Goal: Information Seeking & Learning: Learn about a topic

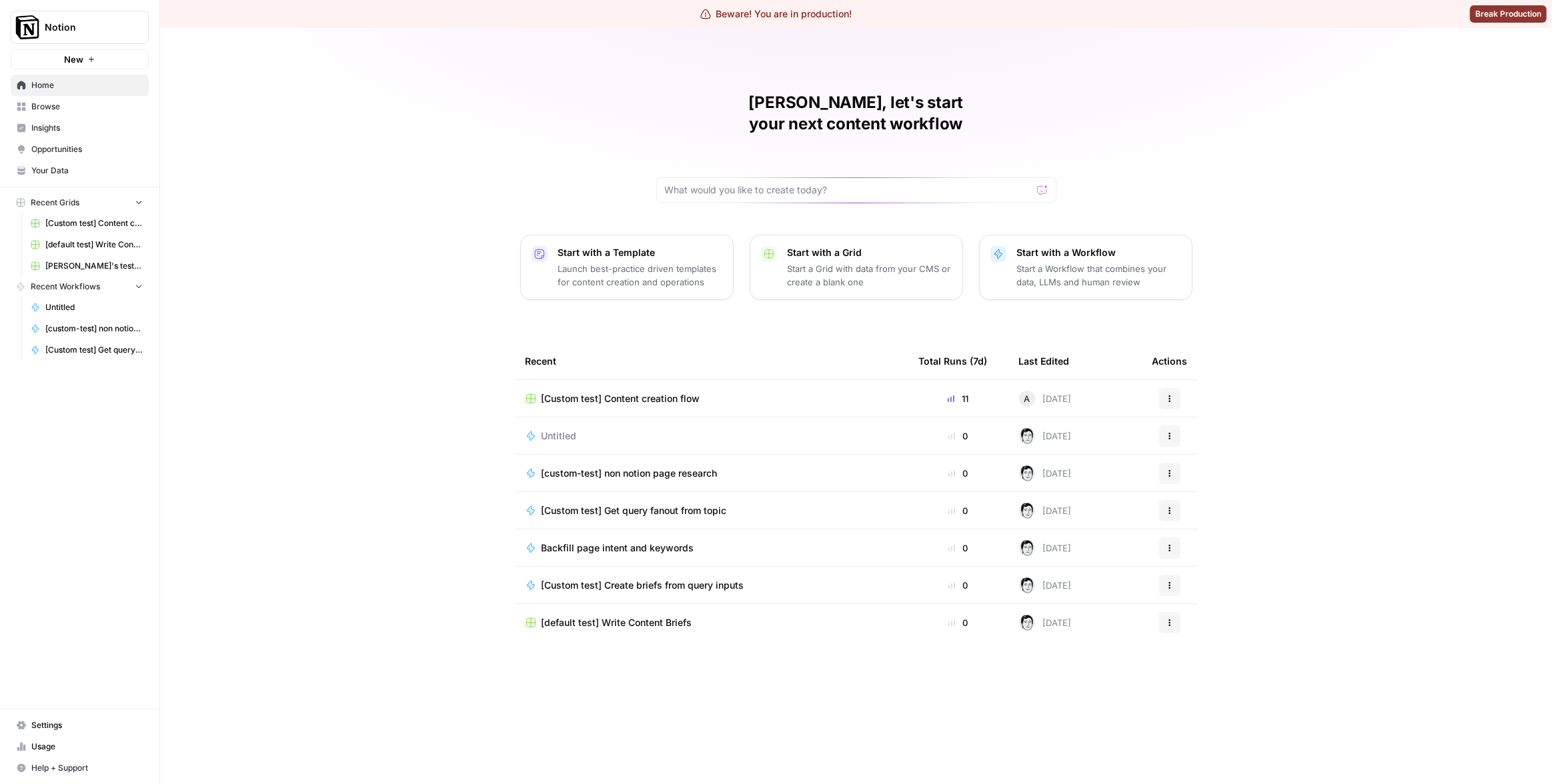
click at [100, 129] on span "Insights" at bounding box center [87, 127] width 111 height 12
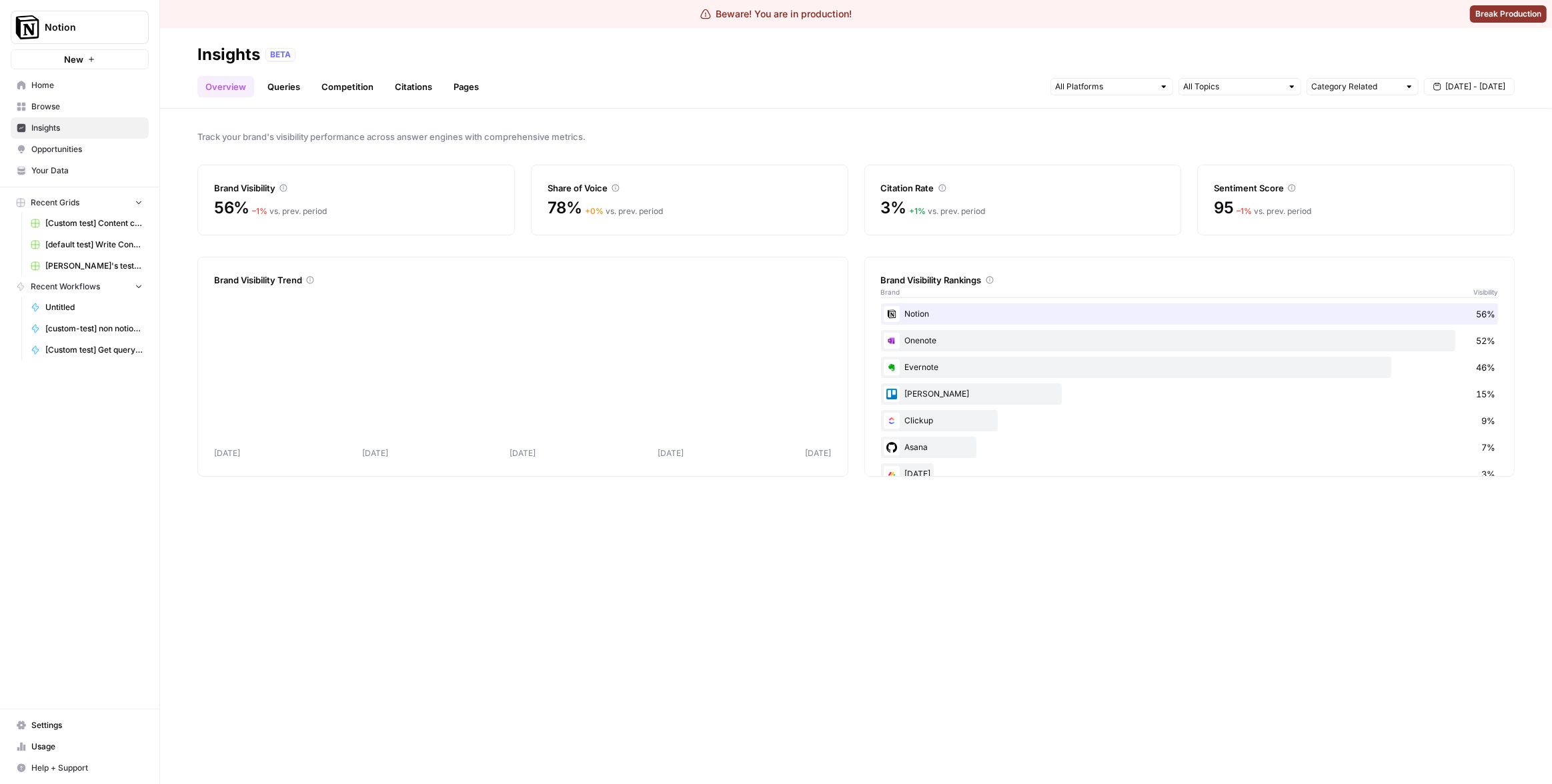
click at [466, 94] on link "Pages" at bounding box center [466, 86] width 42 height 21
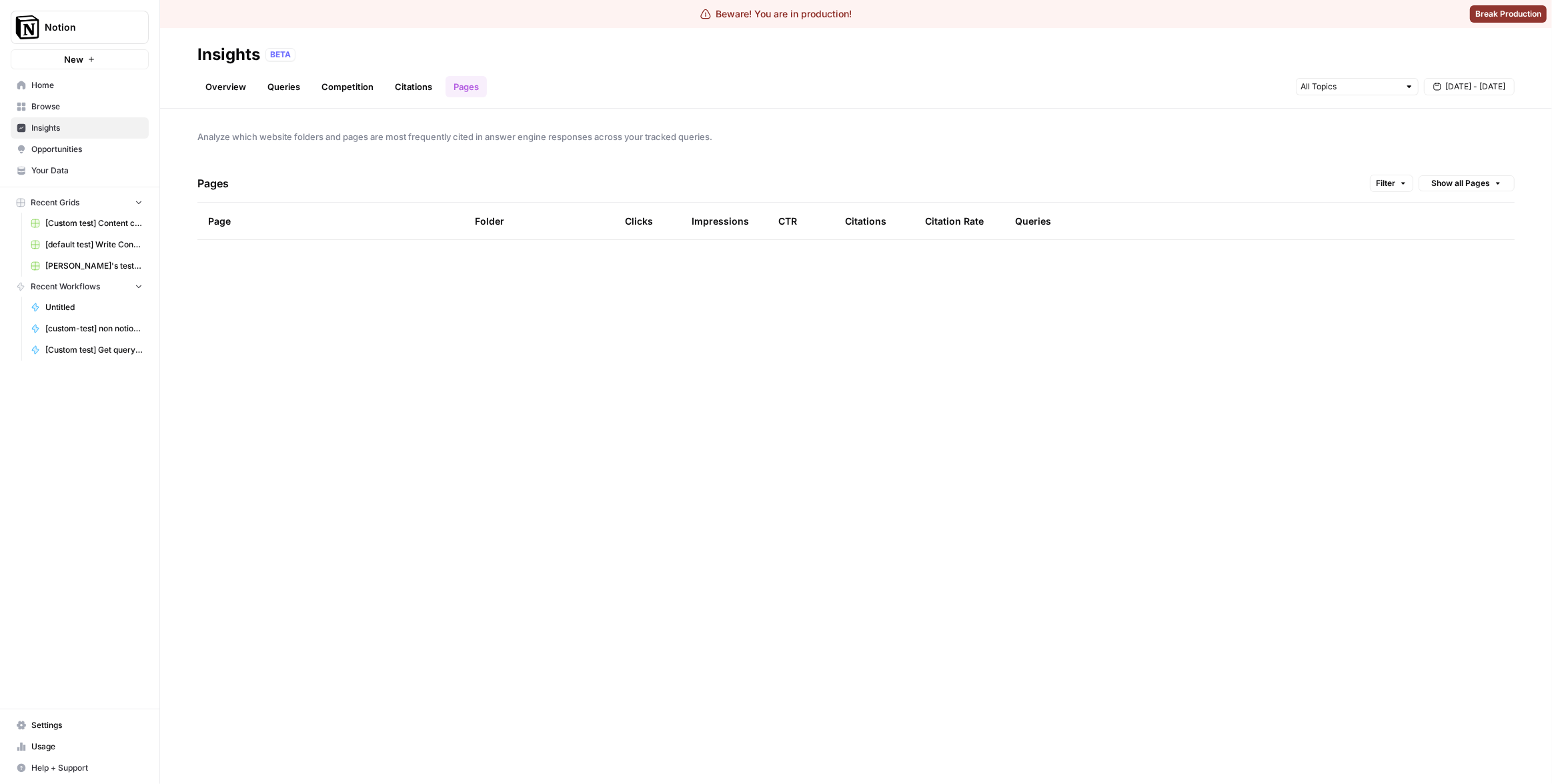
click at [957, 160] on div "Analyze which website folders and pages are most frequently cited in answer eng…" at bounding box center [855, 446] width 1392 height 675
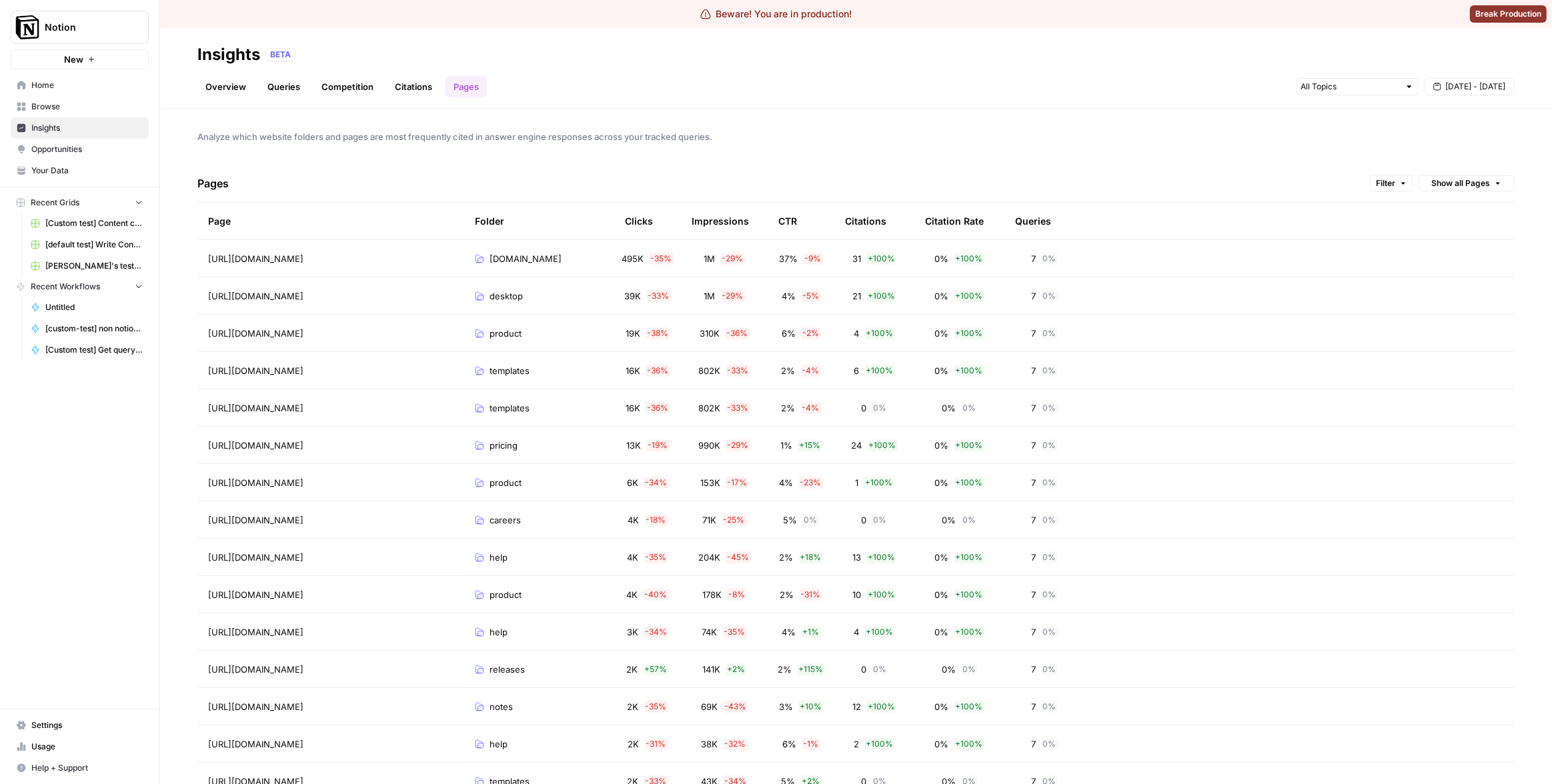
click at [791, 222] on div "CTR" at bounding box center [787, 221] width 19 height 37
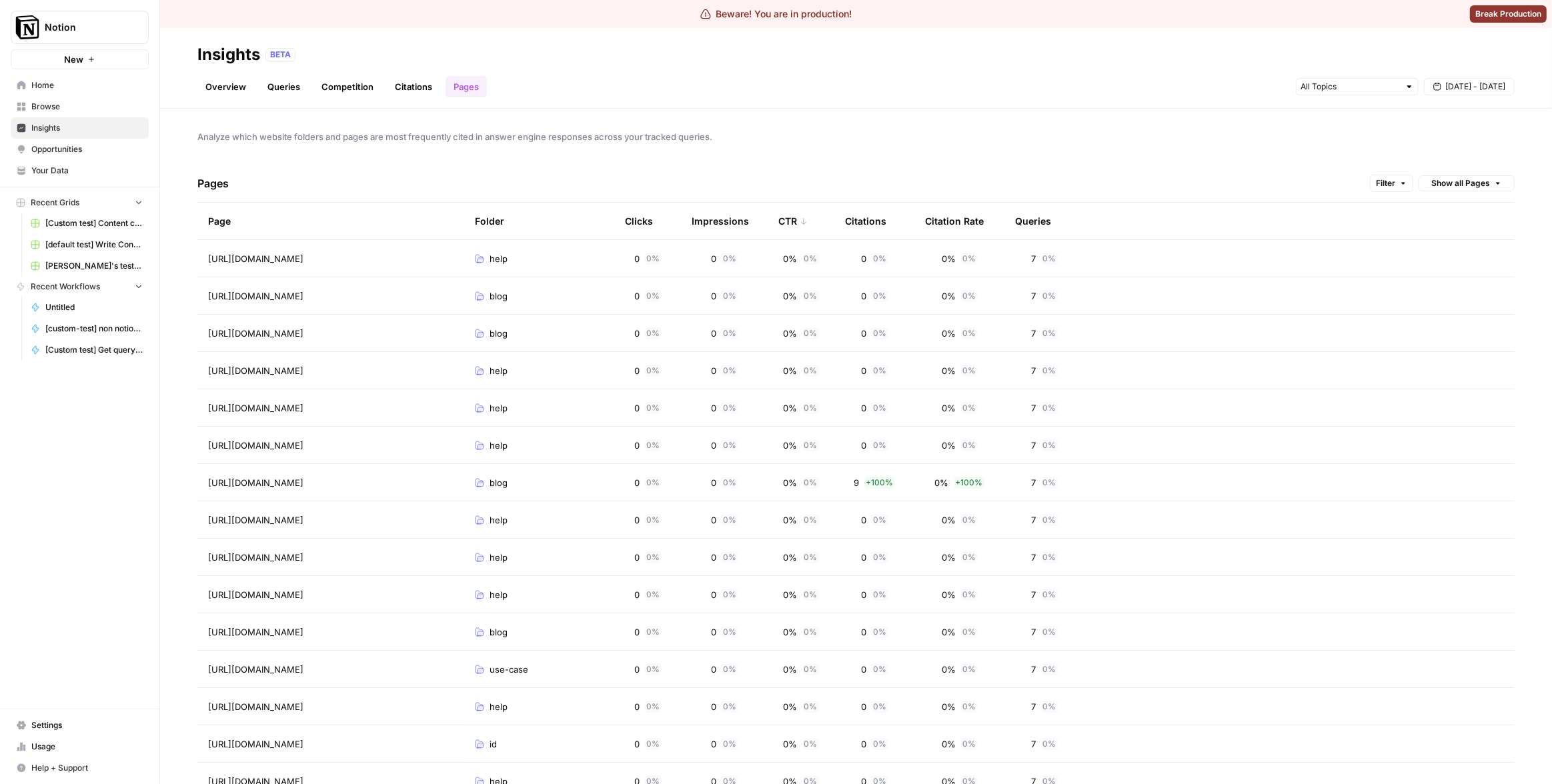
click at [799, 216] on div "CTR" at bounding box center [793, 221] width 30 height 37
click at [787, 213] on div "CTR" at bounding box center [793, 221] width 30 height 37
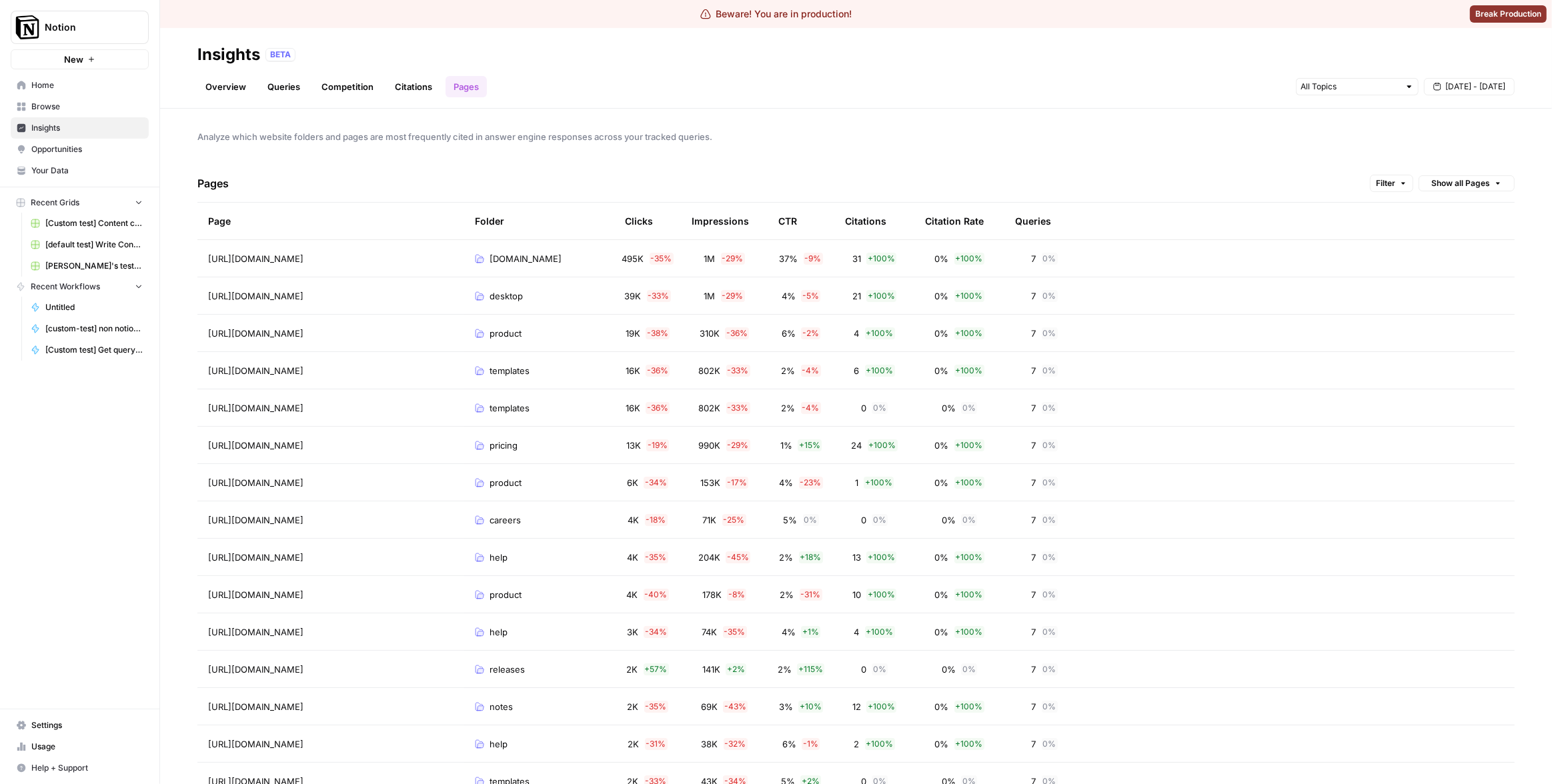
click at [1001, 152] on div "Analyze which website folders and pages are most frequently cited in answer eng…" at bounding box center [855, 446] width 1392 height 675
click at [91, 32] on span "Notion" at bounding box center [85, 27] width 81 height 13
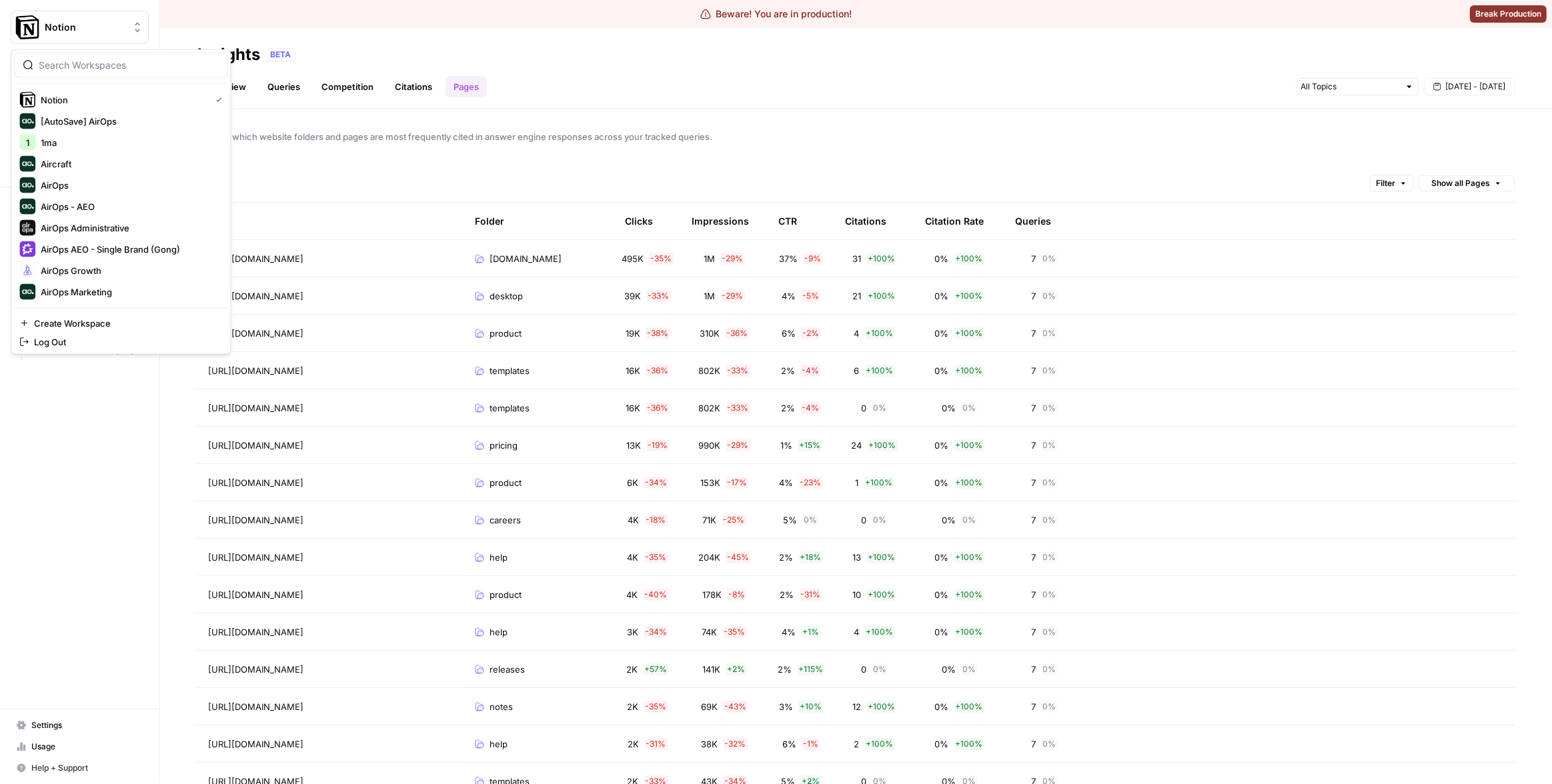
click at [113, 57] on div at bounding box center [120, 65] width 213 height 25
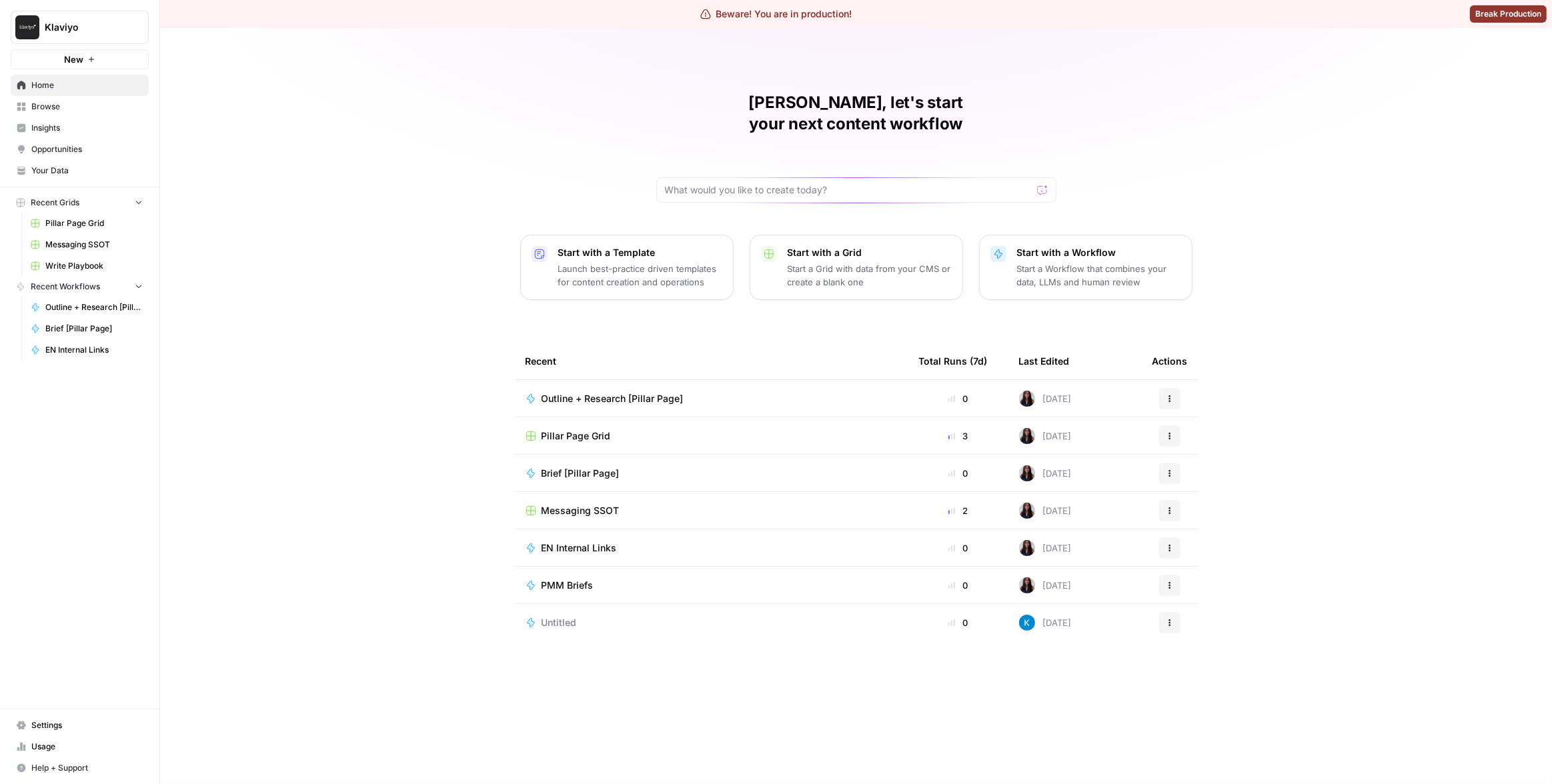
click at [96, 131] on span "Insights" at bounding box center [87, 127] width 111 height 12
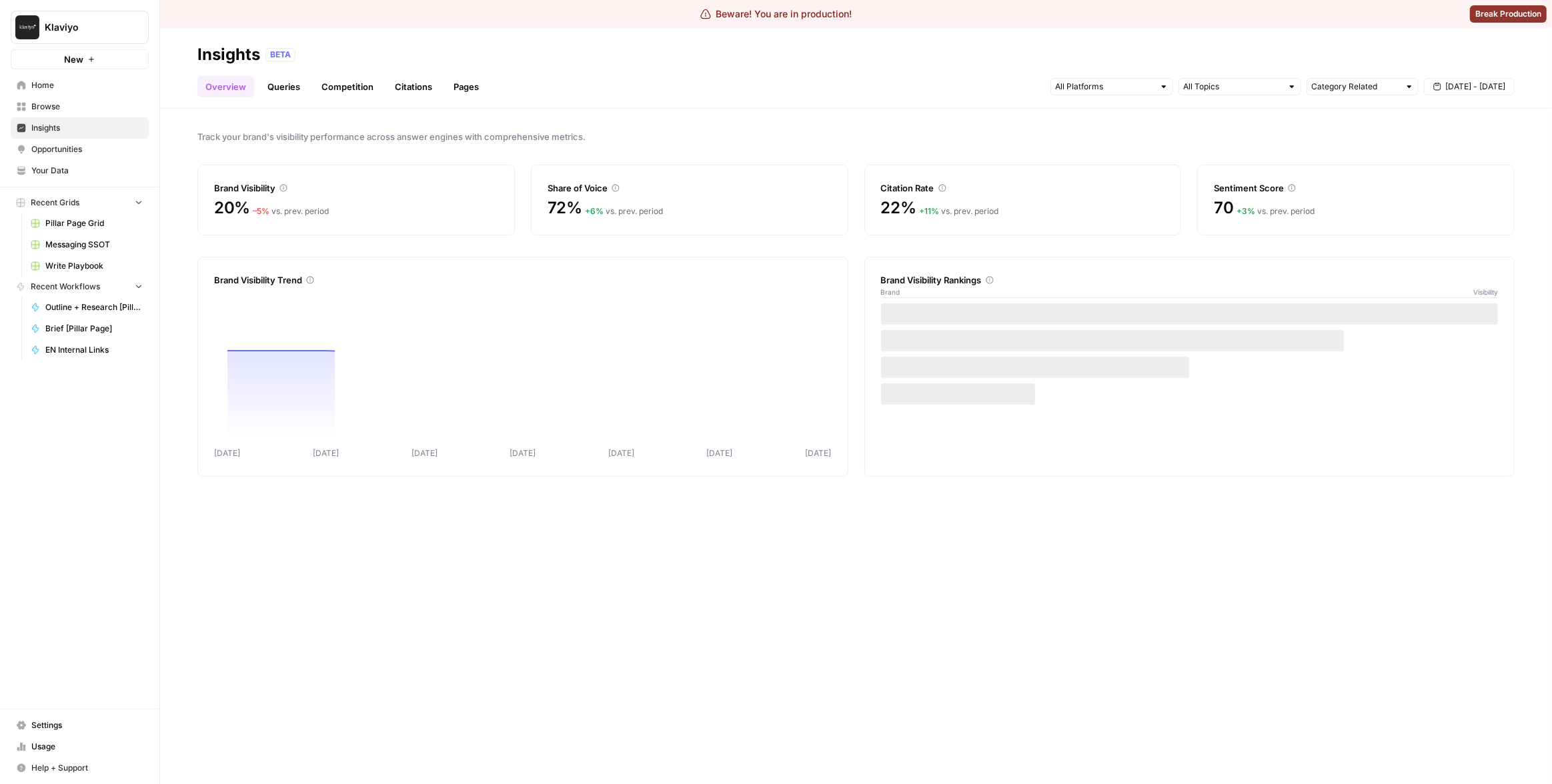
click at [459, 89] on link "Pages" at bounding box center [466, 86] width 42 height 21
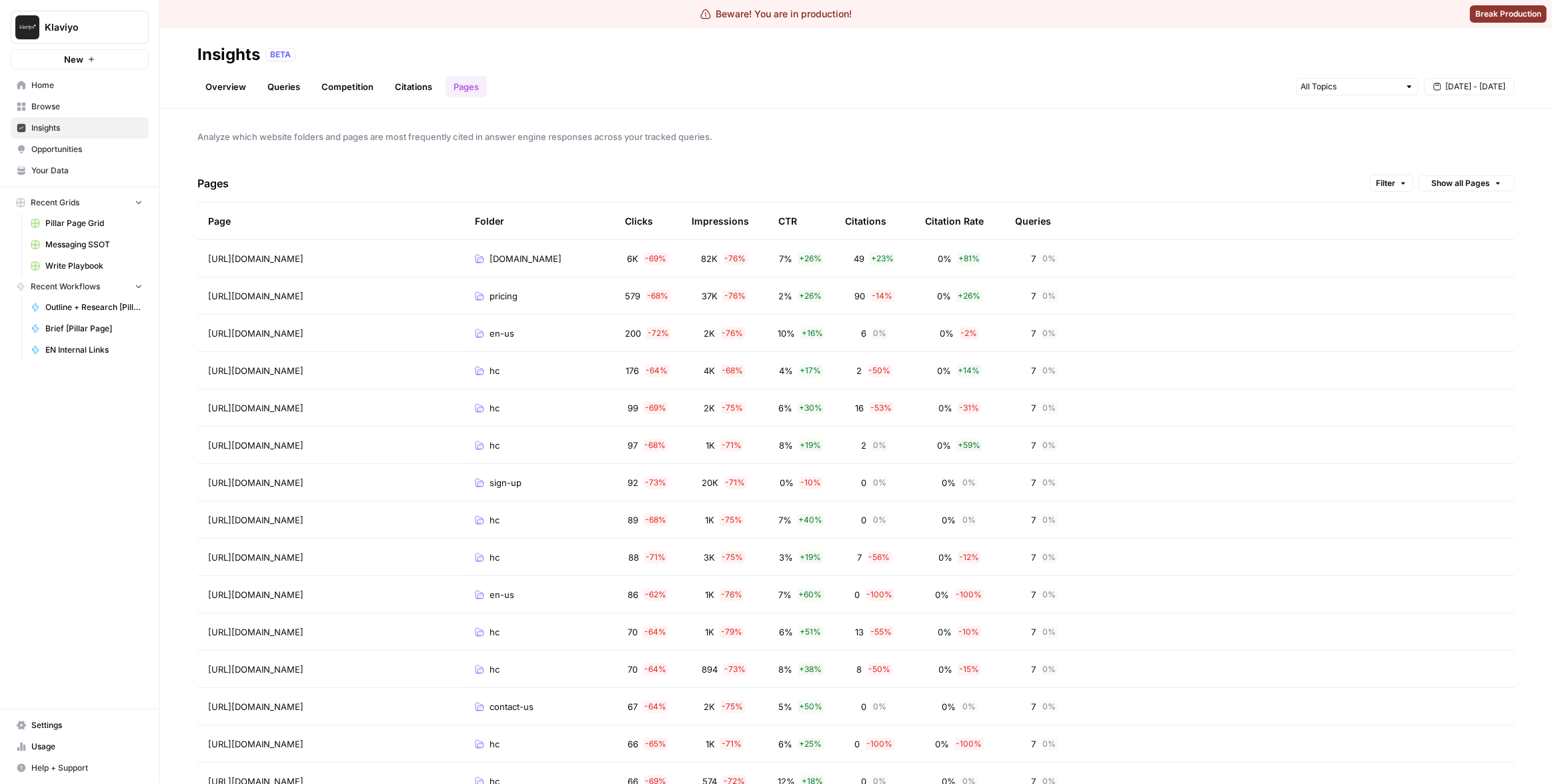
click at [776, 221] on th "CTR" at bounding box center [801, 221] width 67 height 37
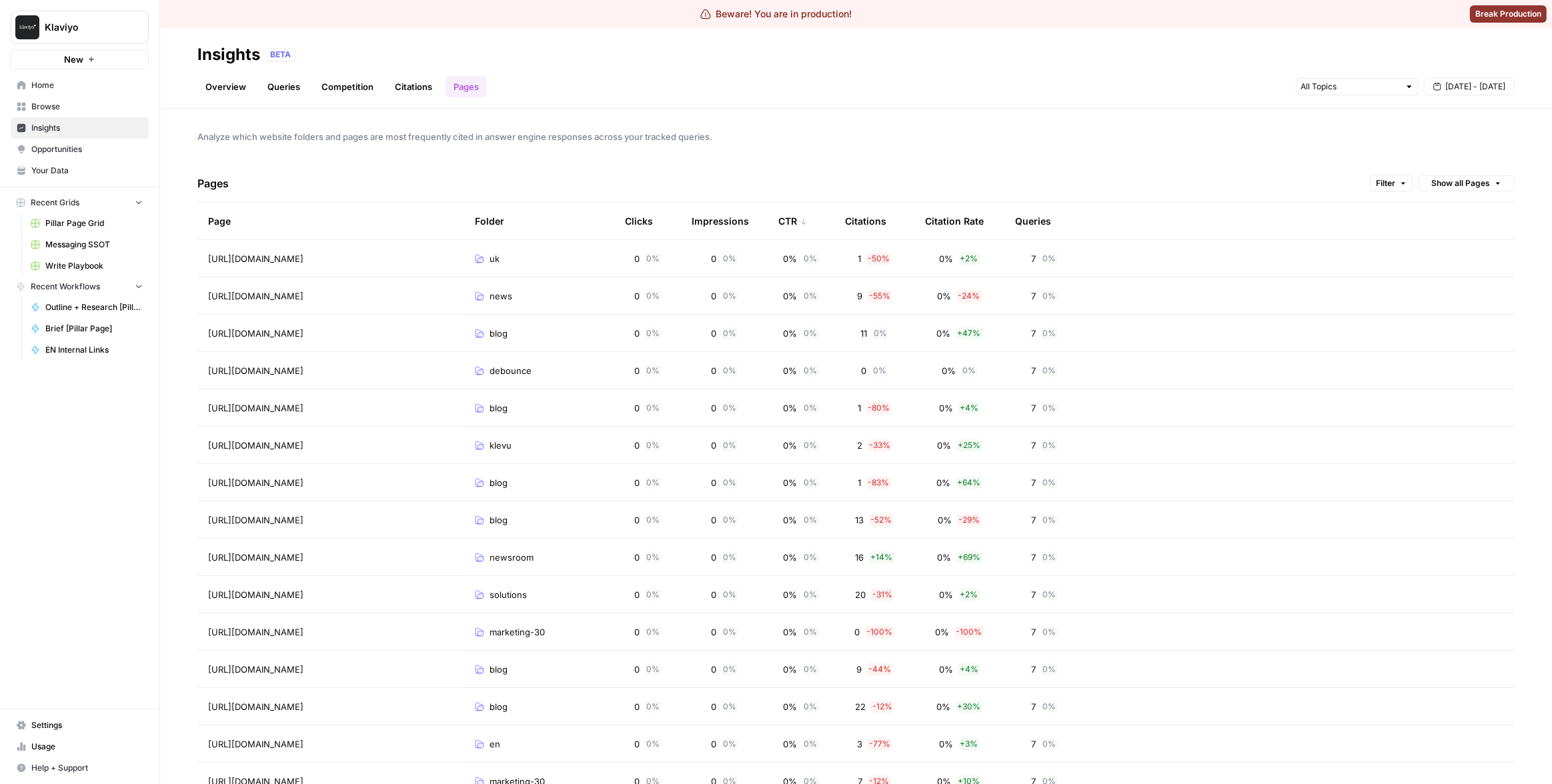
click at [790, 222] on div "CTR" at bounding box center [793, 221] width 30 height 37
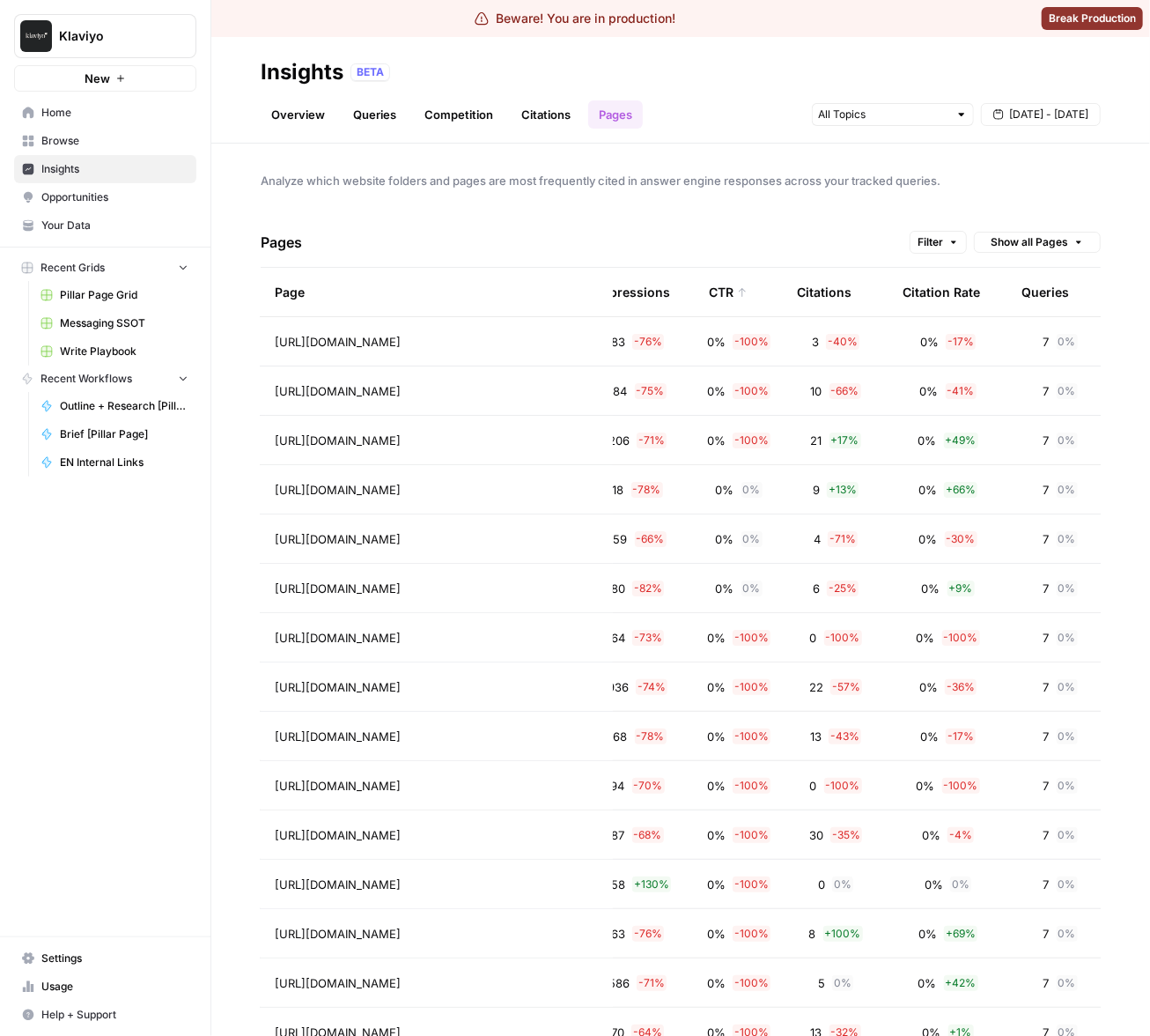
scroll to position [0, 343]
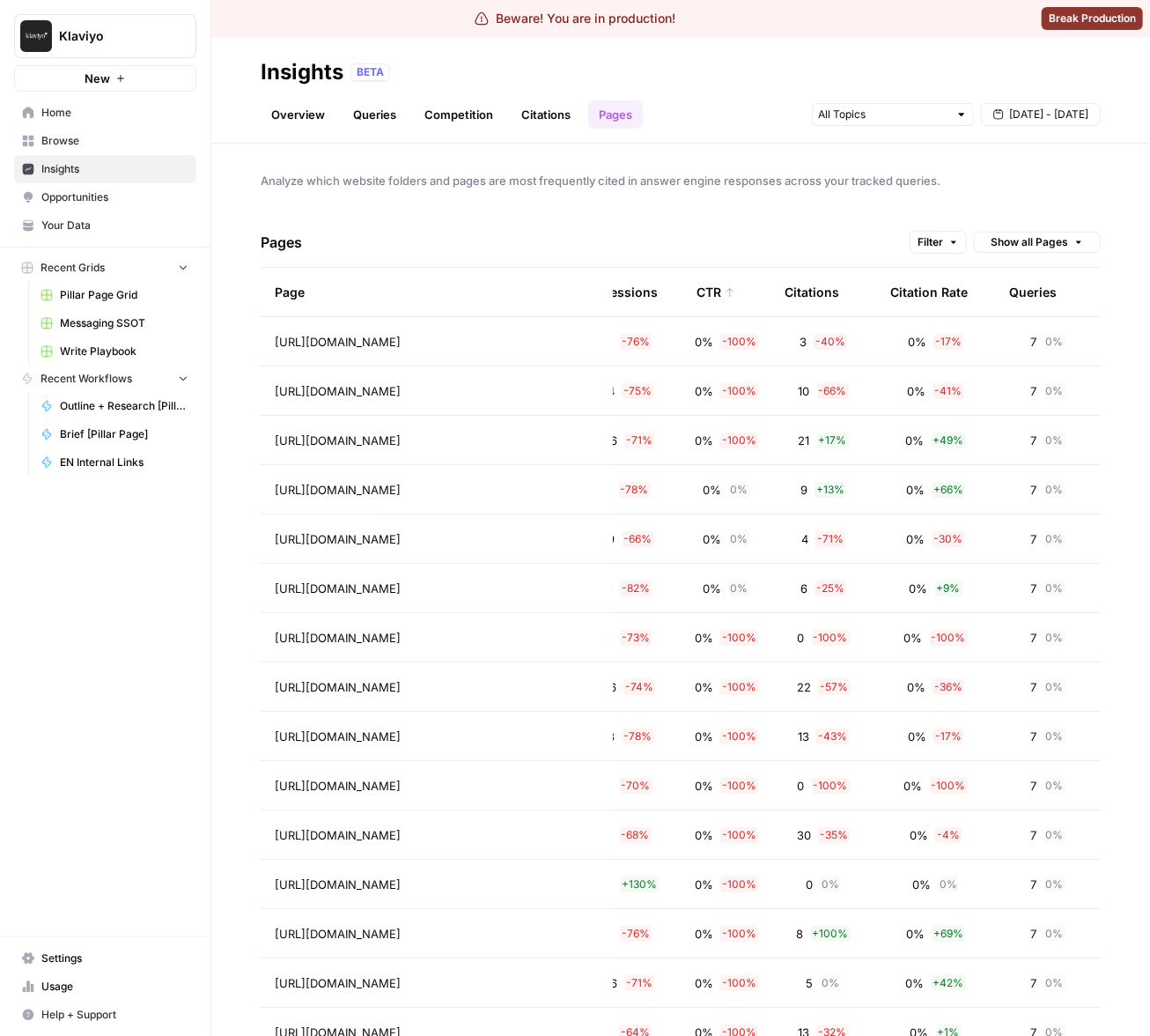
click at [1029, 111] on span "Sep 19 - Sep 25" at bounding box center [1048, 114] width 79 height 16
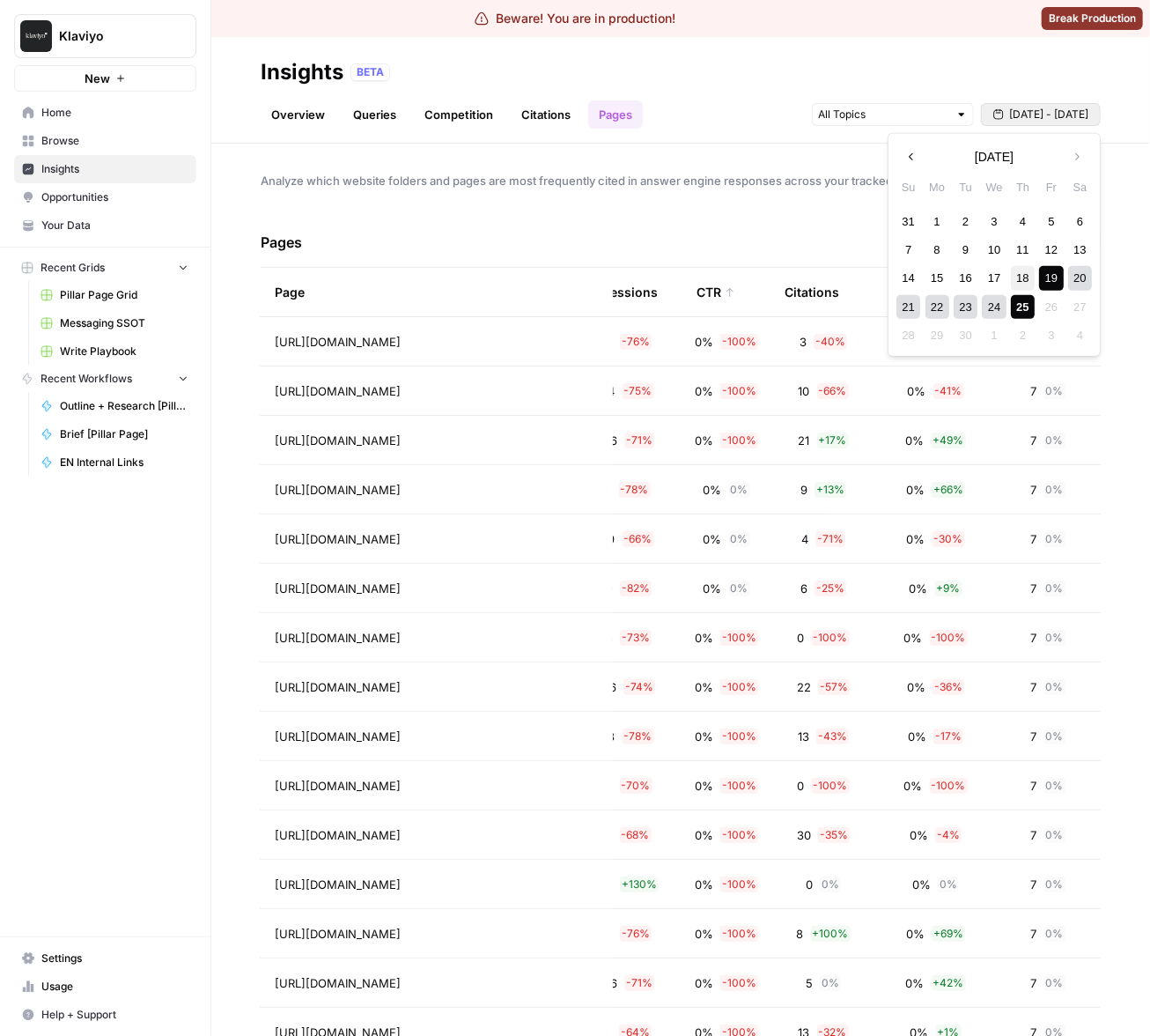
click at [1026, 279] on div "18" at bounding box center [1023, 278] width 24 height 24
click at [1023, 249] on div "11" at bounding box center [1023, 250] width 24 height 24
click at [1003, 255] on div "10" at bounding box center [995, 250] width 24 height 24
click at [1006, 279] on div "14 15 16 17 18 19 20" at bounding box center [994, 278] width 200 height 28
click at [999, 279] on div "17" at bounding box center [995, 278] width 24 height 24
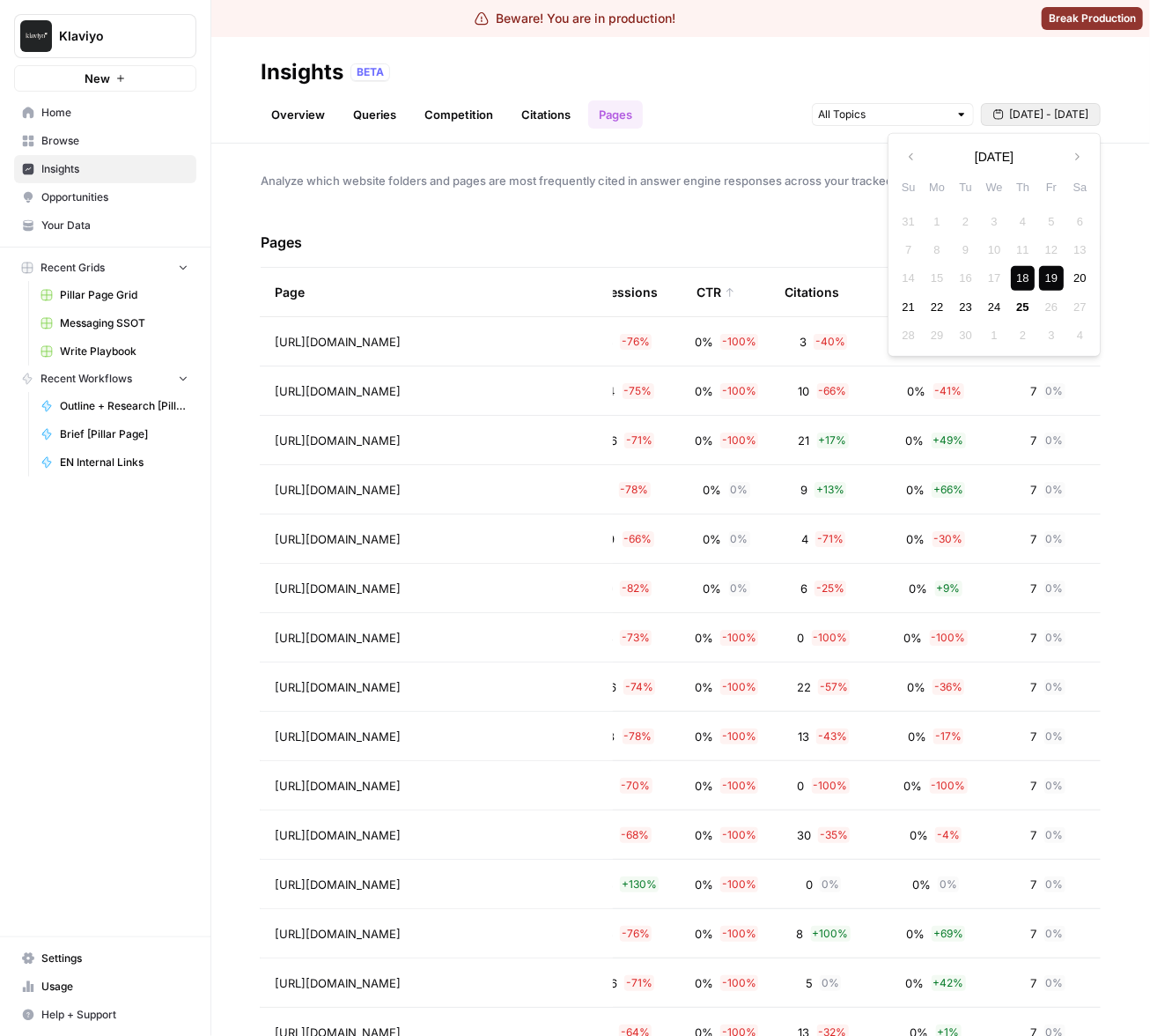
click at [1042, 281] on div "19" at bounding box center [1052, 278] width 24 height 24
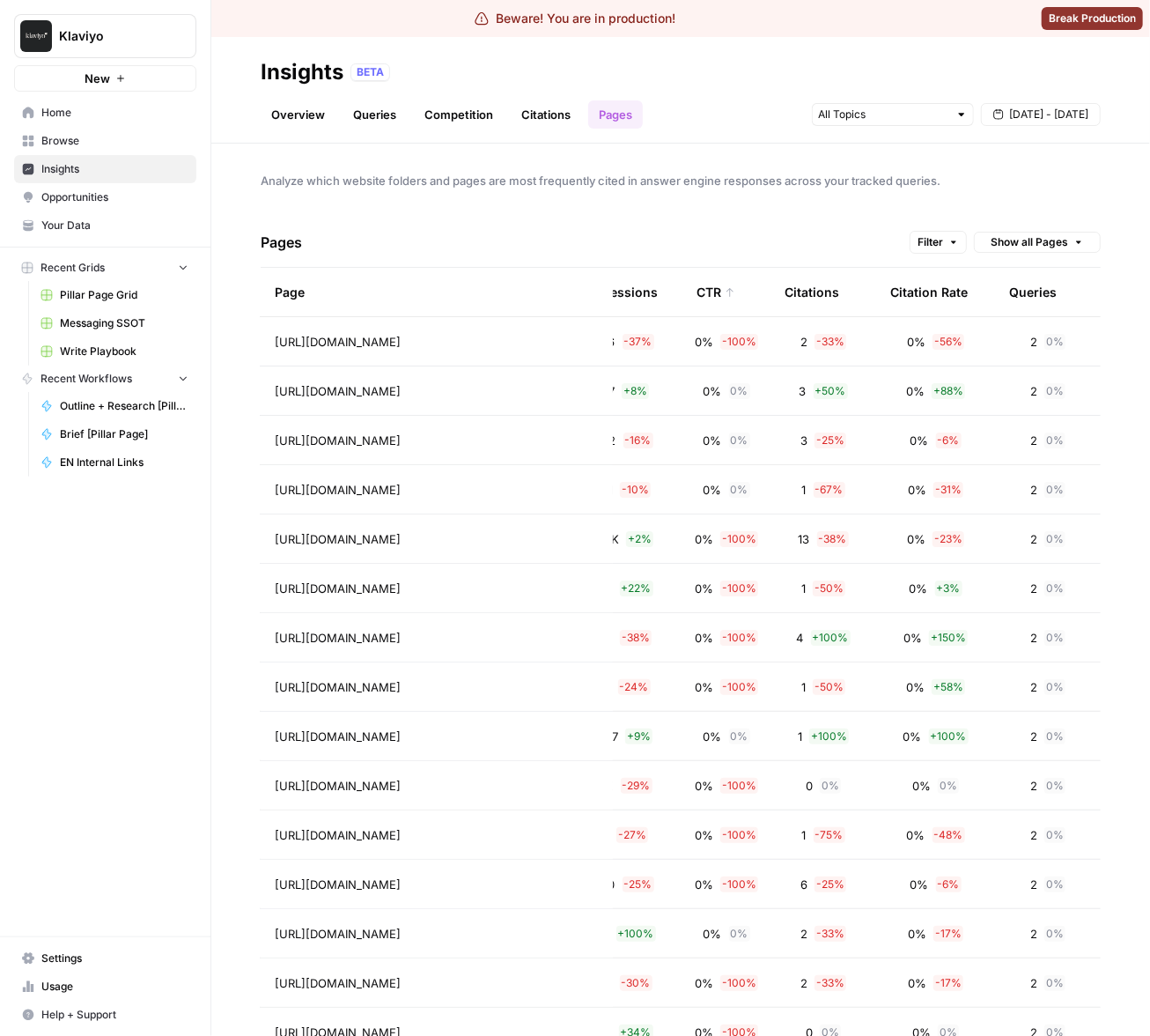
click at [1051, 120] on span "Sep 18 - Sep 19" at bounding box center [1048, 114] width 79 height 16
click at [1024, 257] on div "11" at bounding box center [1023, 250] width 24 height 24
click at [1023, 271] on div "18" at bounding box center [1023, 278] width 24 height 24
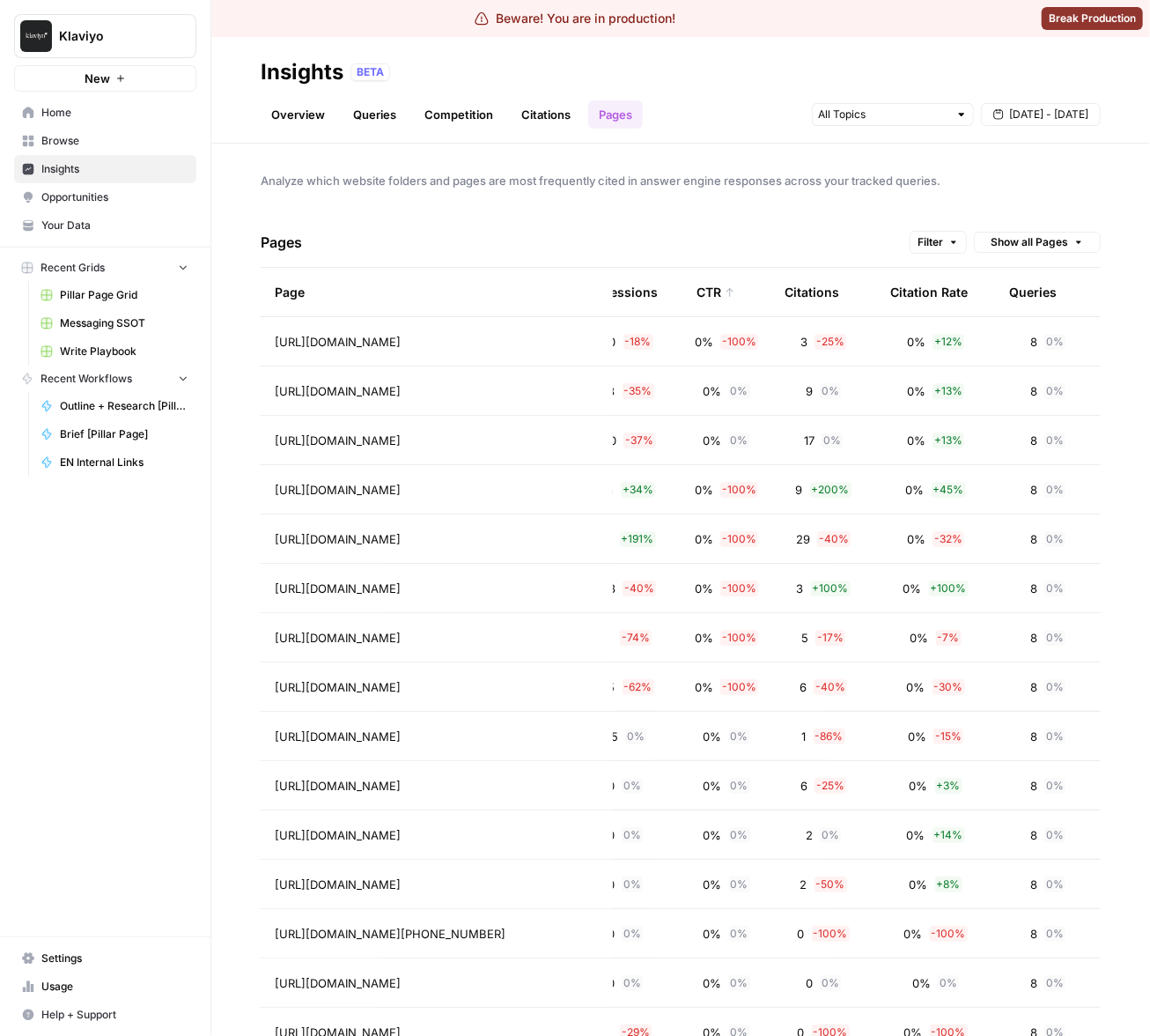
click at [703, 287] on div "CTR" at bounding box center [716, 292] width 39 height 48
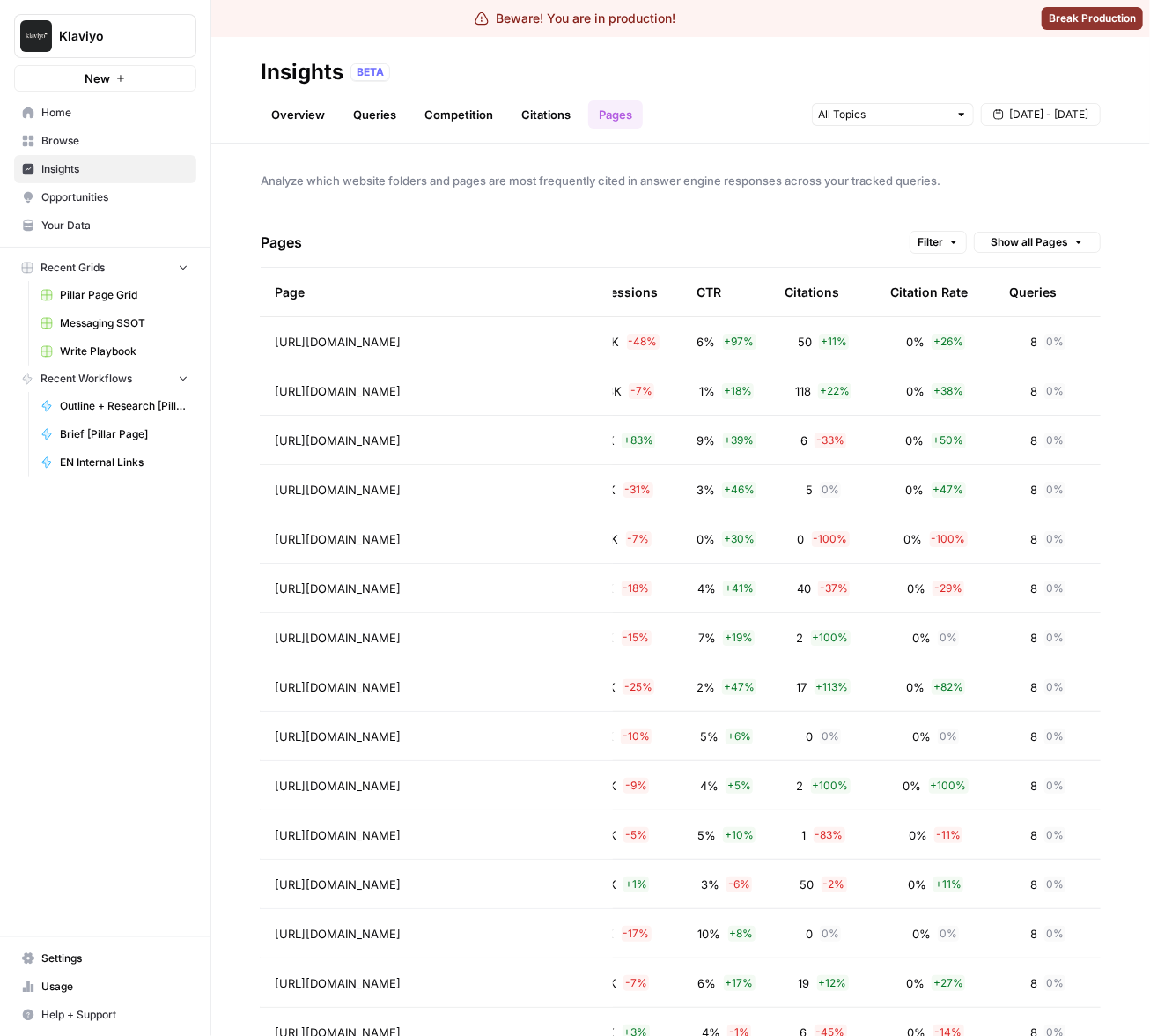
click at [805, 232] on div "Pages Filter Show all Pages" at bounding box center [681, 243] width 840 height 50
click at [1045, 119] on span "Sep 11 - Sep 18" at bounding box center [1048, 114] width 79 height 16
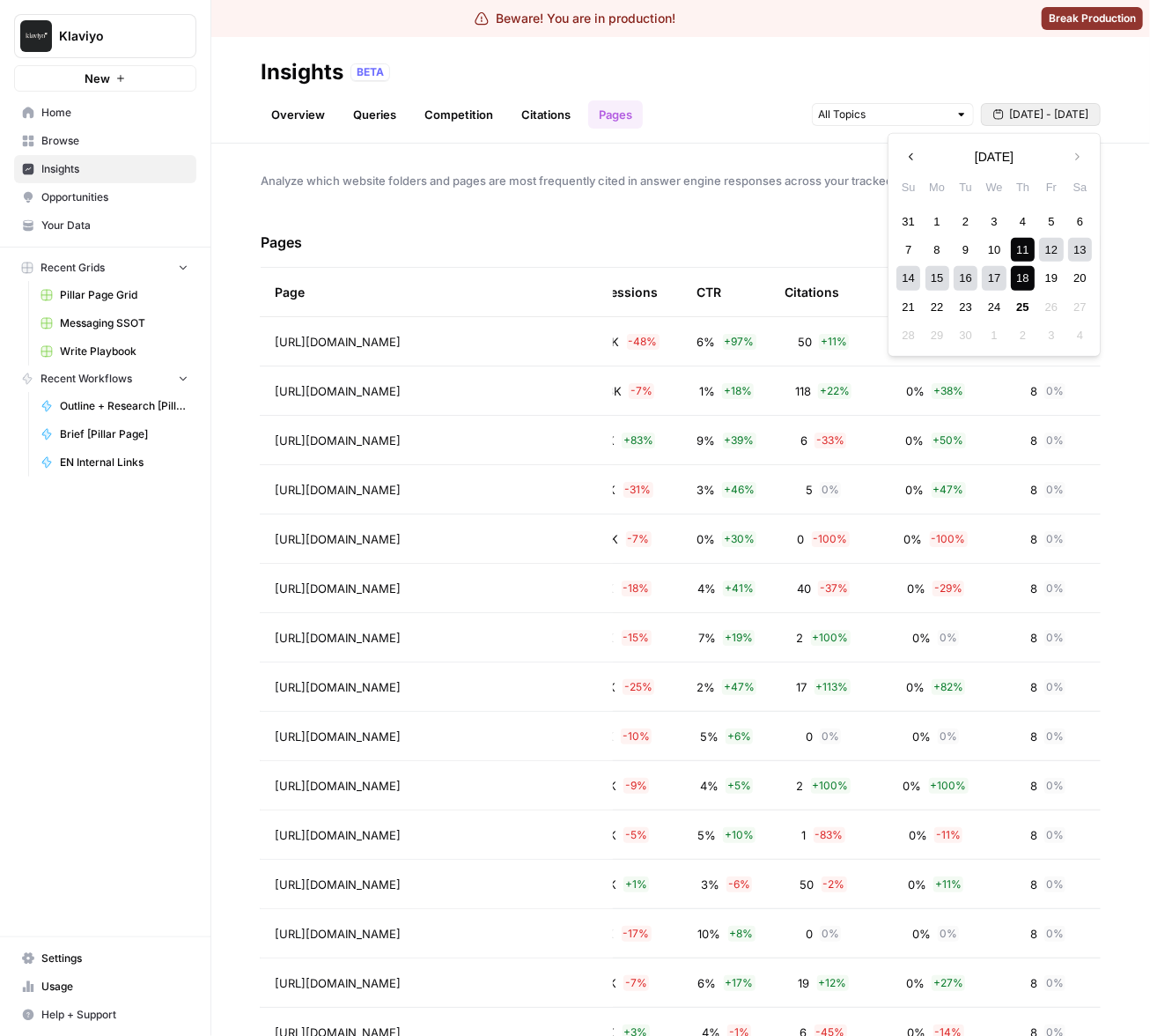
click at [1026, 282] on div "18" at bounding box center [1023, 278] width 24 height 24
click at [1024, 307] on div "25" at bounding box center [1023, 308] width 24 height 24
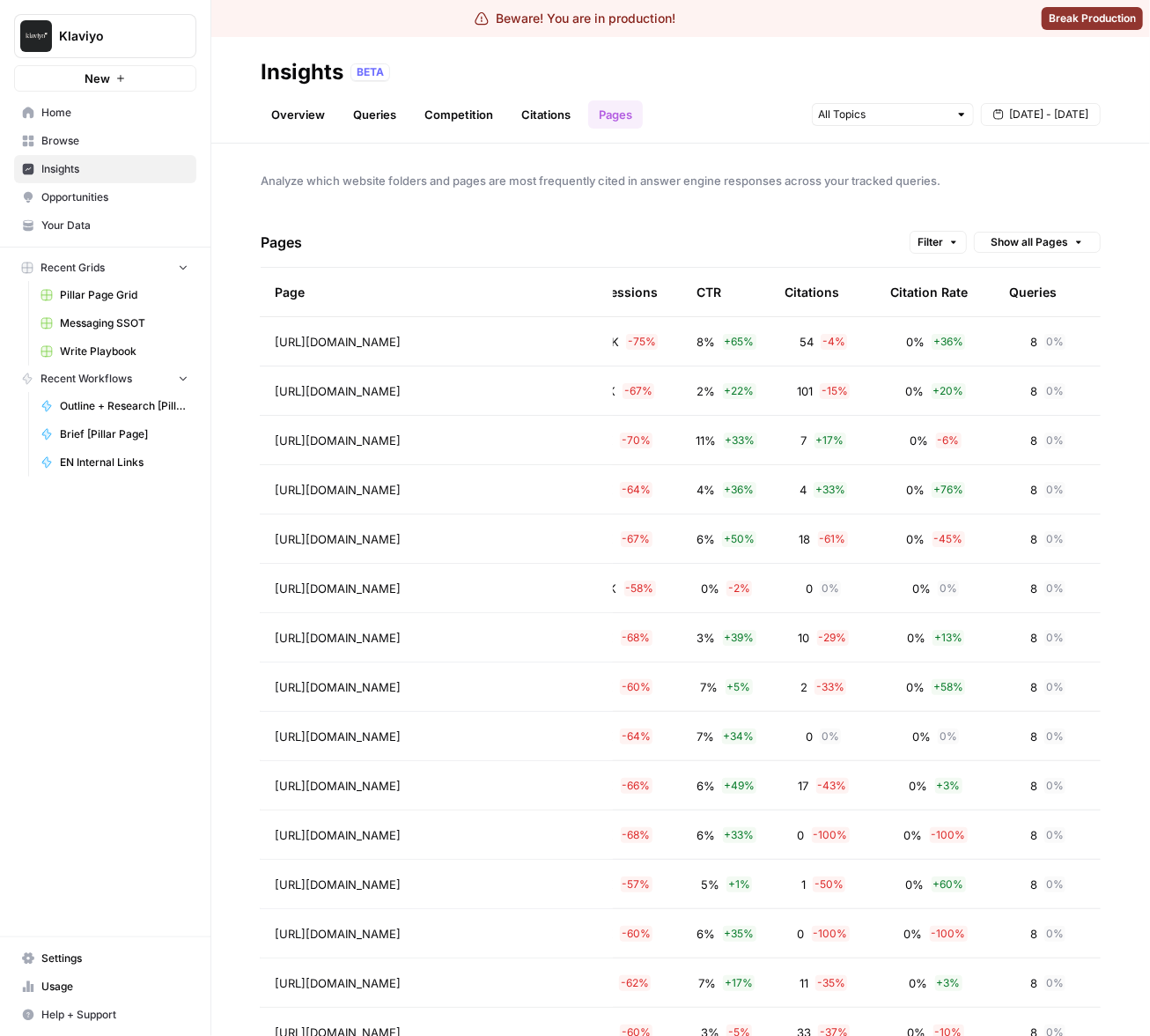
click at [867, 210] on div "Analyze which website folders and pages are most frequently cited in answer eng…" at bounding box center [680, 590] width 938 height 892
click at [1020, 218] on div "Pages Filter Show all Pages" at bounding box center [681, 243] width 840 height 50
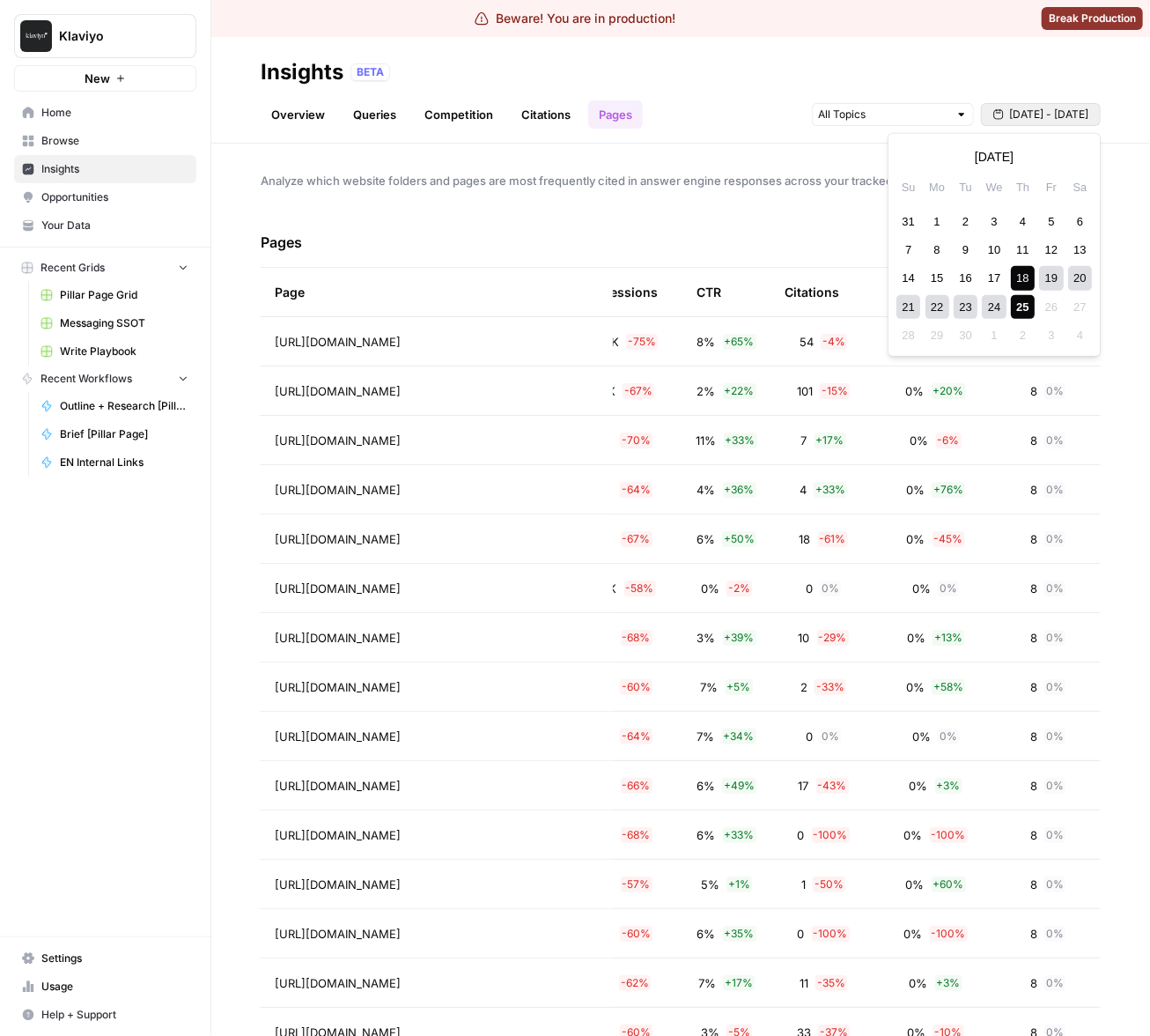
click at [1068, 111] on span "[DATE] - [DATE]" at bounding box center [1048, 114] width 79 height 16
click at [1023, 255] on div "11" at bounding box center [1023, 250] width 24 height 24
click at [1018, 278] on div "18" at bounding box center [1023, 278] width 24 height 24
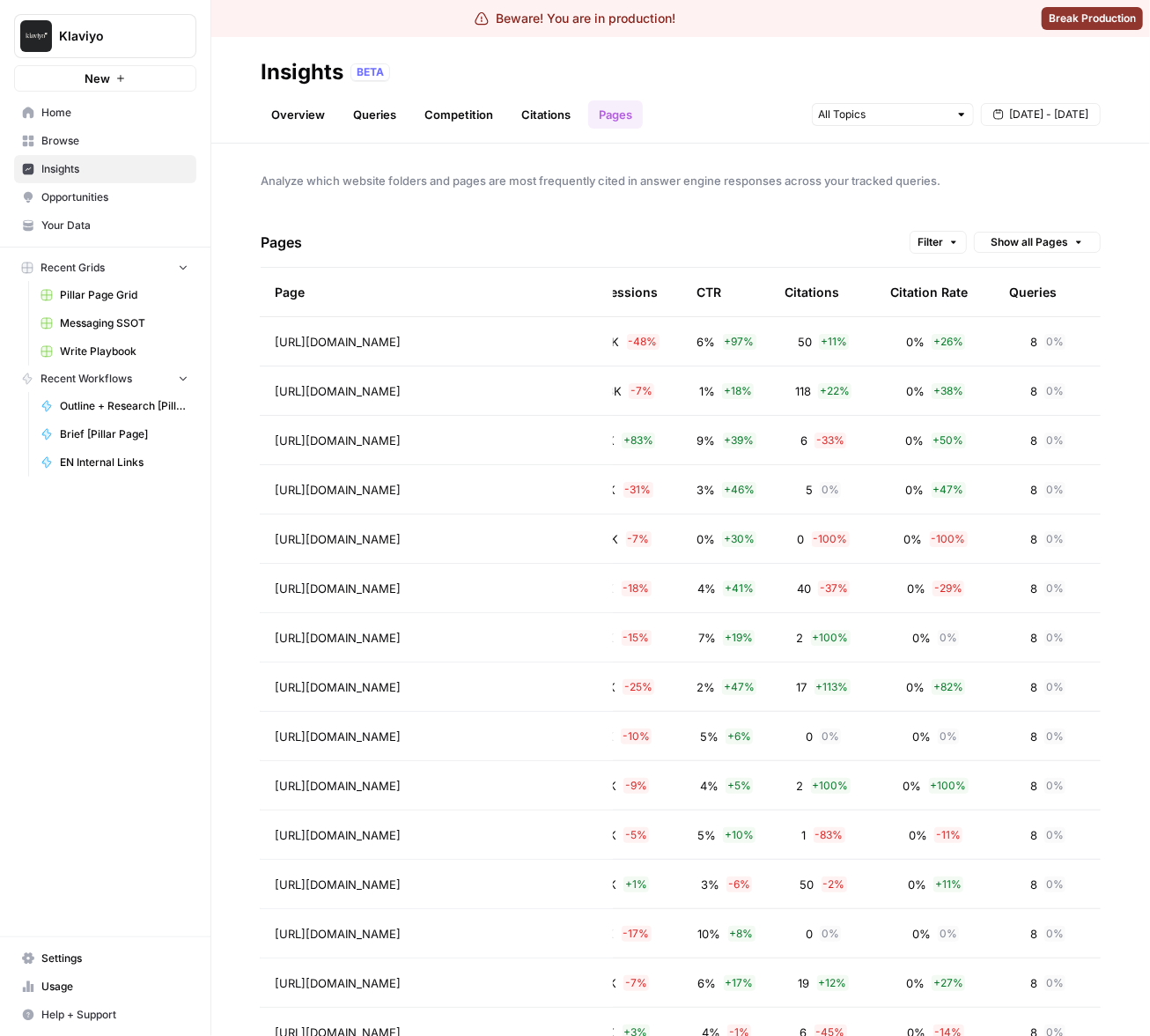
click at [1028, 212] on div "Analyze which website folders and pages are most frequently cited in answer eng…" at bounding box center [680, 590] width 938 height 892
click at [621, 194] on div "Analyze which website folders and pages are most frequently cited in answer eng…" at bounding box center [680, 590] width 938 height 892
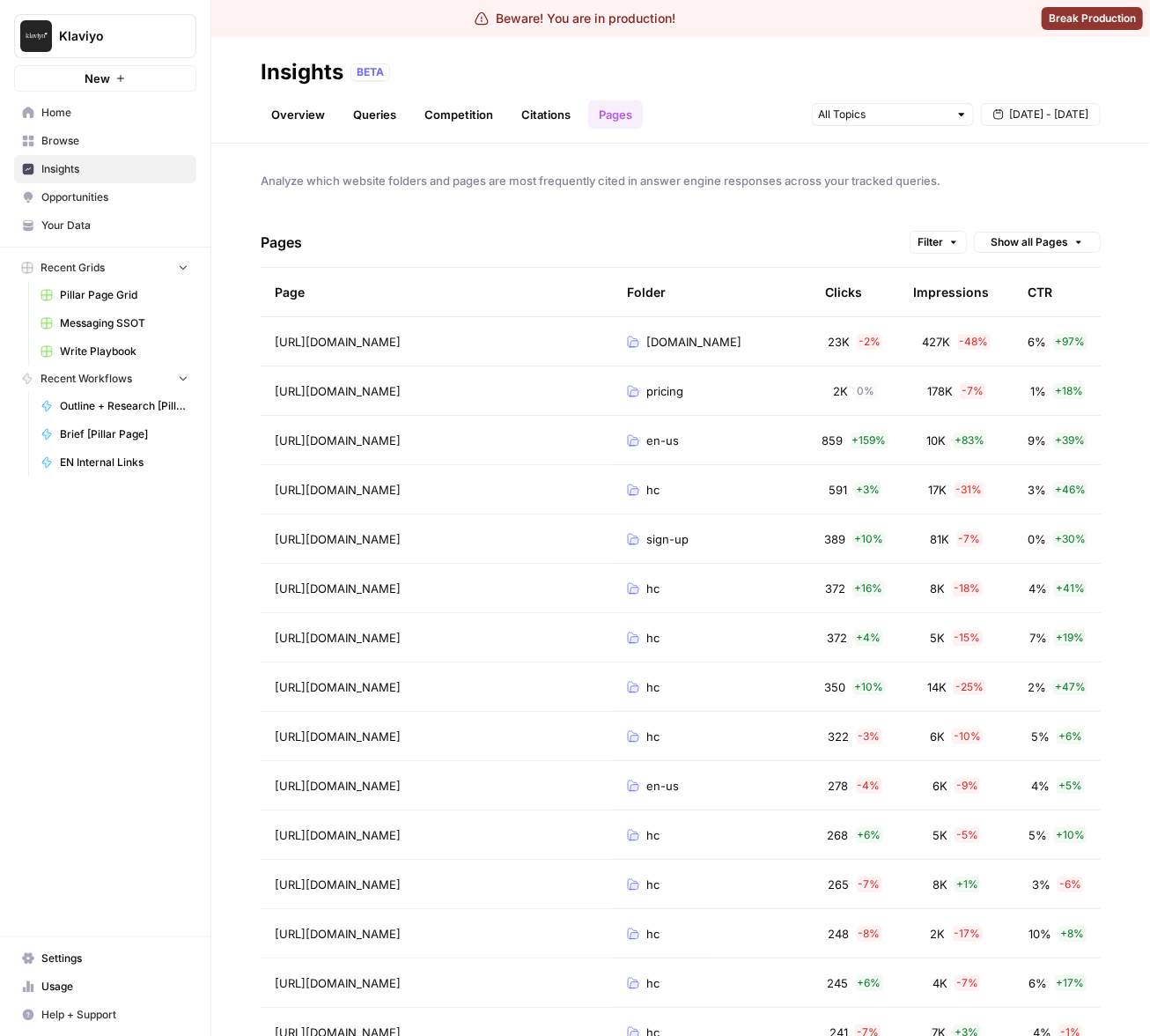
click at [954, 194] on div "Analyze which website folders and pages are most frequently cited in answer eng…" at bounding box center [680, 590] width 938 height 892
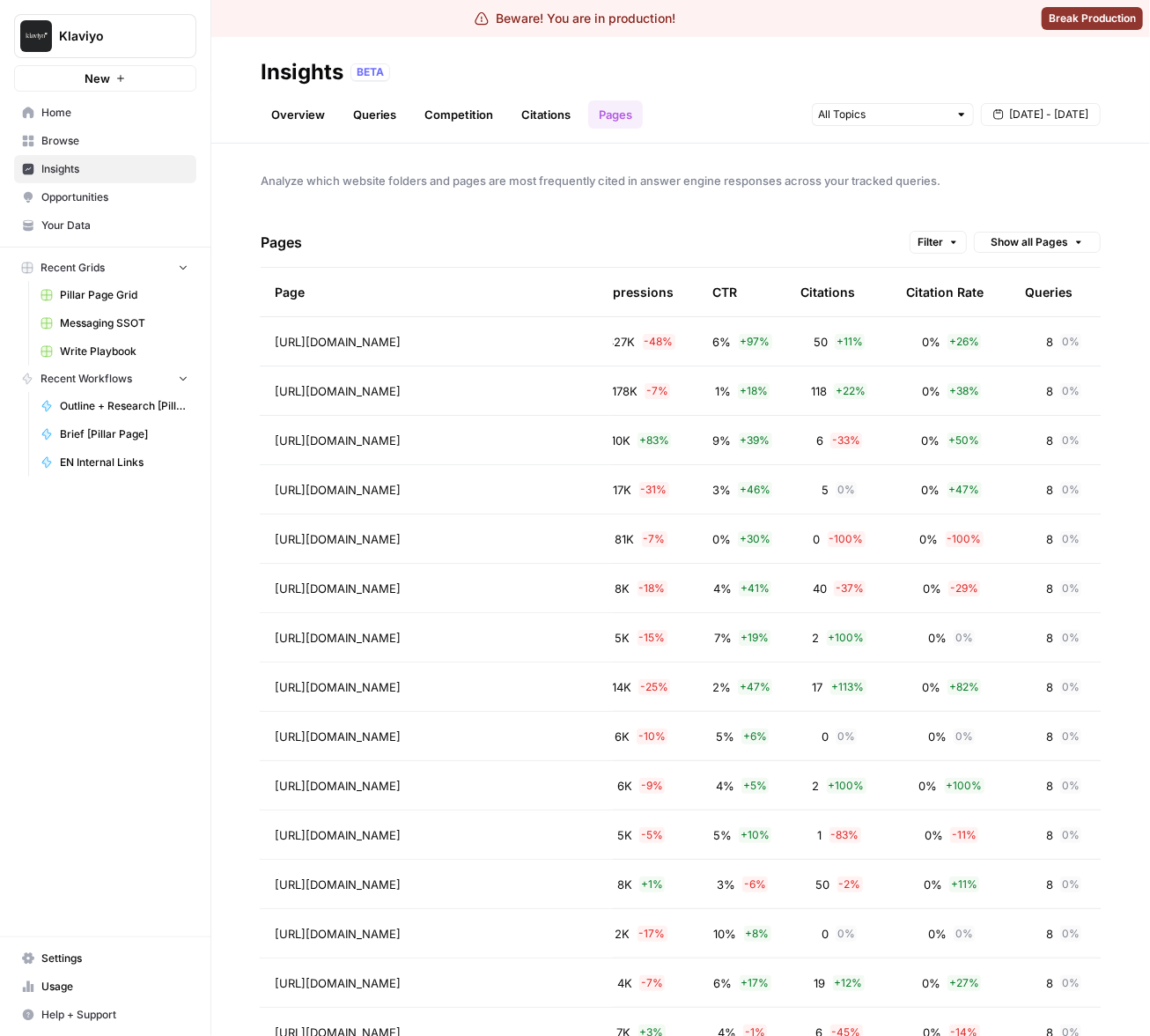
scroll to position [0, 322]
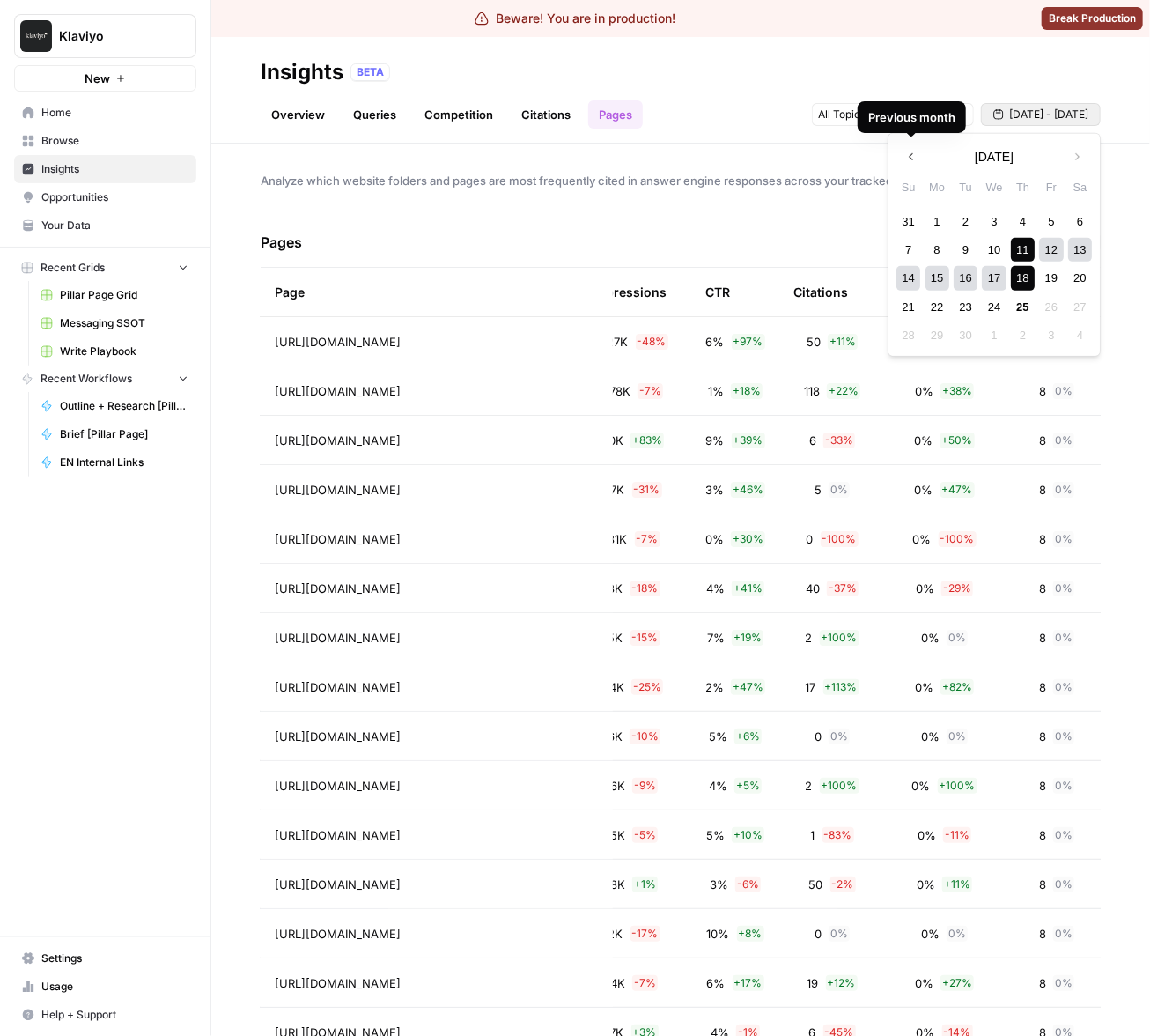
click at [1001, 110] on \(Stroke\) "button" at bounding box center [999, 114] width 9 height 9
click at [1021, 274] on div "18" at bounding box center [1023, 278] width 24 height 24
click at [1021, 298] on div "25" at bounding box center [1023, 308] width 24 height 24
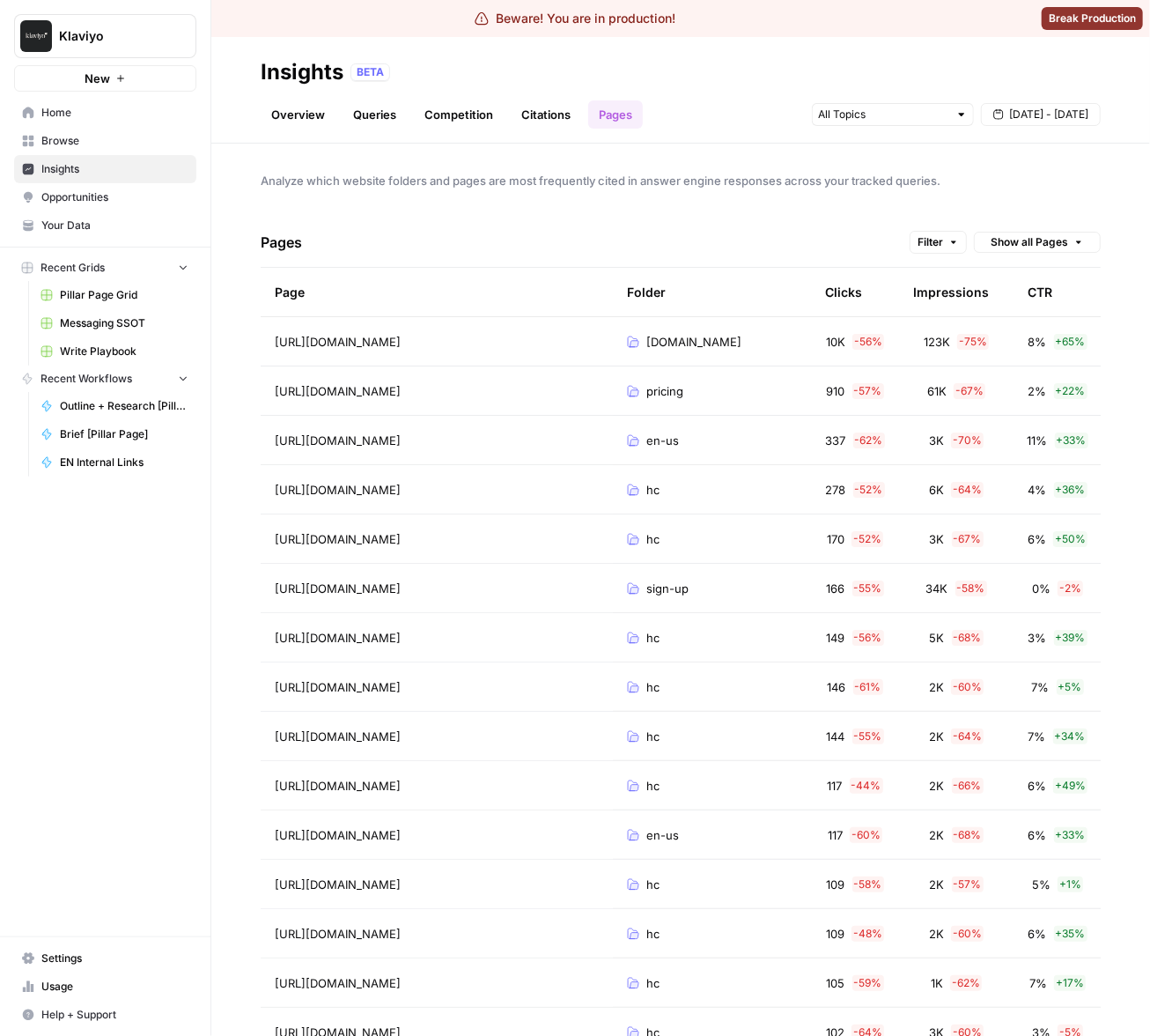
scroll to position [0, 74]
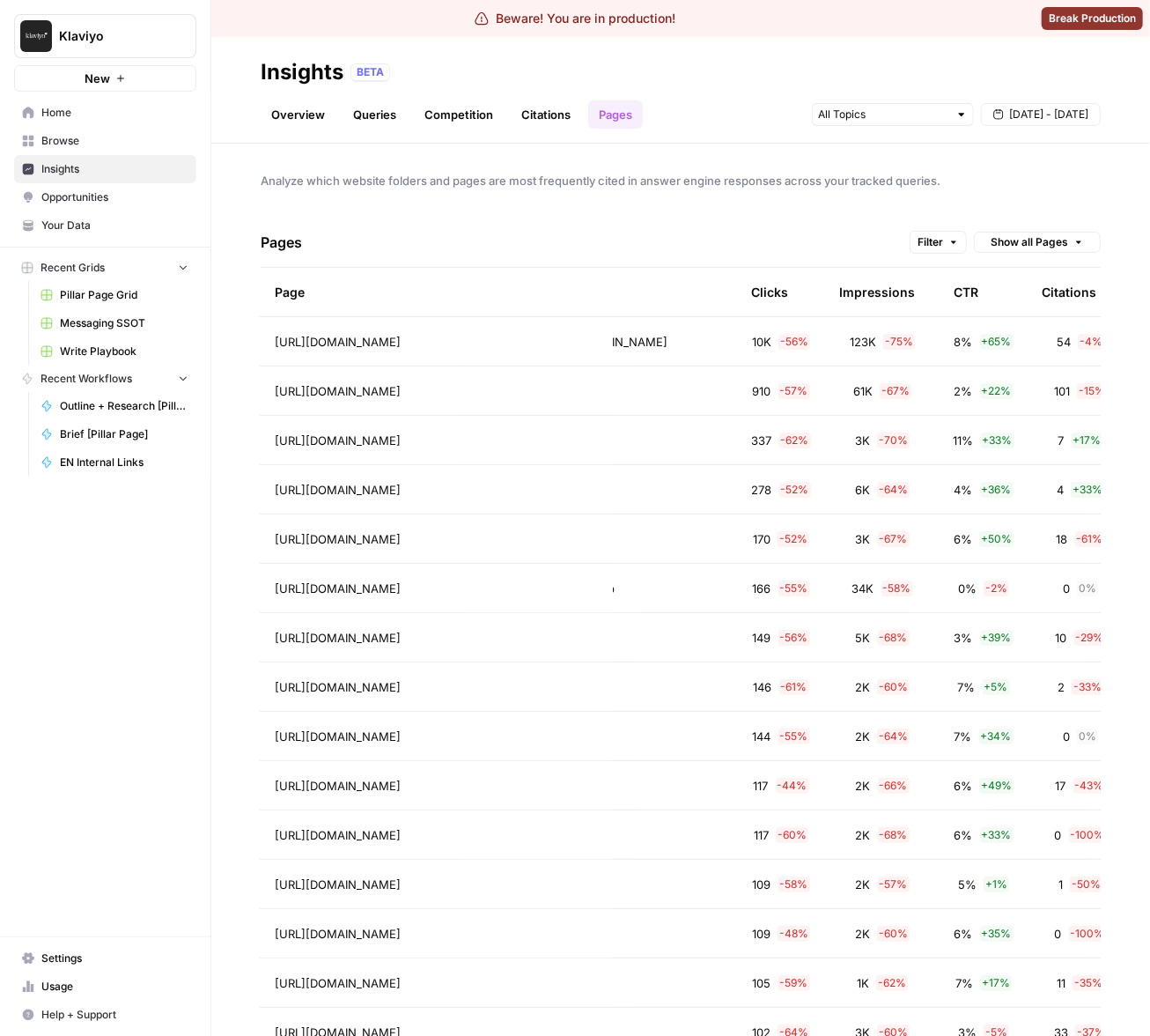
click at [776, 290] on div "Clicks" at bounding box center [770, 292] width 37 height 48
click at [779, 311] on div "Clicks" at bounding box center [777, 292] width 51 height 48
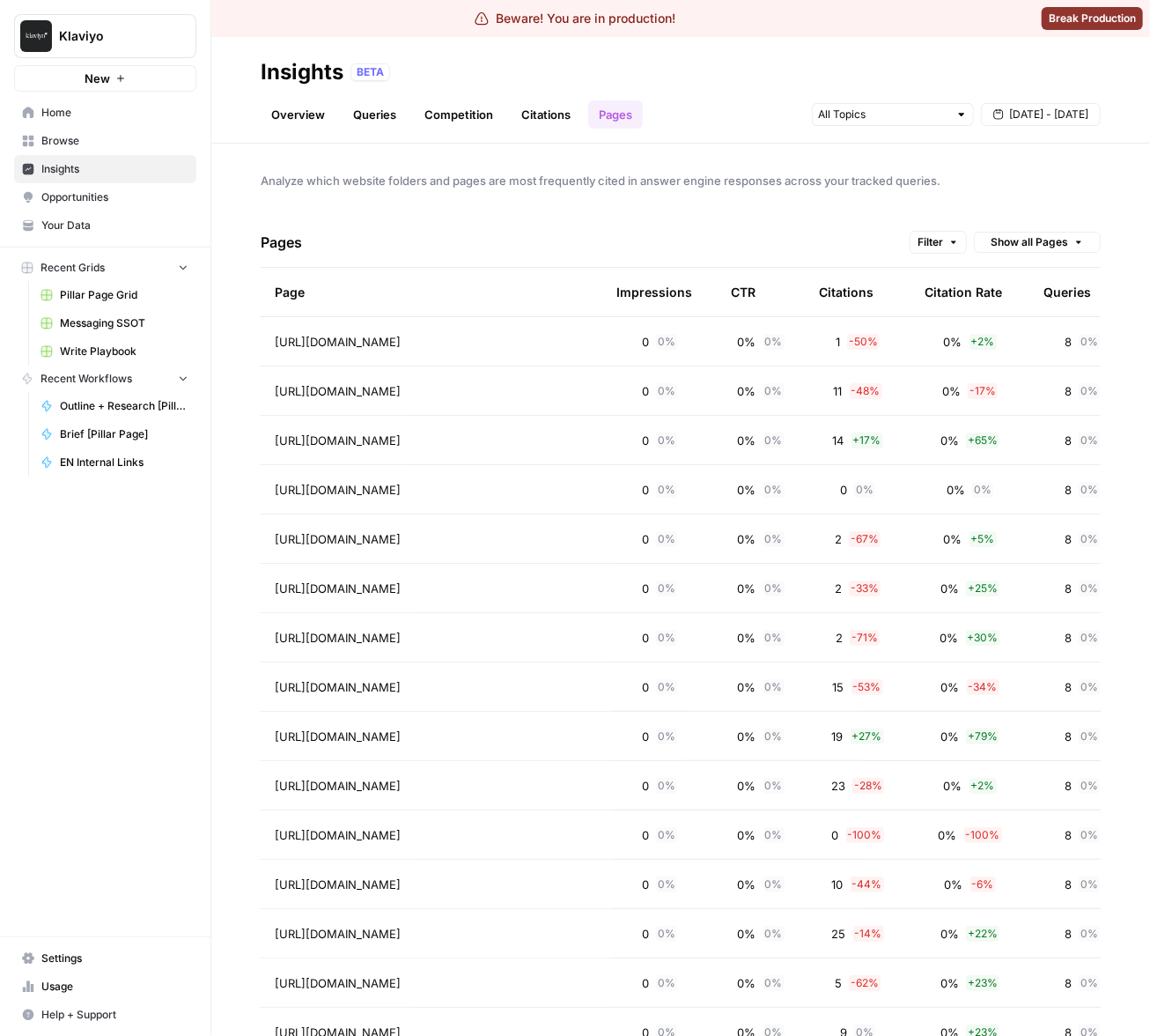
scroll to position [0, 343]
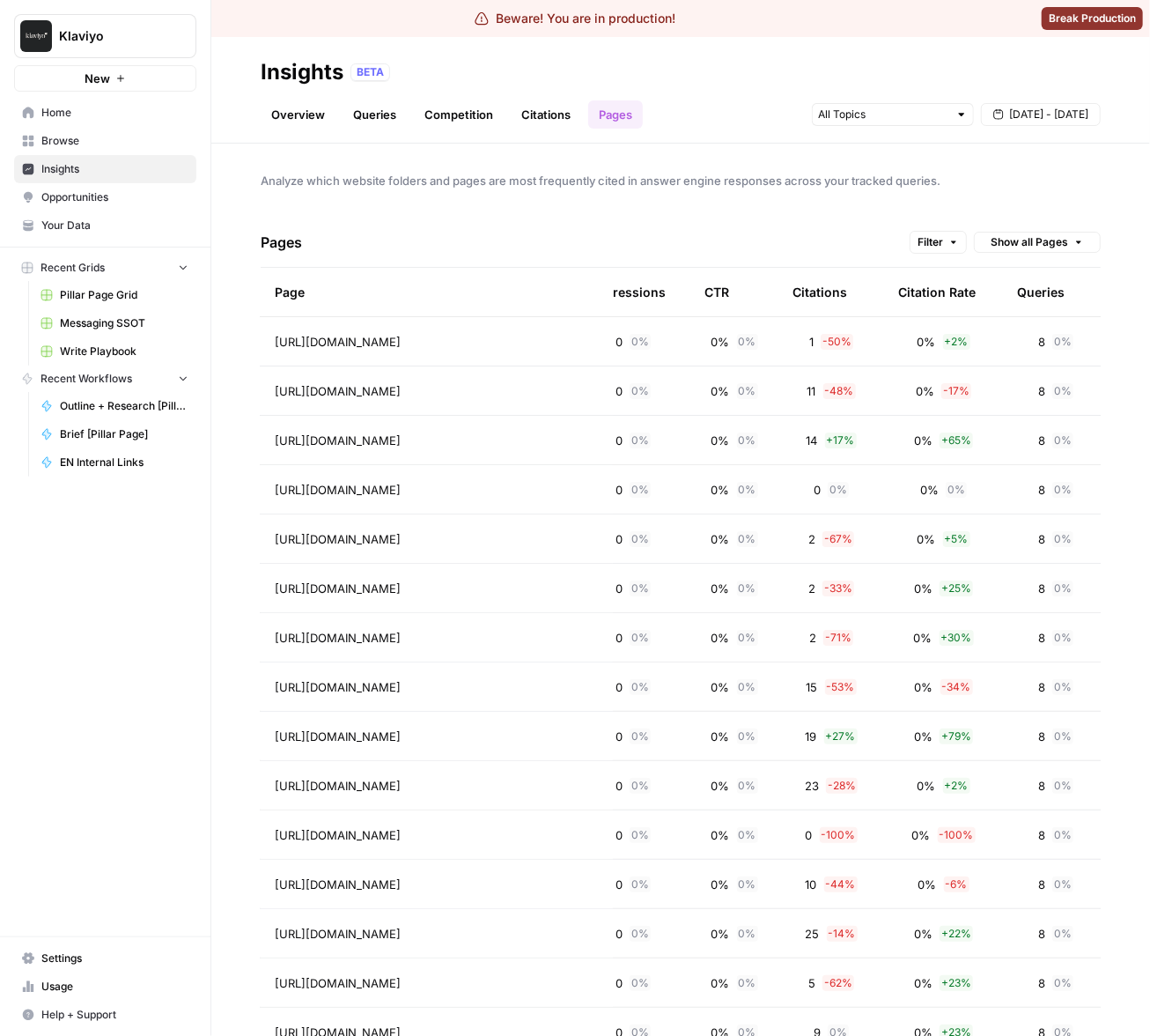
scroll to position [0, 343]
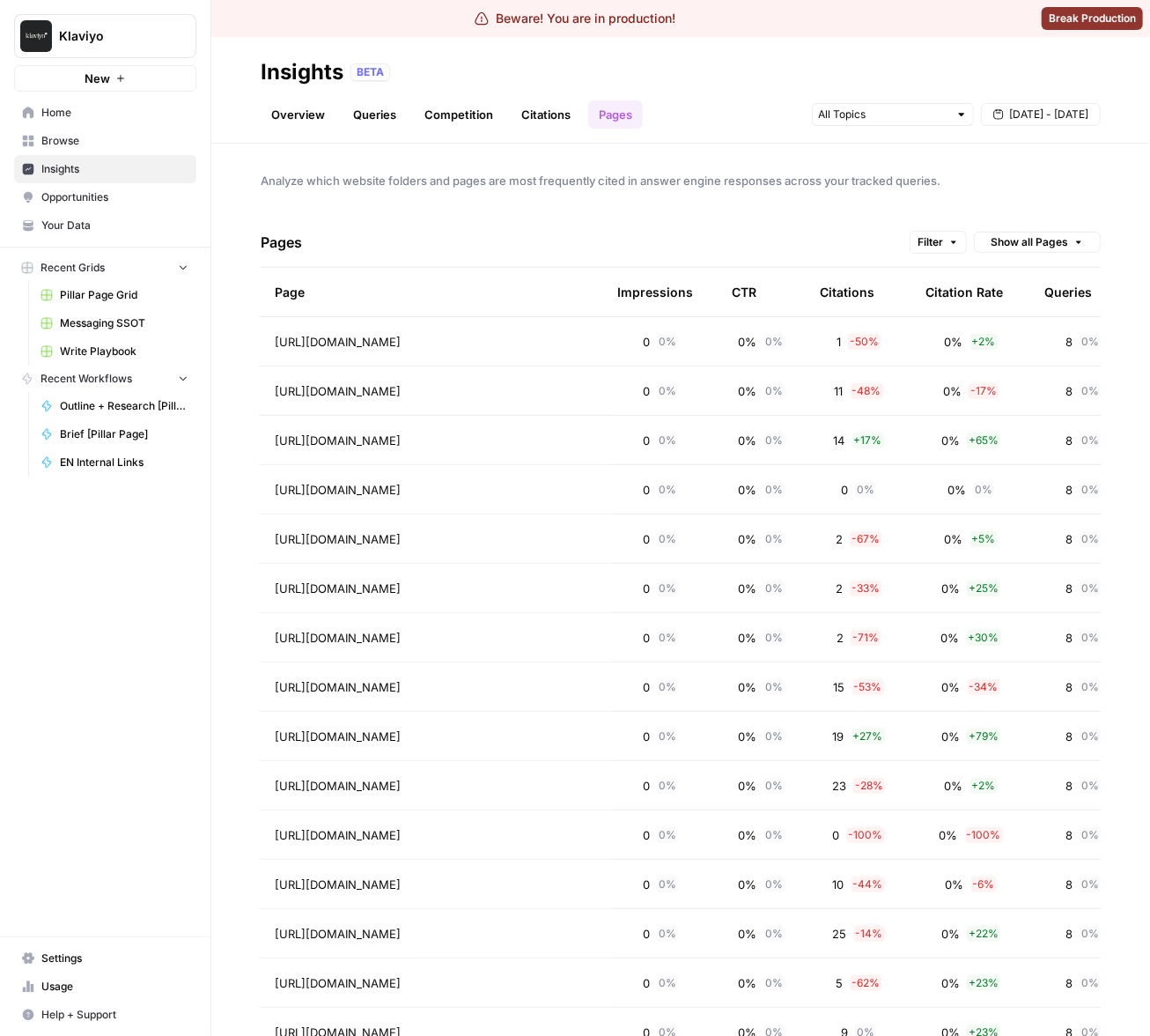
scroll to position [0, 343]
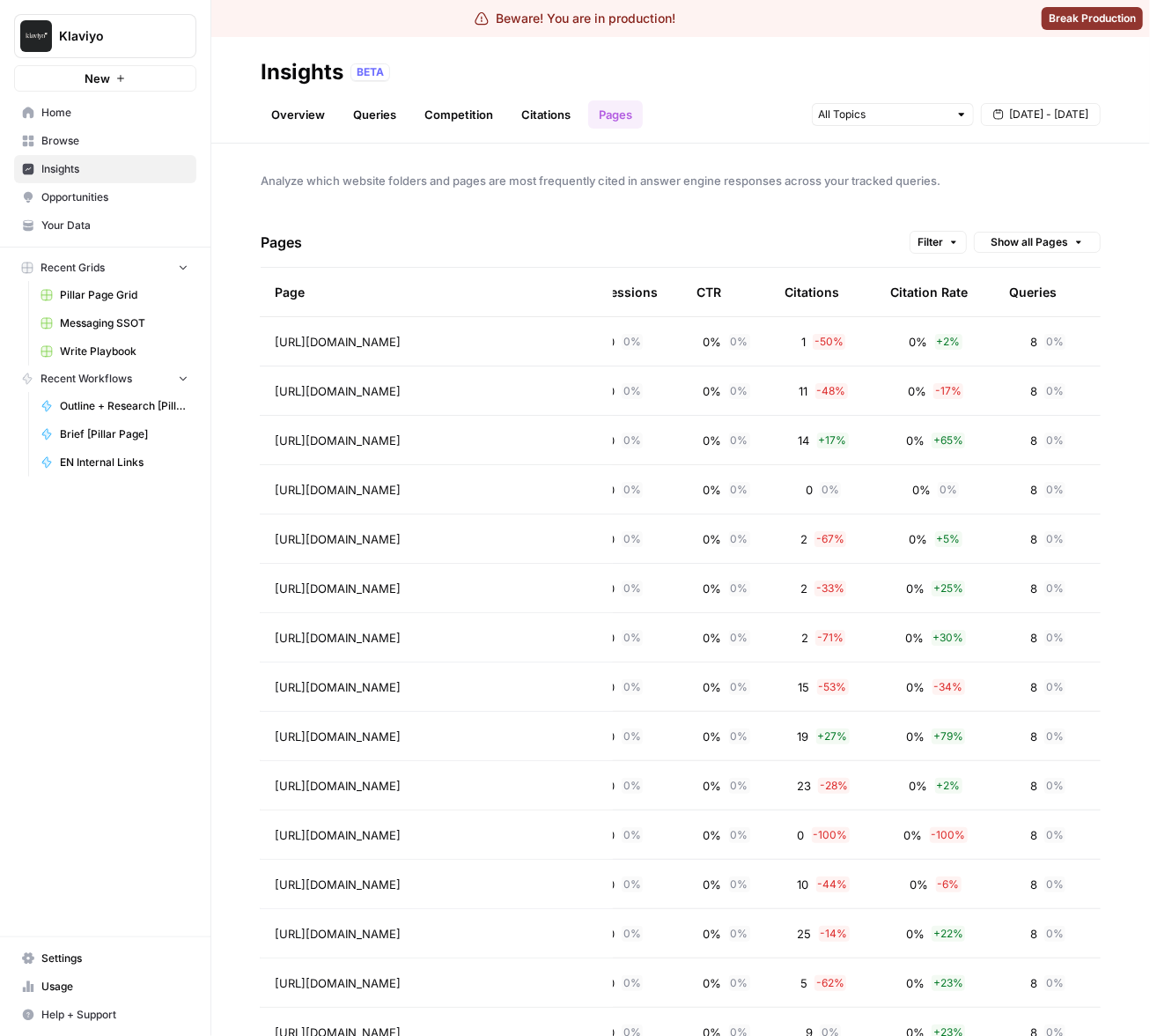
click at [785, 286] on div "Citations" at bounding box center [812, 292] width 55 height 48
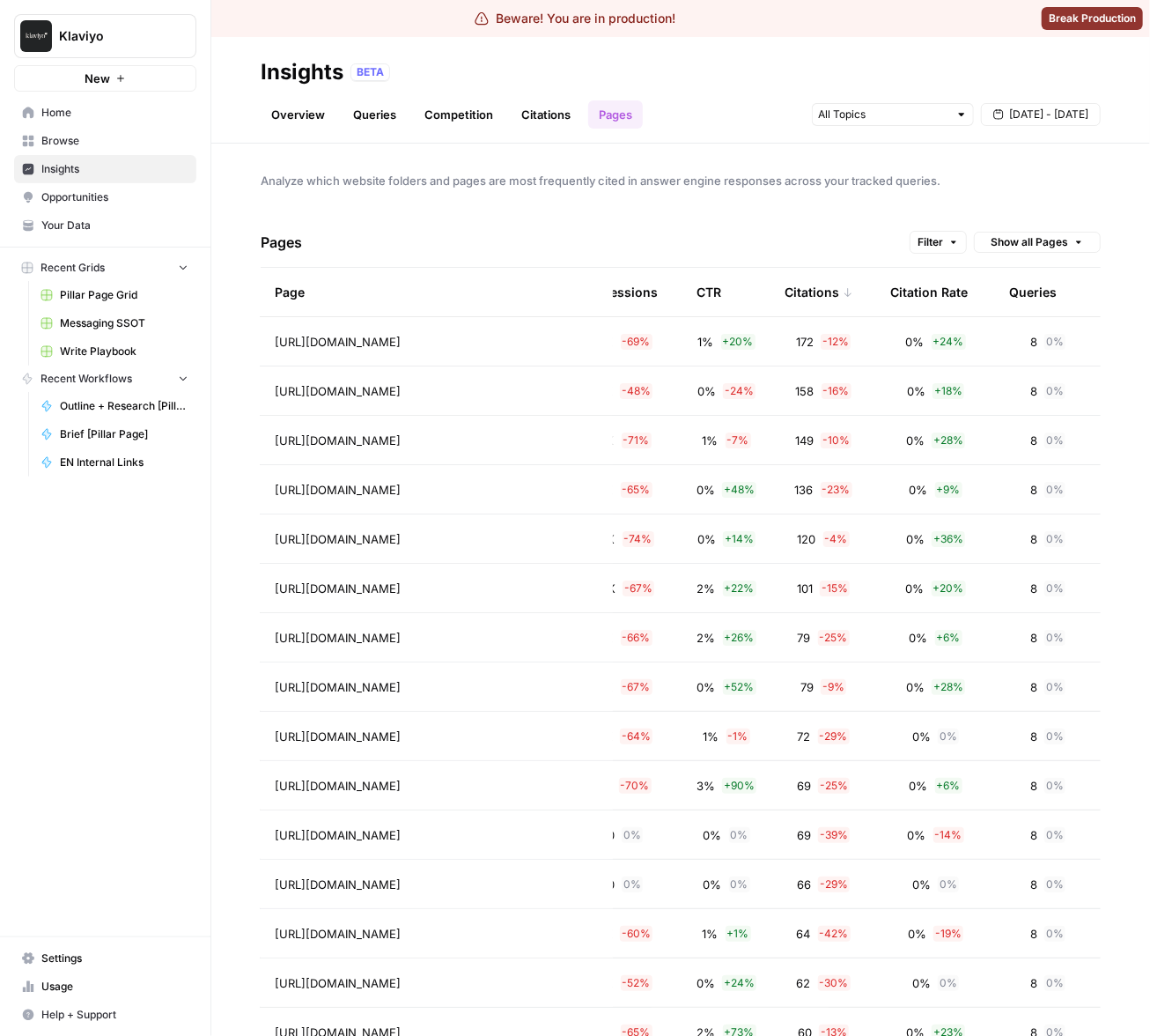
click at [917, 295] on div "Citation Rate" at bounding box center [928, 292] width 77 height 48
click at [911, 295] on div "Citation Rate" at bounding box center [935, 292] width 91 height 48
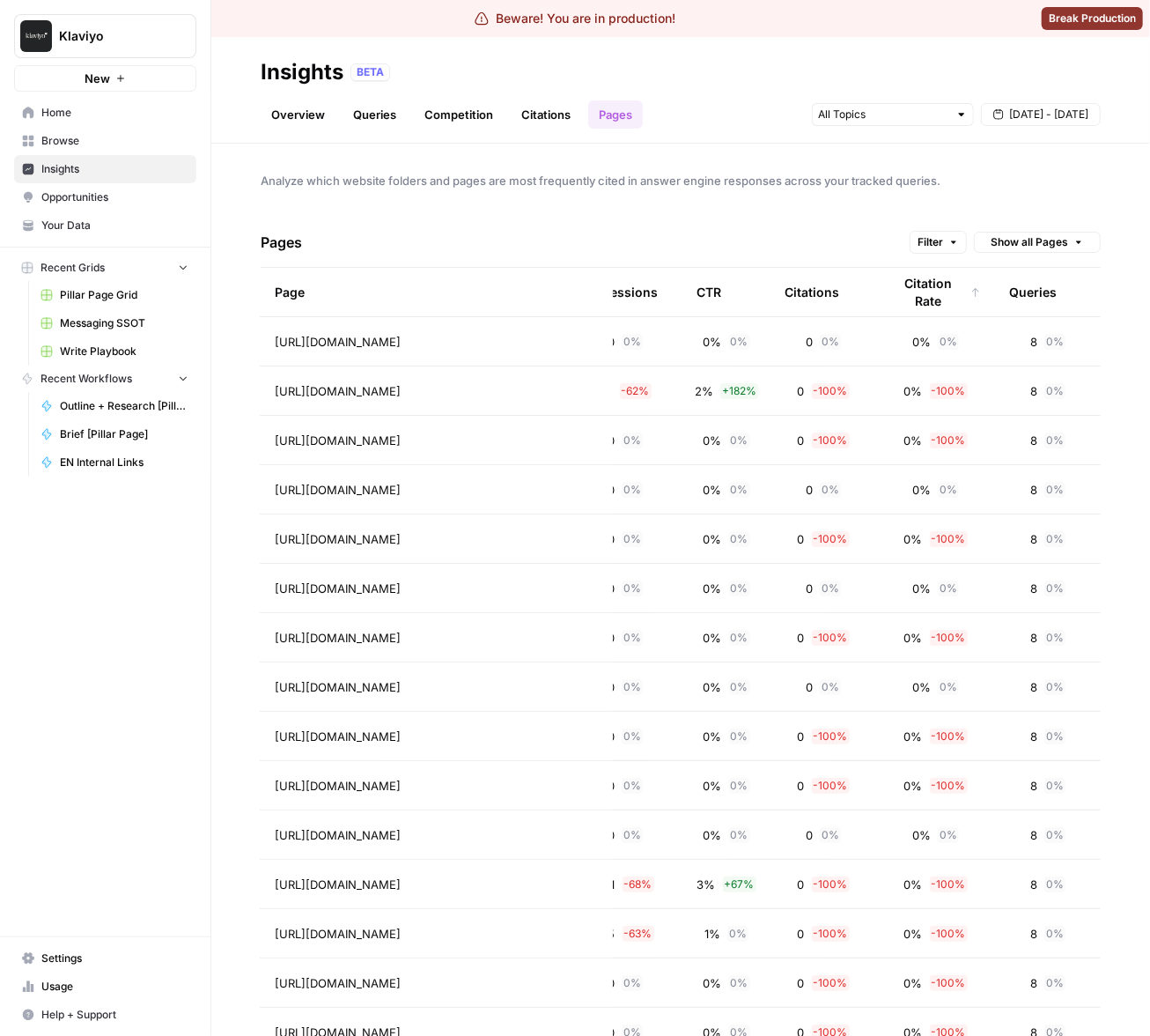
click at [929, 279] on div "Citation Rate" at bounding box center [935, 292] width 91 height 48
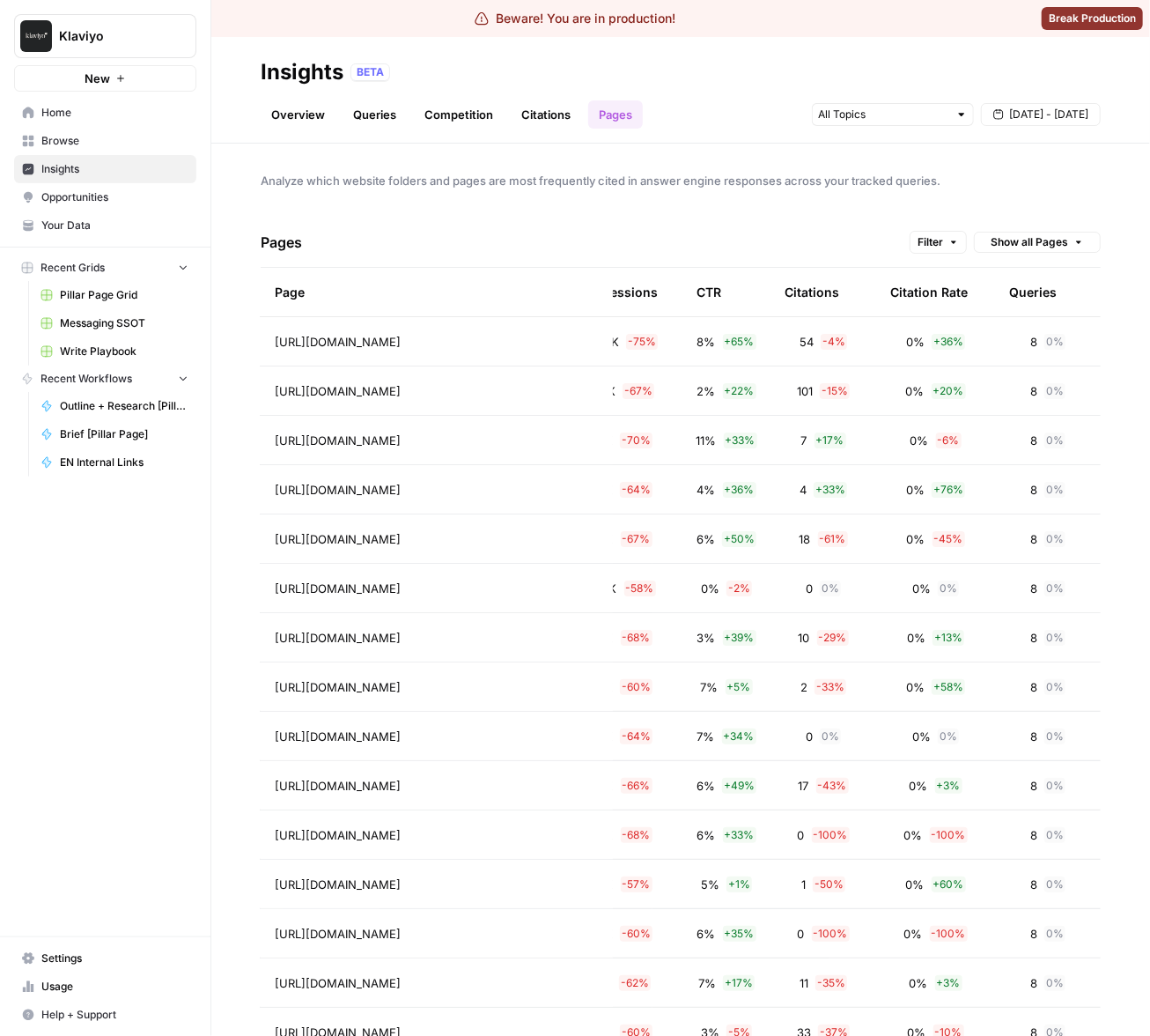
click at [899, 293] on div "Citation Rate" at bounding box center [928, 292] width 77 height 48
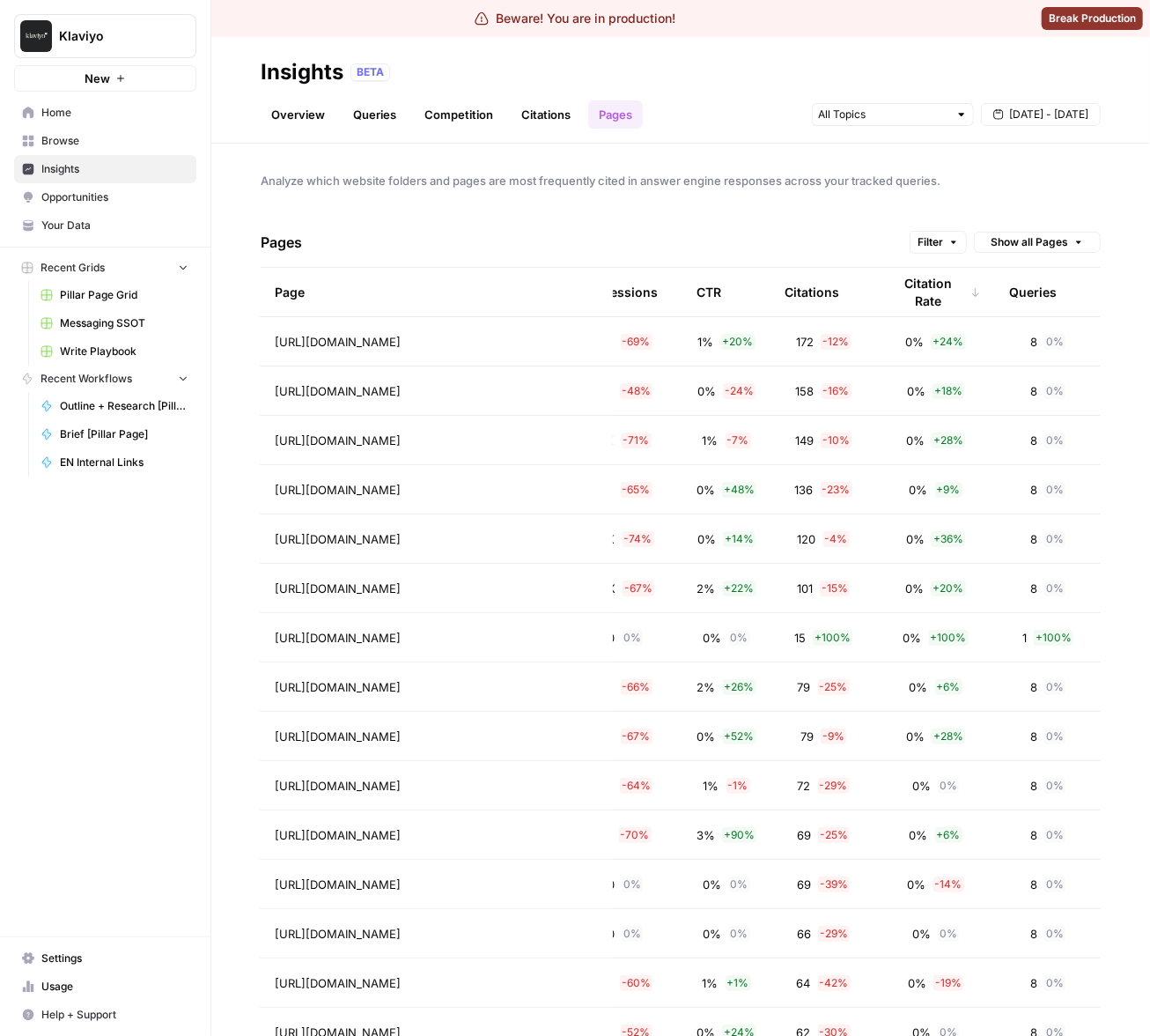
click at [958, 180] on span "Analyze which website folders and pages are most frequently cited in answer eng…" at bounding box center [681, 180] width 840 height 18
click at [921, 294] on div "Citation Rate" at bounding box center [935, 292] width 91 height 48
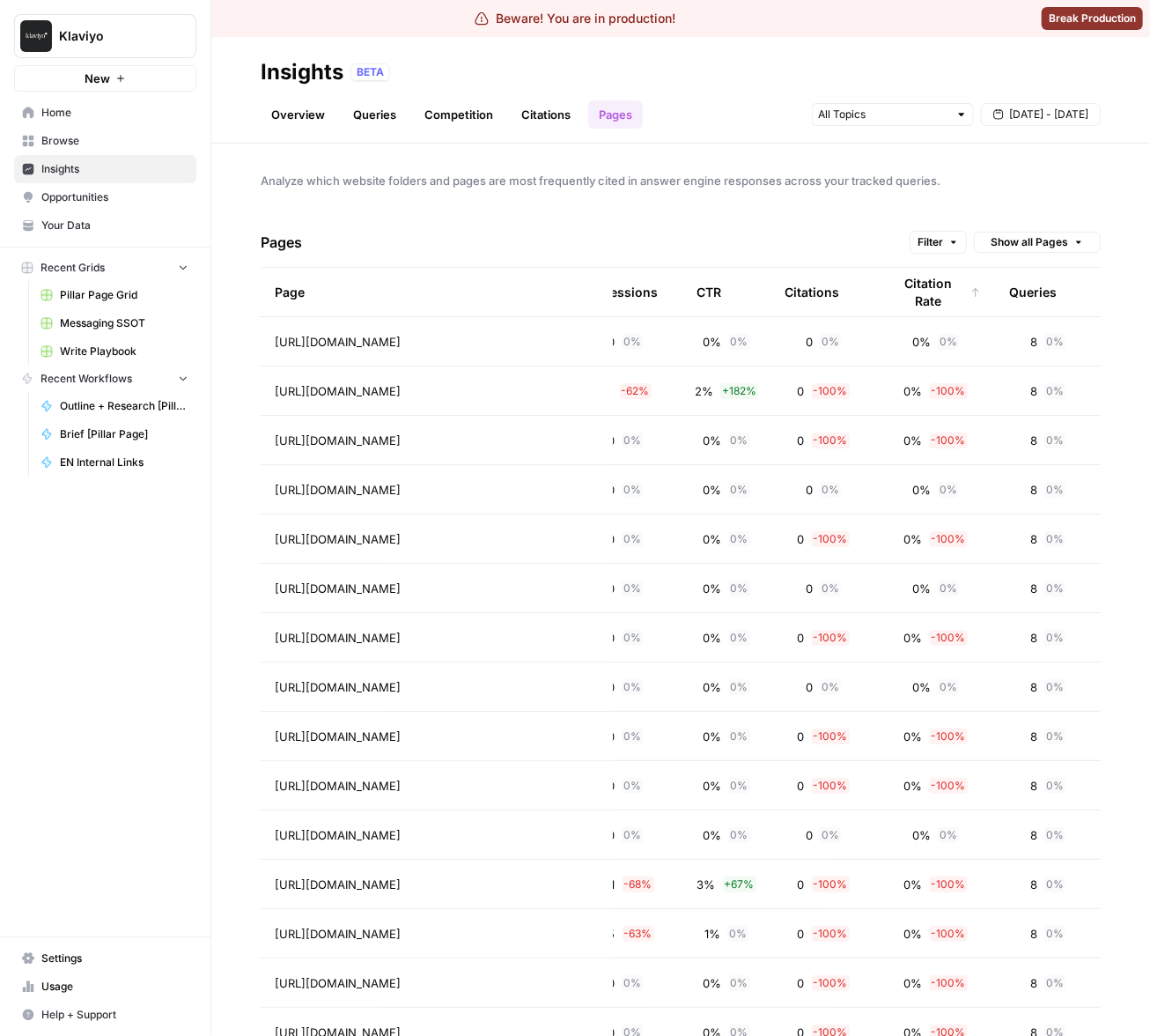
click at [947, 291] on div "Citation Rate" at bounding box center [935, 292] width 91 height 48
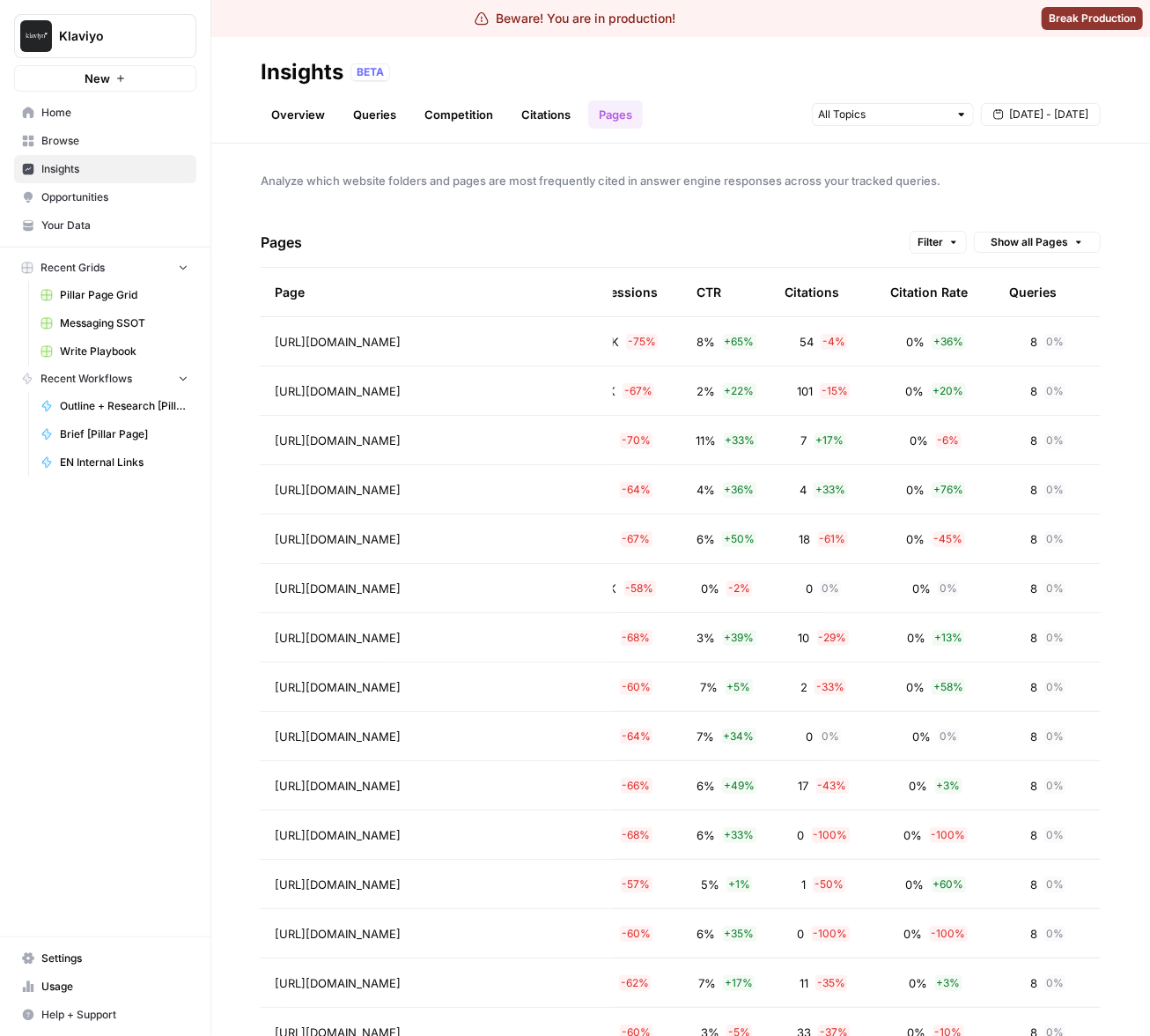
click at [130, 30] on span "Klaviyo" at bounding box center [112, 35] width 107 height 18
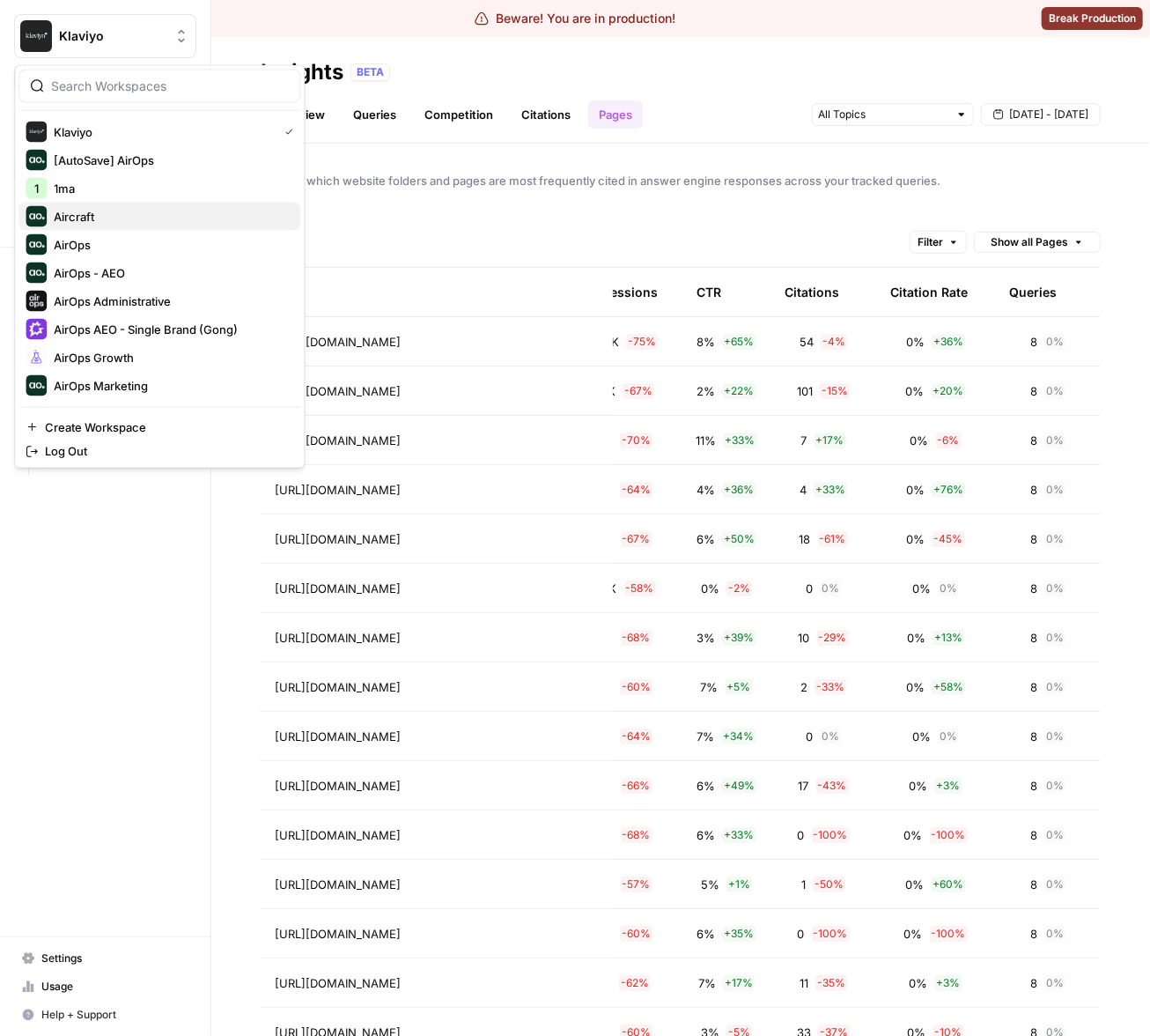
scroll to position [365, 0]
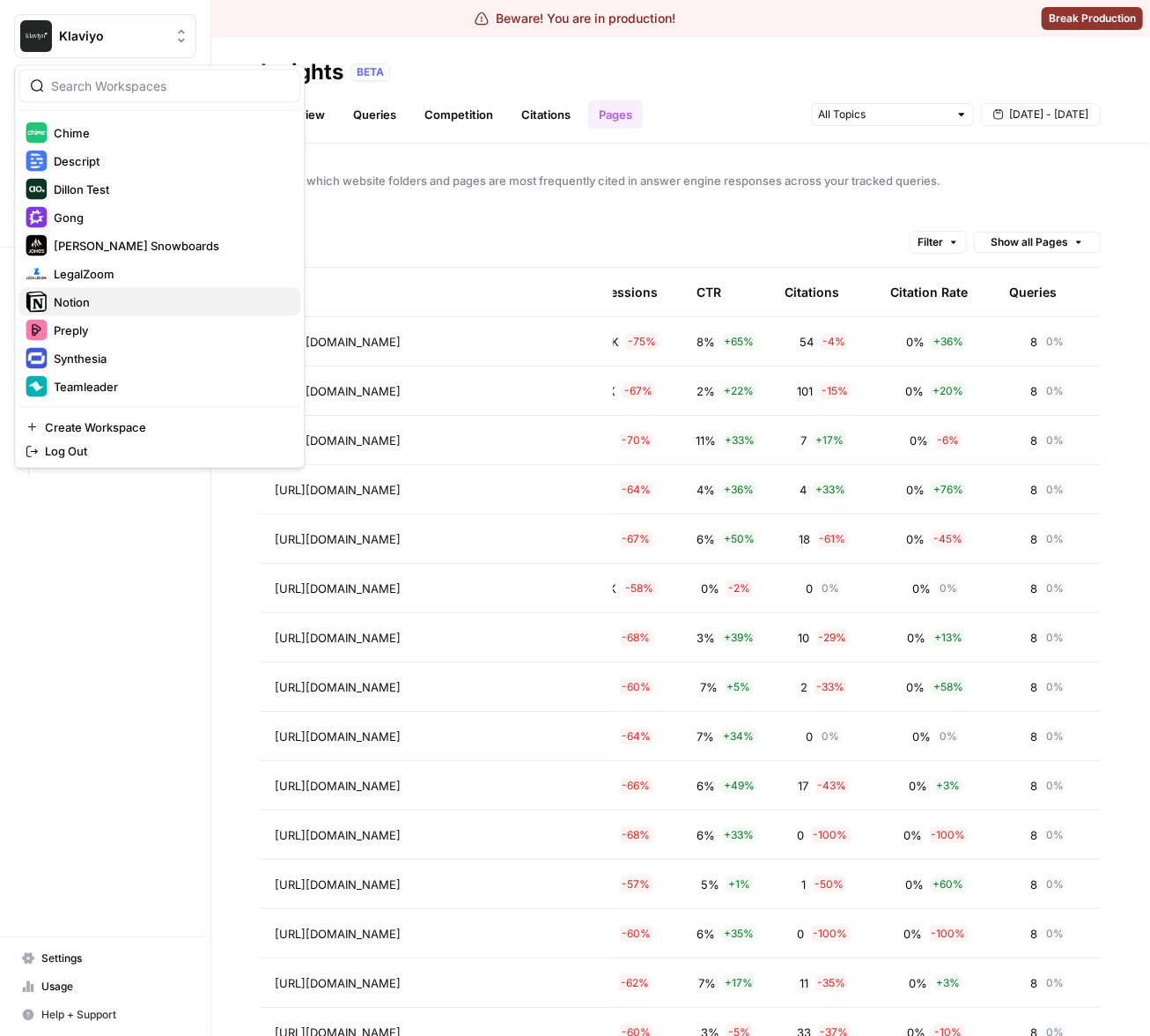
click at [123, 307] on span "Notion" at bounding box center [170, 302] width 232 height 18
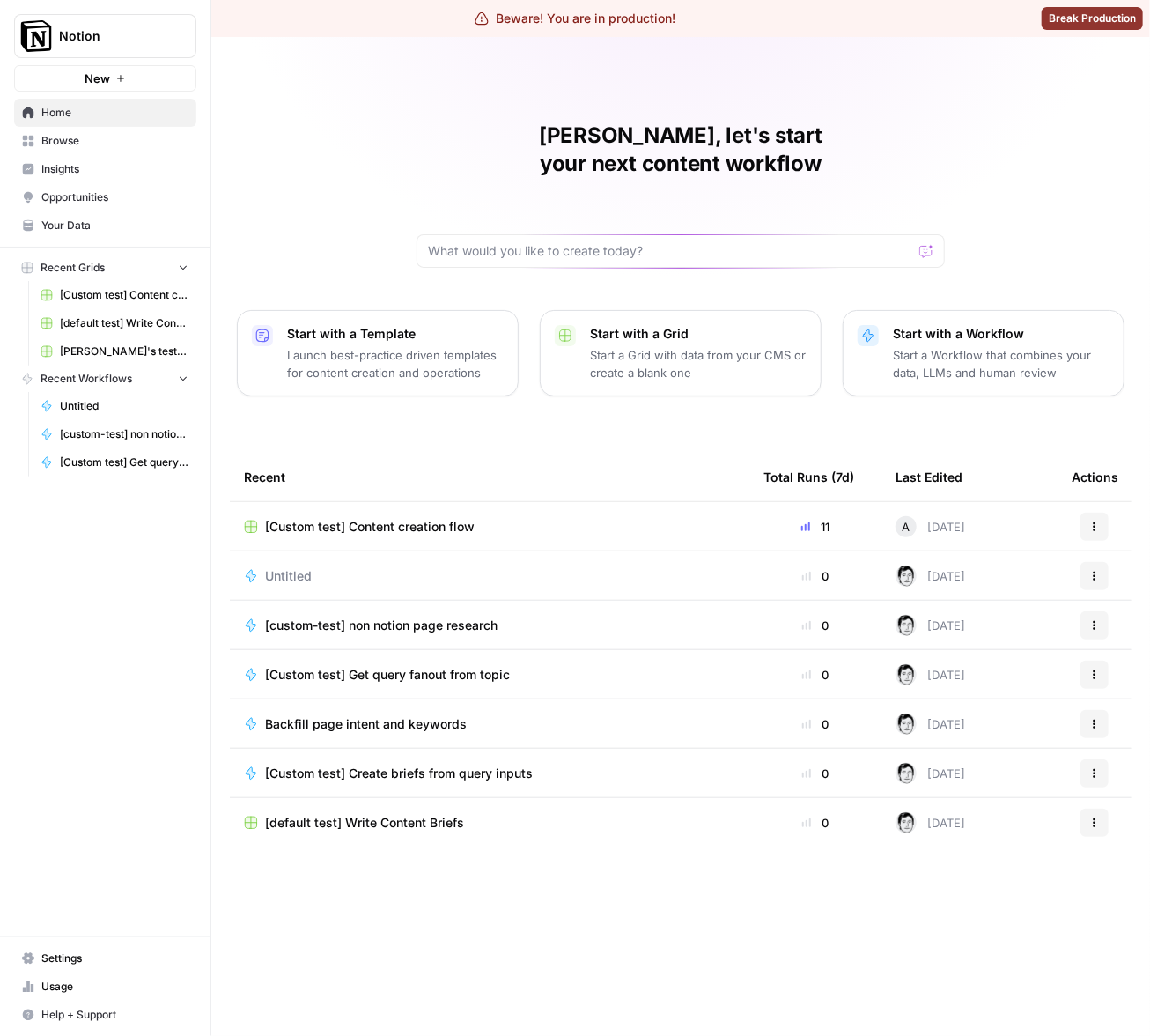
click at [111, 173] on span "Insights" at bounding box center [115, 168] width 147 height 16
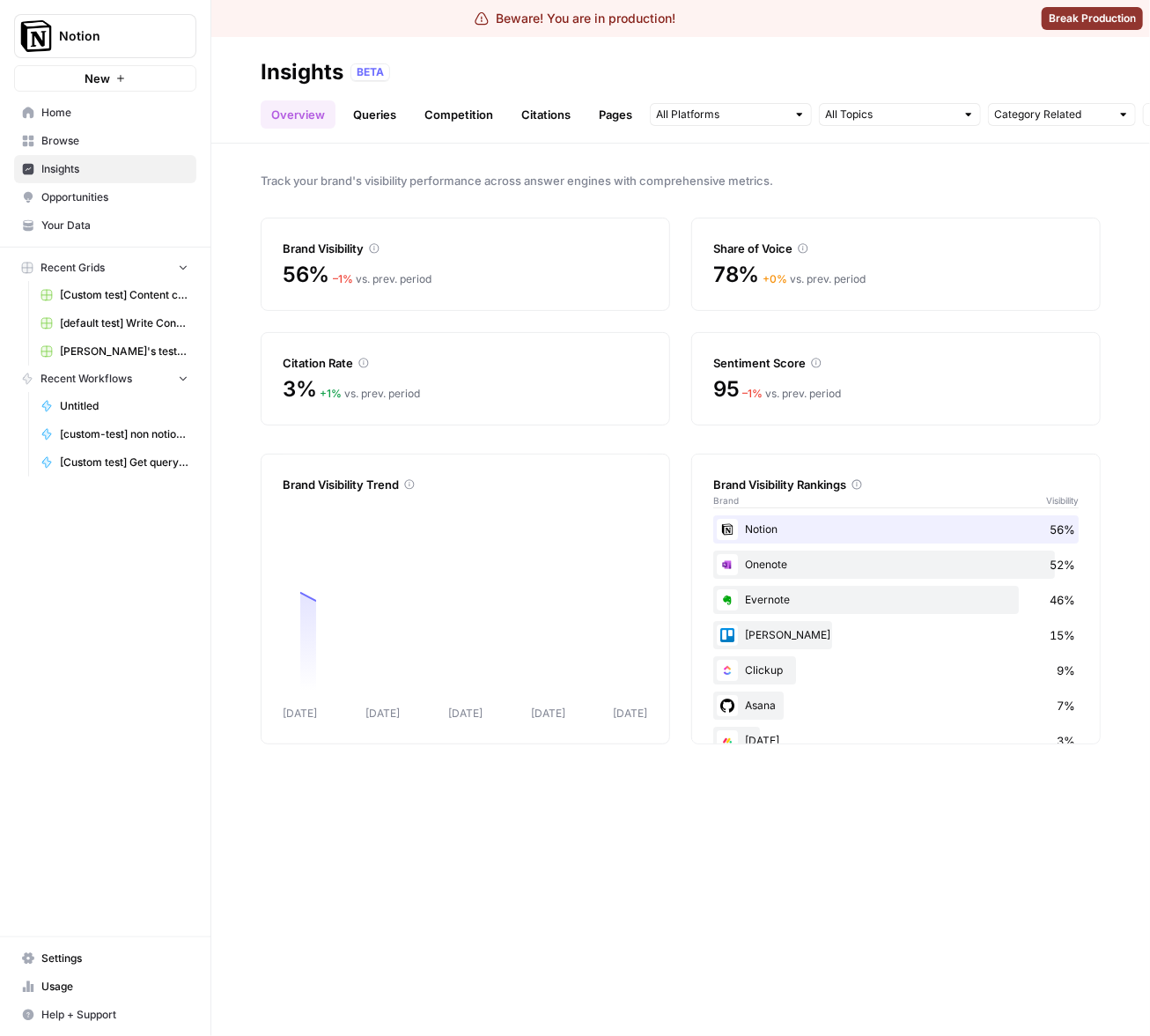
click at [614, 123] on link "Pages" at bounding box center [615, 114] width 55 height 28
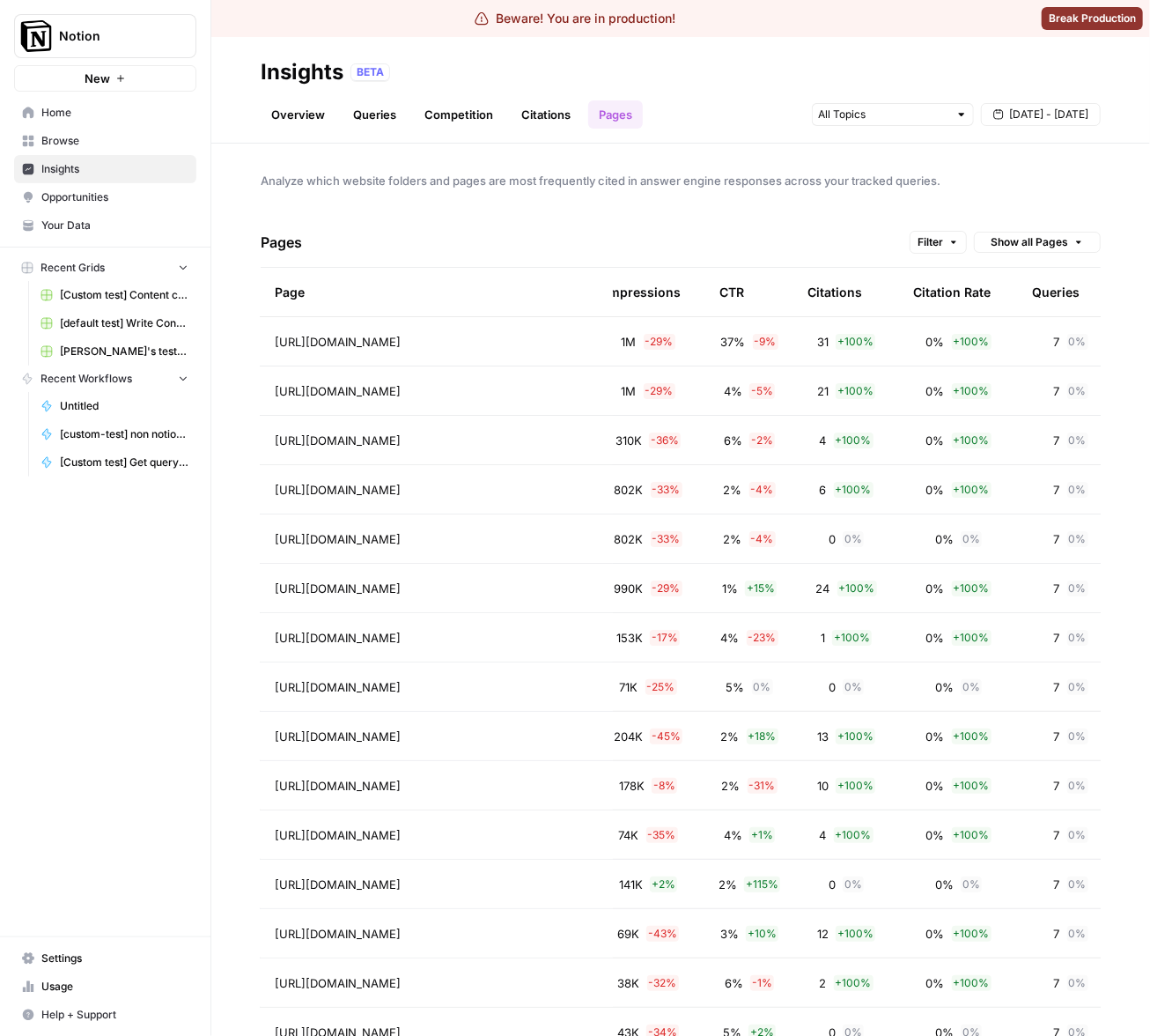
scroll to position [0, 343]
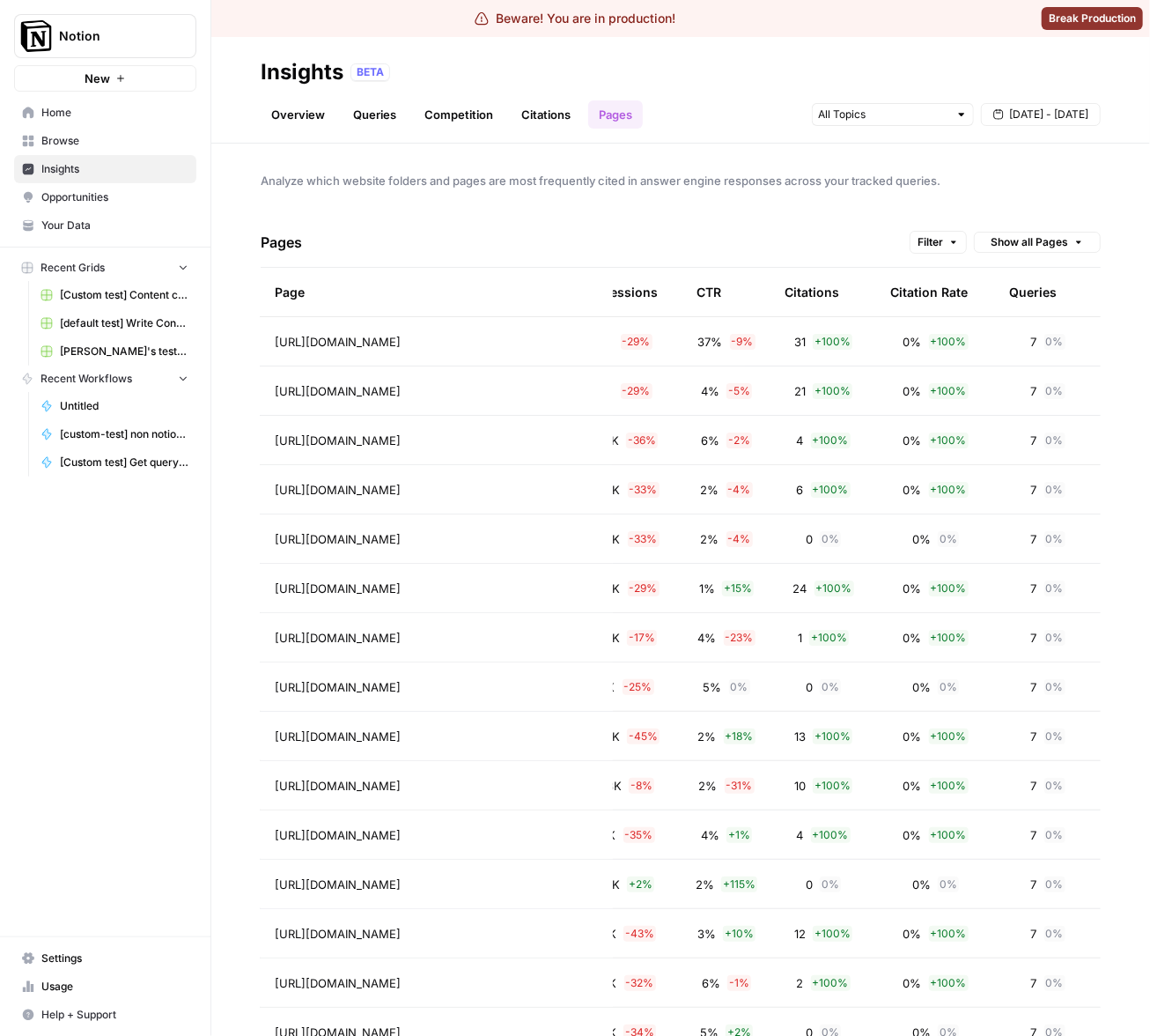
click at [916, 290] on div "Citation Rate" at bounding box center [928, 292] width 77 height 48
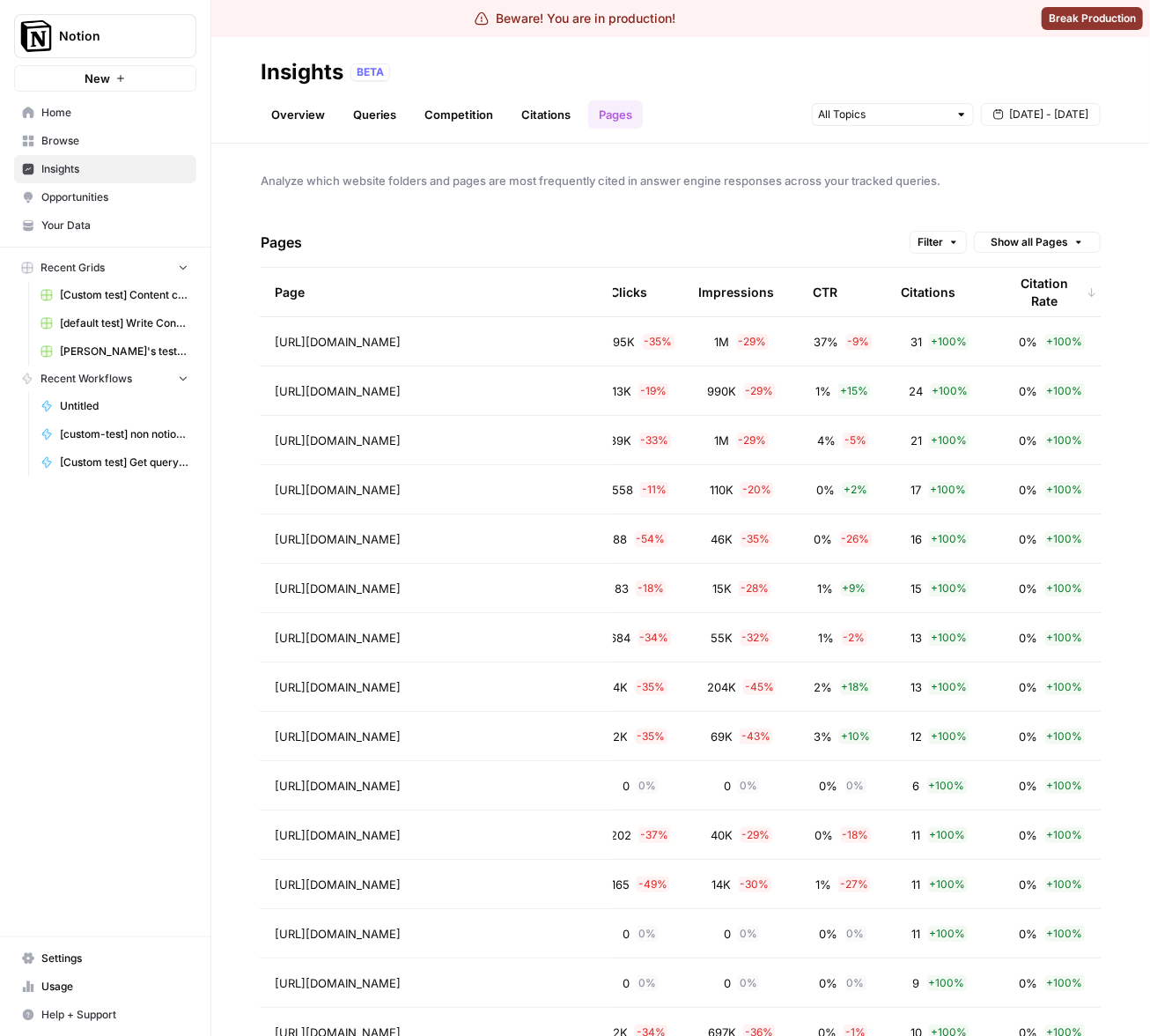
scroll to position [0, 281]
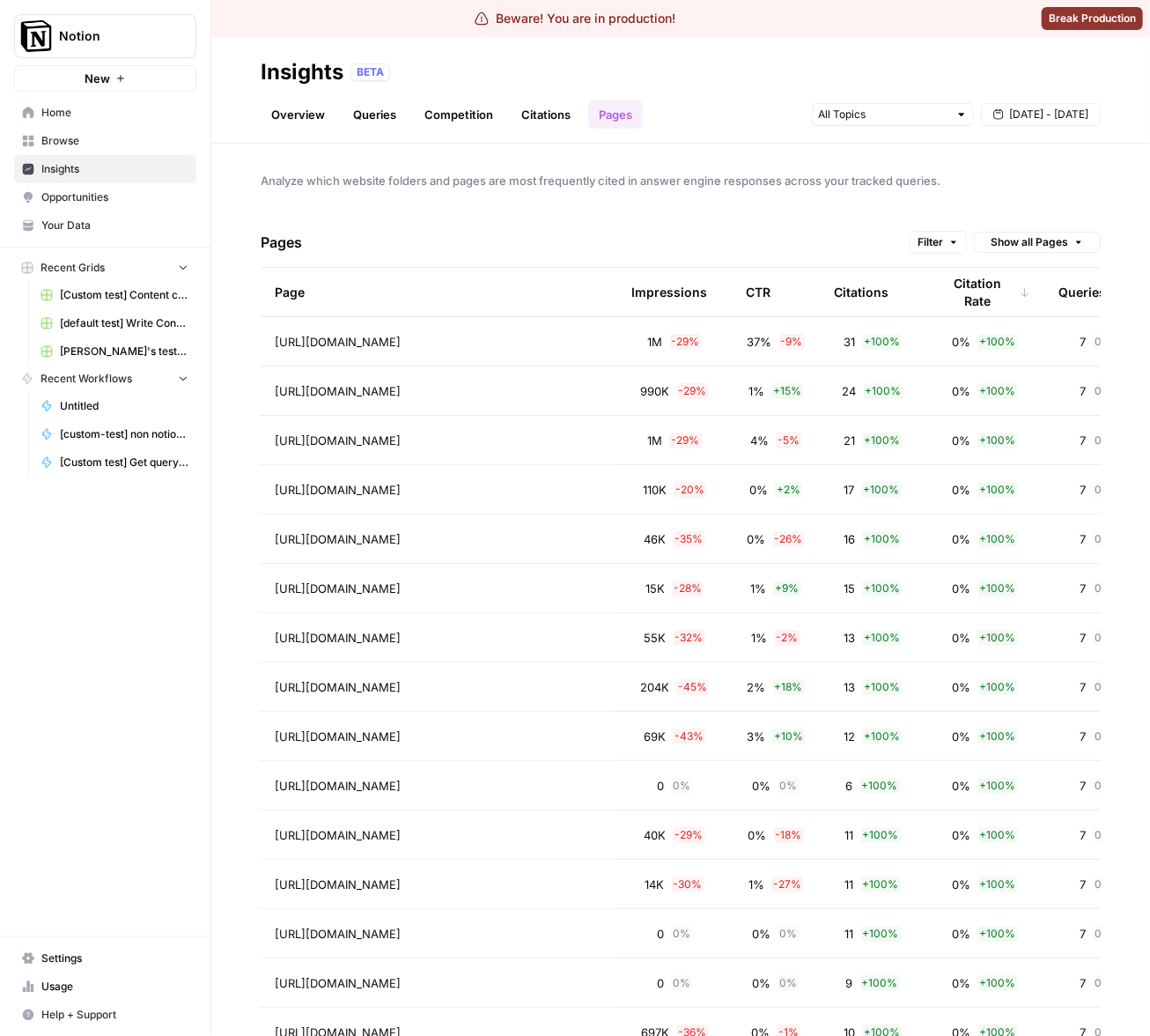
click at [871, 292] on div "Citations" at bounding box center [861, 292] width 55 height 48
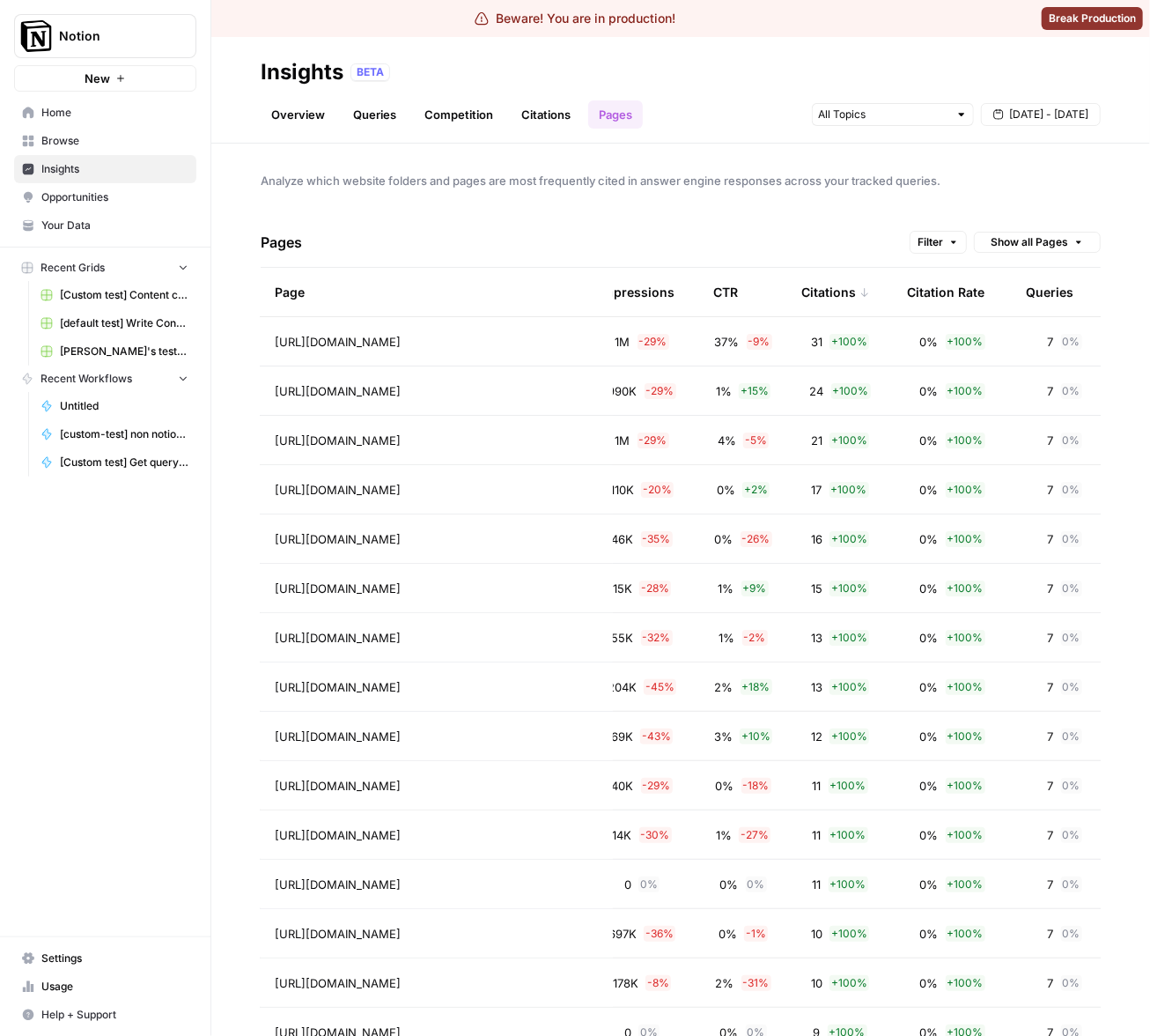
scroll to position [0, 343]
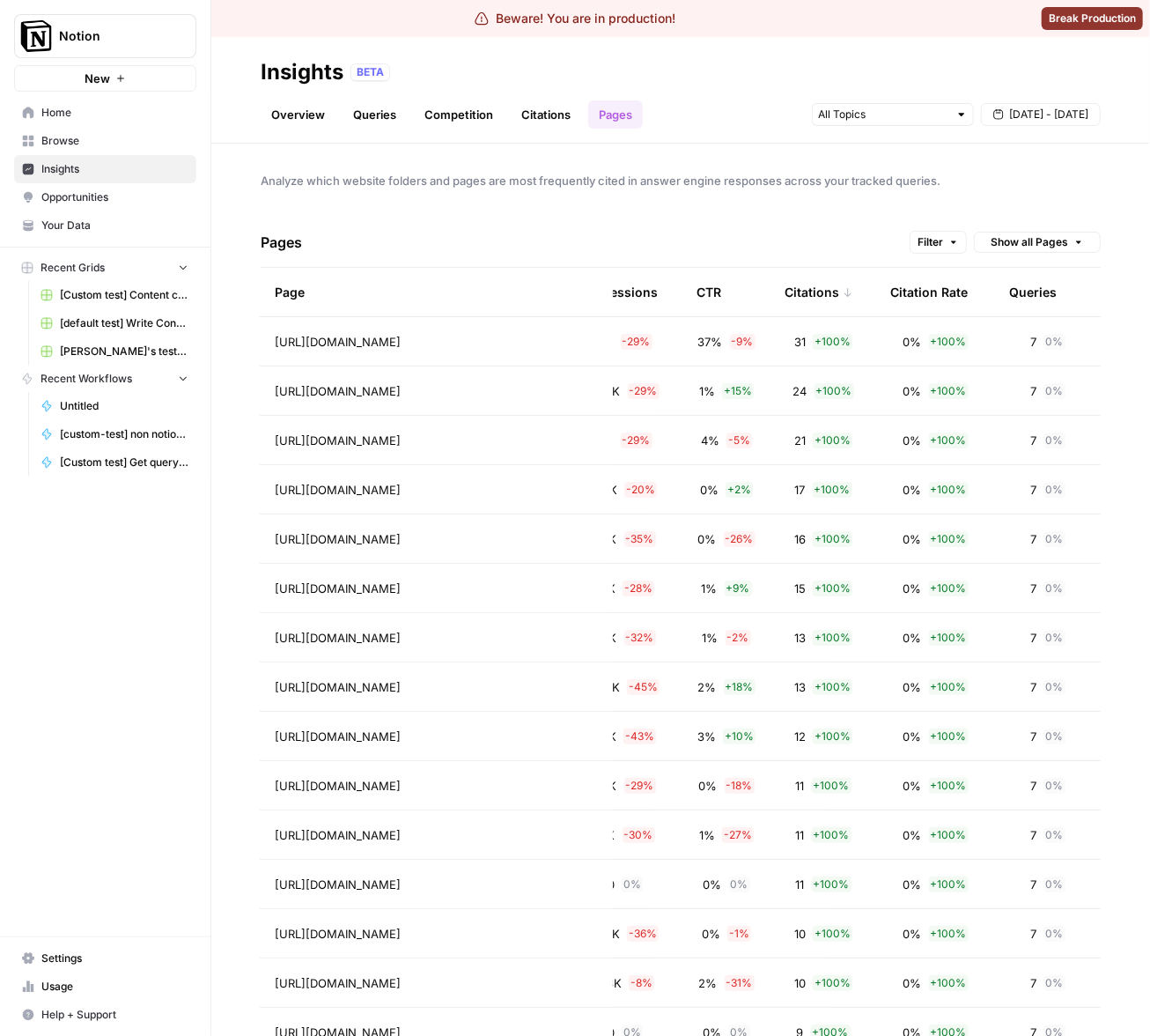
click at [931, 295] on div "Citation Rate" at bounding box center [928, 292] width 77 height 48
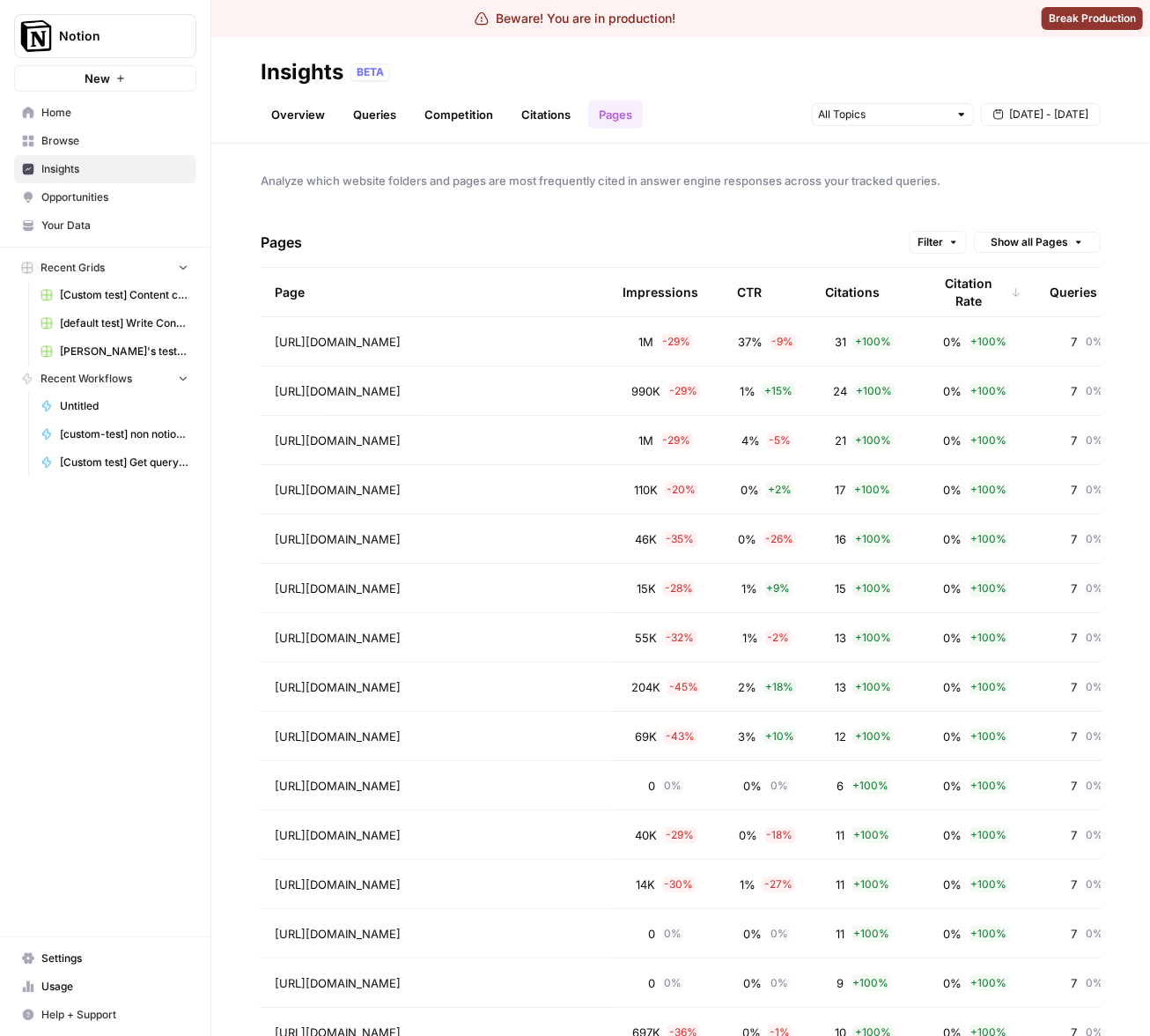
scroll to position [0, 343]
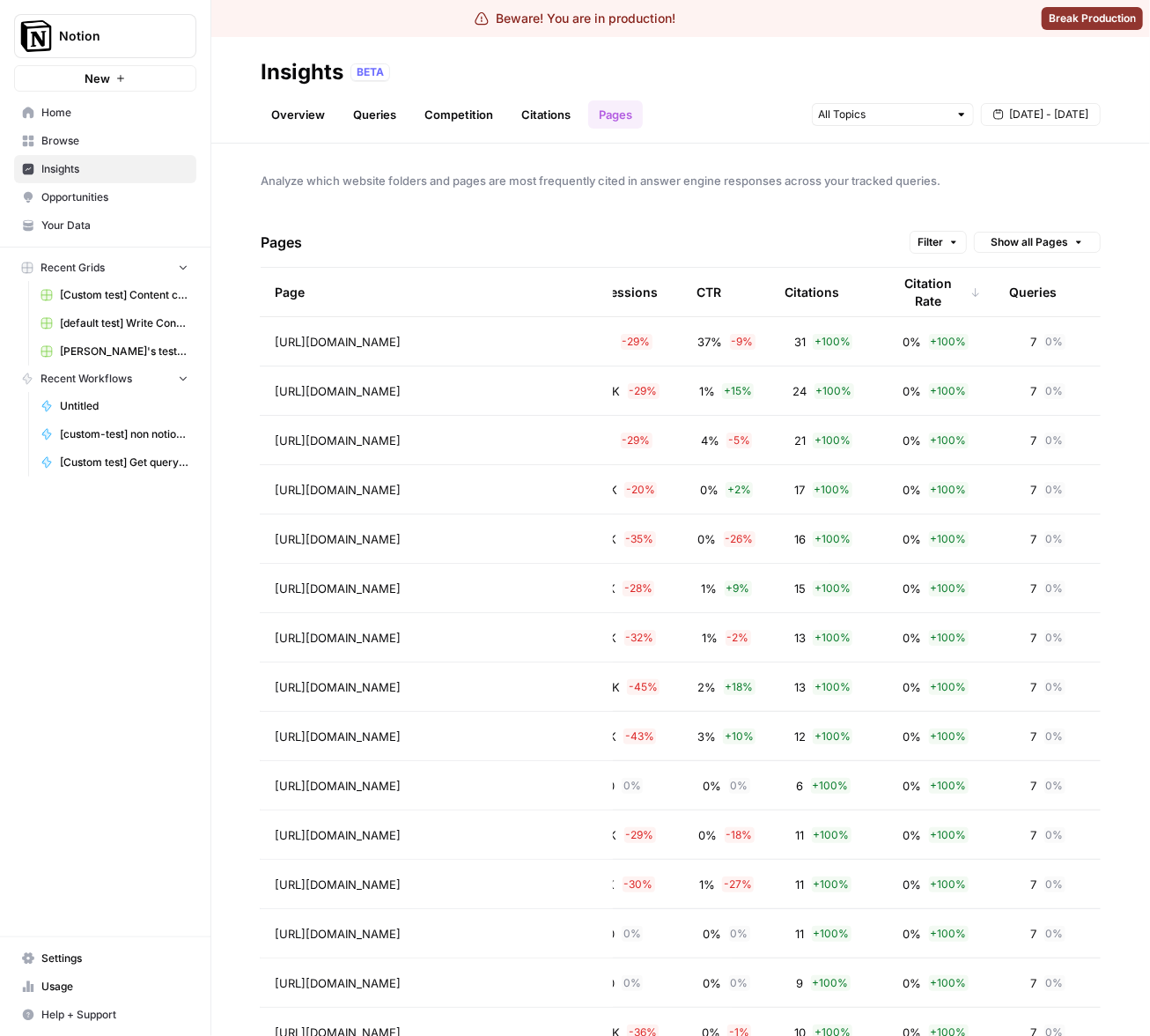
click at [1017, 112] on span "[DATE] - [DATE]" at bounding box center [1048, 114] width 79 height 16
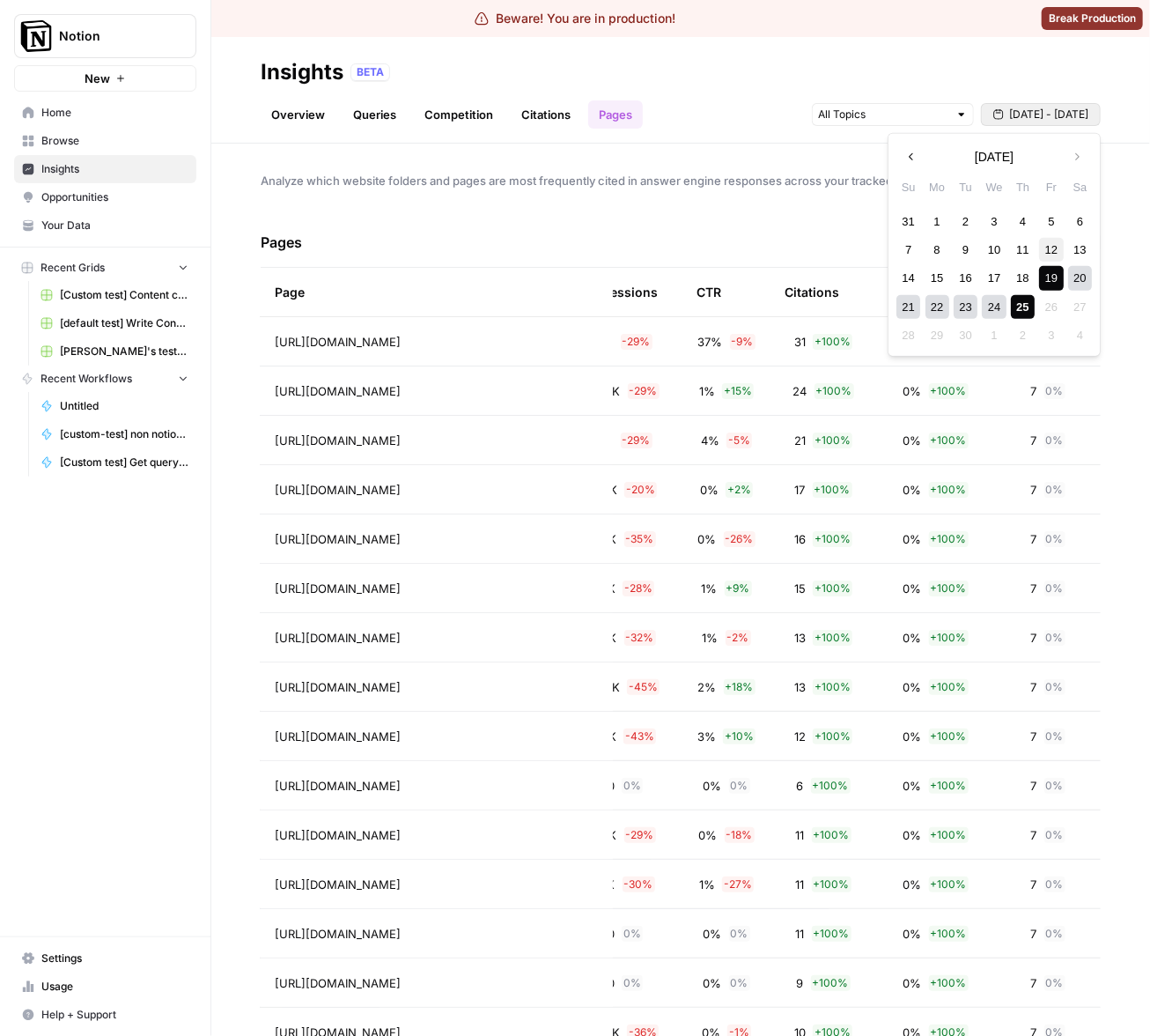
click at [1047, 250] on div "12" at bounding box center [1052, 250] width 24 height 24
click at [1027, 273] on div "18" at bounding box center [1023, 278] width 24 height 24
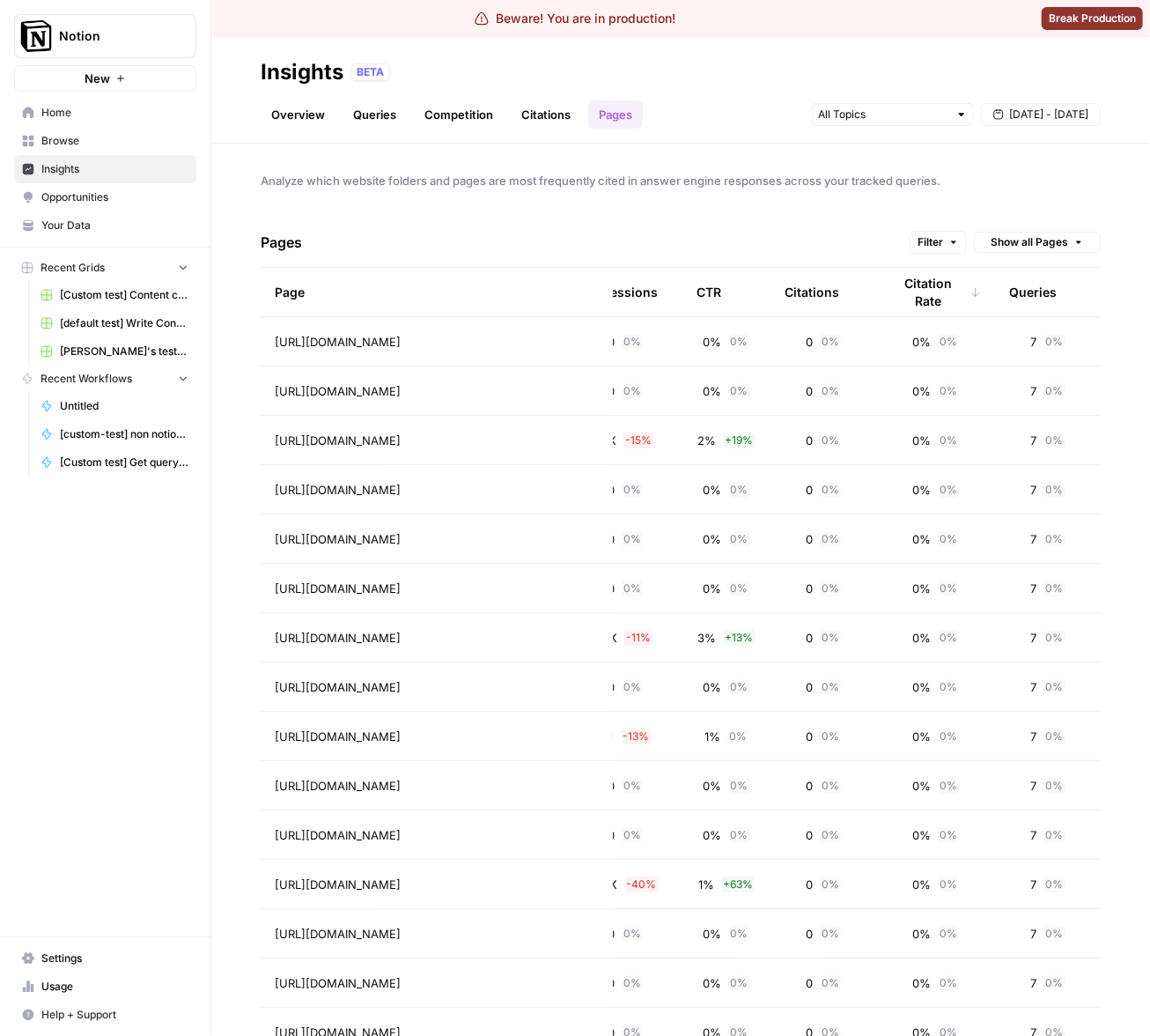
click at [932, 231] on button "Filter" at bounding box center [938, 242] width 58 height 23
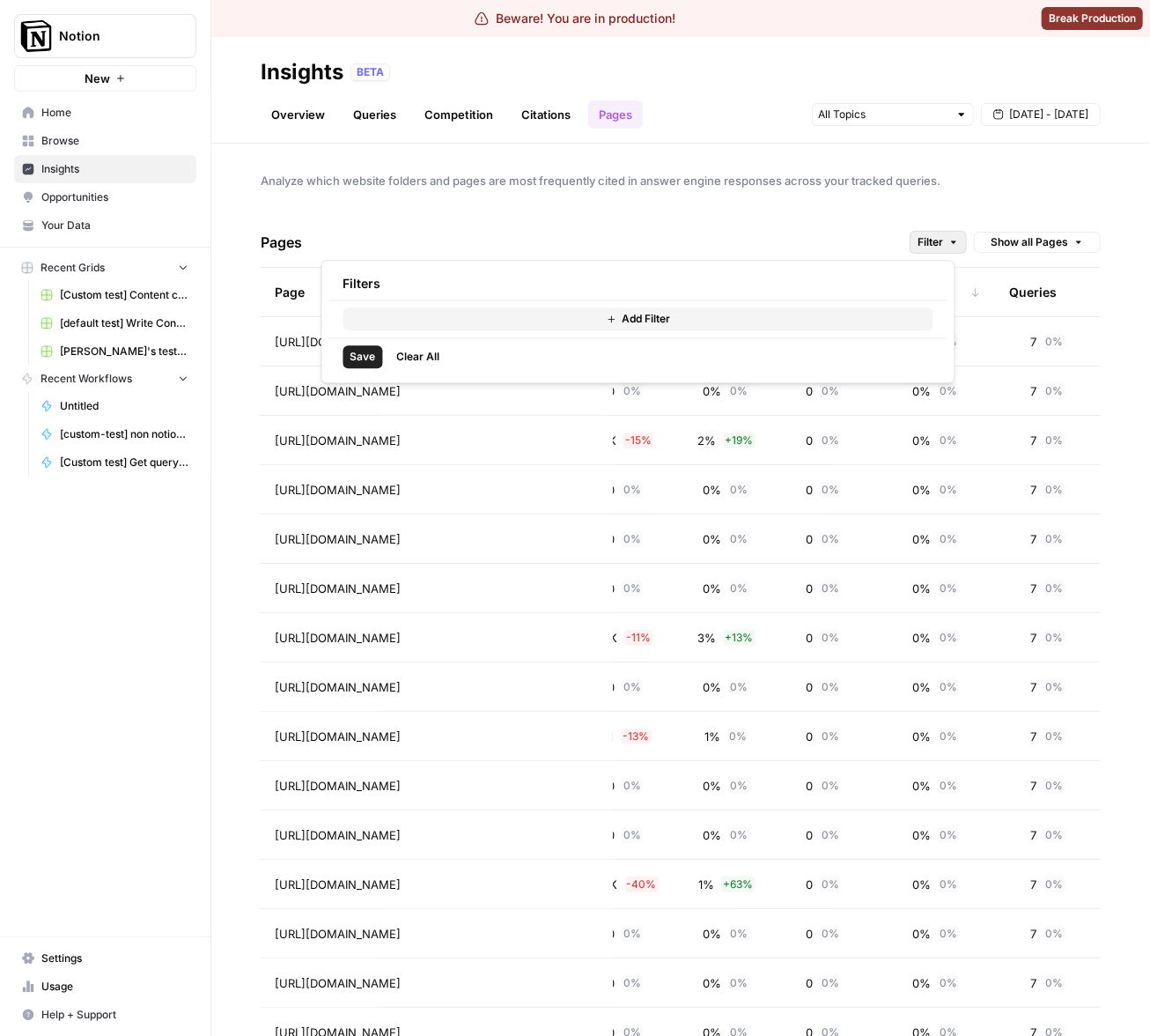
click at [516, 317] on button "Add Filter" at bounding box center [638, 319] width 590 height 23
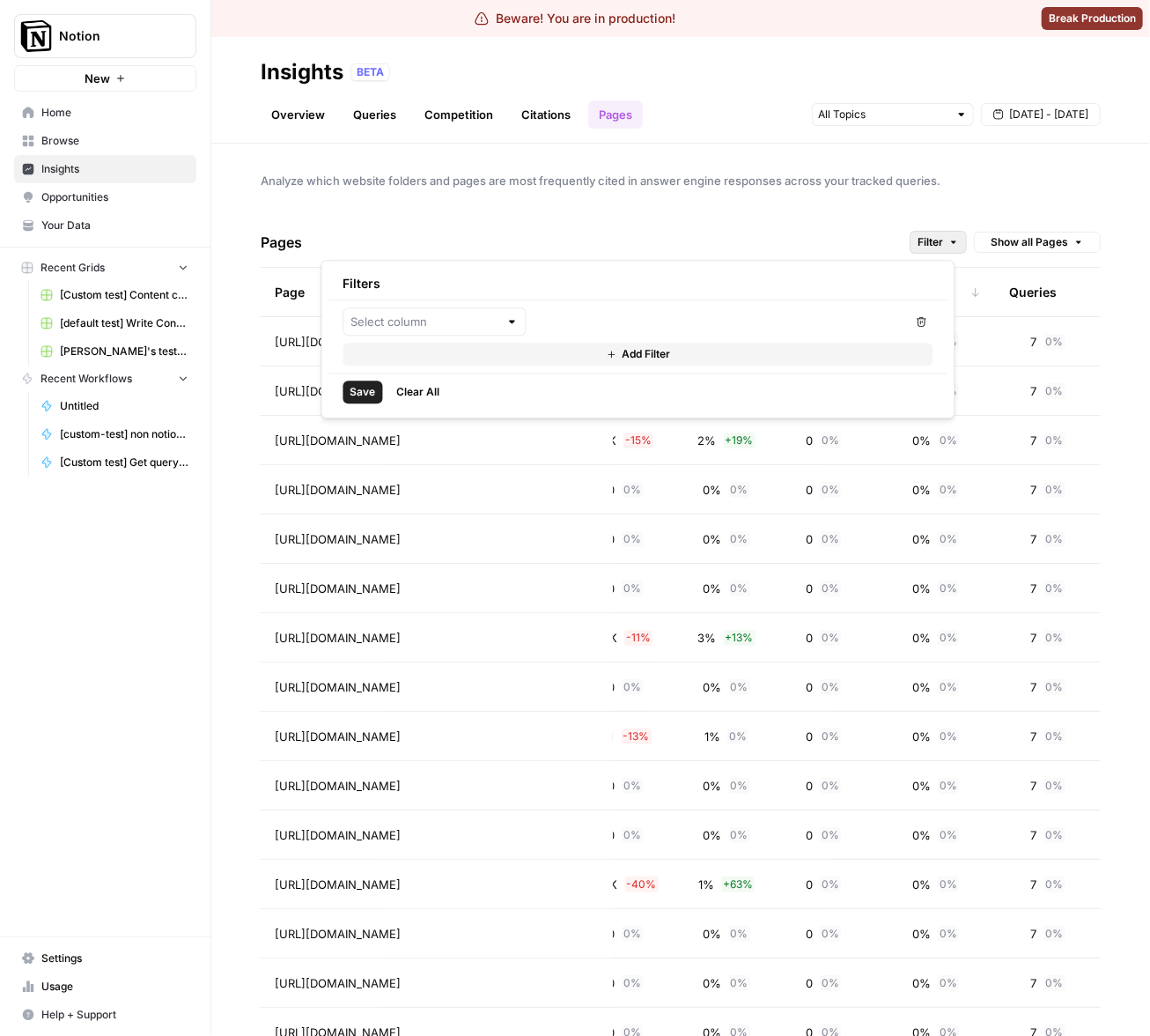
click at [506, 319] on div at bounding box center [512, 321] width 12 height 18
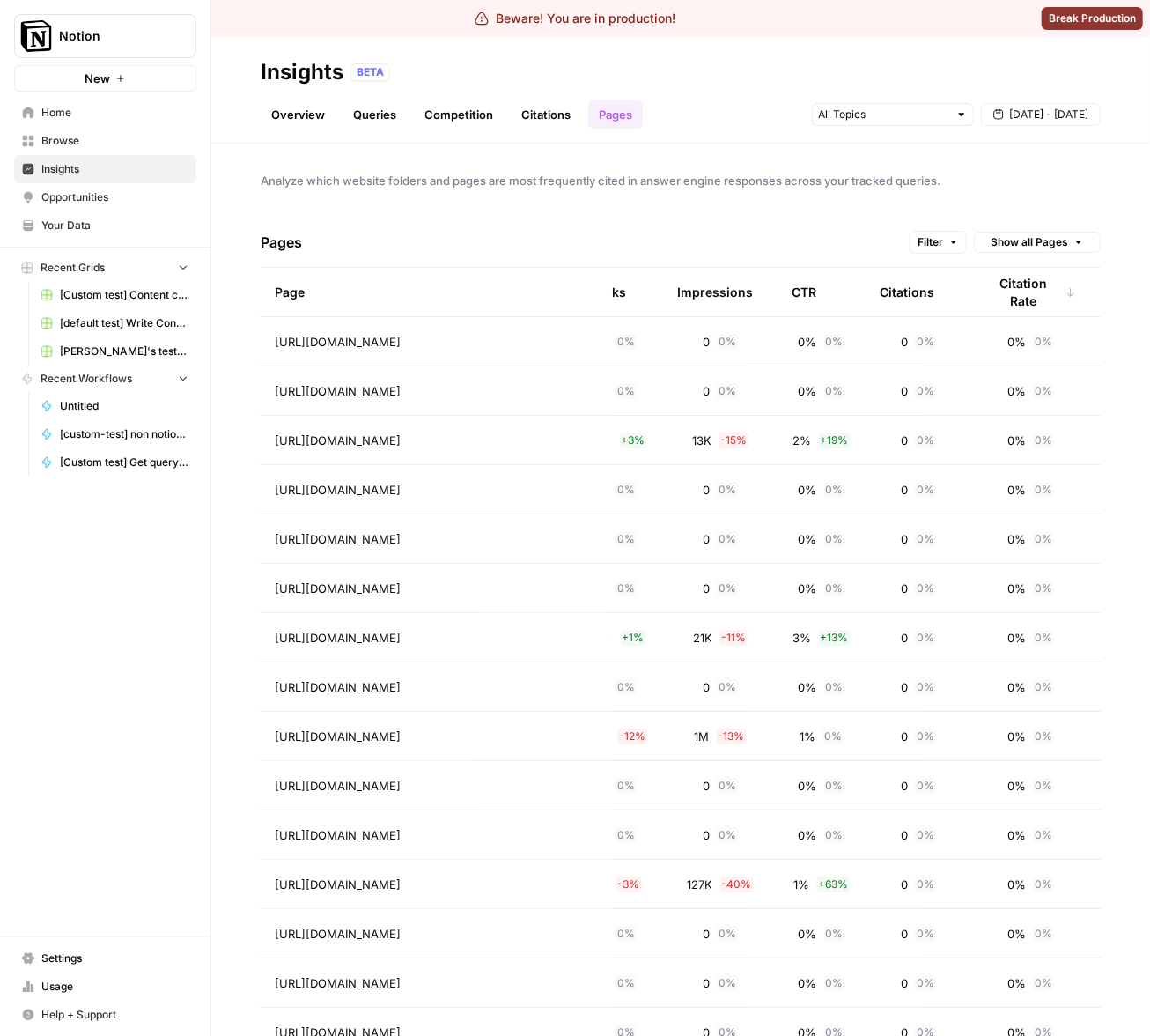
click at [715, 217] on div "Pages Filter Show all Pages" at bounding box center [681, 243] width 840 height 50
drag, startPoint x: 877, startPoint y: 221, endPoint x: 844, endPoint y: 185, distance: 48.8
click at [877, 221] on div "Pages Filter Show all Pages" at bounding box center [681, 243] width 840 height 50
click at [708, 243] on div "Pages Filter Show all Pages" at bounding box center [681, 243] width 840 height 50
click at [1011, 292] on div "Citation Rate" at bounding box center [1031, 292] width 91 height 48
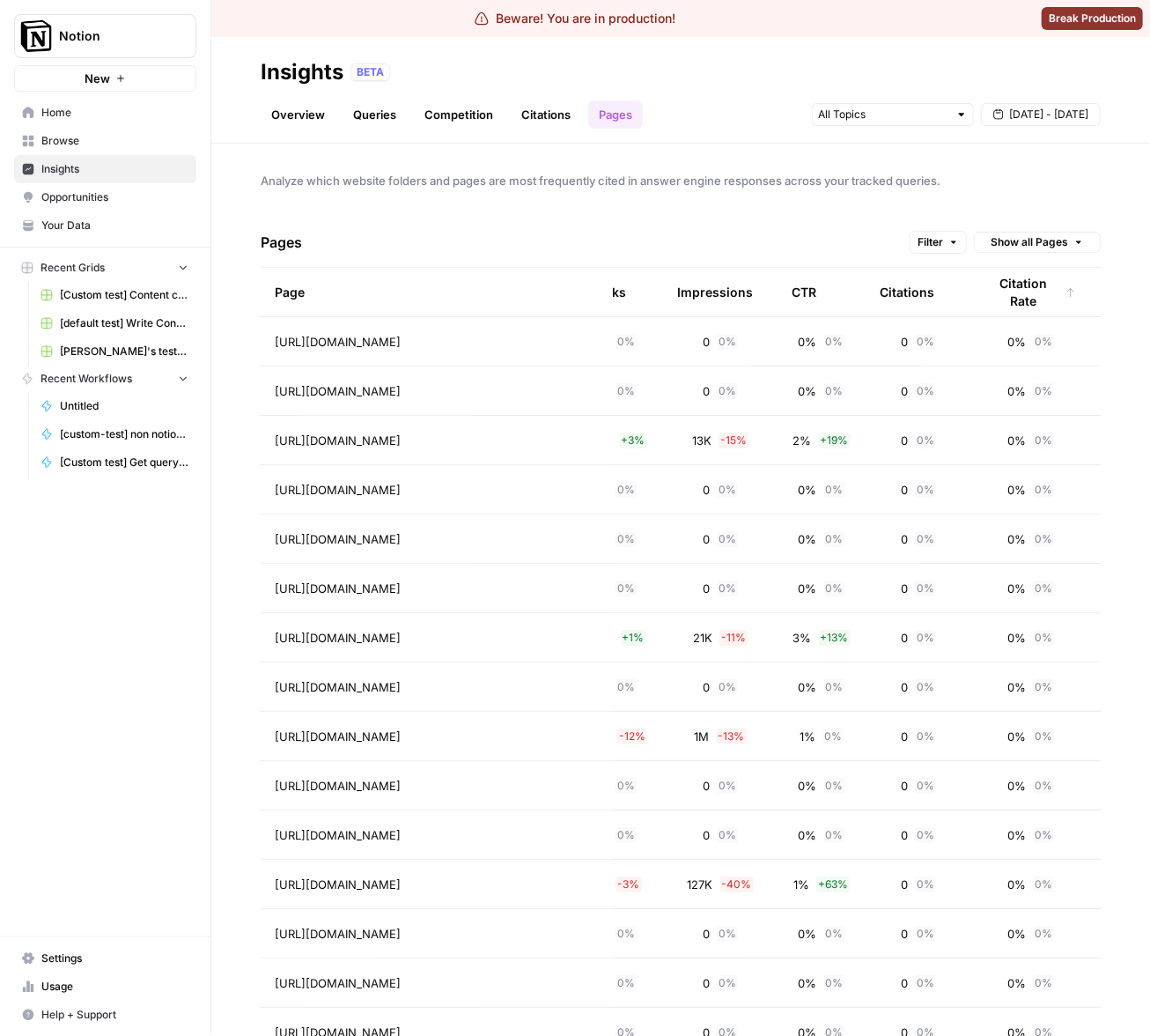
click at [1029, 295] on div "Citation Rate" at bounding box center [1031, 292] width 91 height 48
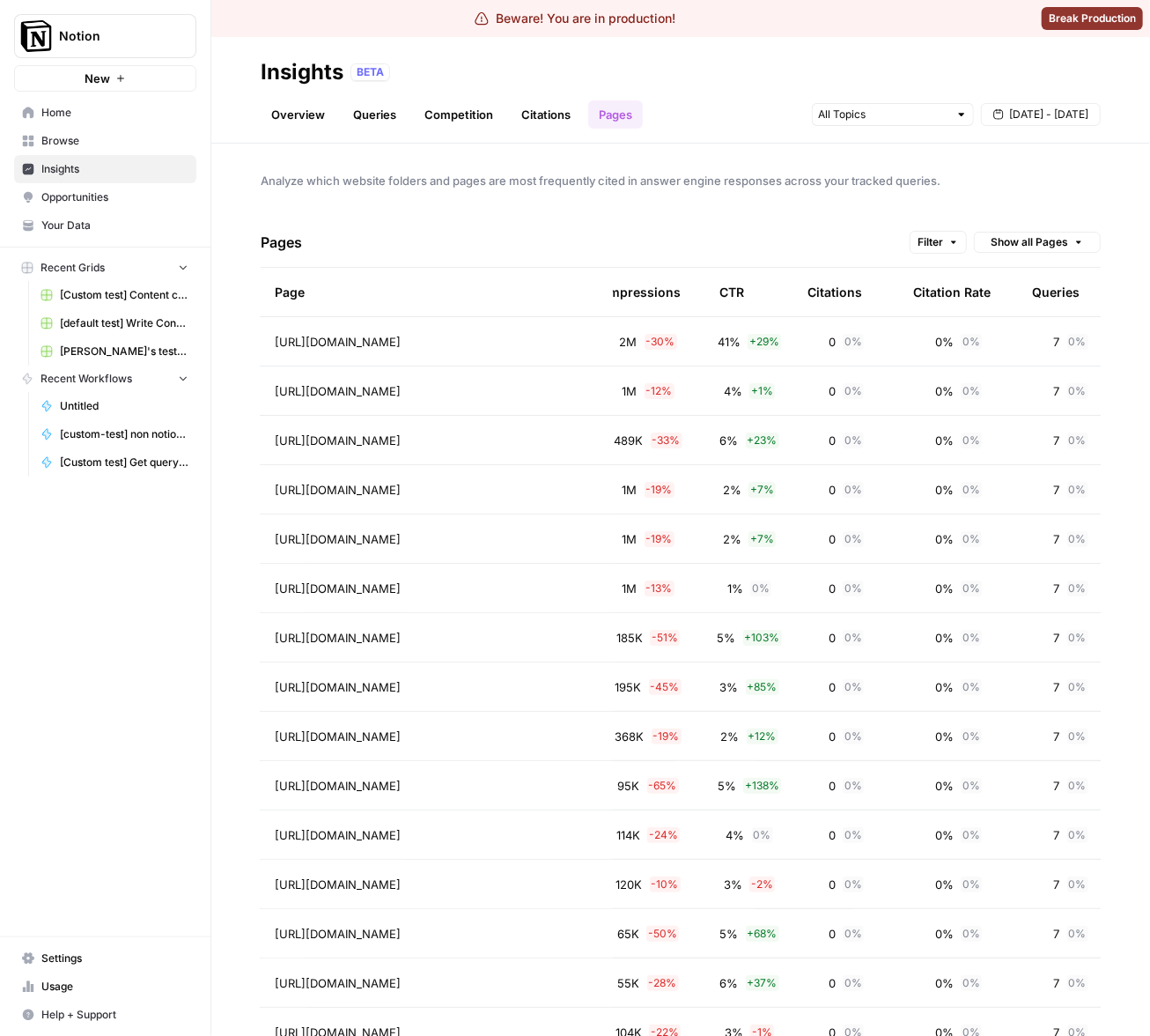
scroll to position [0, 343]
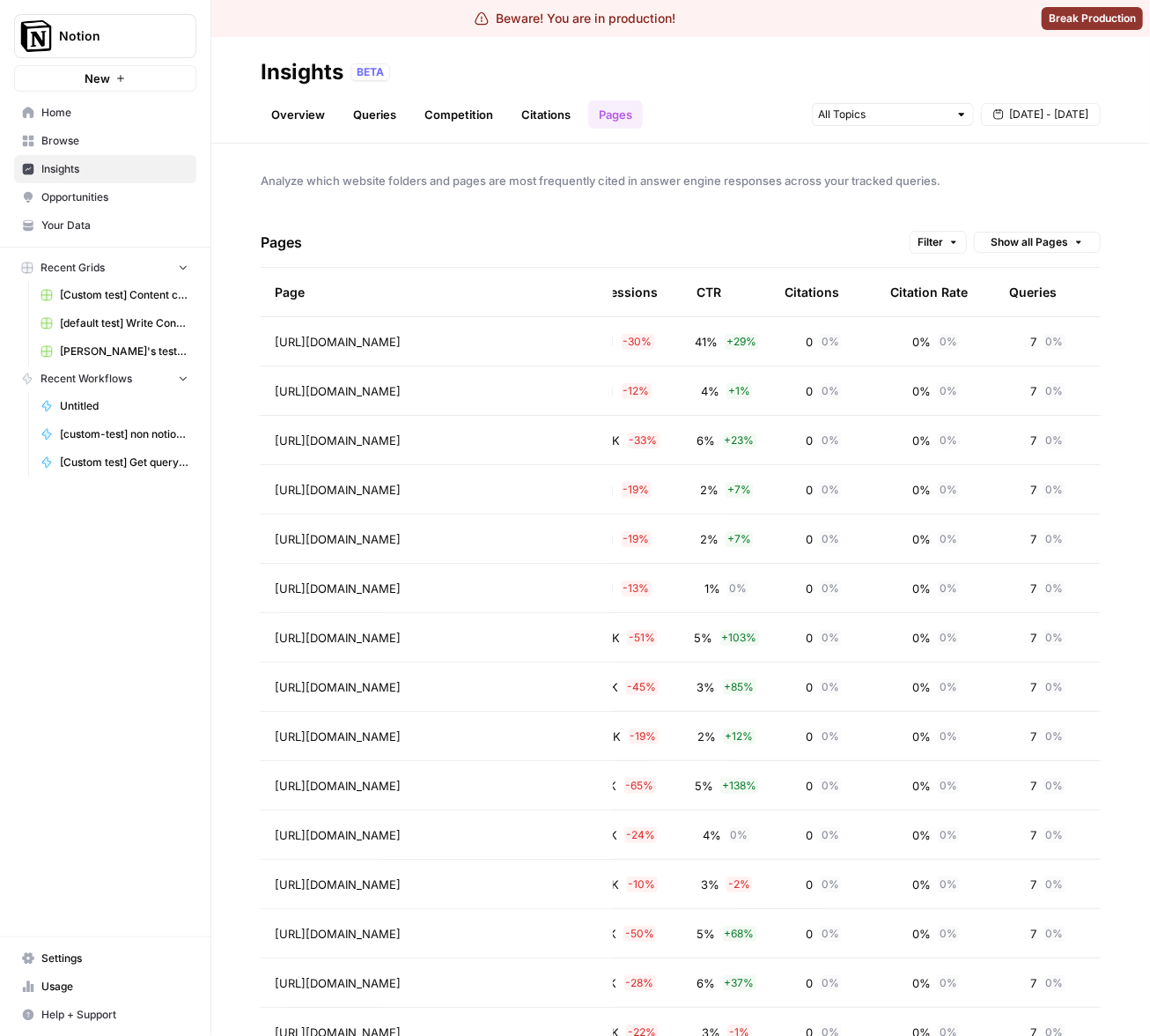
click at [1046, 113] on span "Sep 12 - Sep 18" at bounding box center [1048, 114] width 79 height 16
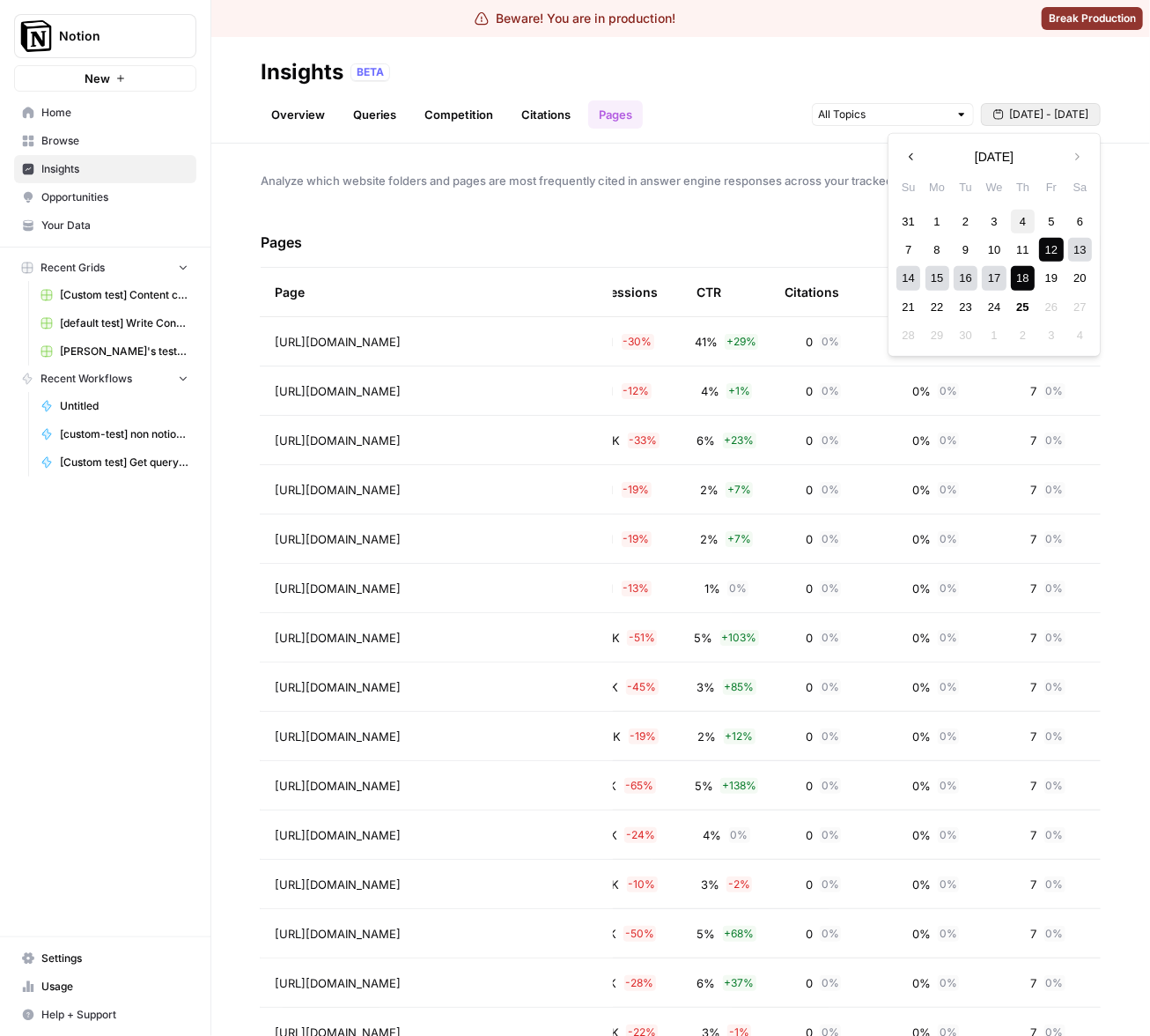
click at [1026, 221] on div "4" at bounding box center [1023, 221] width 24 height 24
click at [1028, 310] on div "25" at bounding box center [1023, 308] width 24 height 24
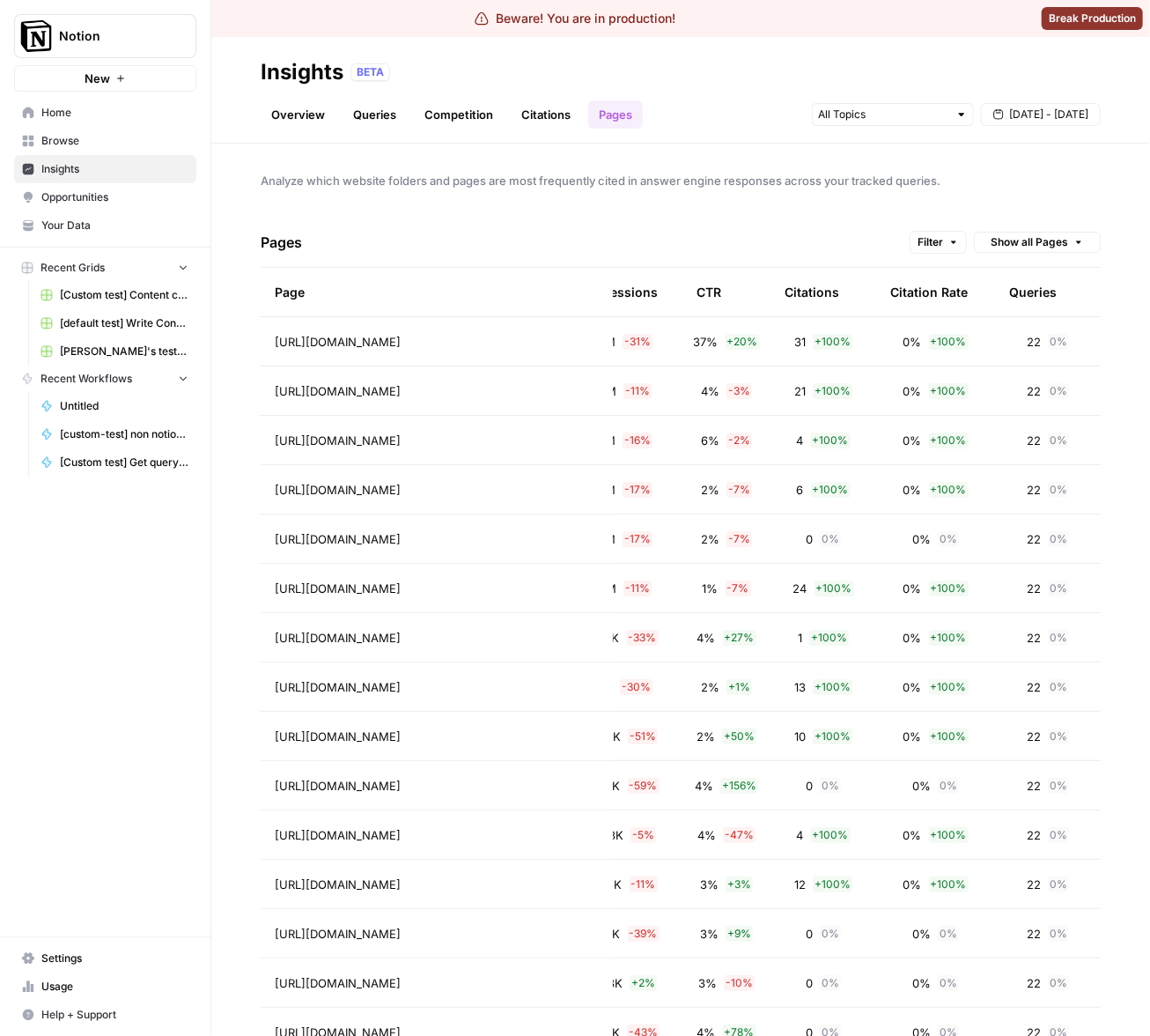
scroll to position [0, 343]
click at [933, 291] on div "Citation Rate" at bounding box center [928, 292] width 77 height 48
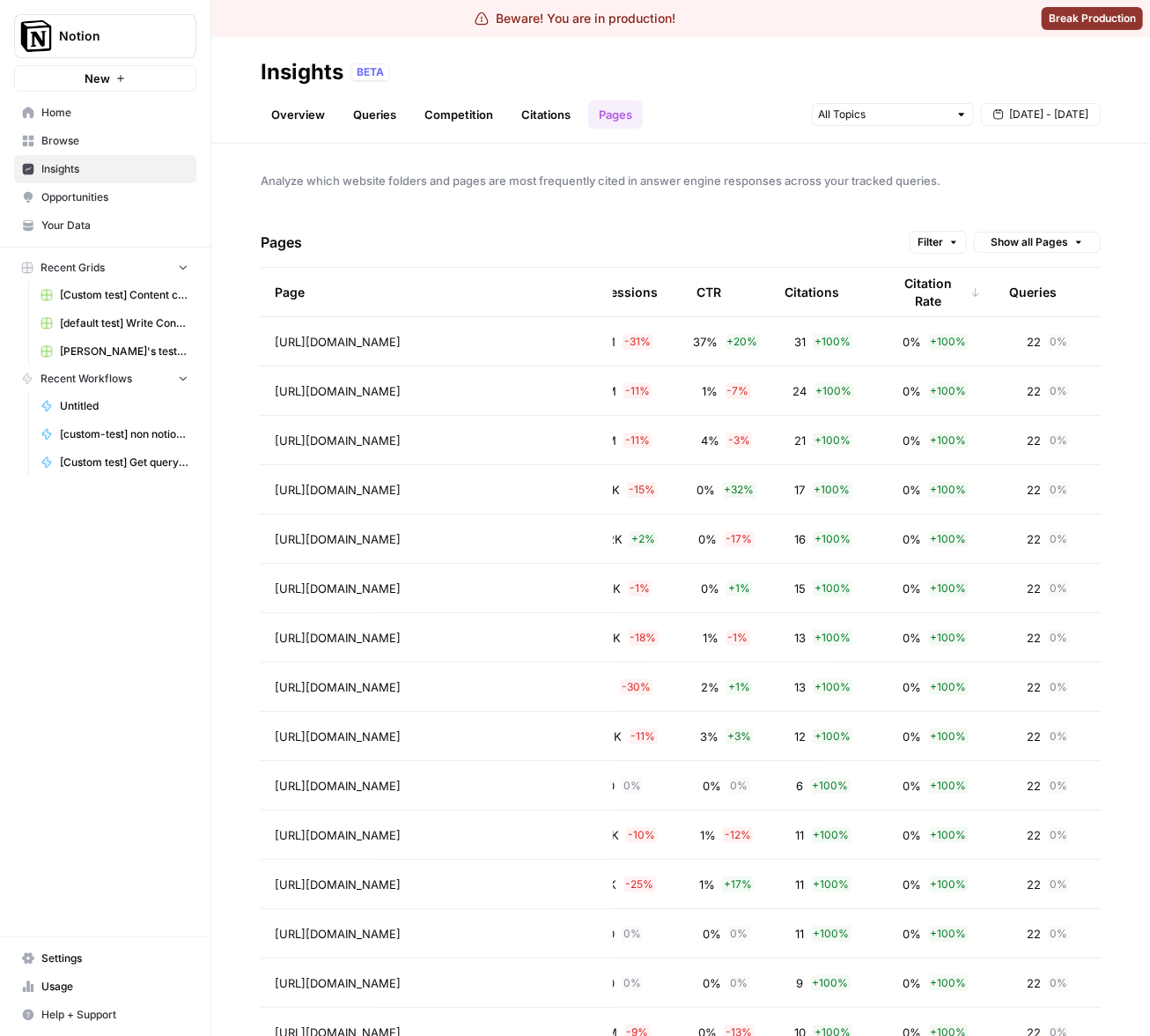
click at [931, 285] on div "Citation Rate" at bounding box center [935, 292] width 91 height 48
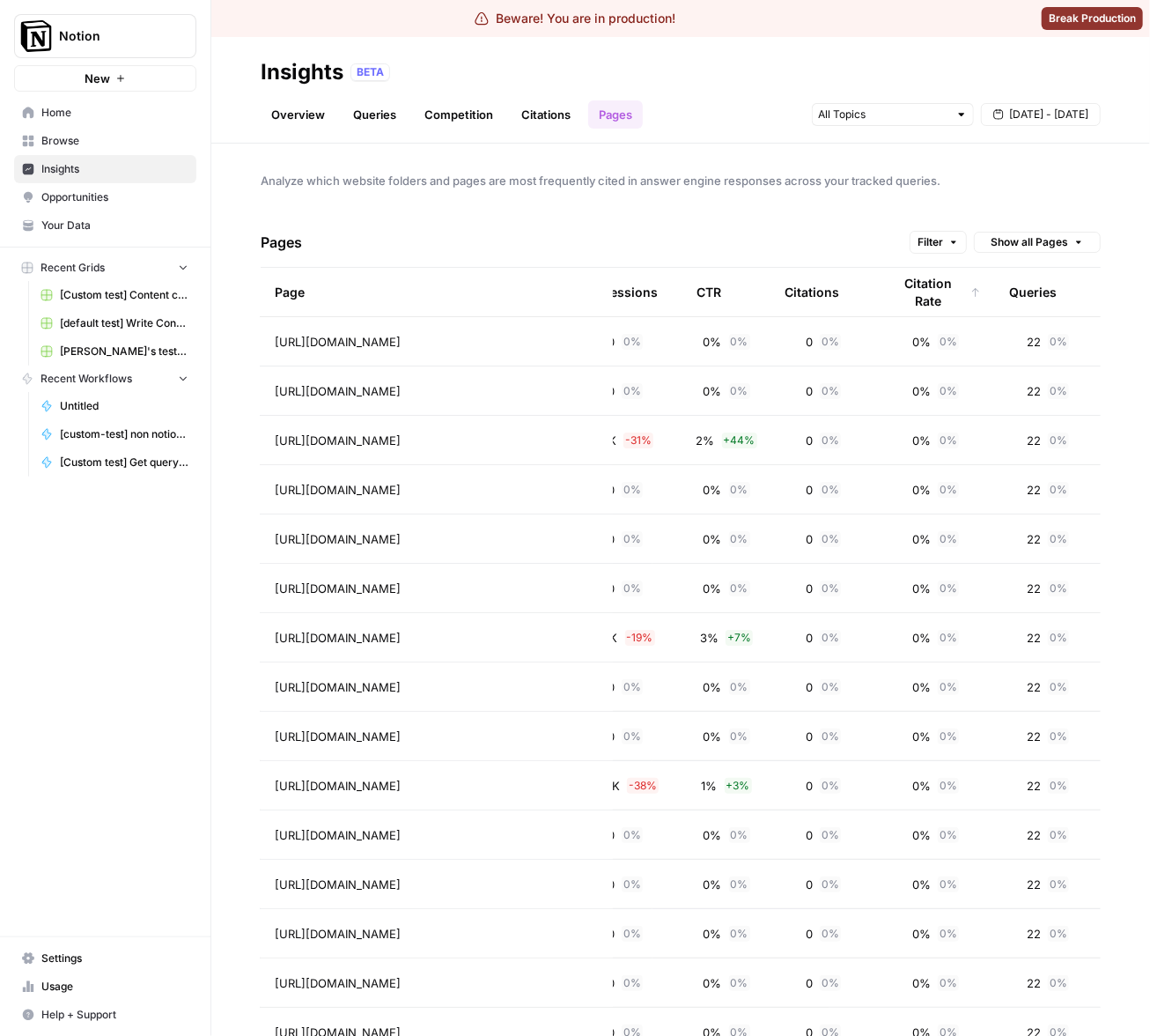
click at [915, 300] on div "Citation Rate" at bounding box center [935, 292] width 91 height 48
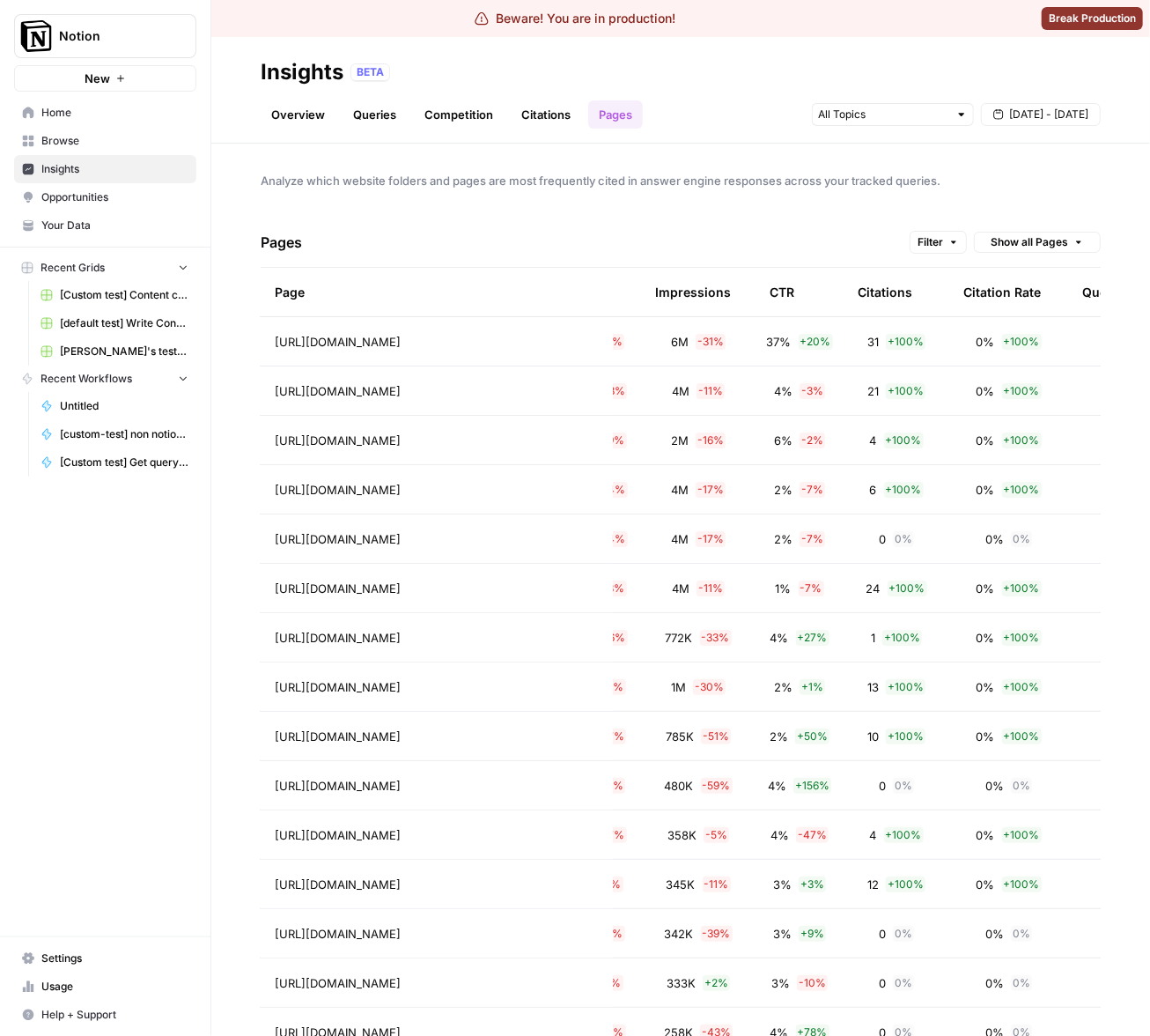
scroll to position [0, 208]
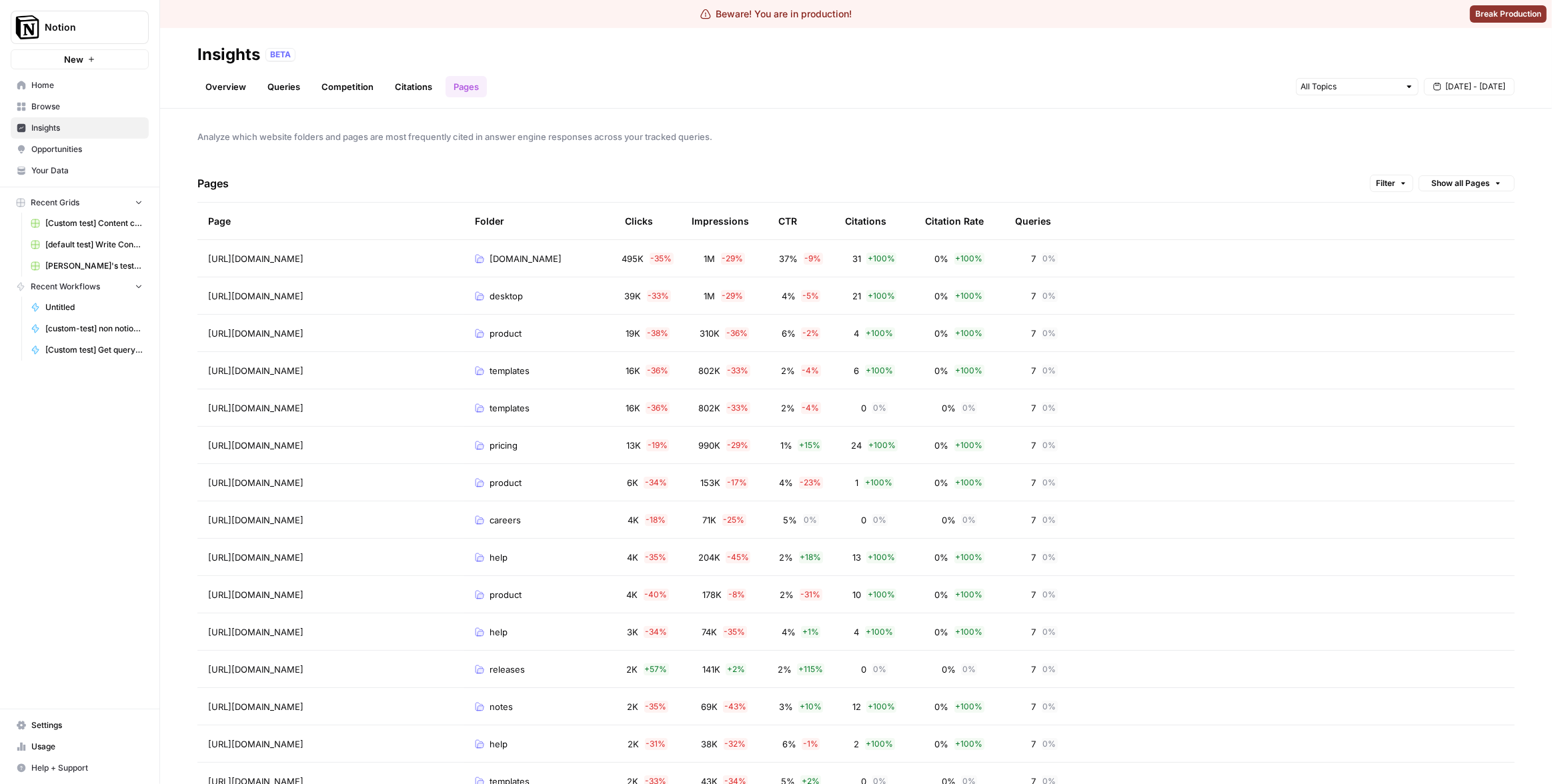
click at [861, 73] on div "Overview Queries Competition Citations Pages [DATE] - [DATE]" at bounding box center [856, 81] width 1317 height 32
click at [654, 172] on div "Pages Filter Show all Pages" at bounding box center [856, 184] width 1317 height 38
click at [1456, 96] on div "Sep 19 - Sep 25" at bounding box center [1405, 86] width 219 height 21
click at [1456, 92] on span "Sep 19 - Sep 25" at bounding box center [1475, 86] width 60 height 12
click at [1442, 229] on div "24" at bounding box center [1435, 233] width 18 height 18
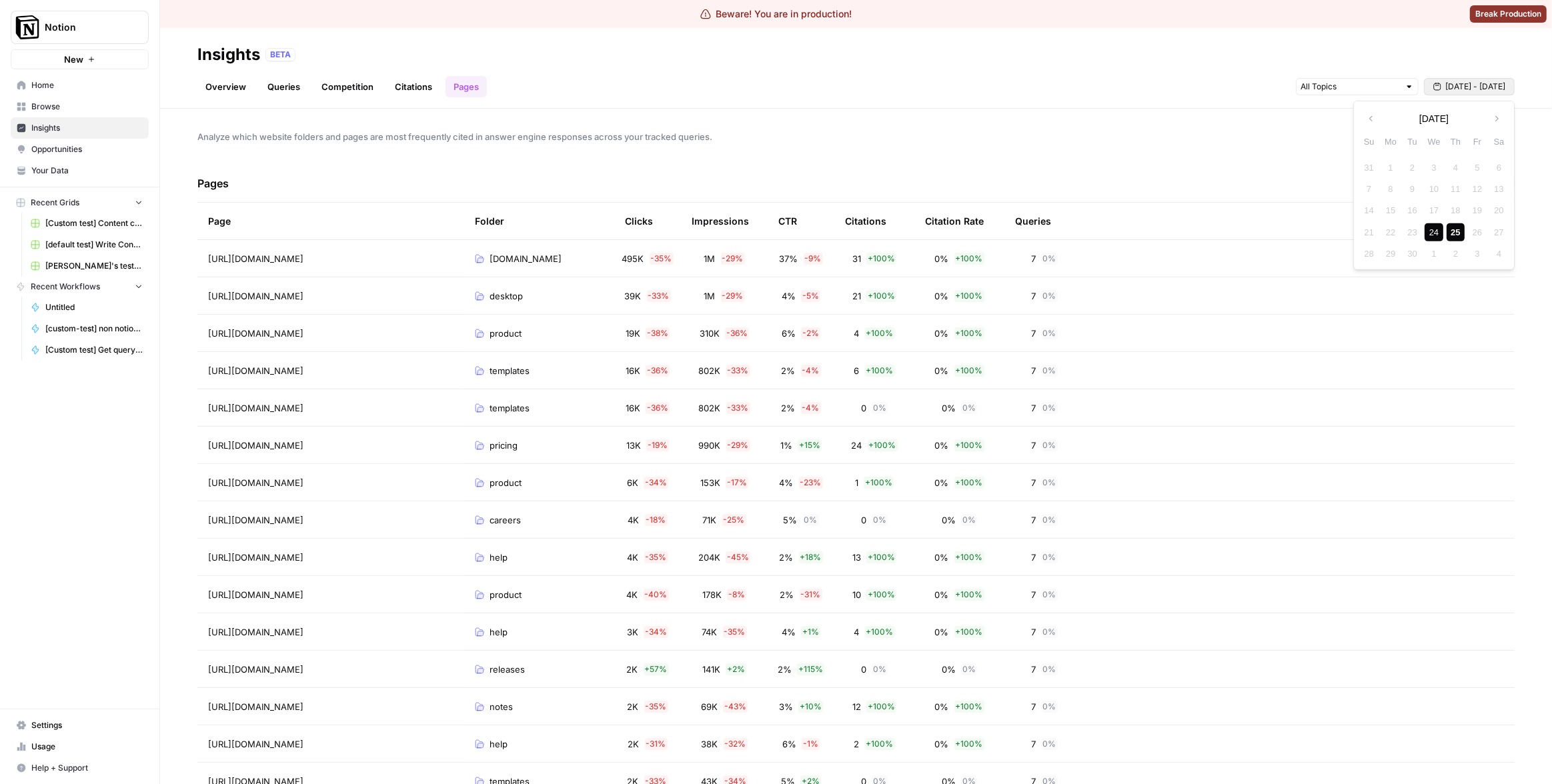
click at [1450, 231] on div "25" at bounding box center [1456, 233] width 18 height 18
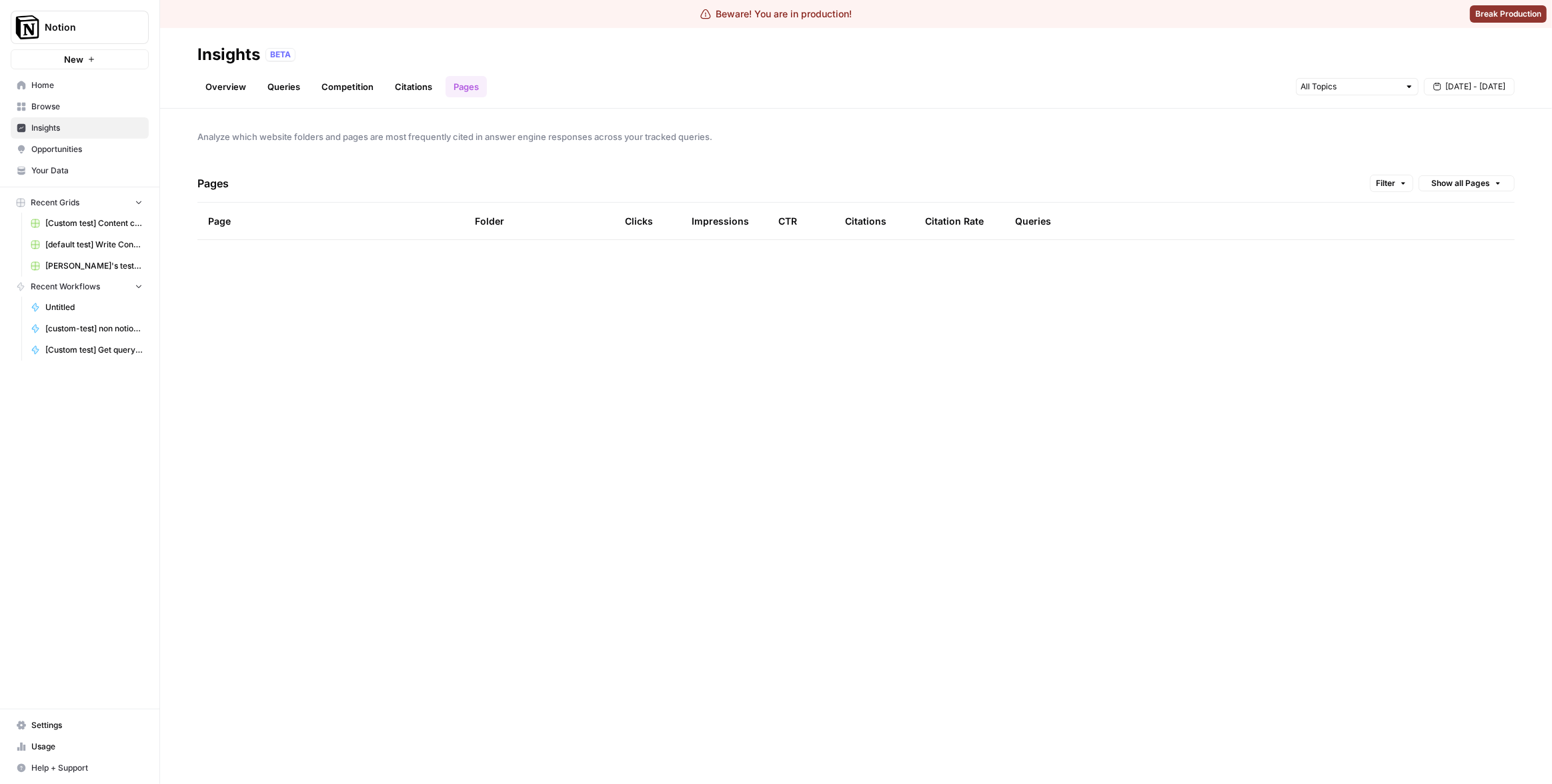
click at [1205, 119] on div "Analyze which website folders and pages are most frequently cited in answer eng…" at bounding box center [855, 446] width 1392 height 675
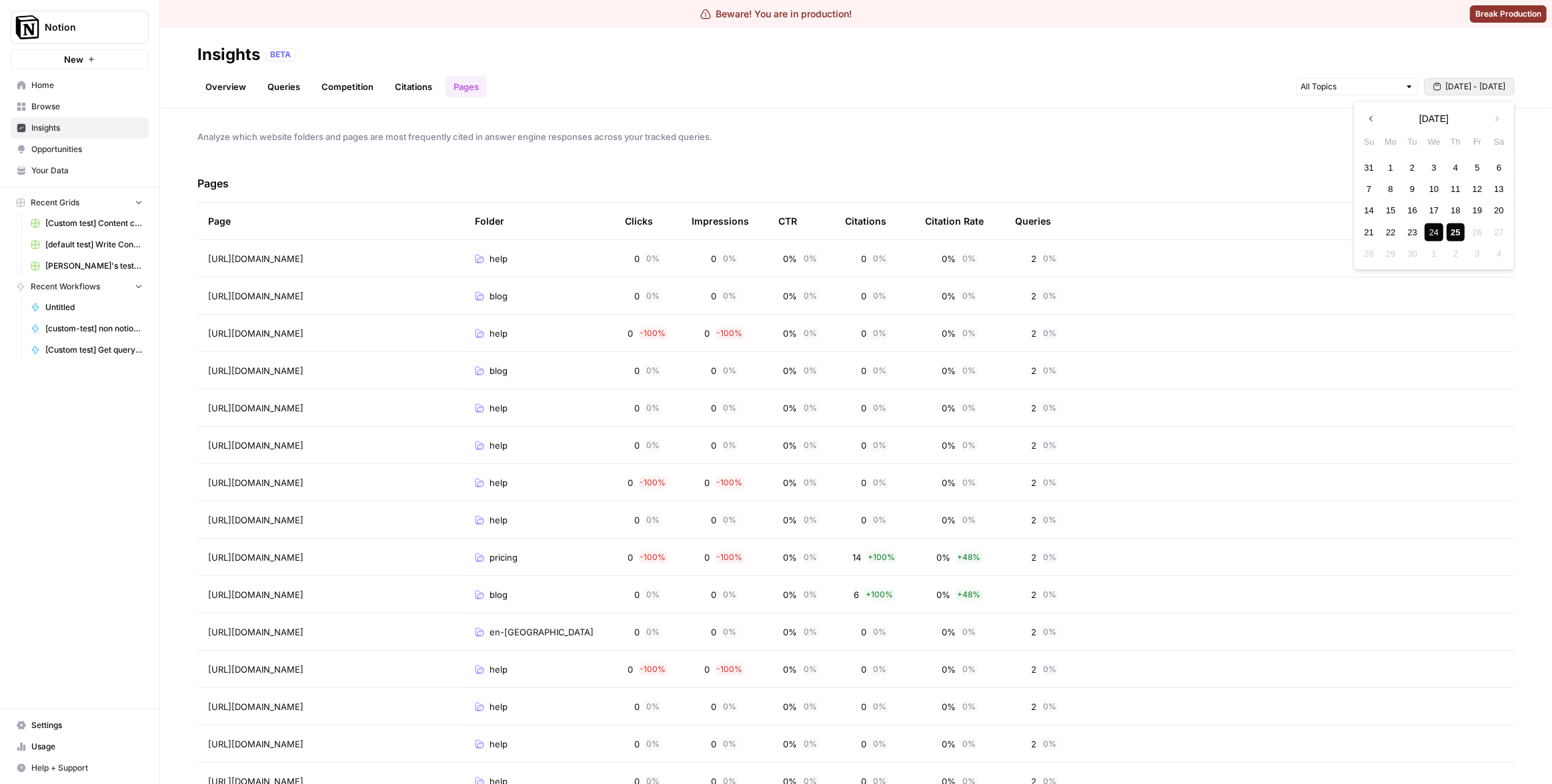
click at [1467, 88] on span "Sep 24 - Sep 25" at bounding box center [1475, 86] width 60 height 12
click at [1414, 233] on div "23" at bounding box center [1412, 233] width 18 height 18
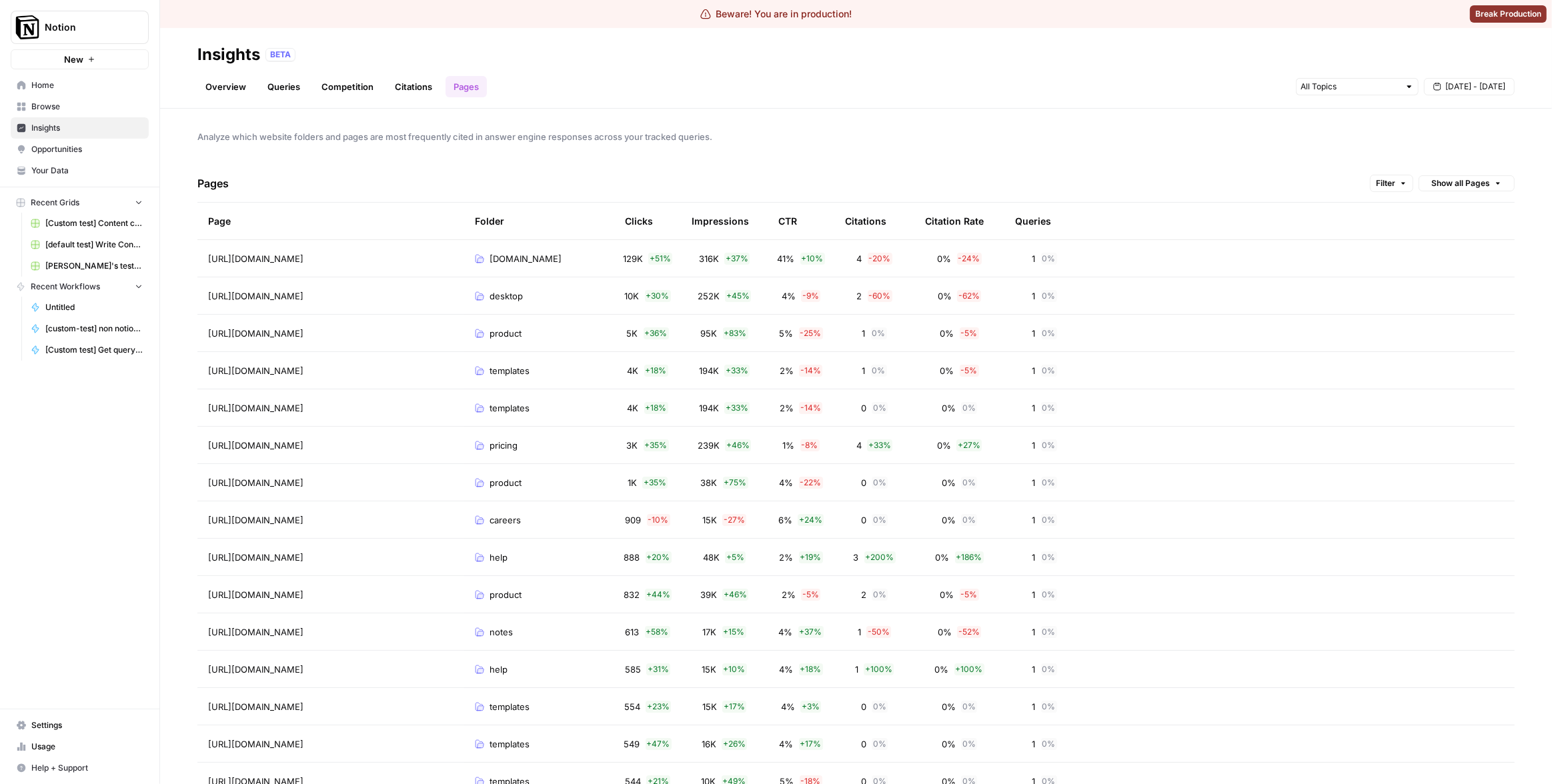
drag, startPoint x: 1198, startPoint y: 119, endPoint x: 1053, endPoint y: 146, distance: 147.5
click at [1198, 119] on div "Analyze which website folders and pages are most frequently cited in answer eng…" at bounding box center [855, 446] width 1392 height 675
click at [773, 224] on th "CTR" at bounding box center [801, 221] width 67 height 37
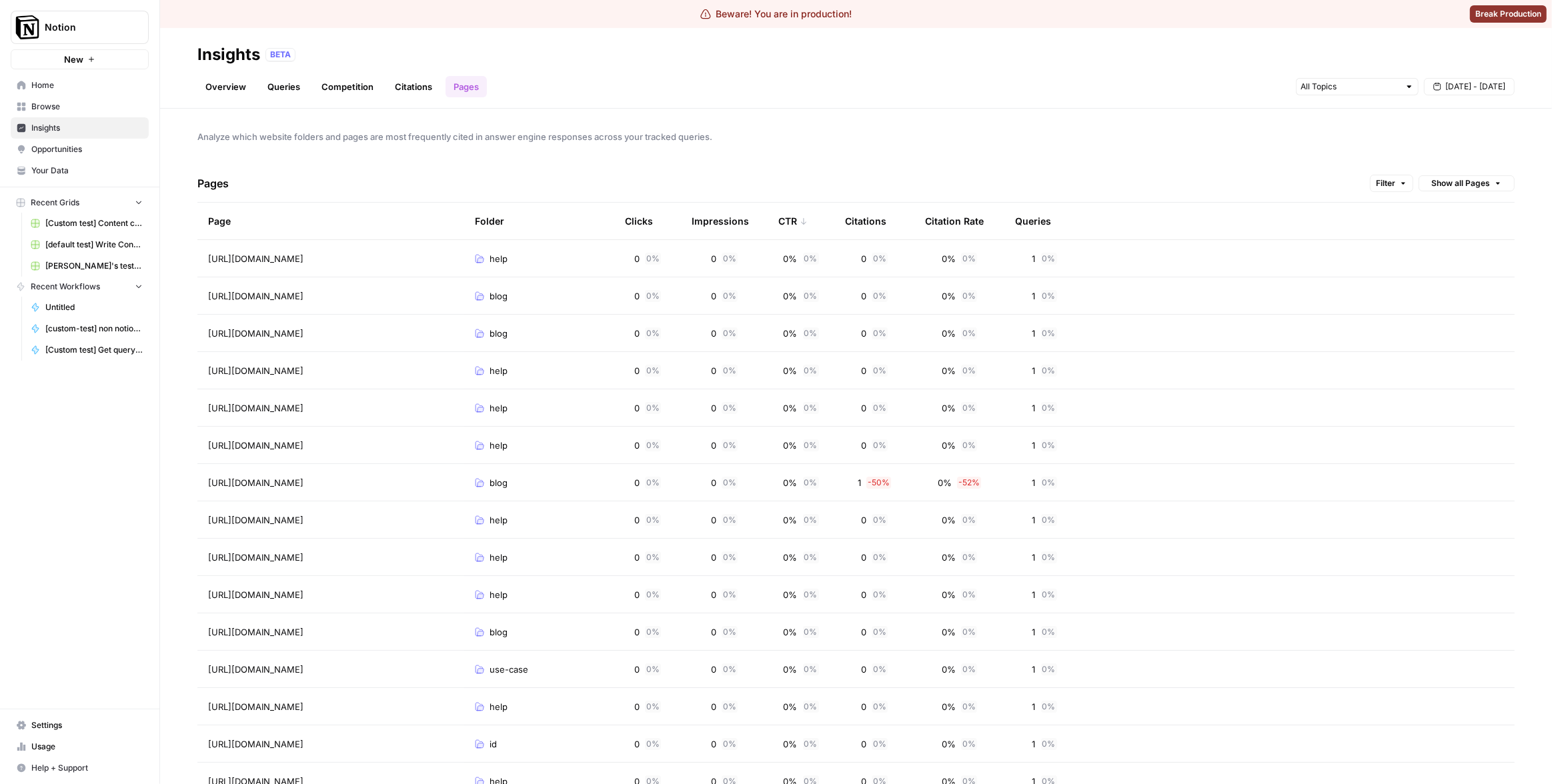
click at [777, 224] on th "CTR" at bounding box center [801, 221] width 67 height 37
click at [787, 222] on div "CTR" at bounding box center [793, 221] width 30 height 37
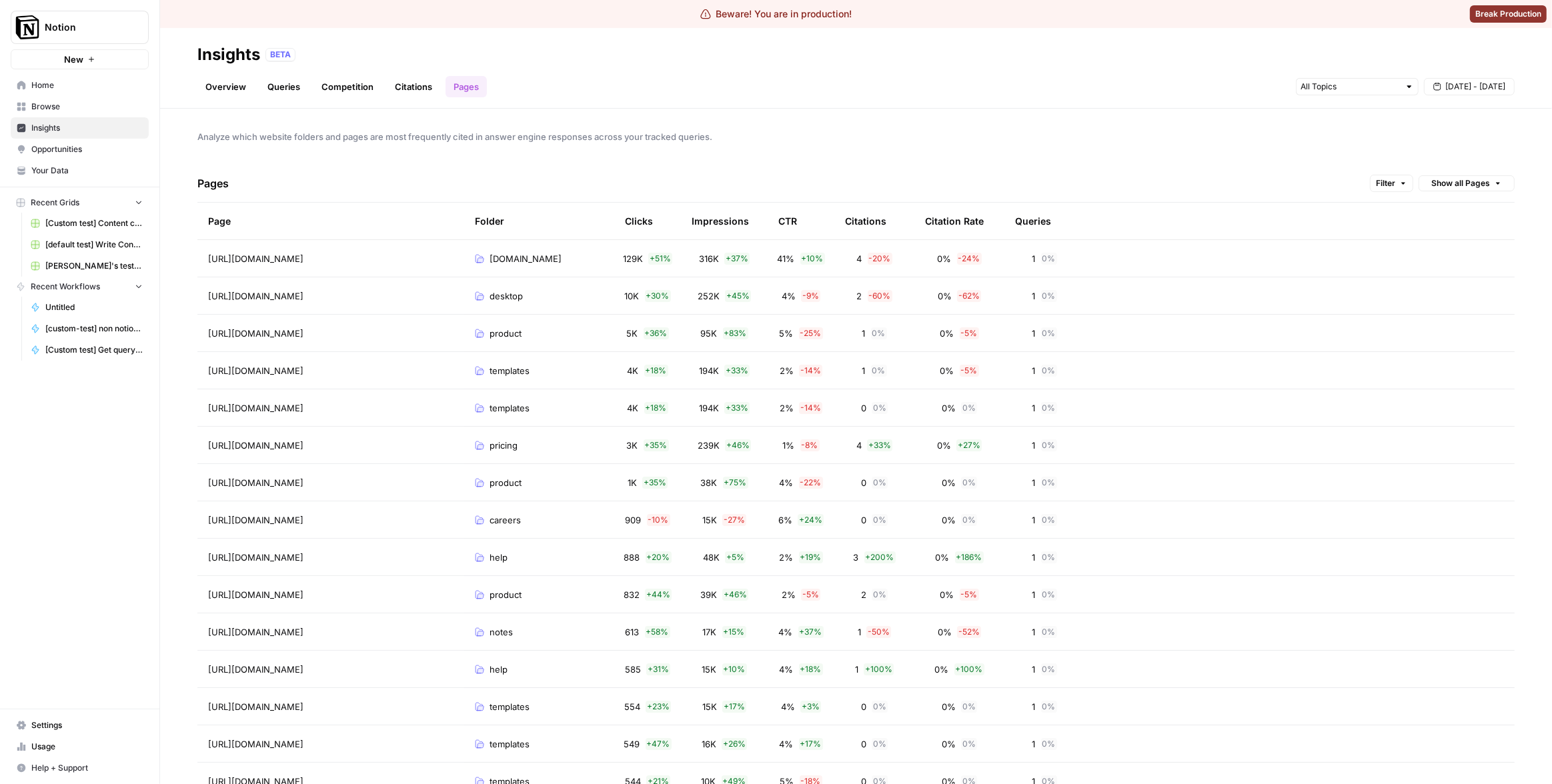
click at [799, 183] on div "Pages Filter Show all Pages" at bounding box center [856, 184] width 1317 height 38
click at [785, 220] on div "CTR" at bounding box center [787, 221] width 19 height 37
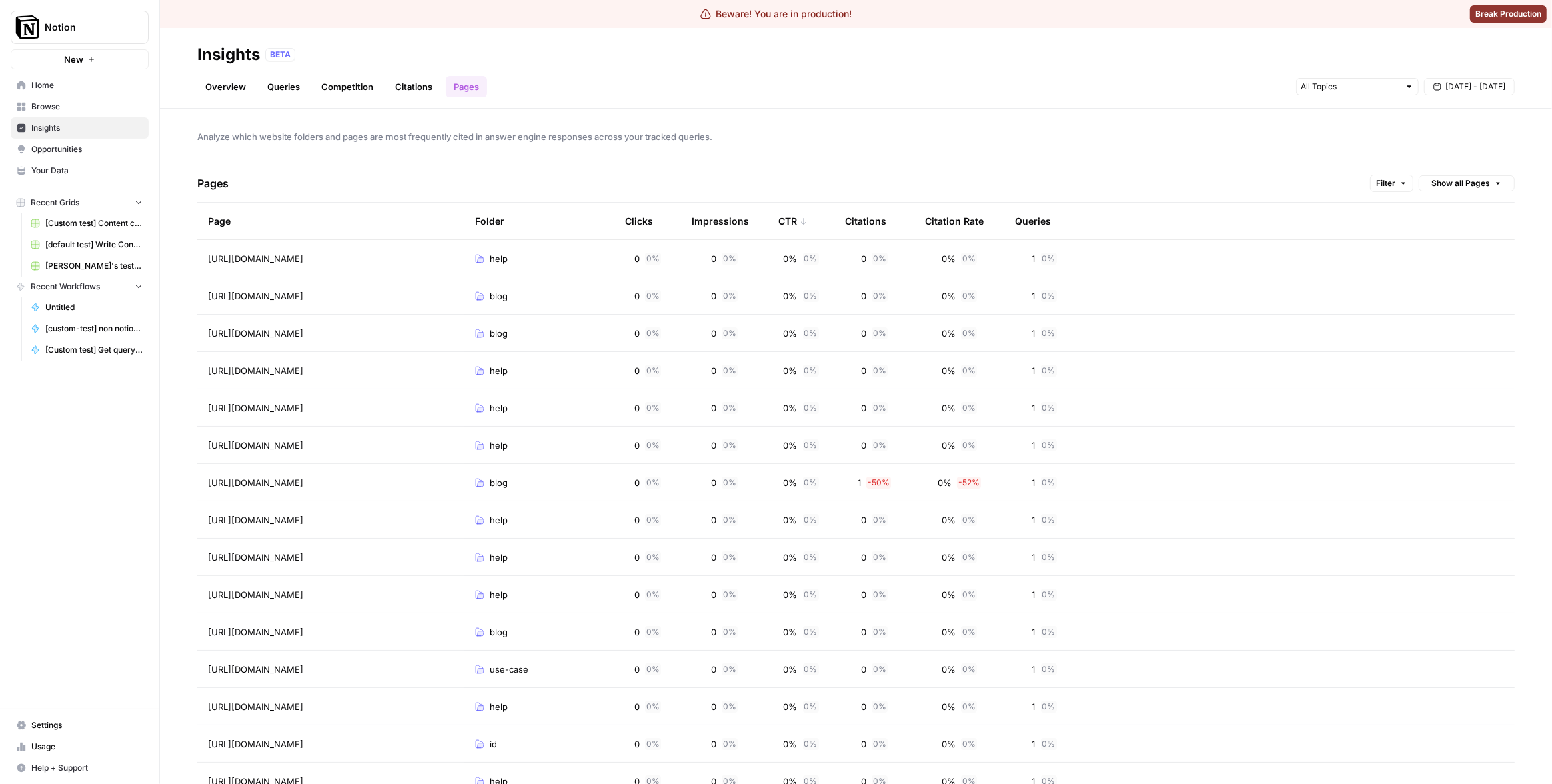
click at [785, 220] on div "CTR" at bounding box center [793, 221] width 30 height 37
click at [793, 190] on div "Pages Filter Show all Pages" at bounding box center [856, 184] width 1317 height 38
click at [789, 212] on div "CTR" at bounding box center [793, 221] width 30 height 37
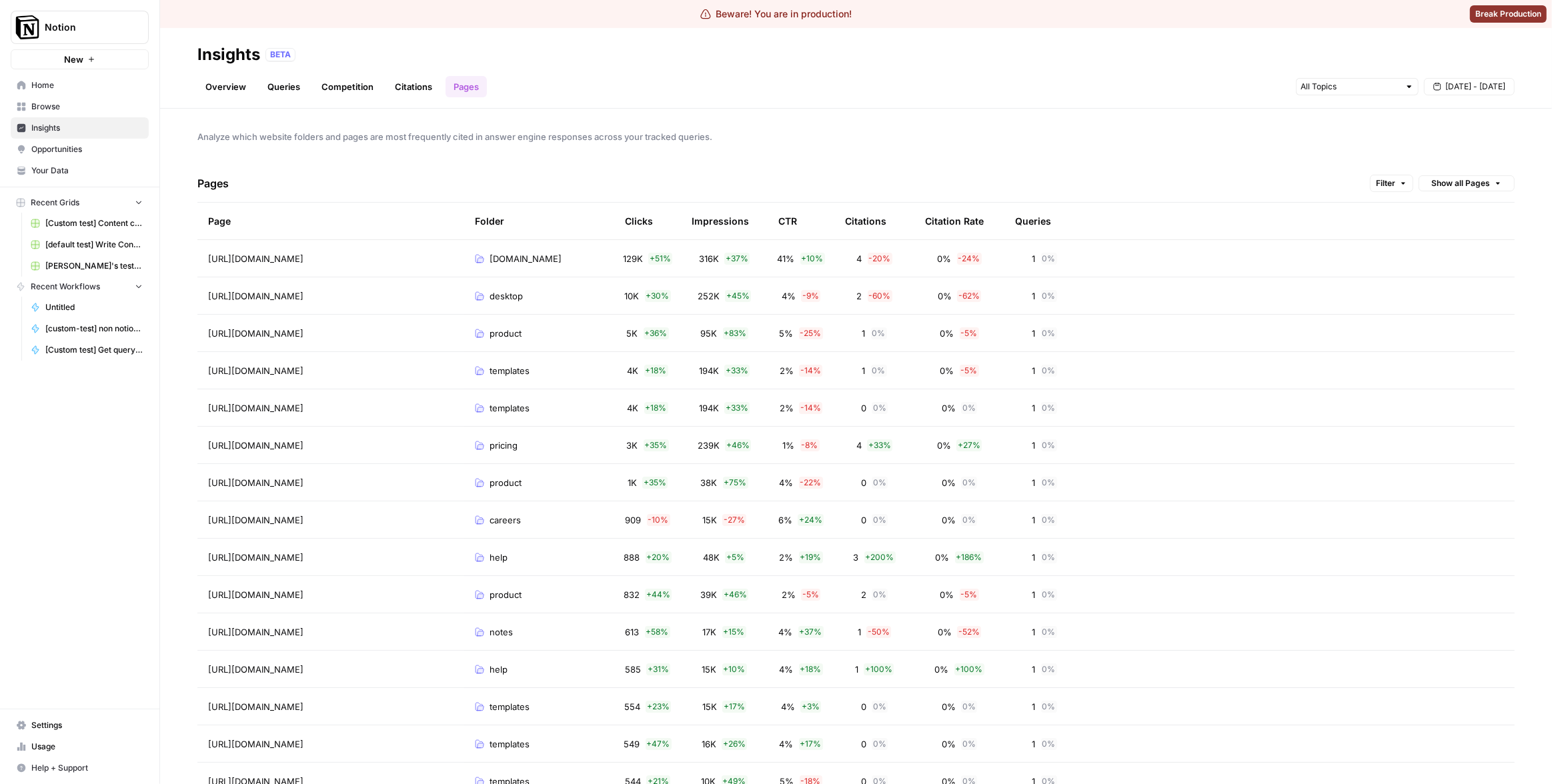
click at [809, 166] on div "Pages Filter Show all Pages" at bounding box center [856, 184] width 1317 height 38
click at [791, 211] on div "CTR" at bounding box center [787, 221] width 19 height 37
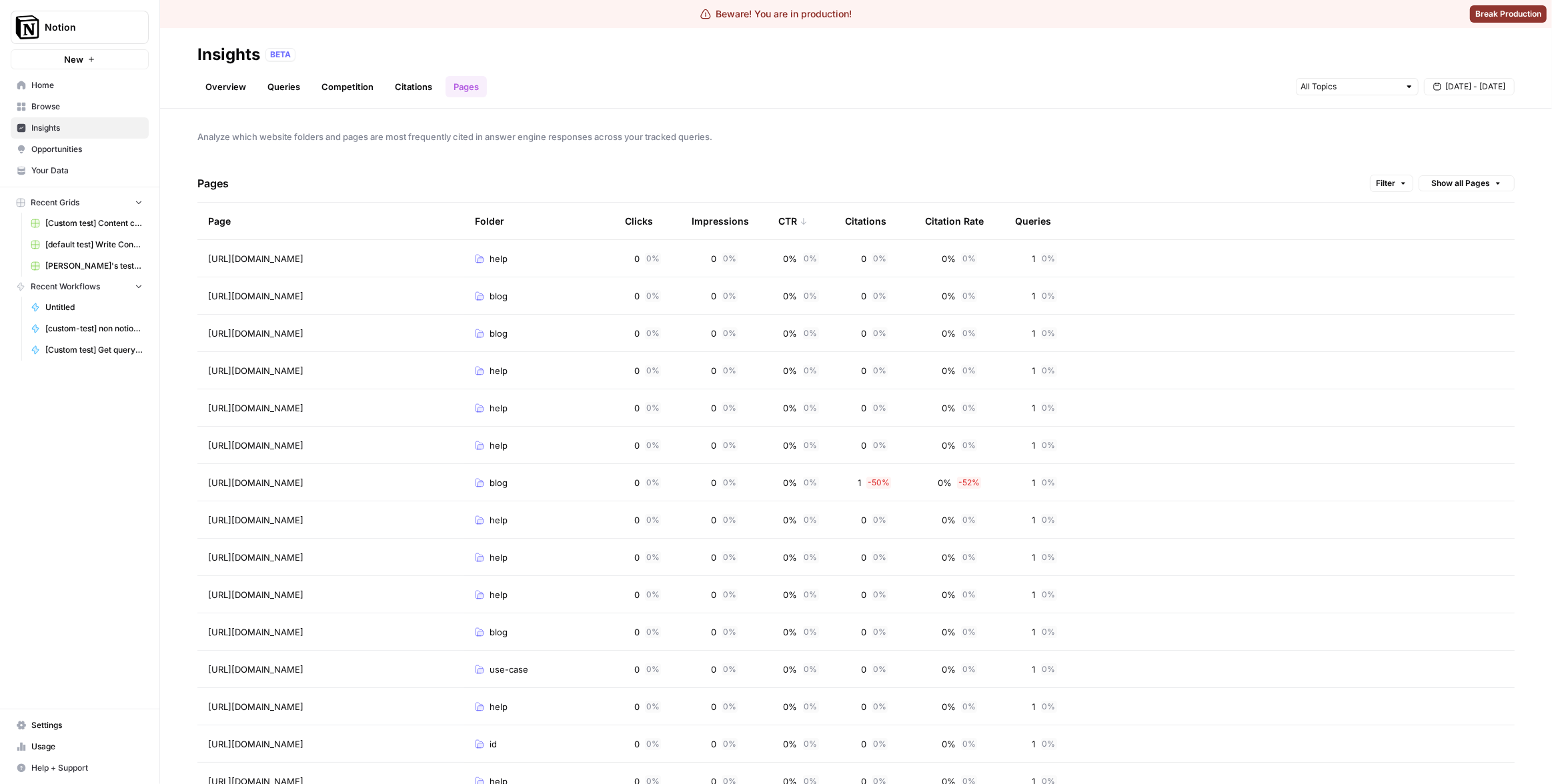
click at [782, 224] on div "CTR" at bounding box center [793, 221] width 30 height 37
click at [788, 221] on div "CTR" at bounding box center [793, 221] width 30 height 37
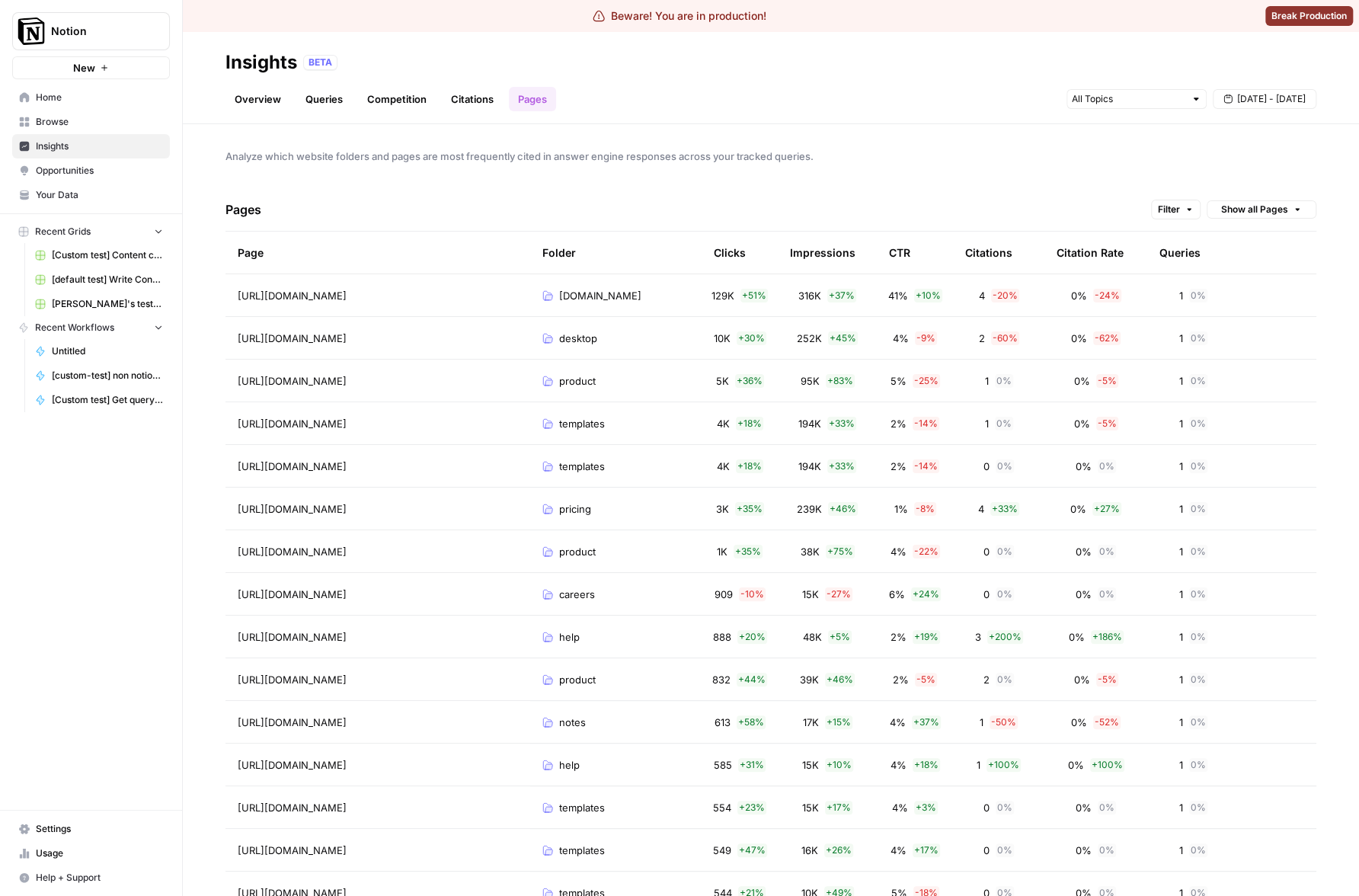
click at [898, 254] on div "CTR" at bounding box center [899, 252] width 22 height 42
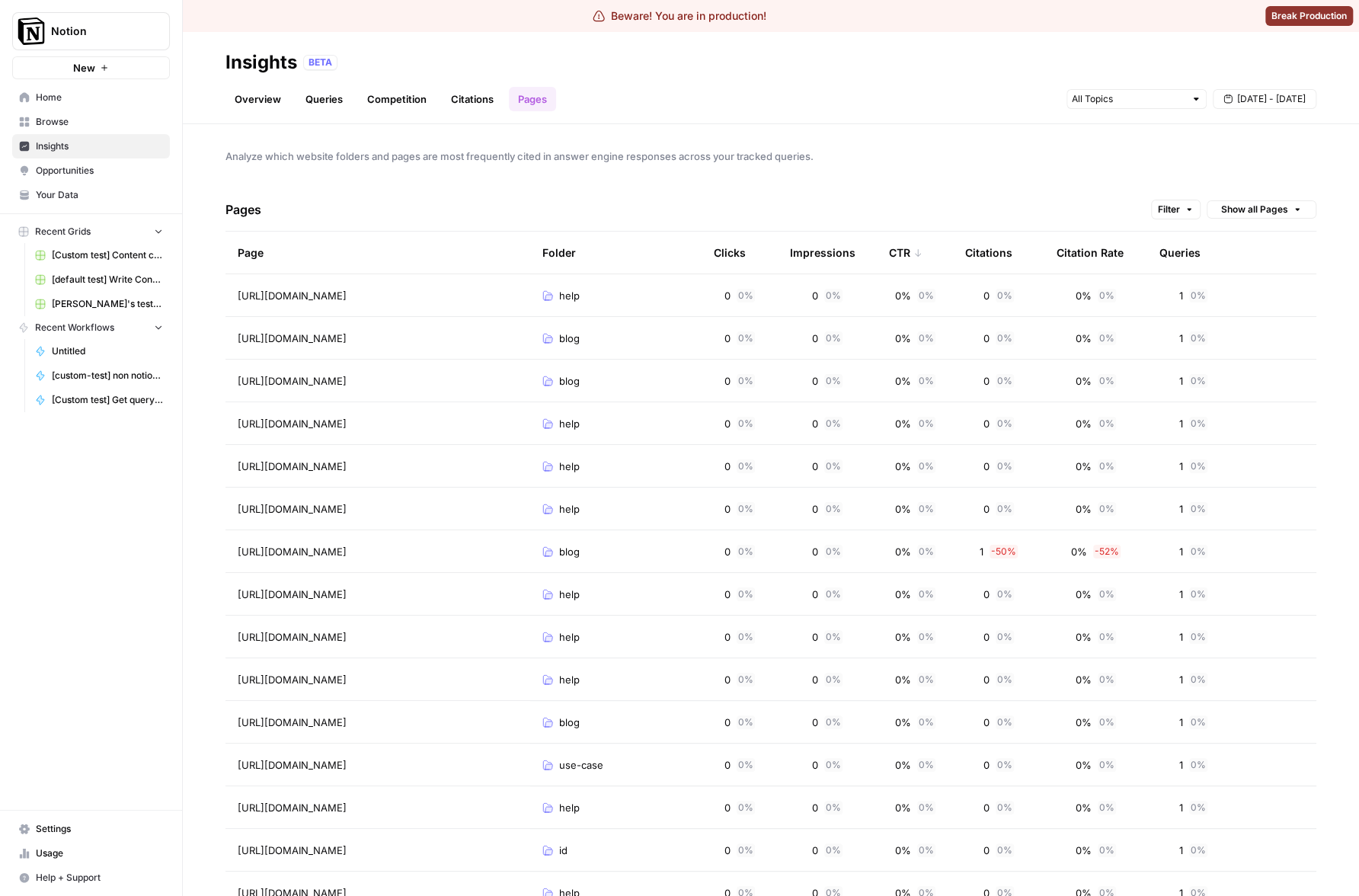
click at [893, 253] on div "CTR" at bounding box center [906, 252] width 34 height 42
click at [886, 249] on th "CTR" at bounding box center [915, 252] width 76 height 42
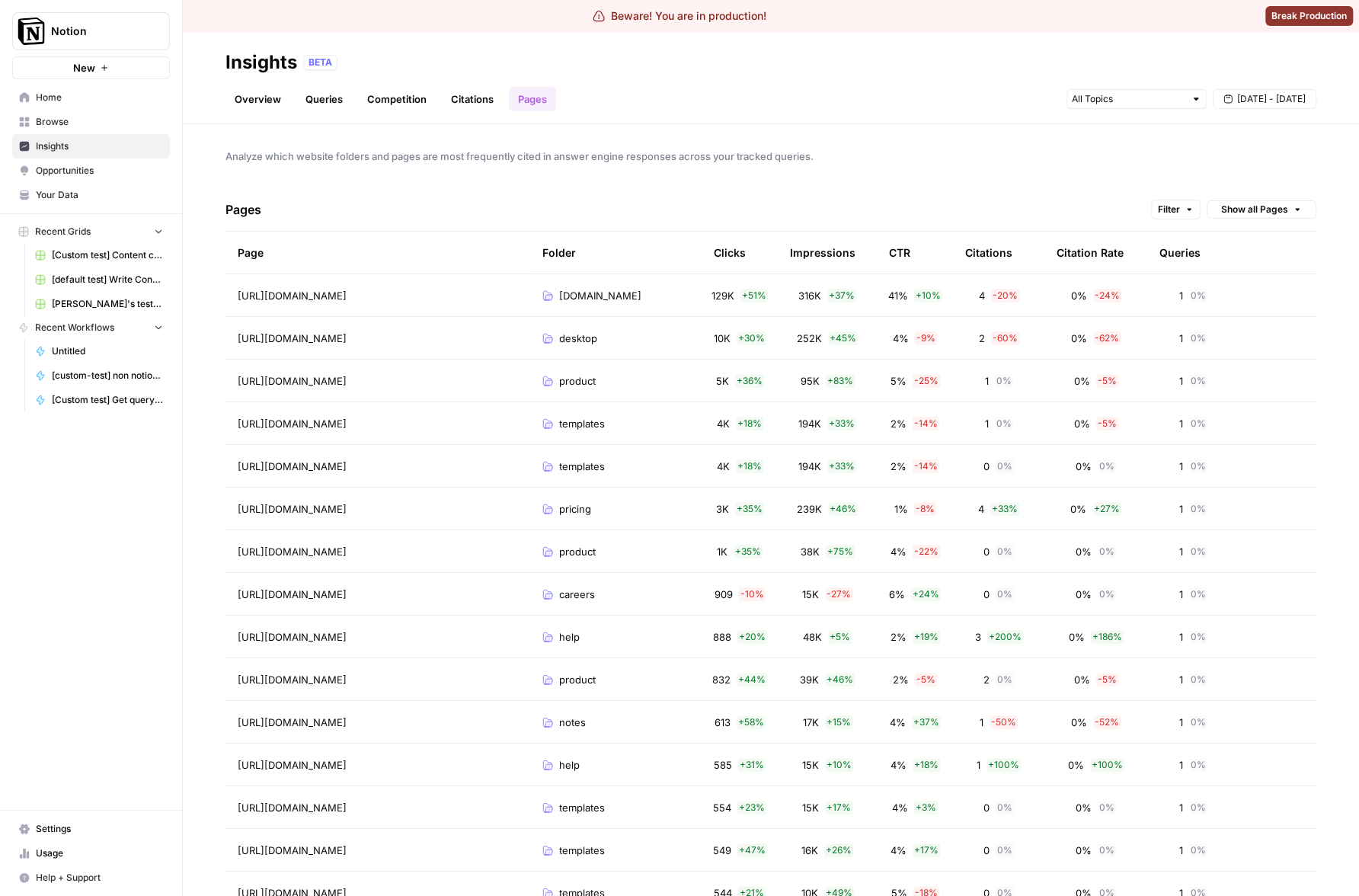
click at [890, 252] on div "CTR" at bounding box center [899, 252] width 22 height 42
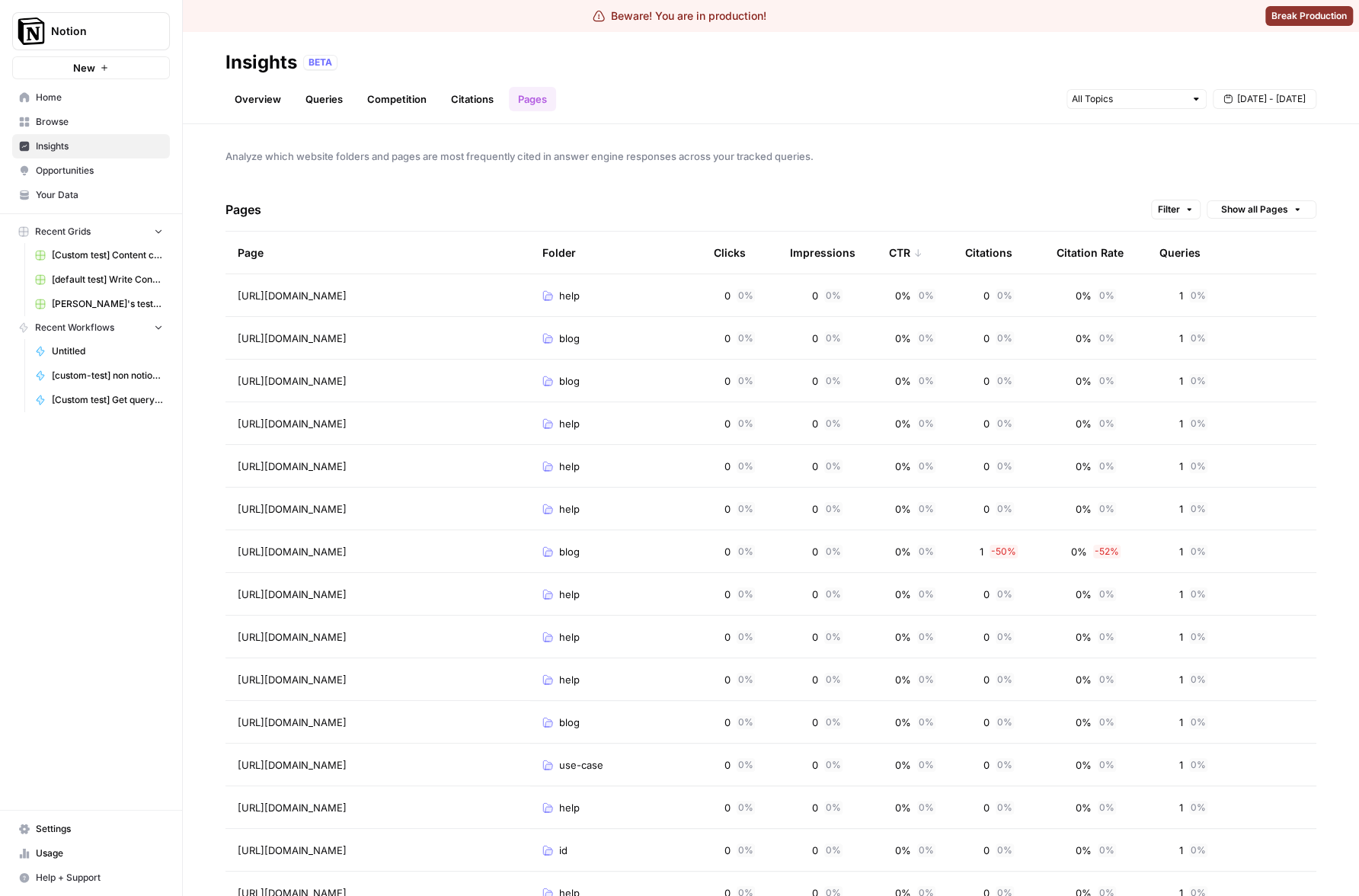
click at [1046, 113] on header "Insights BETA Overview Queries Competition Citations Pages Sep 23 - Sep 23" at bounding box center [771, 78] width 1177 height 92
click at [930, 80] on div "Overview Queries Competition Citations Pages Sep 23 - Sep 23" at bounding box center [771, 92] width 1091 height 36
click at [1262, 95] on span "[DATE] - [DATE]" at bounding box center [1271, 99] width 68 height 14
click at [1205, 262] on div "23" at bounding box center [1199, 266] width 21 height 21
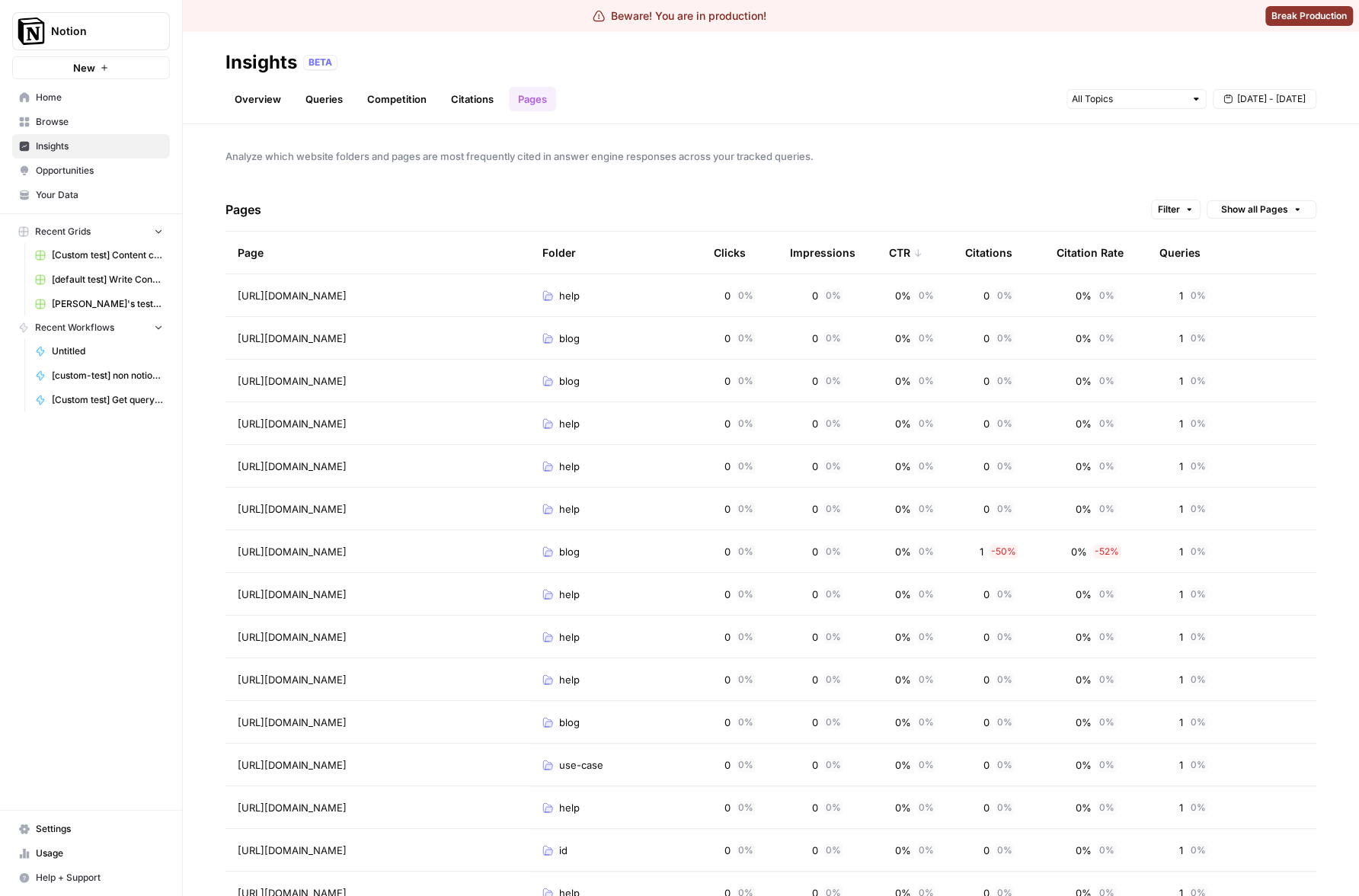
click at [1083, 173] on div "Analyze which website folders and pages are most frequently cited in answer eng…" at bounding box center [771, 510] width 1177 height 771
click at [980, 250] on div "Citations" at bounding box center [989, 252] width 47 height 42
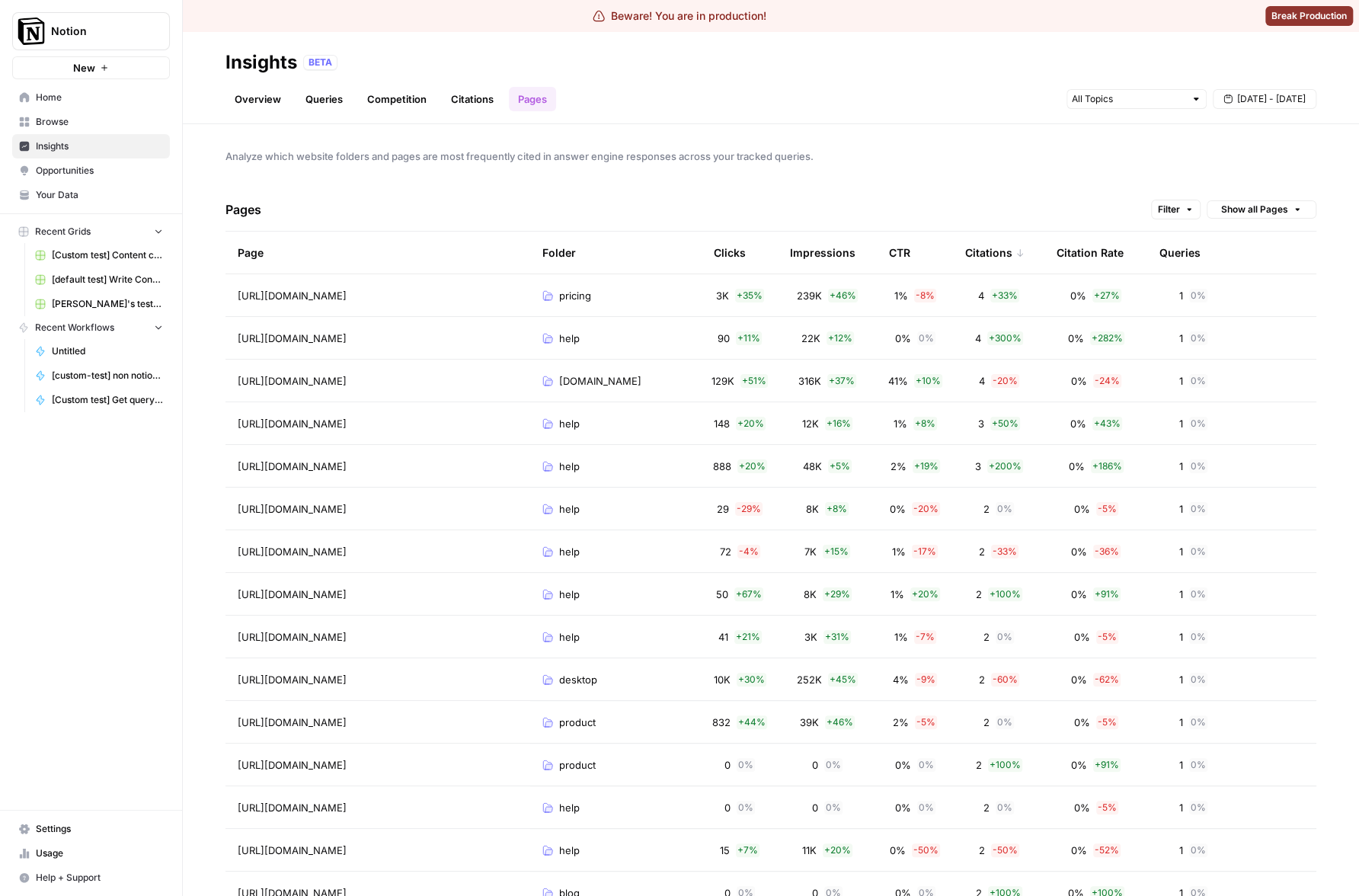
click at [990, 181] on div "Analyze which website folders and pages are most frequently cited in answer eng…" at bounding box center [771, 510] width 1177 height 771
click at [1254, 97] on span "[DATE] - [DATE]" at bounding box center [1271, 99] width 68 height 14
click at [1177, 265] on div "22" at bounding box center [1174, 266] width 21 height 21
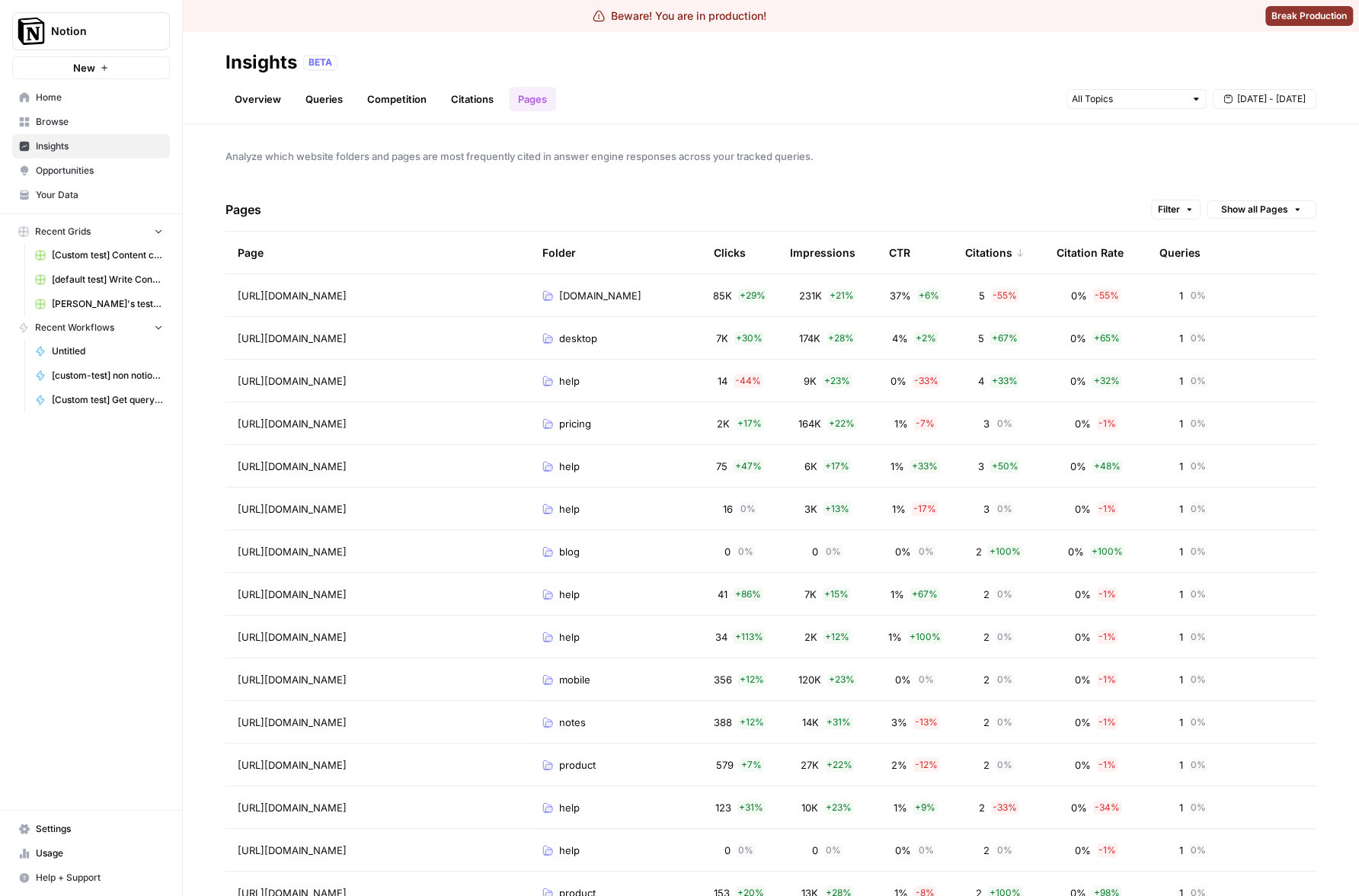
click at [1096, 140] on div "Analyze which website folders and pages are most frequently cited in answer eng…" at bounding box center [771, 510] width 1177 height 771
click at [1049, 169] on div "Analyze which website folders and pages are most frequently cited in answer eng…" at bounding box center [771, 510] width 1177 height 771
click at [1268, 95] on span "[DATE] - [DATE]" at bounding box center [1271, 99] width 68 height 14
click at [1193, 263] on div "23" at bounding box center [1199, 266] width 21 height 21
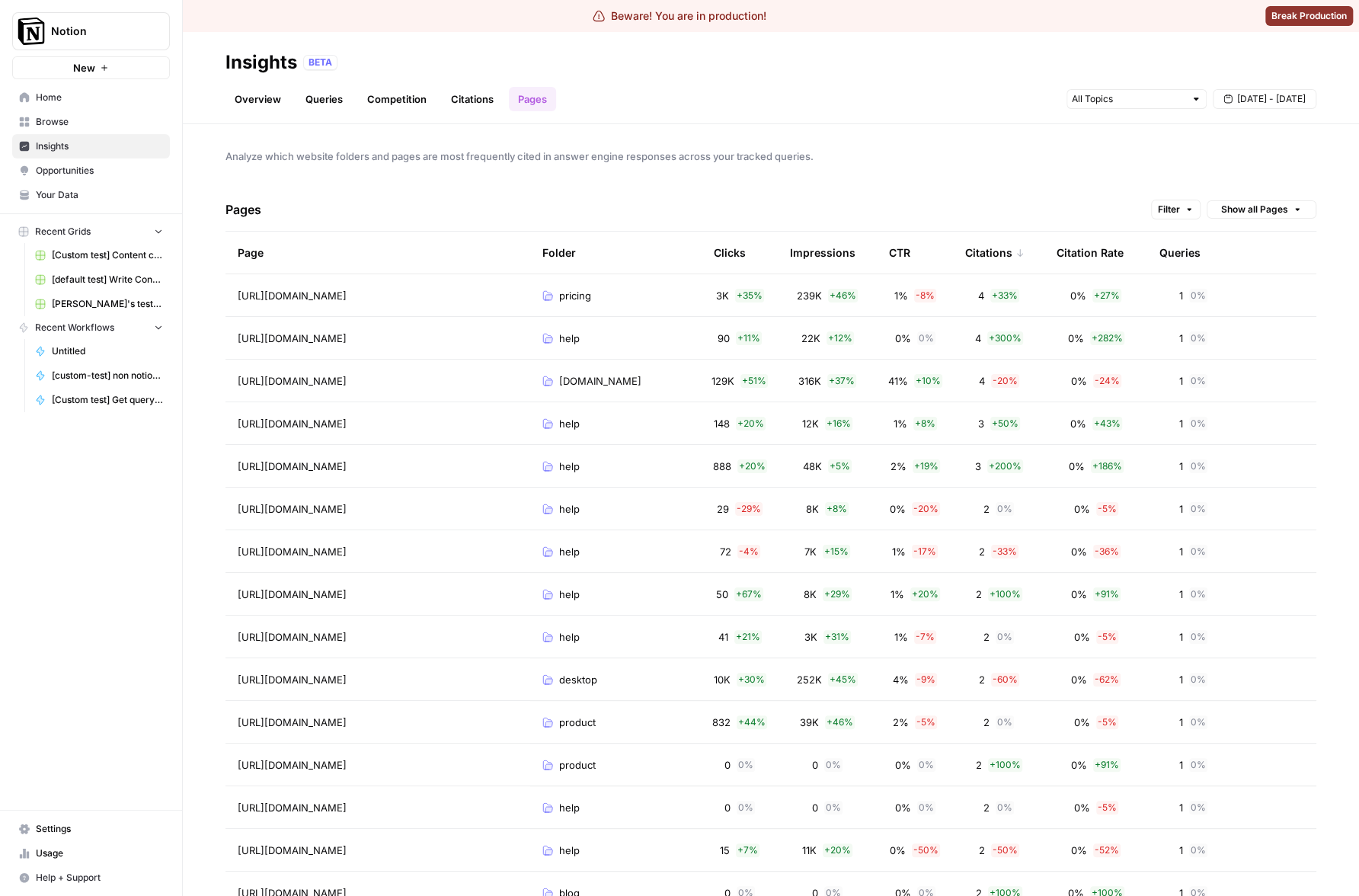
click at [1034, 180] on div "Analyze which website folders and pages are most frequently cited in answer eng…" at bounding box center [771, 510] width 1177 height 771
click at [1260, 96] on span "[DATE] - [DATE]" at bounding box center [1271, 99] width 68 height 14
click at [1156, 262] on div "21" at bounding box center [1149, 266] width 21 height 21
click at [1173, 267] on div "22" at bounding box center [1174, 266] width 21 height 21
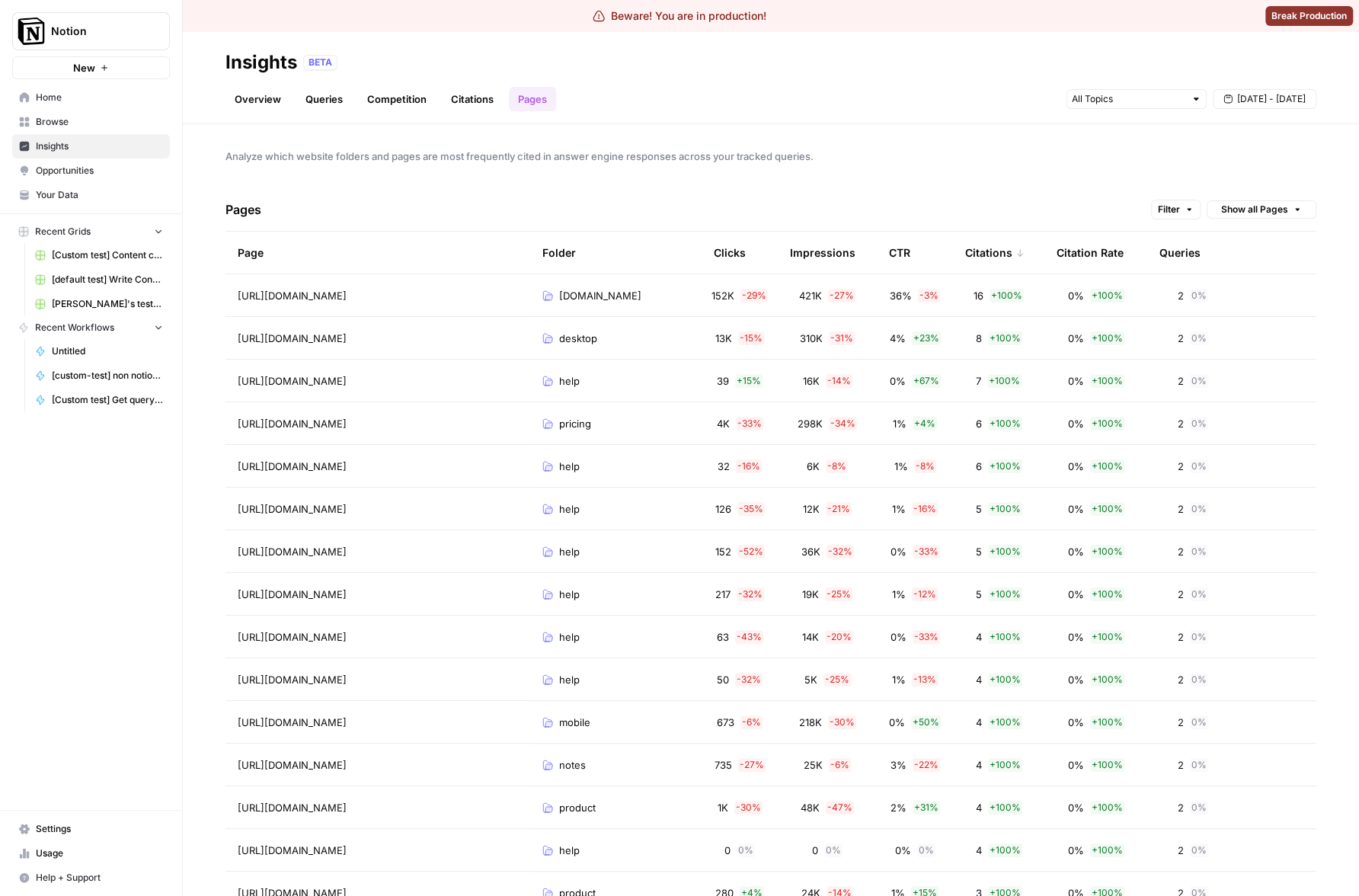
click at [1043, 198] on div "Pages Filter Show all Pages" at bounding box center [771, 210] width 1091 height 43
click at [1252, 92] on span "Sep 21 - Sep 22" at bounding box center [1271, 99] width 68 height 14
click at [1193, 265] on div "23" at bounding box center [1199, 266] width 21 height 21
click at [1218, 268] on div "24" at bounding box center [1224, 266] width 21 height 21
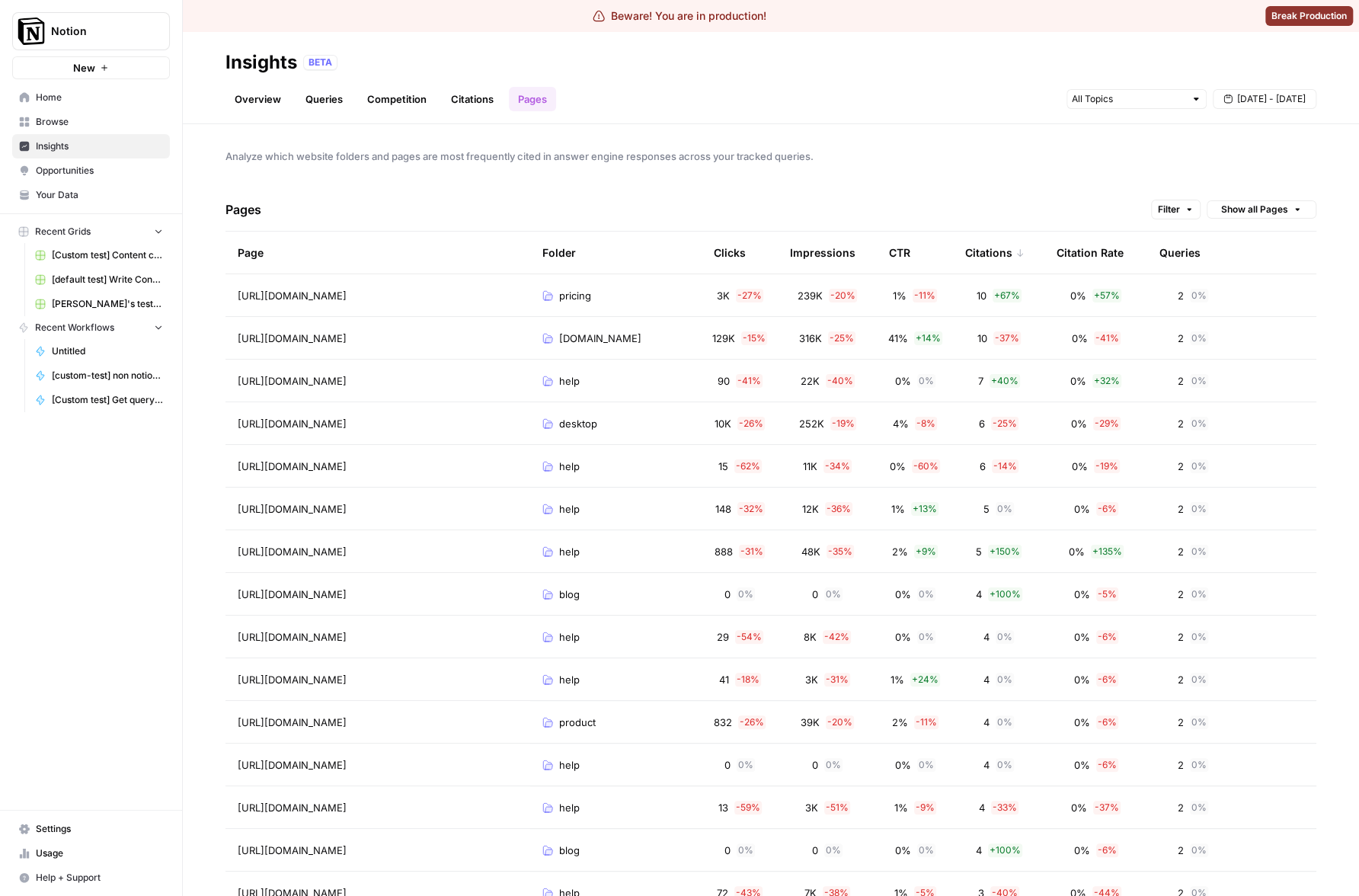
click at [1066, 147] on div "Analyze which website folders and pages are most frequently cited in answer eng…" at bounding box center [771, 510] width 1177 height 771
click at [1225, 105] on button "Sep 23 - Sep 24" at bounding box center [1264, 99] width 104 height 20
click at [1181, 264] on div "22" at bounding box center [1174, 266] width 21 height 21
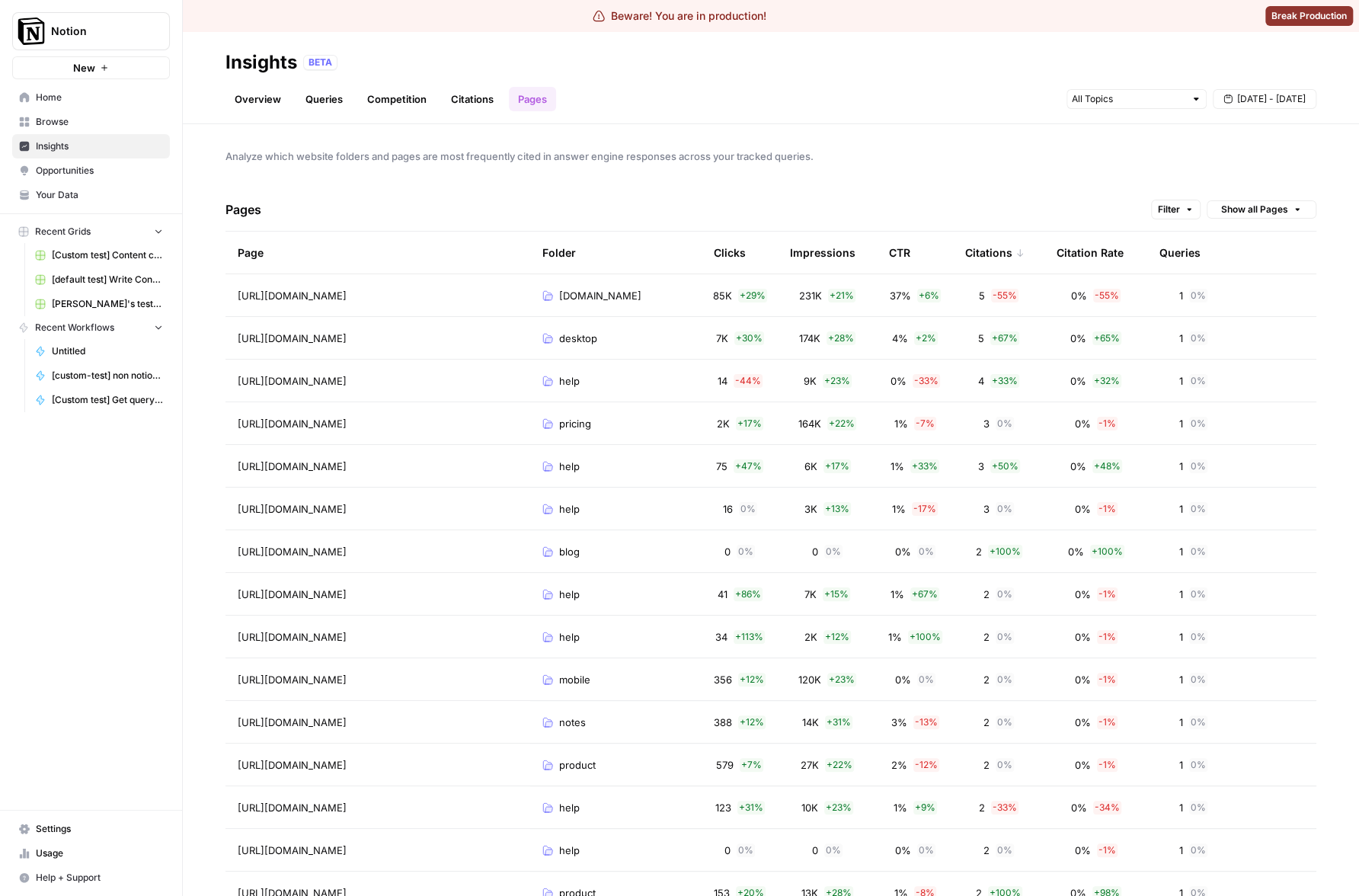
click at [1124, 129] on div "Analyze which website folders and pages are most frequently cited in answer eng…" at bounding box center [771, 510] width 1177 height 771
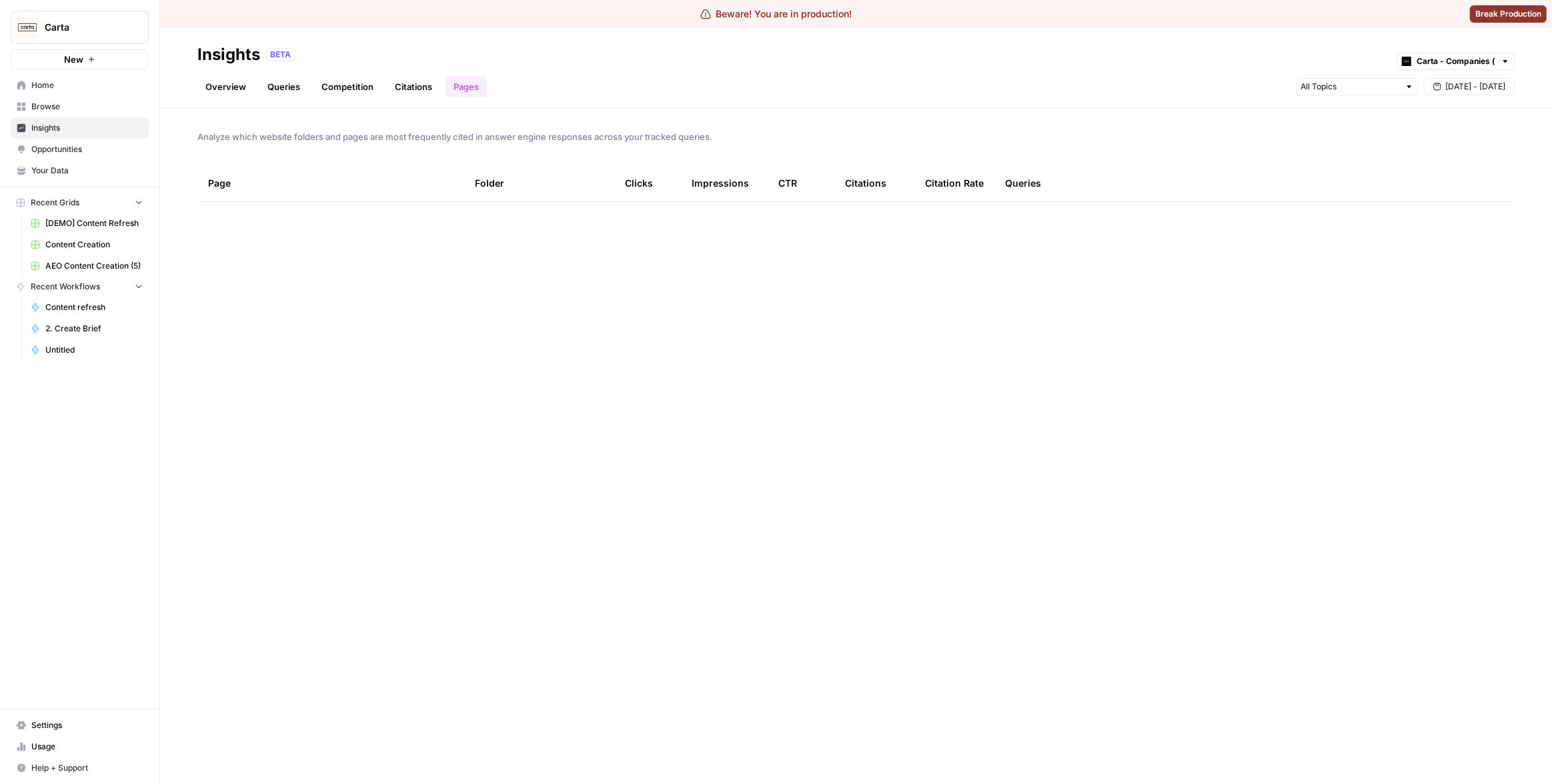
scroll to position [3964, 0]
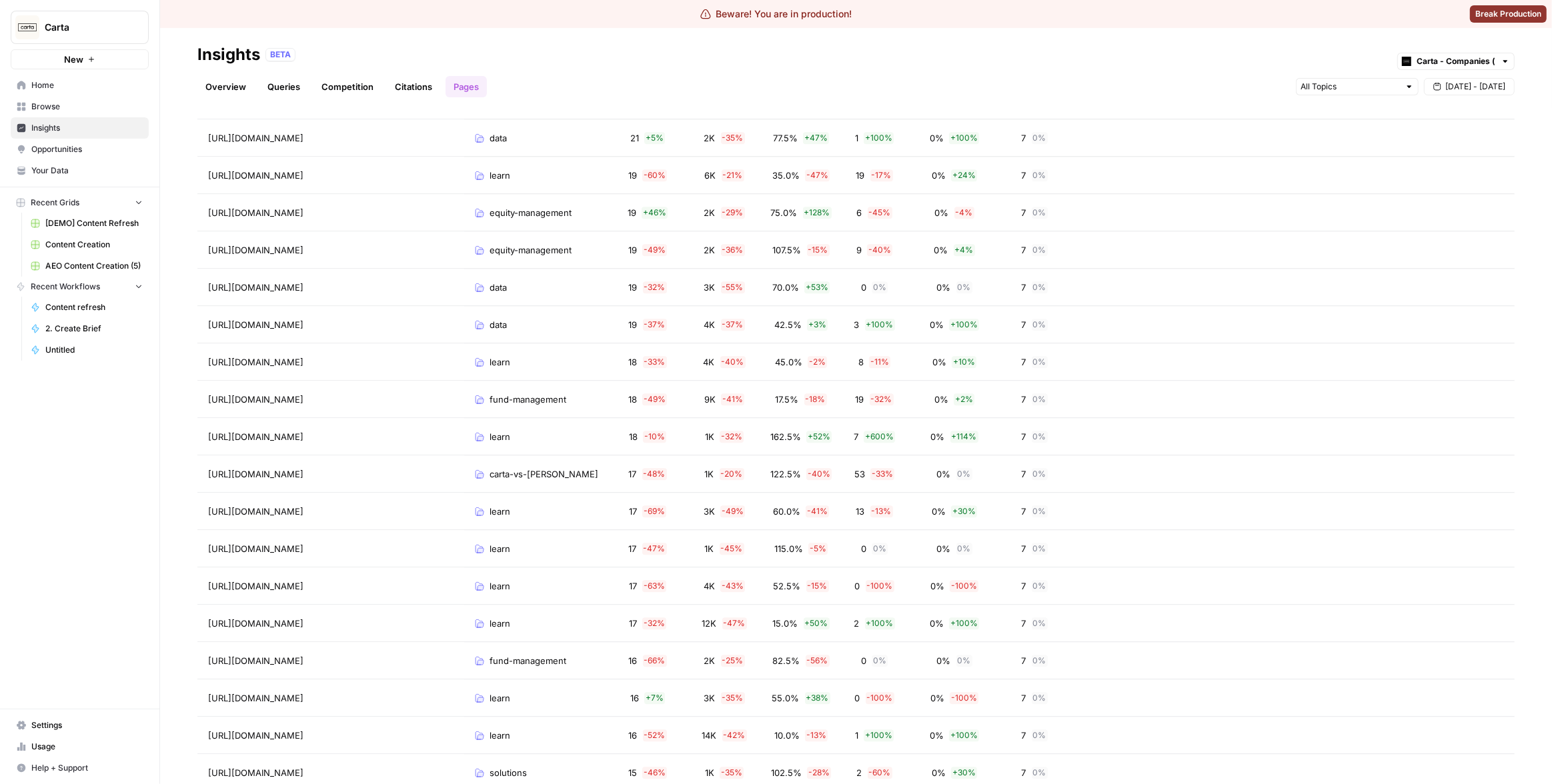
click at [699, 63] on div "Insights BETA Carta - Companies (cap table)" at bounding box center [856, 55] width 1317 height 21
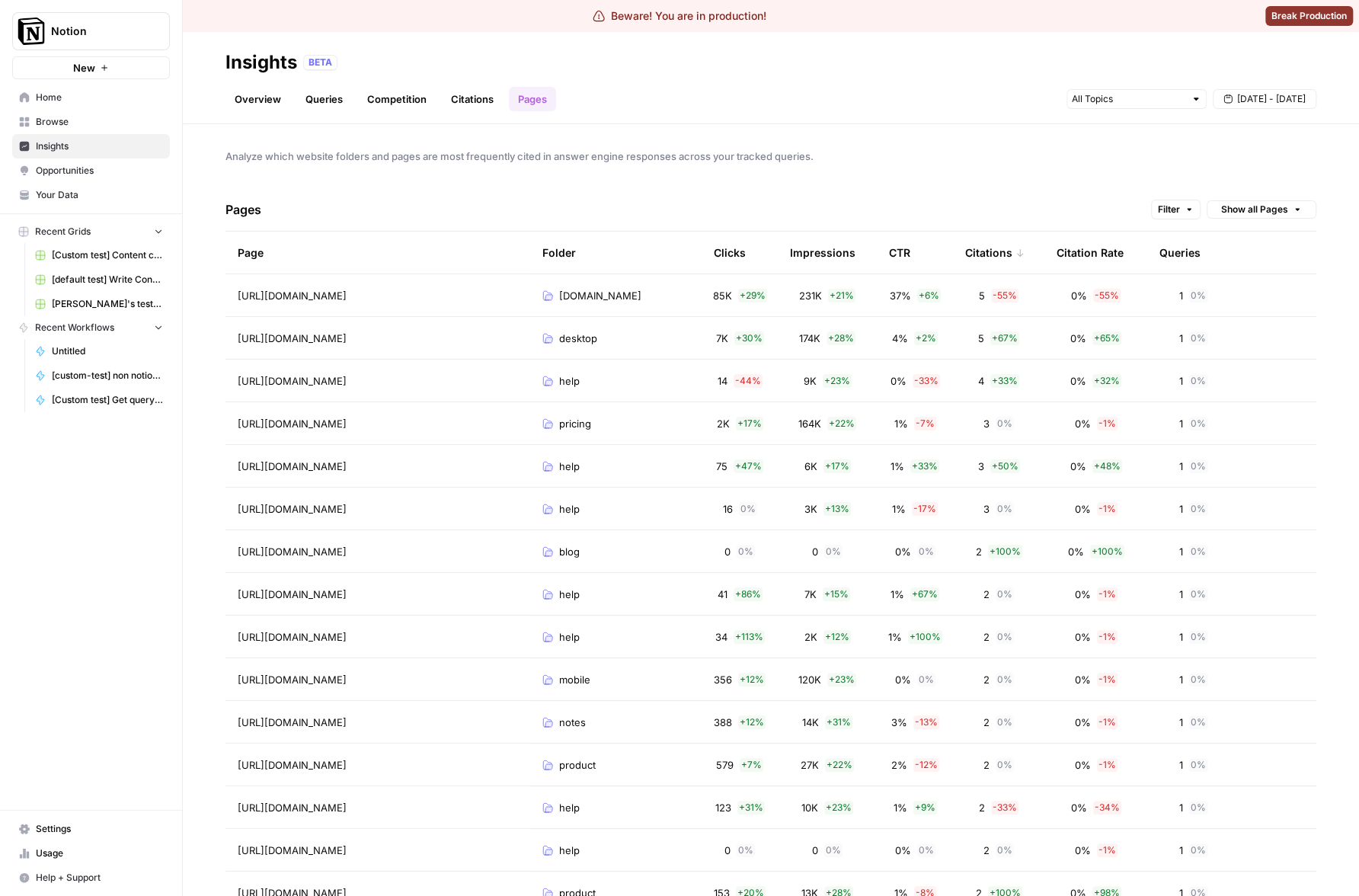
click at [891, 185] on div "Analyze which website folders and pages are most frequently cited in answer eng…" at bounding box center [771, 510] width 1177 height 771
click at [994, 178] on div "Analyze which website folders and pages are most frequently cited in answer eng…" at bounding box center [771, 510] width 1177 height 771
click at [1087, 248] on div "Citation Rate" at bounding box center [1090, 252] width 67 height 42
click at [1087, 247] on div "Citation Rate" at bounding box center [1096, 252] width 79 height 42
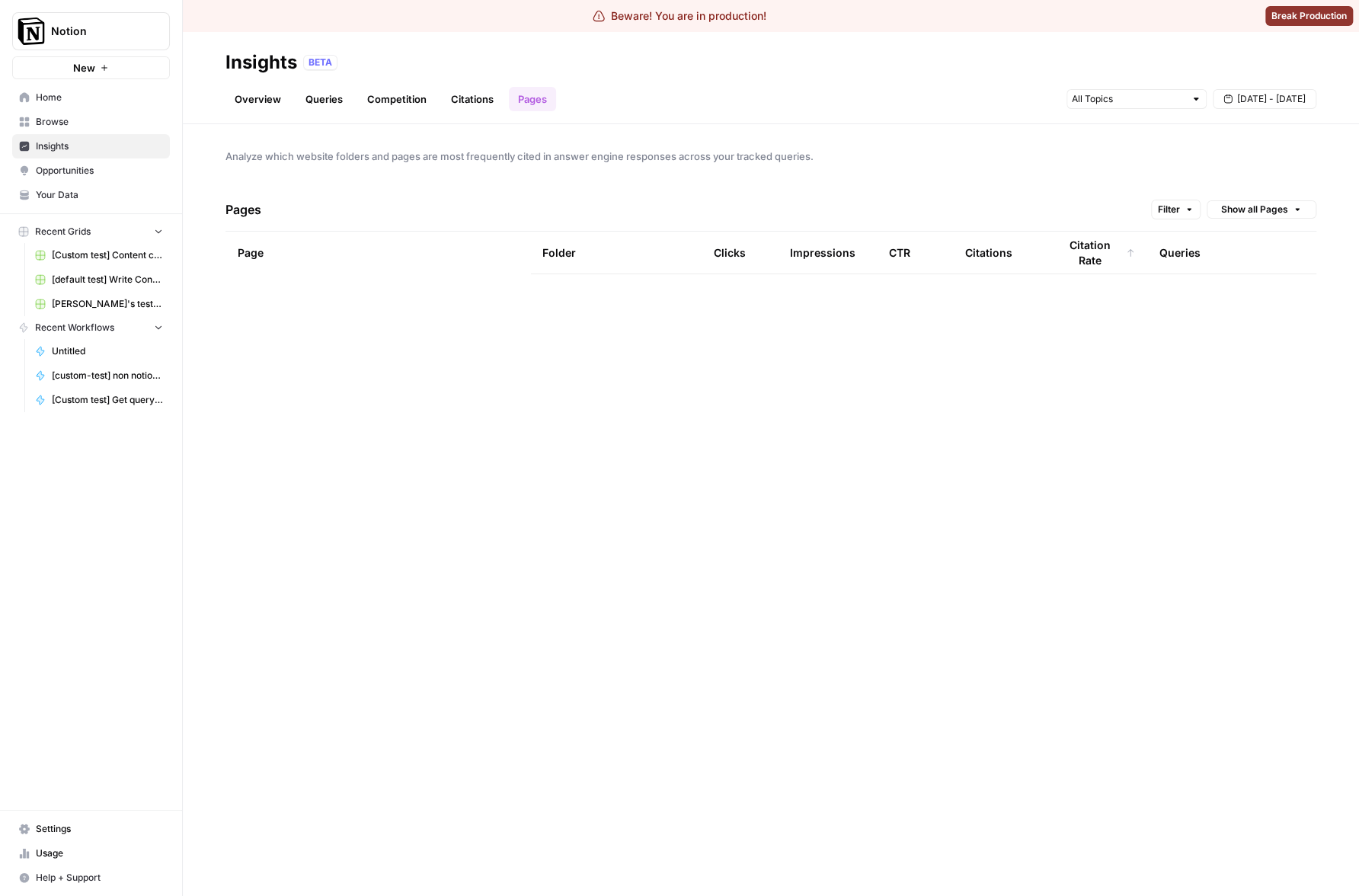
click at [1241, 113] on header "Insights BETA Overview Queries Competition Citations Pages Sep 22 - Sep 22" at bounding box center [771, 78] width 1177 height 92
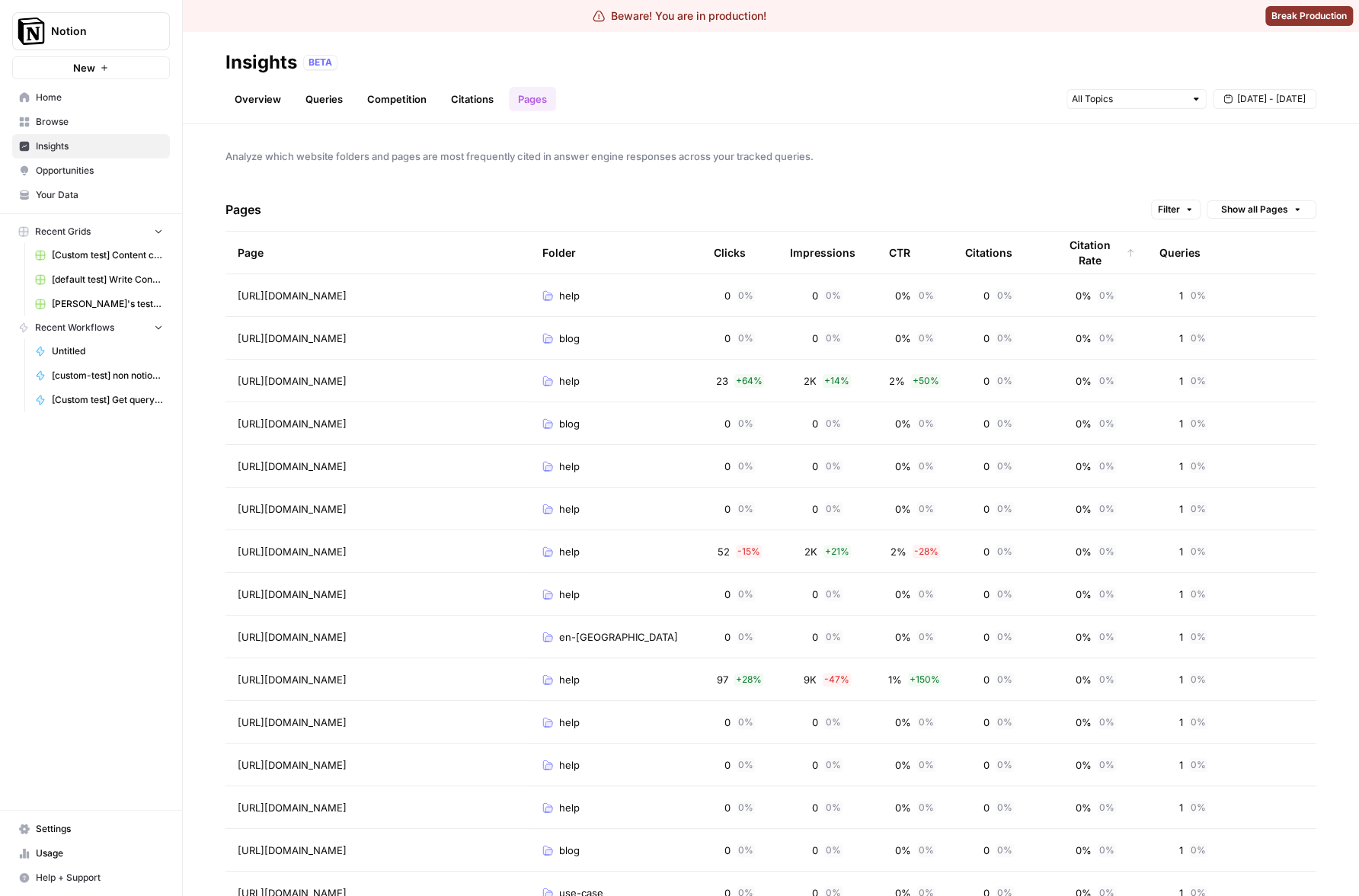
click at [1245, 100] on span "[DATE] - [DATE]" at bounding box center [1271, 99] width 68 height 14
click at [1177, 192] on div "1" at bounding box center [1174, 191] width 21 height 21
click at [1240, 241] on div "18" at bounding box center [1248, 240] width 21 height 21
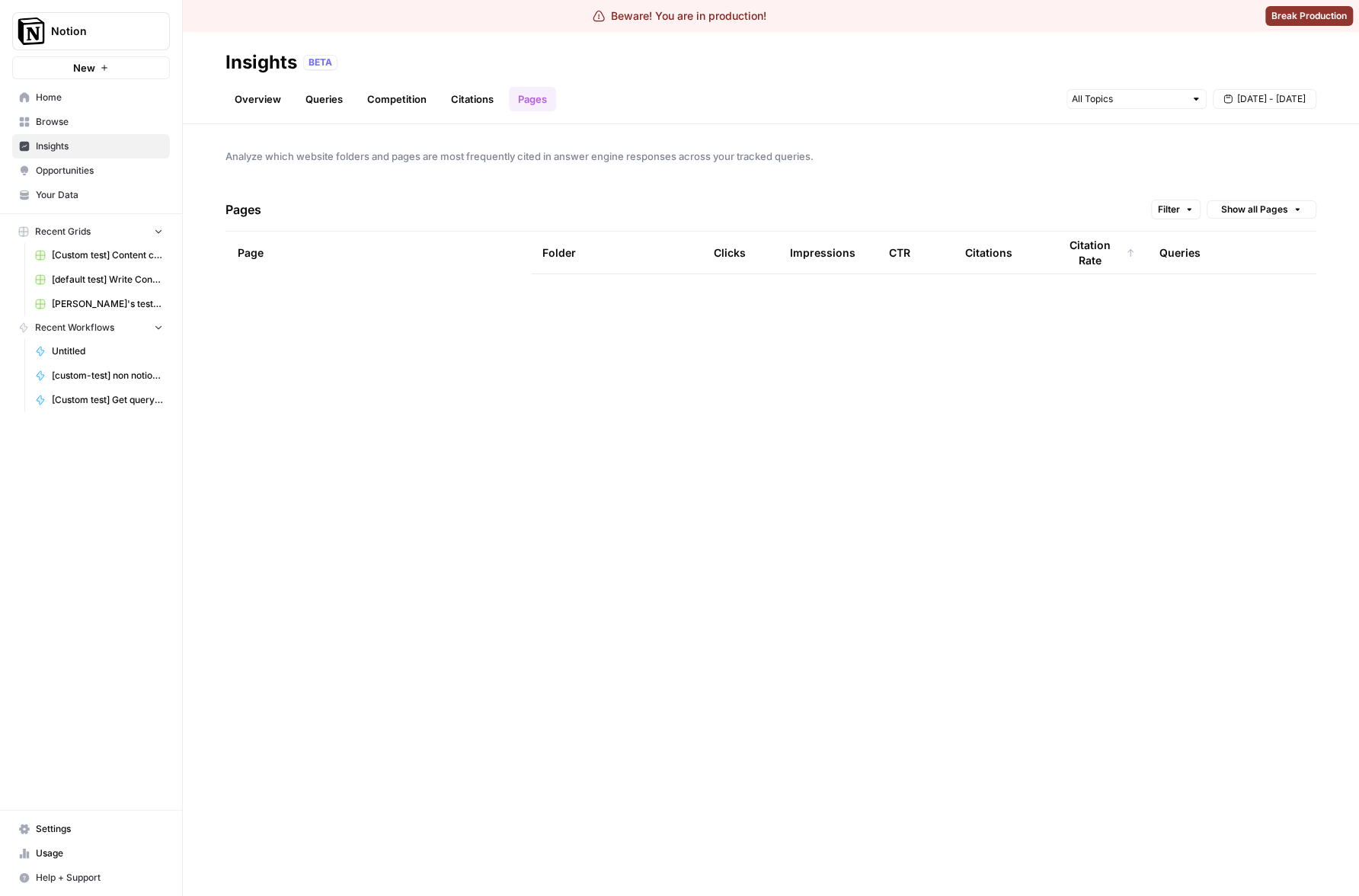
click at [1023, 186] on div "Analyze which website folders and pages are most frequently cited in answer eng…" at bounding box center [771, 510] width 1177 height 771
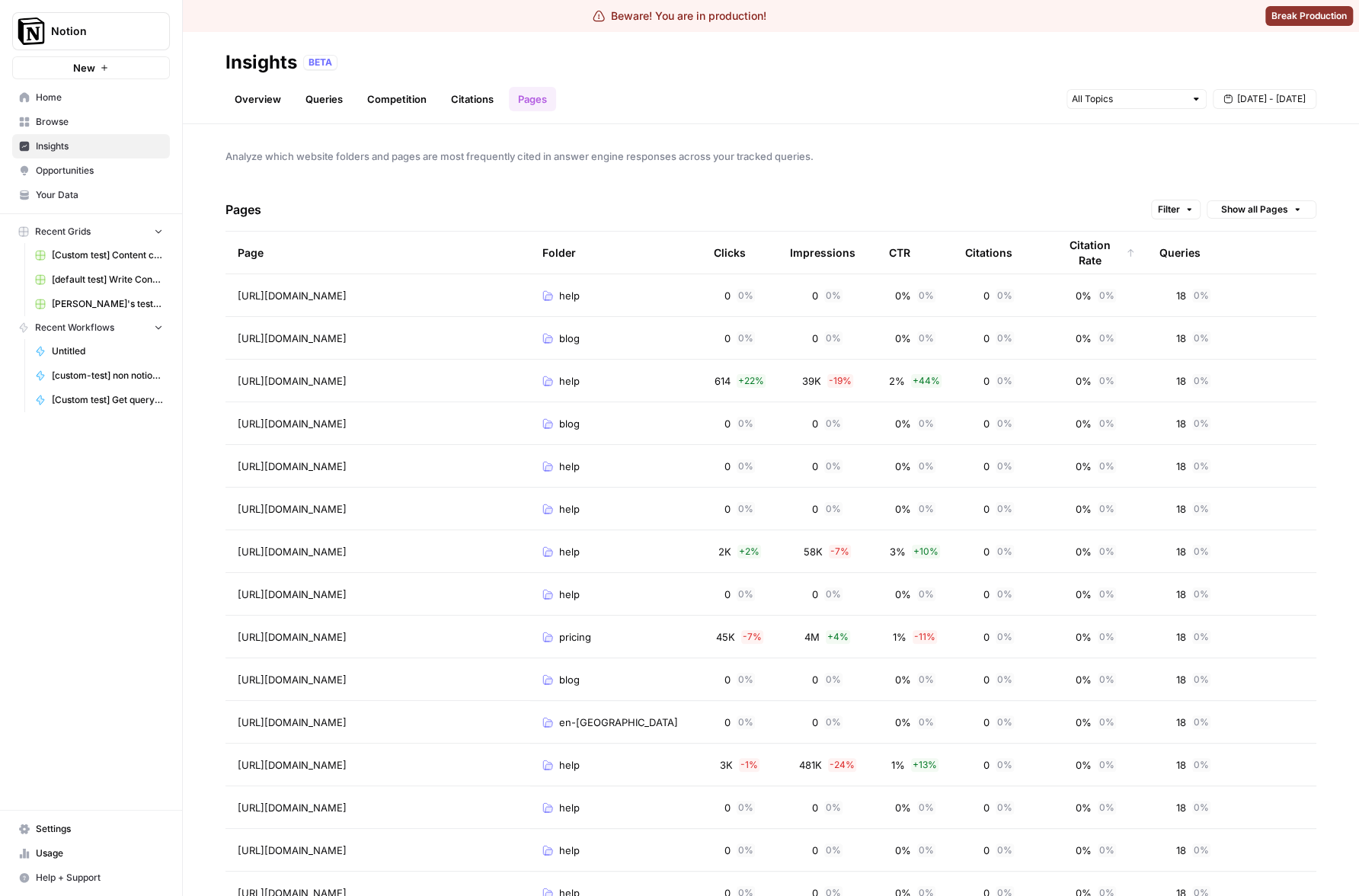
click at [1082, 252] on div "Citation Rate" at bounding box center [1096, 252] width 79 height 42
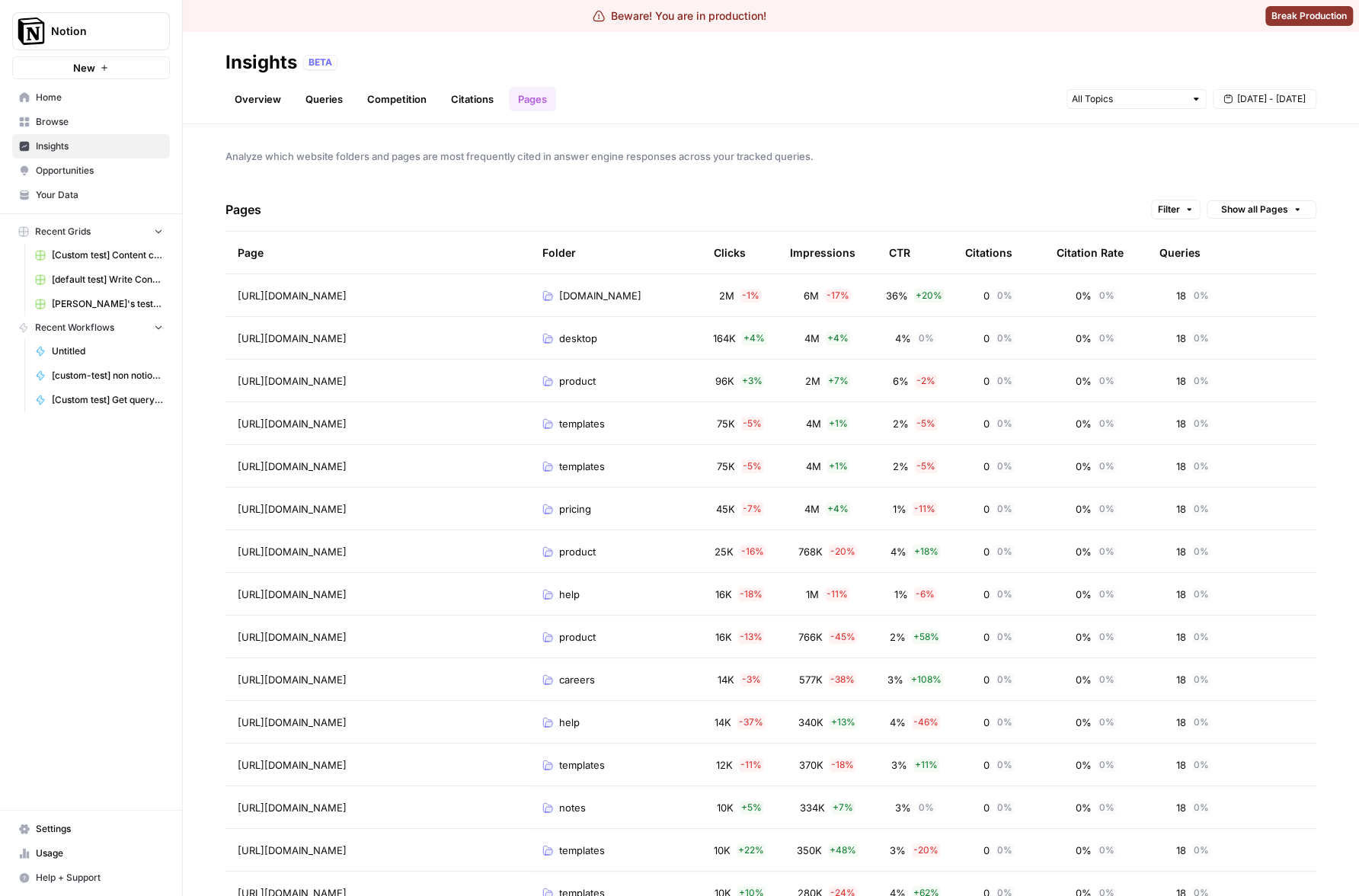
click at [1082, 197] on div "Pages Filter Show all Pages" at bounding box center [771, 210] width 1091 height 43
click at [1084, 259] on div "Citation Rate" at bounding box center [1090, 252] width 67 height 42
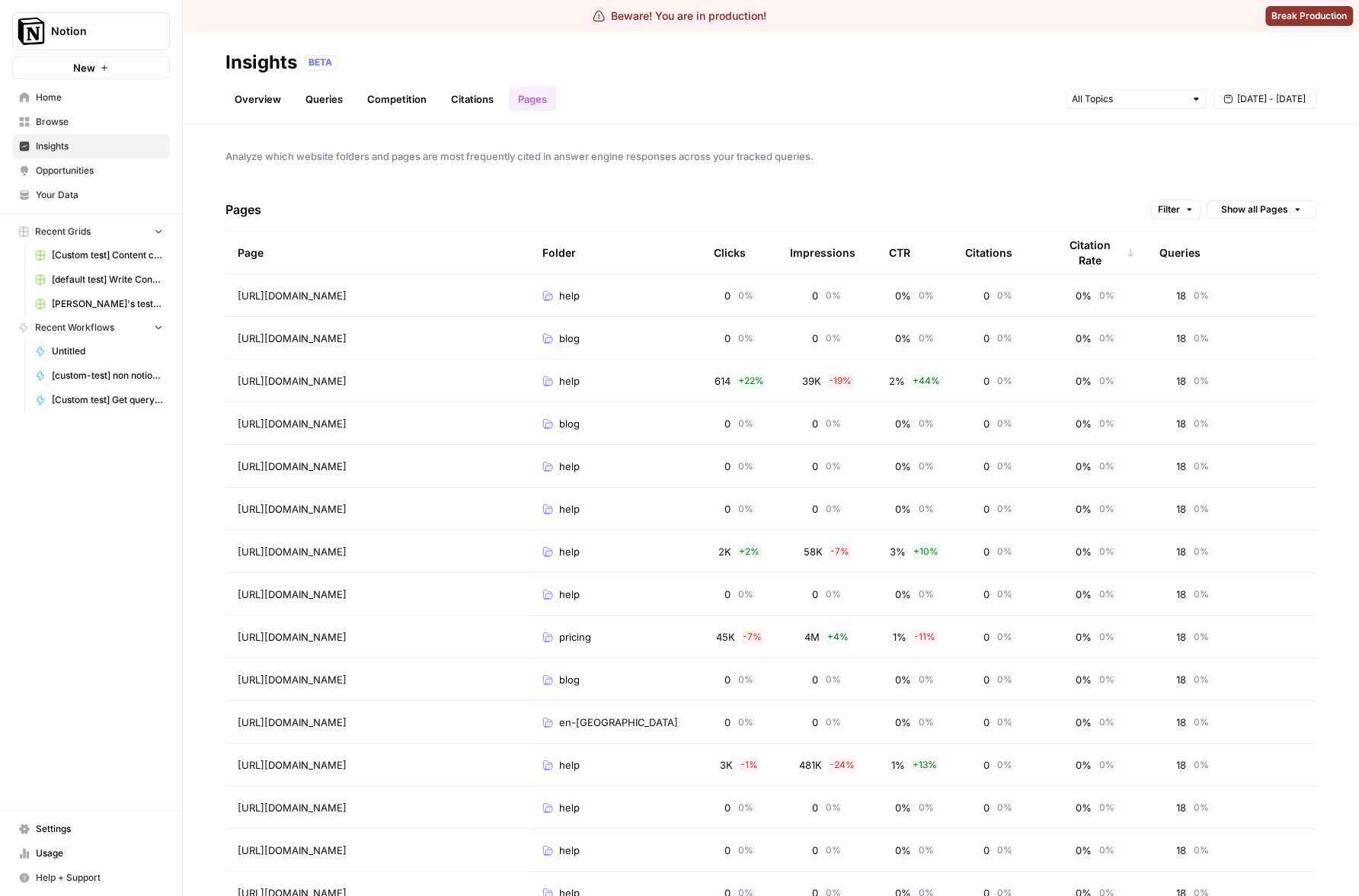
click at [1087, 254] on div "Citation Rate" at bounding box center [1096, 252] width 79 height 42
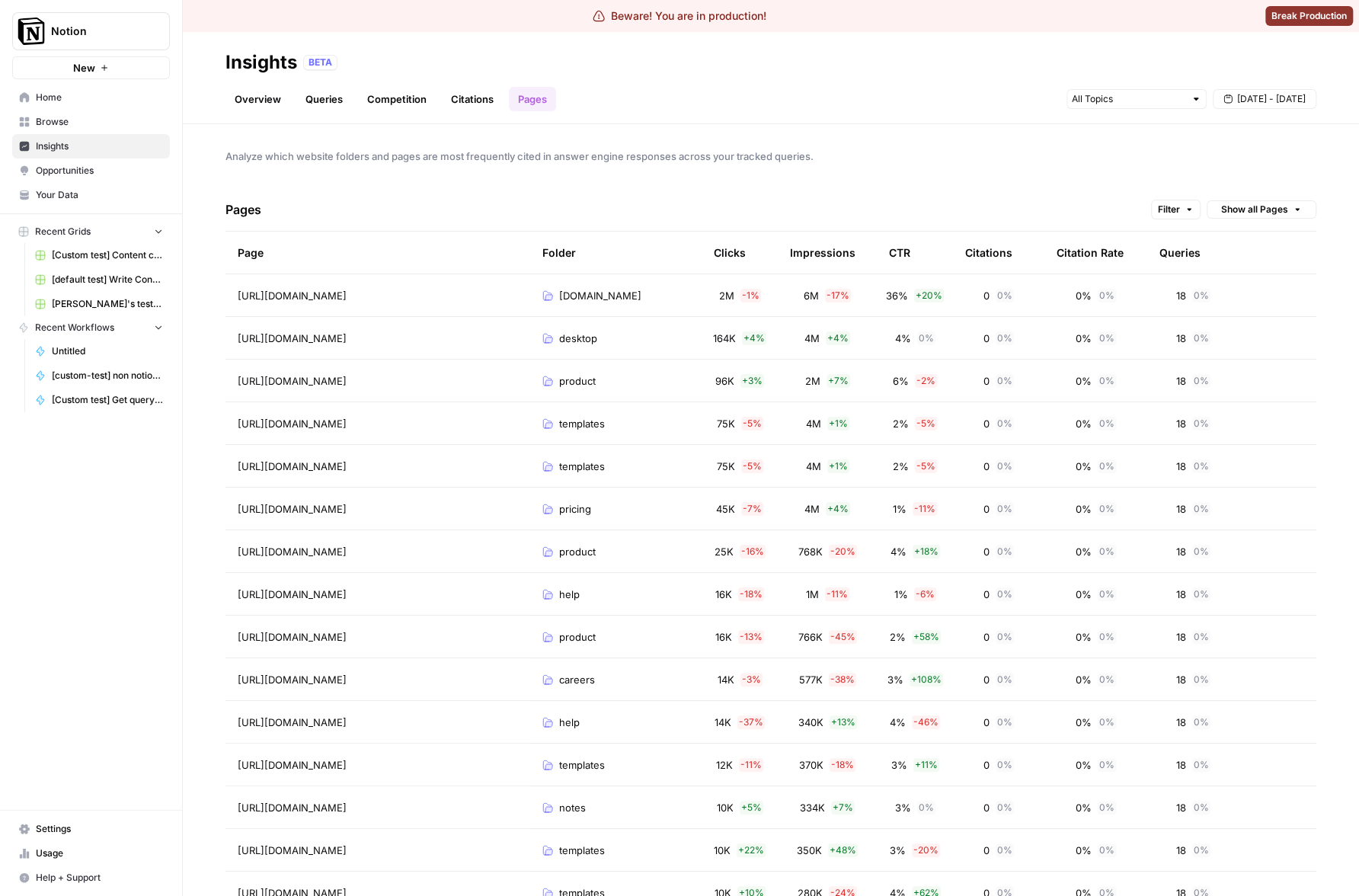
click at [1087, 191] on div "Pages Filter Show all Pages" at bounding box center [771, 210] width 1091 height 43
click at [1252, 91] on button "Sep 1 - Sep 18" at bounding box center [1264, 99] width 104 height 20
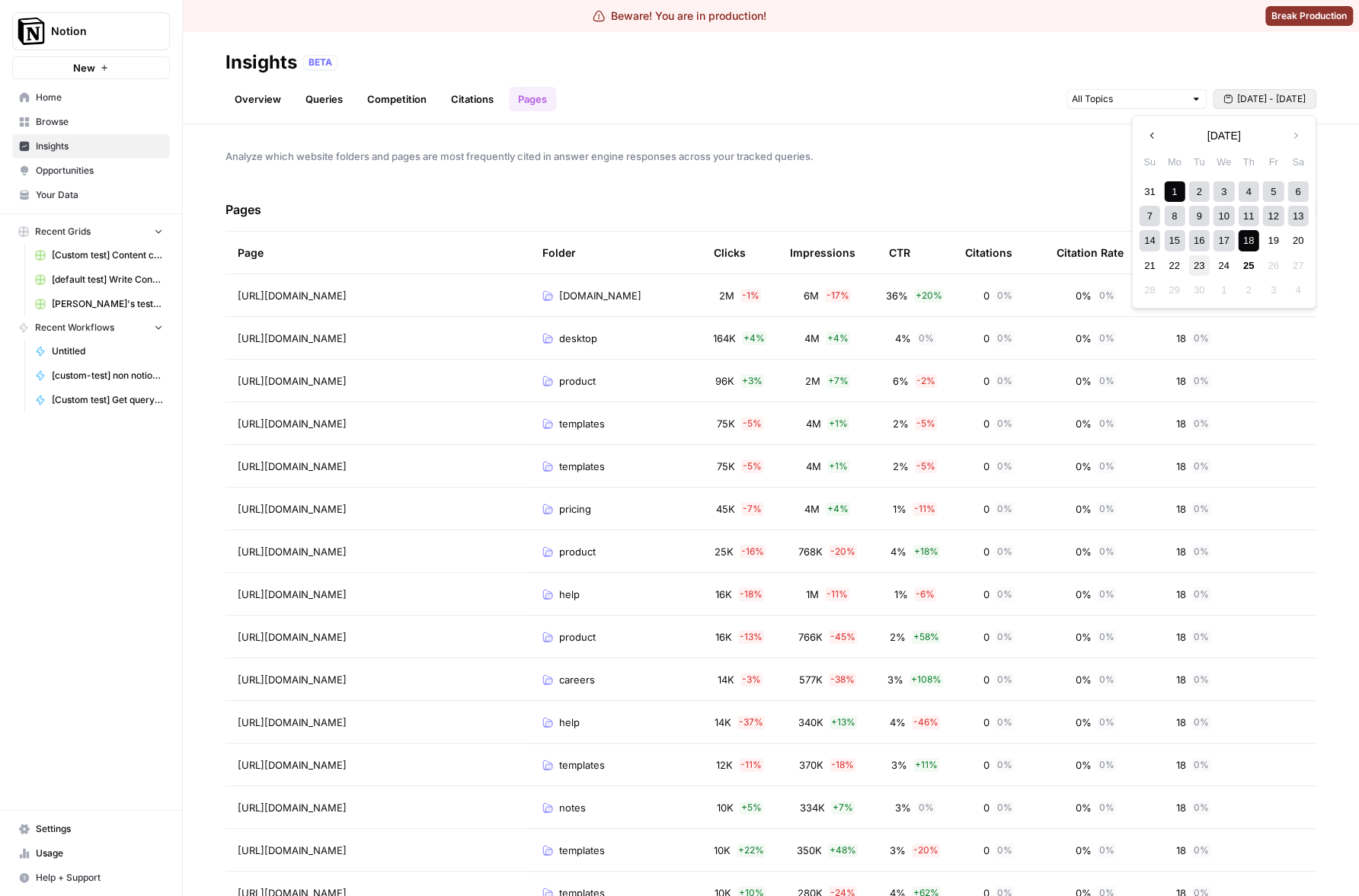
click at [1205, 268] on div "23" at bounding box center [1199, 266] width 21 height 21
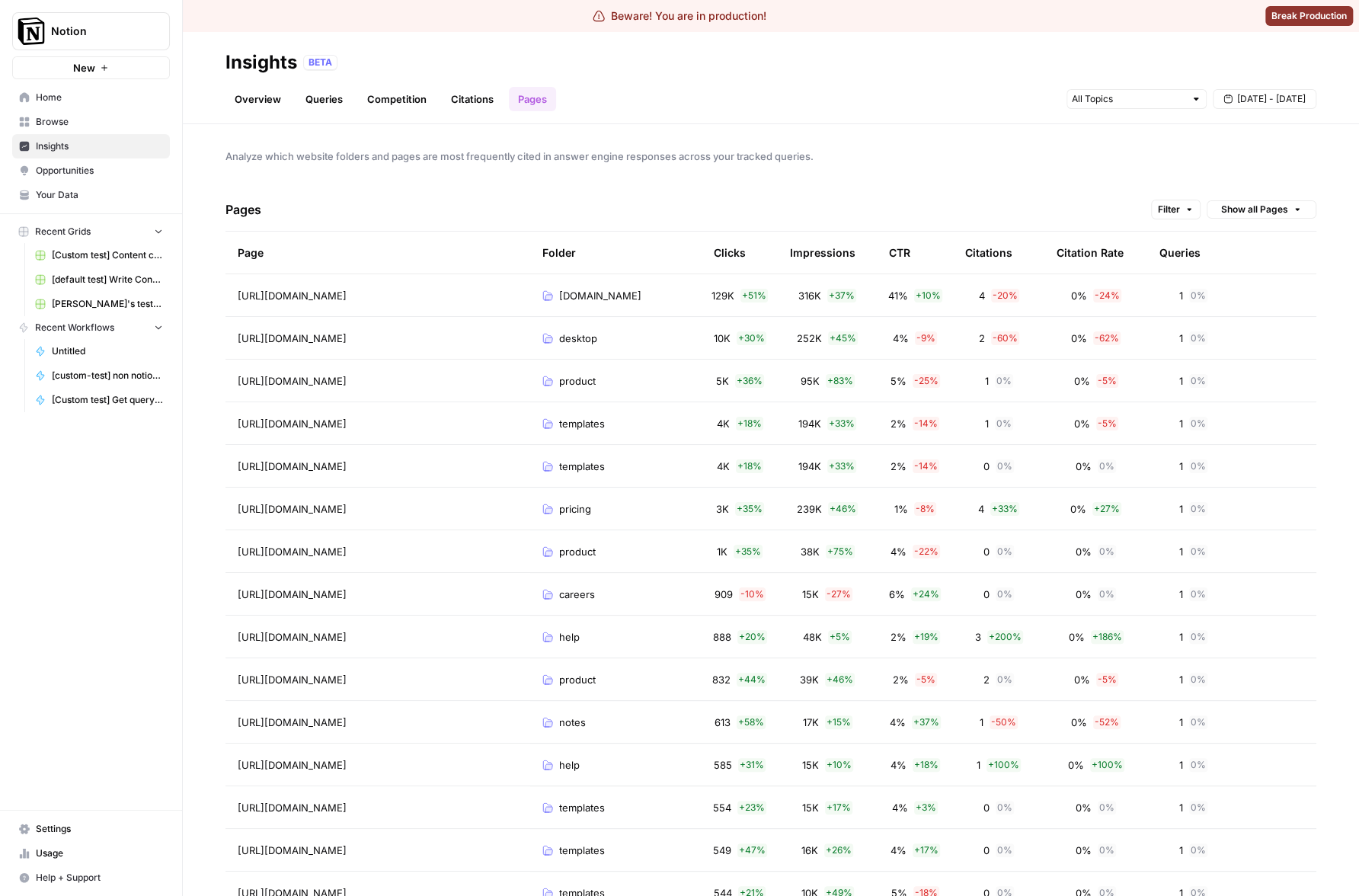
click at [1062, 125] on div "Analyze which website folders and pages are most frequently cited in answer eng…" at bounding box center [771, 510] width 1177 height 771
click at [1077, 256] on div "Citation Rate" at bounding box center [1090, 252] width 67 height 42
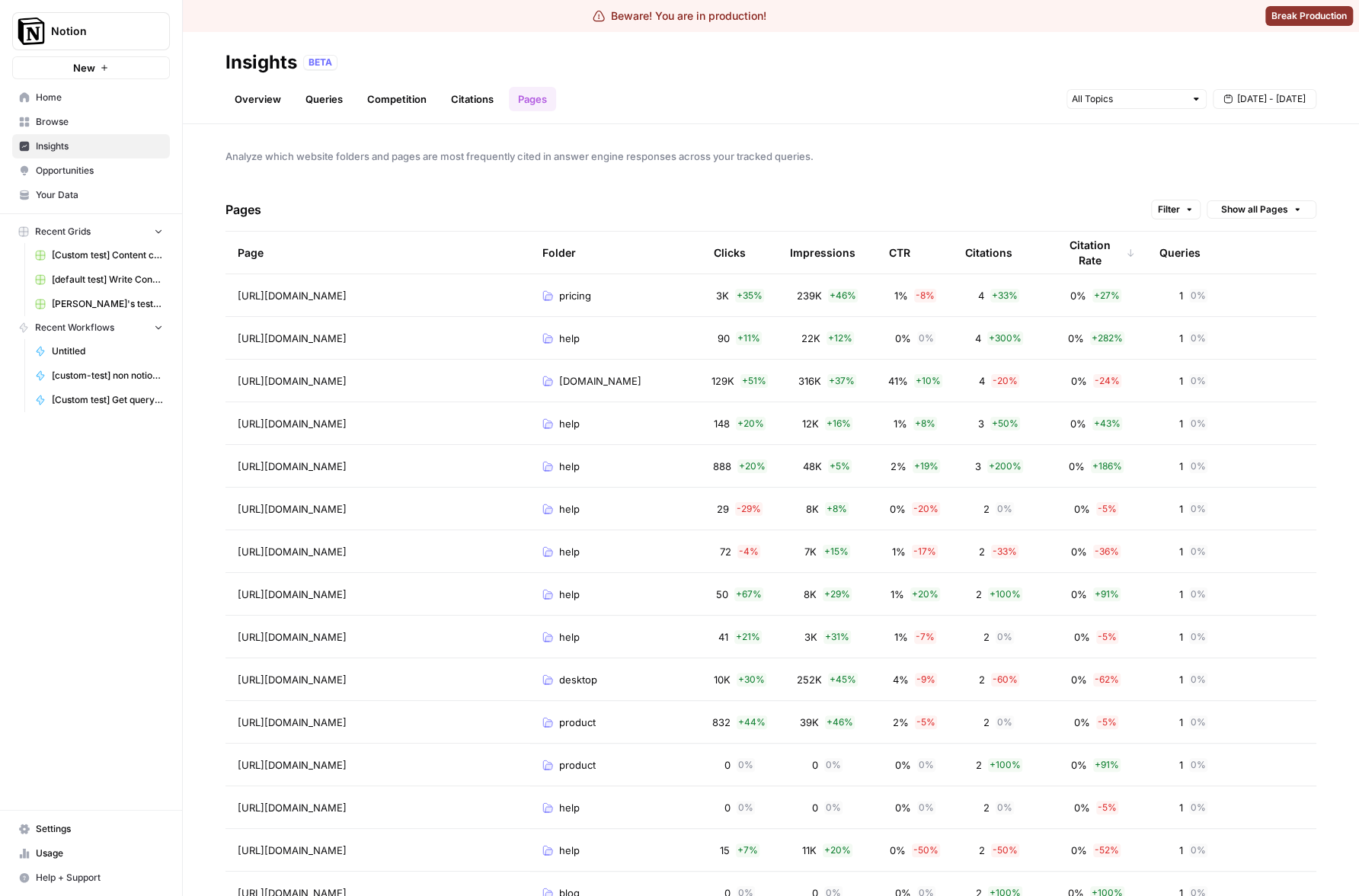
click at [1077, 256] on div "Citation Rate" at bounding box center [1096, 252] width 79 height 42
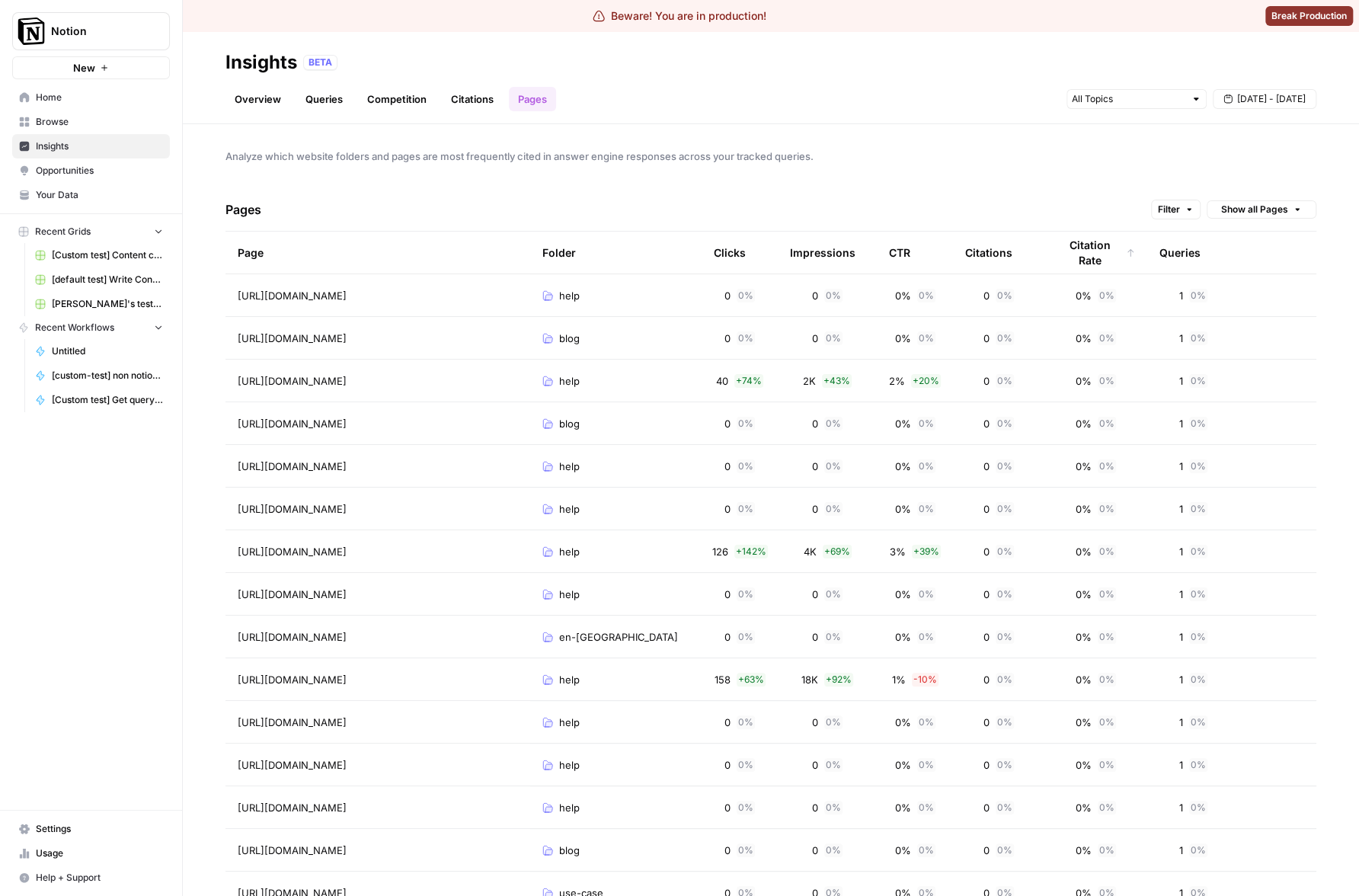
click at [1077, 256] on div "Citation Rate" at bounding box center [1096, 252] width 79 height 42
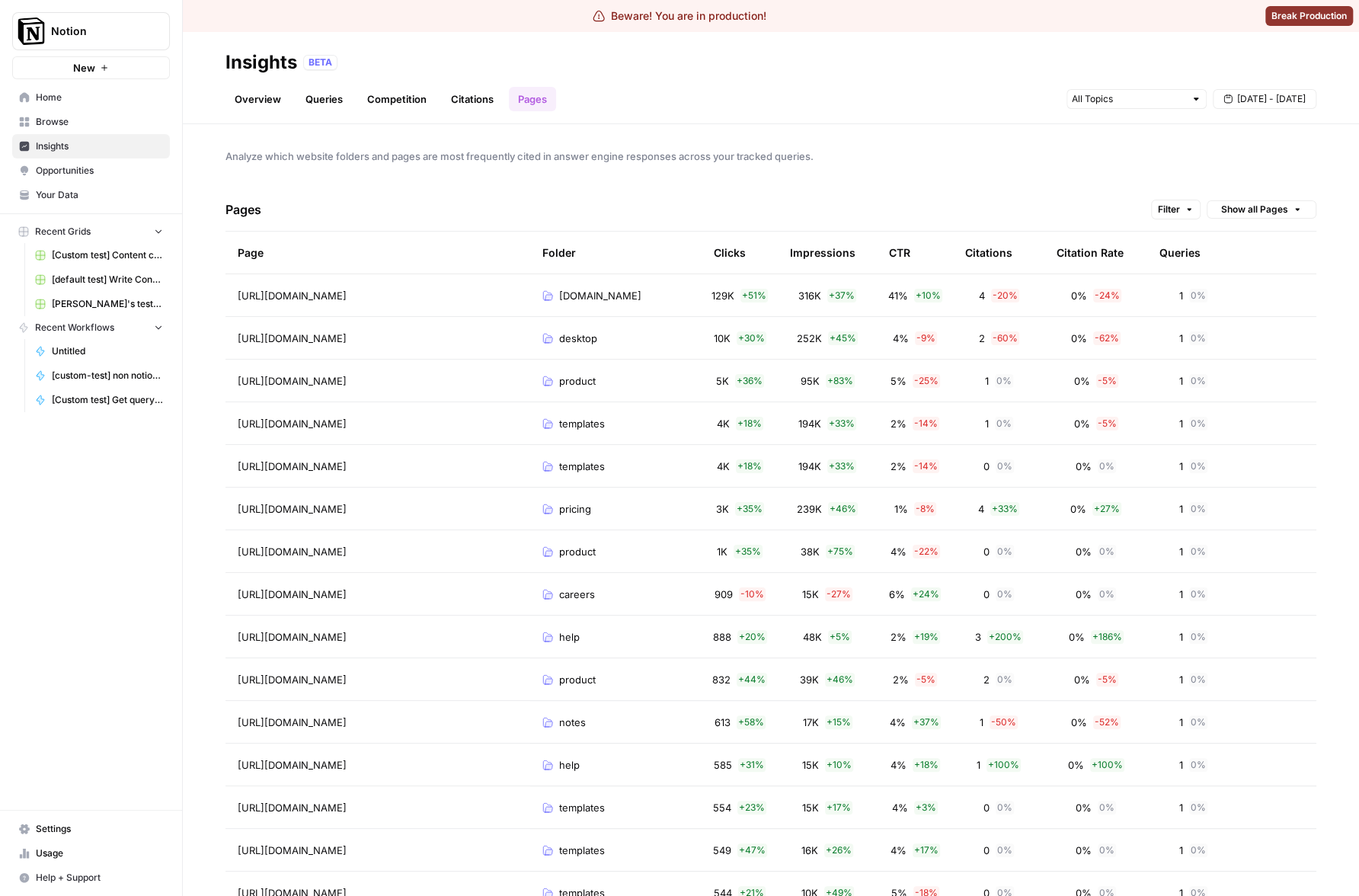
click at [1077, 256] on div "Citation Rate" at bounding box center [1090, 252] width 67 height 42
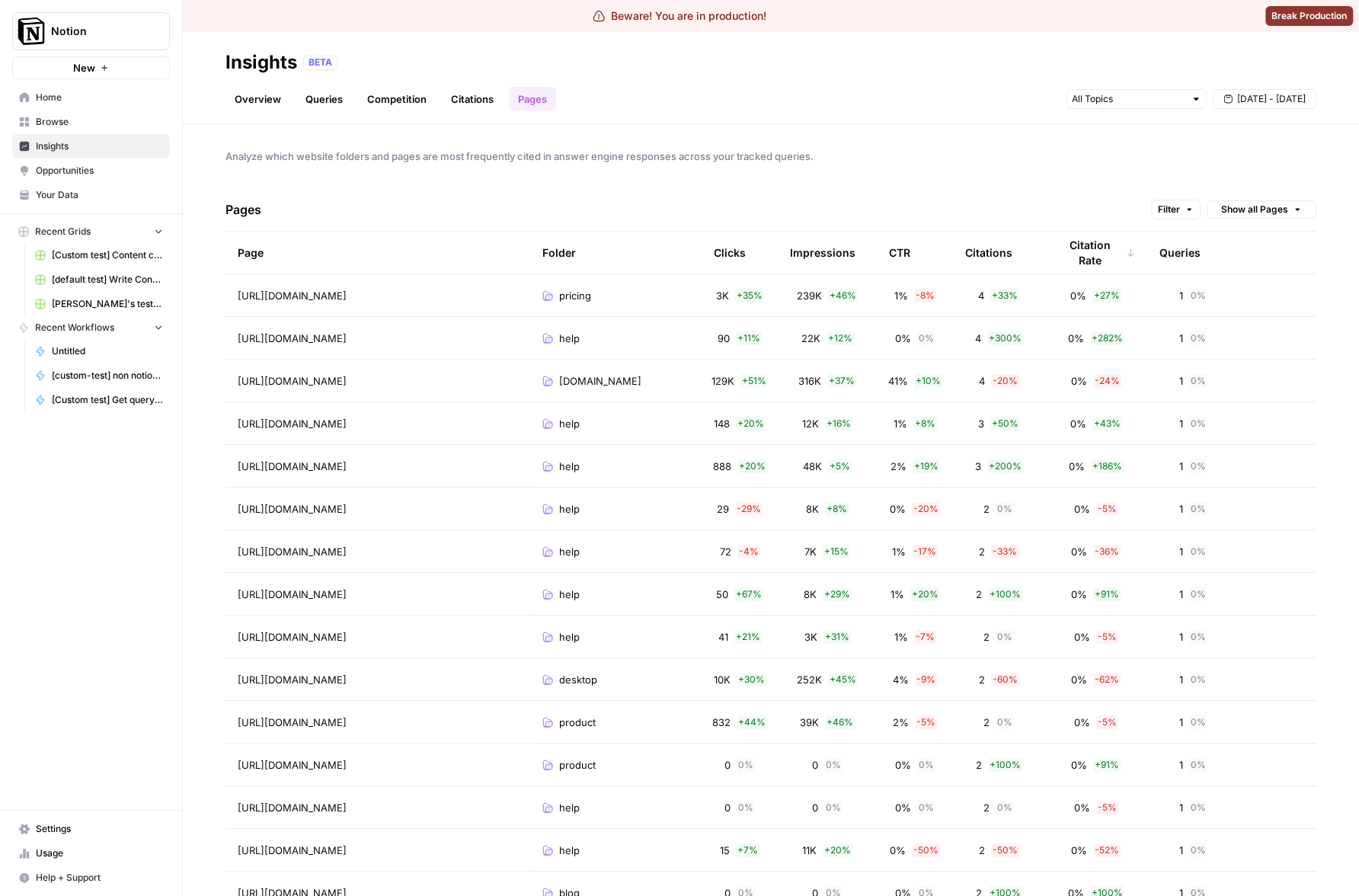
click at [1077, 256] on div "Citation Rate" at bounding box center [1096, 252] width 79 height 42
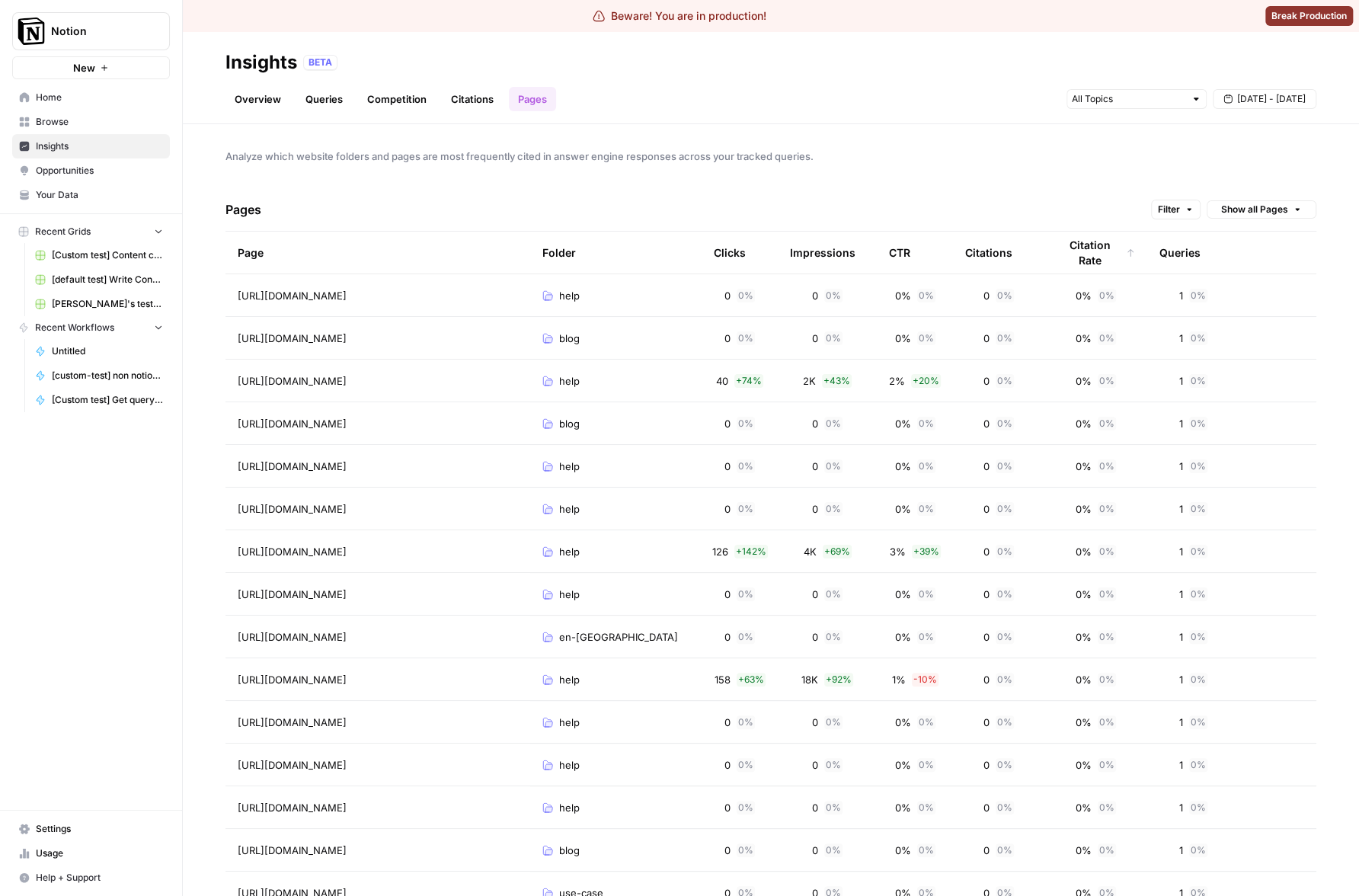
click at [1077, 256] on div "Citation Rate" at bounding box center [1096, 252] width 79 height 42
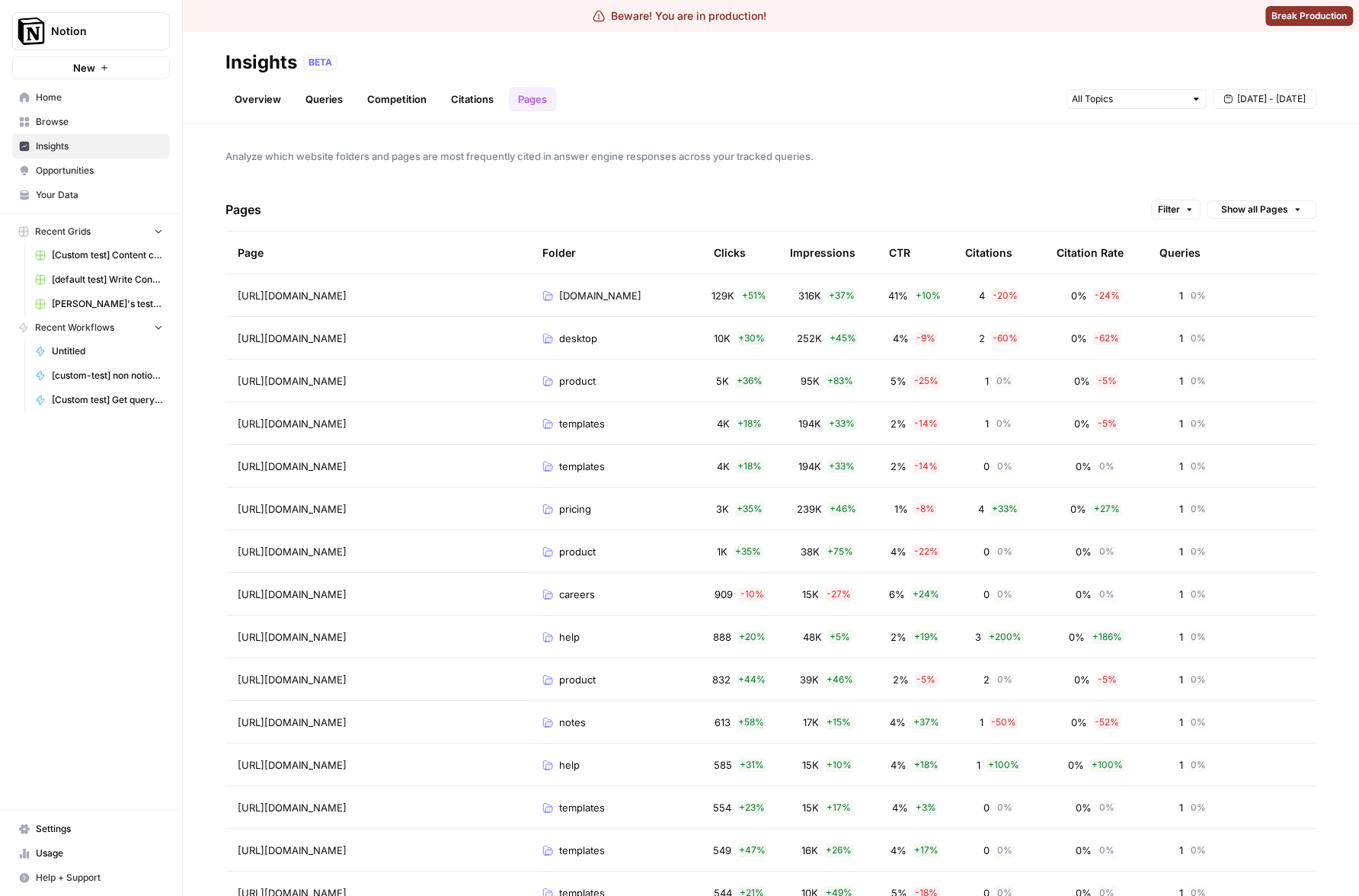
click at [1077, 256] on div "Citation Rate" at bounding box center [1090, 252] width 67 height 42
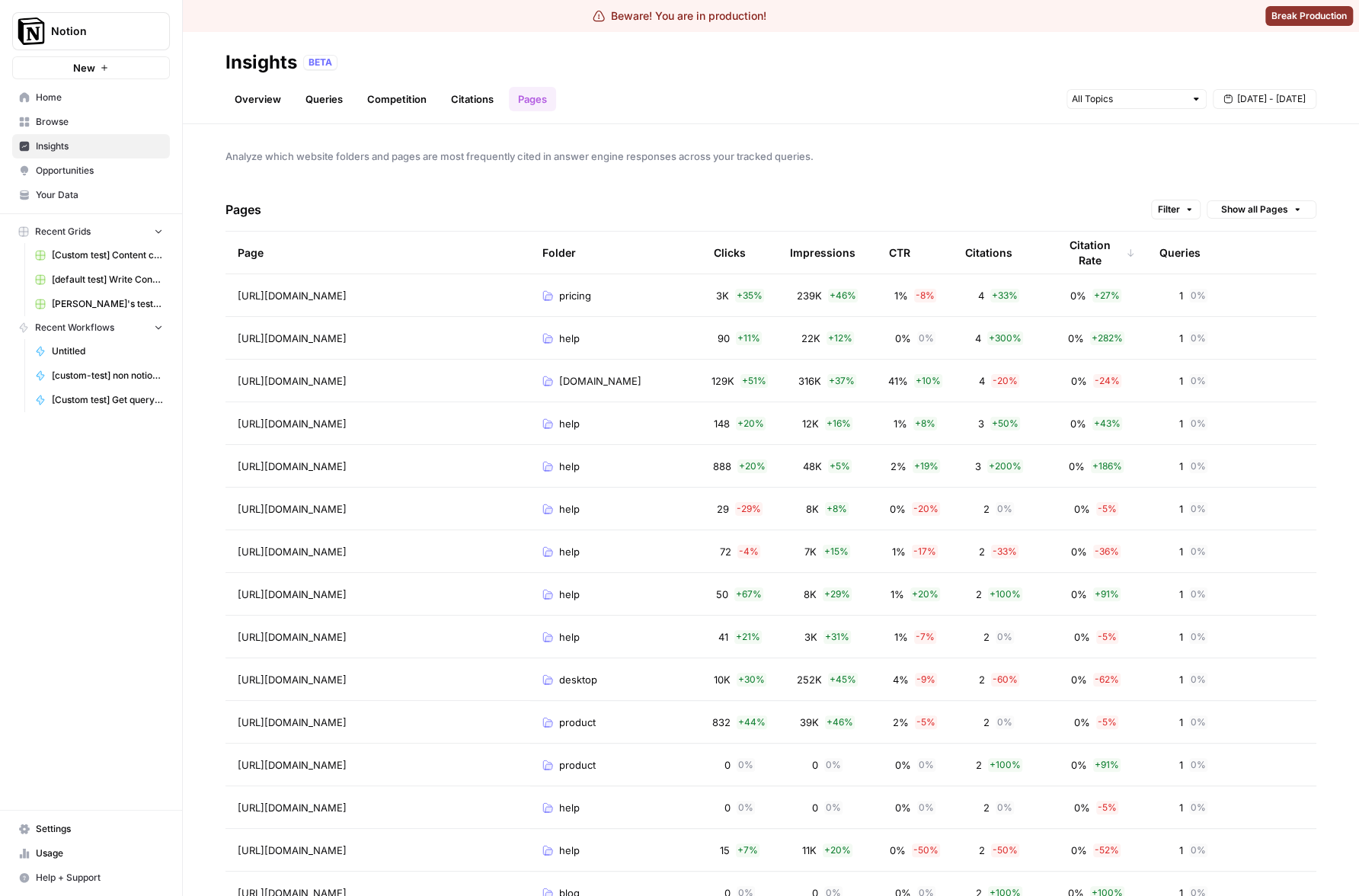
click at [1077, 256] on div "Citation Rate" at bounding box center [1096, 252] width 79 height 42
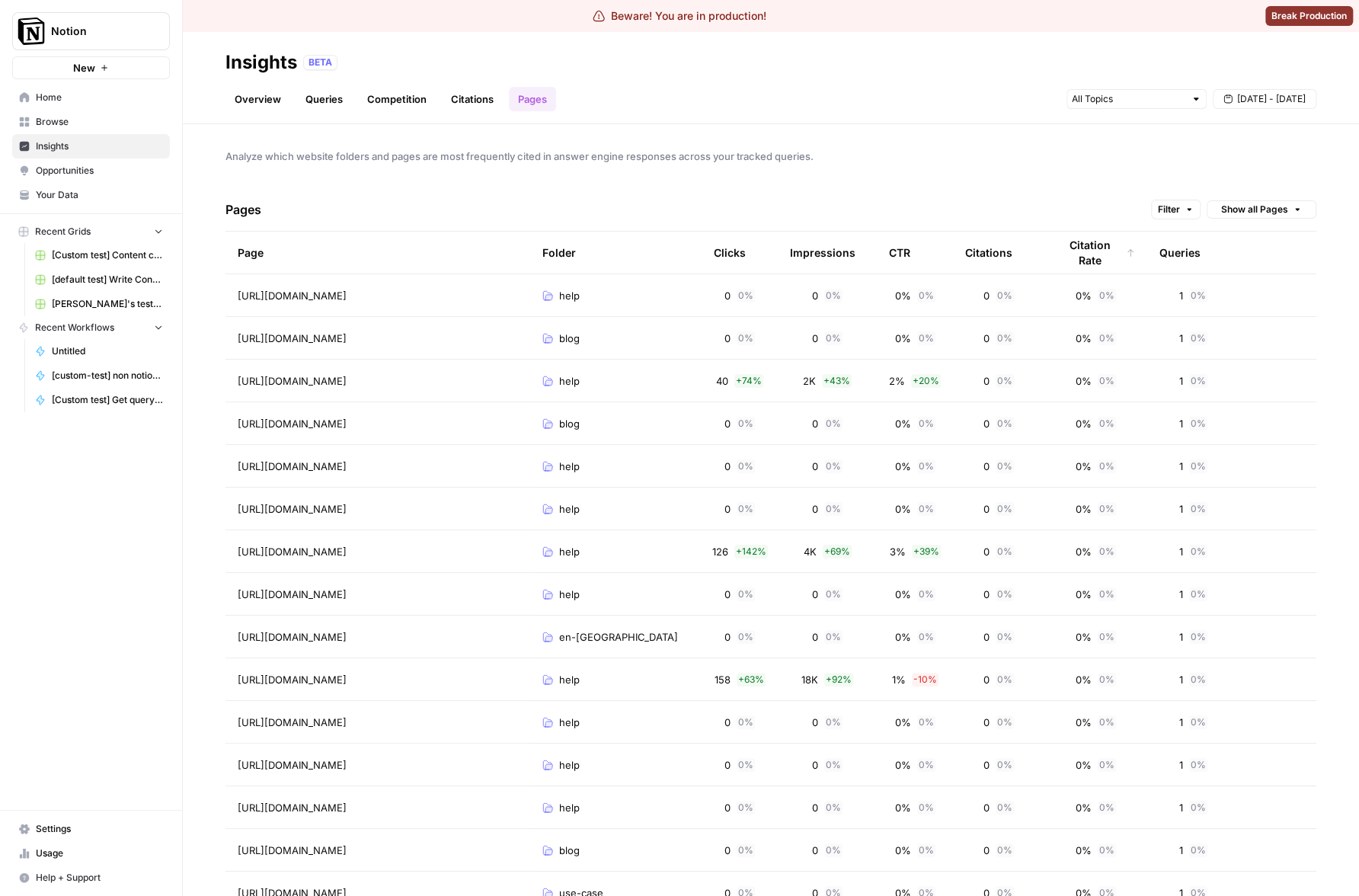
click at [1077, 256] on div "Citation Rate" at bounding box center [1096, 252] width 79 height 42
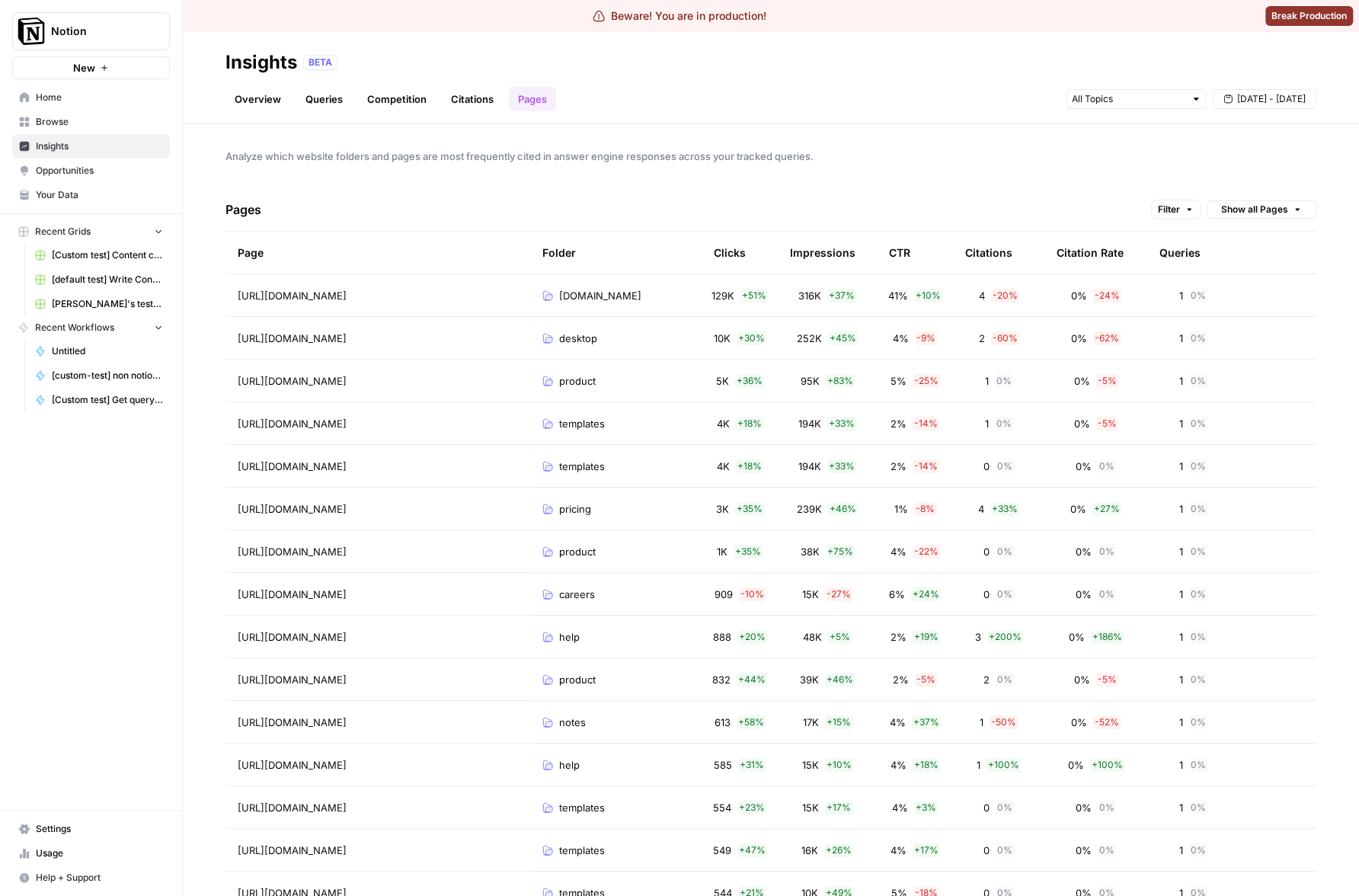
click at [1077, 256] on div "Citation Rate" at bounding box center [1090, 252] width 67 height 42
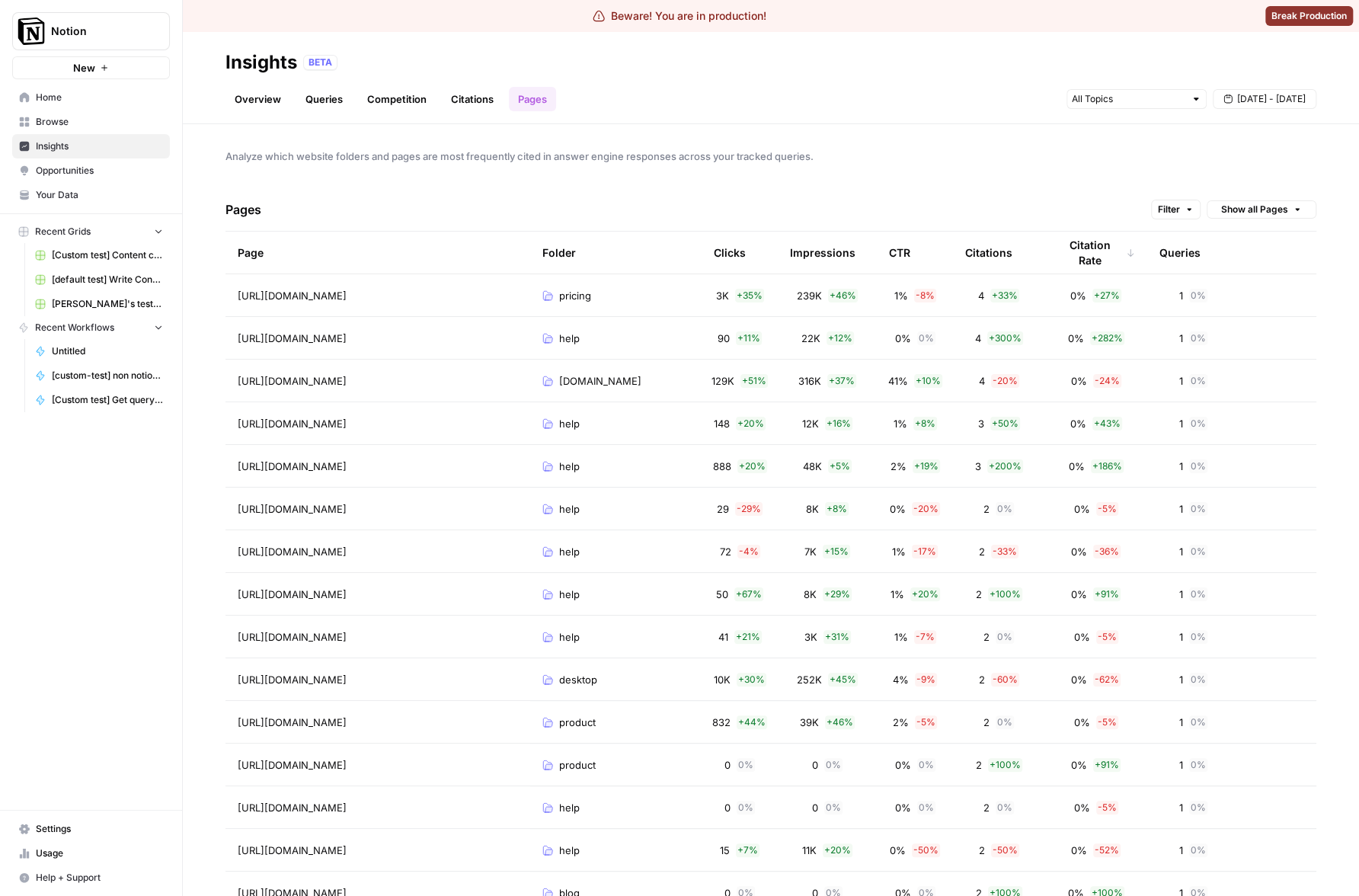
click at [1077, 256] on div "Citation Rate" at bounding box center [1096, 252] width 79 height 42
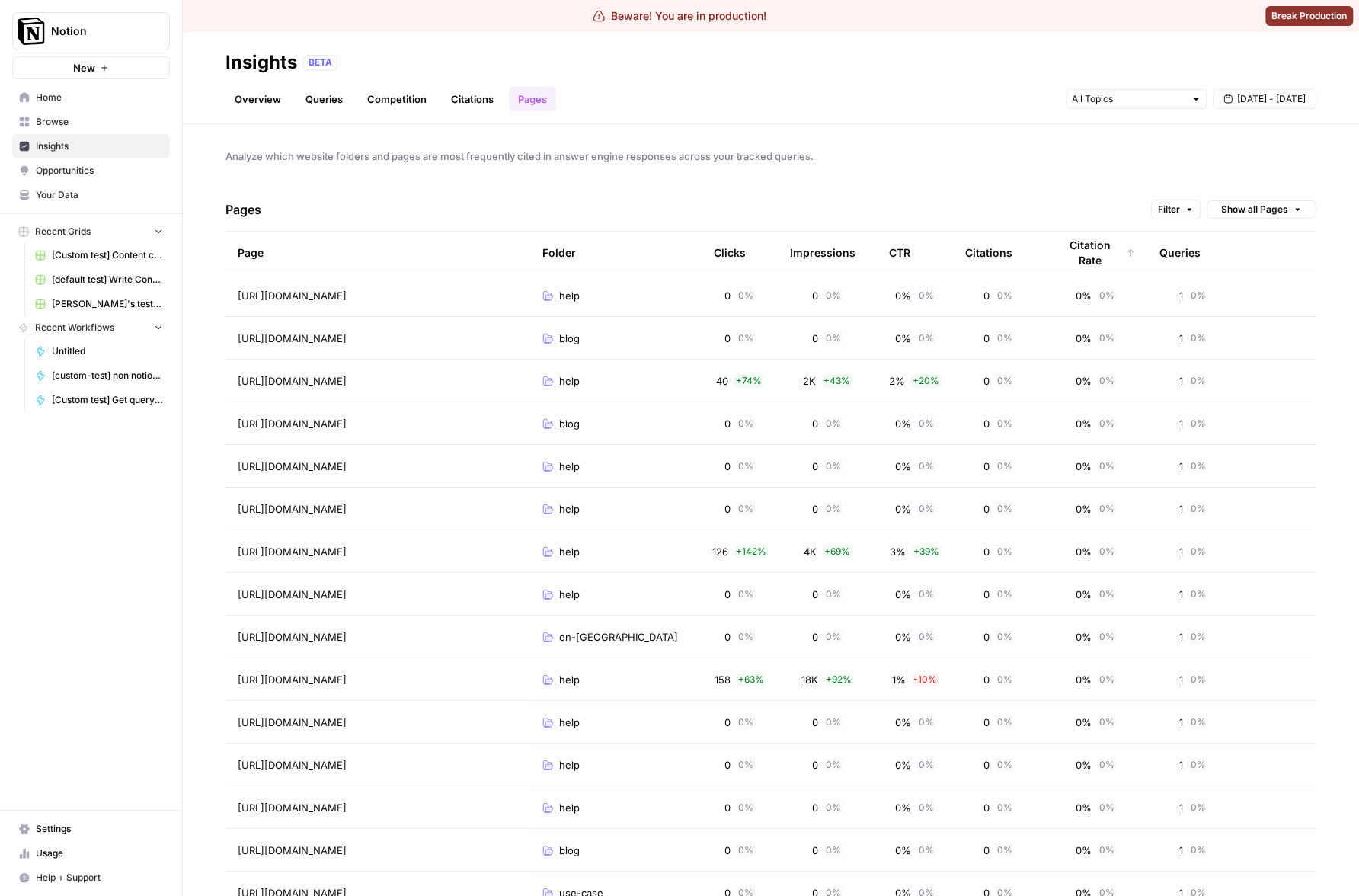
click at [1077, 256] on div "Citation Rate" at bounding box center [1096, 252] width 79 height 42
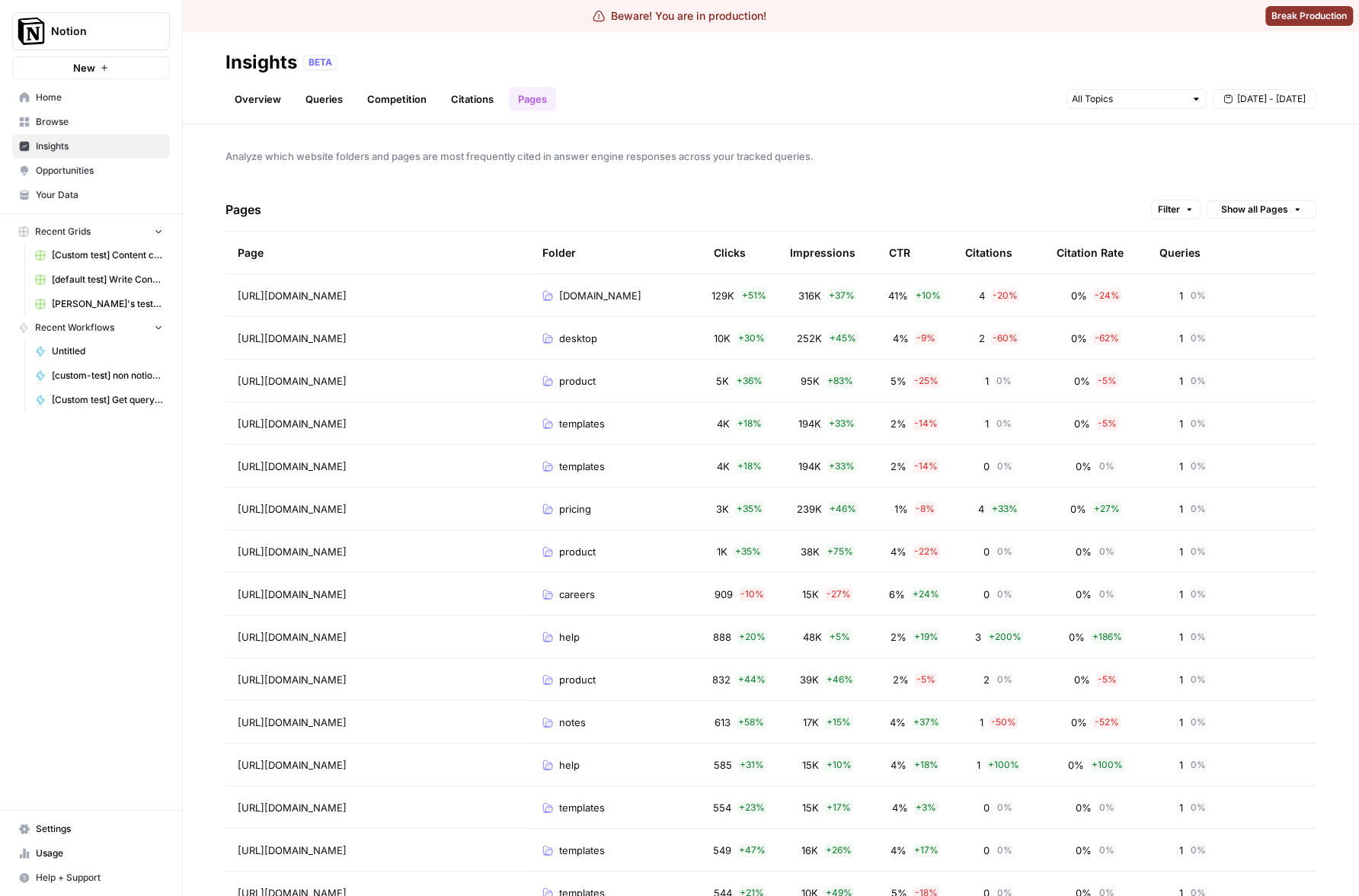
click at [1077, 198] on div "Pages Filter Show all Pages" at bounding box center [771, 210] width 1091 height 43
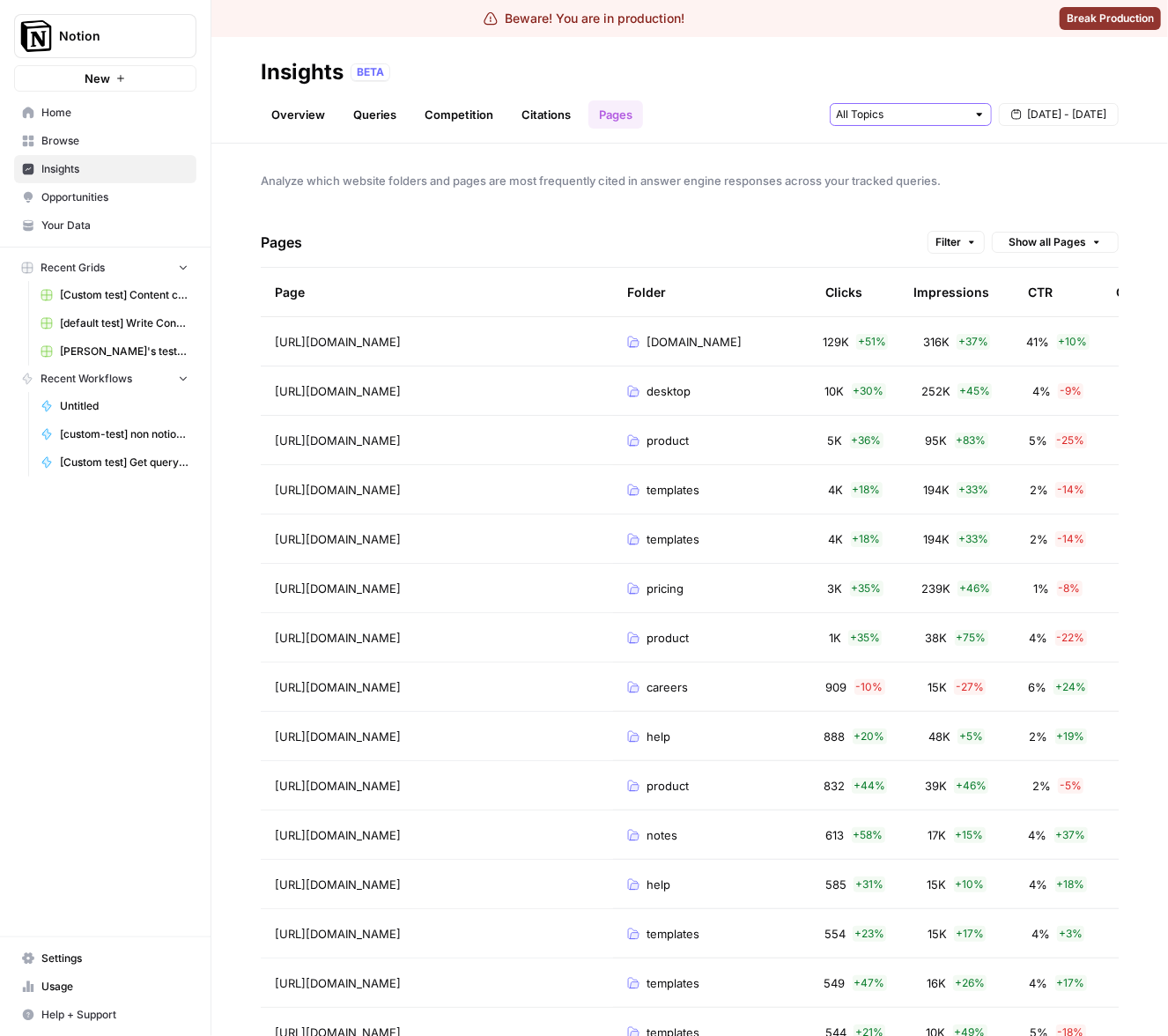
click at [957, 108] on input "text" at bounding box center [901, 114] width 130 height 18
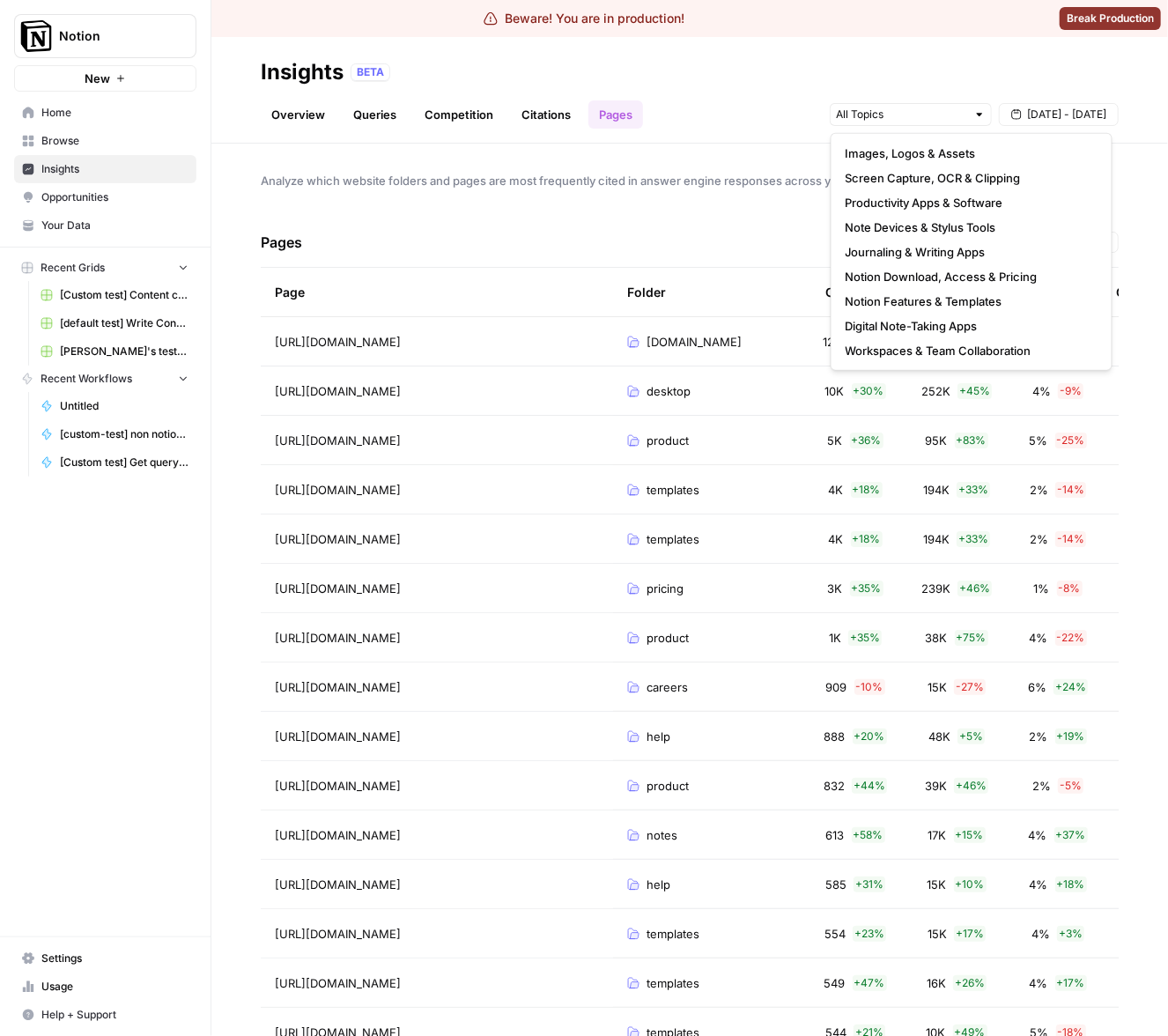
click at [720, 223] on div "Pages Filter Show all Pages" at bounding box center [689, 243] width 858 height 50
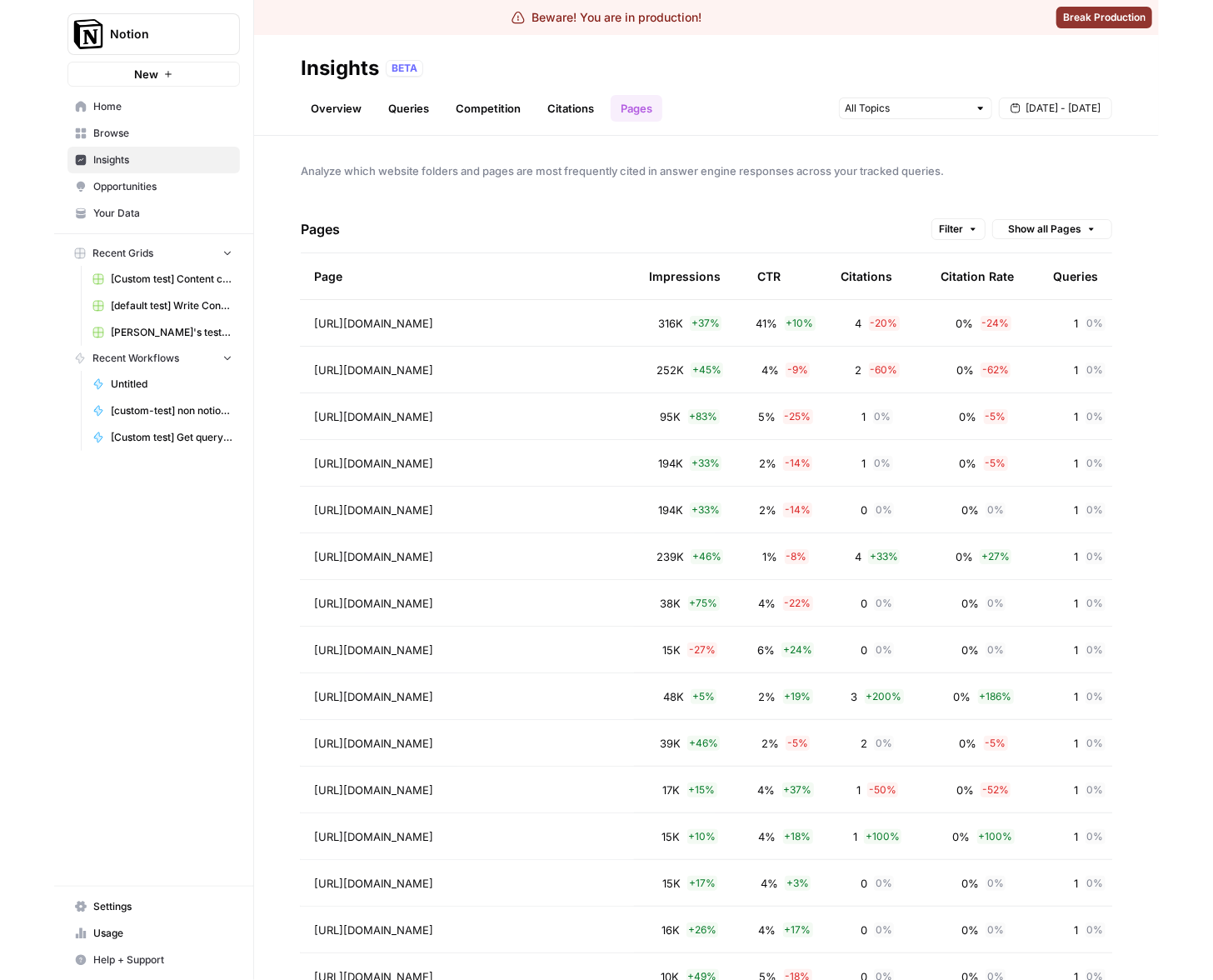
scroll to position [0, 308]
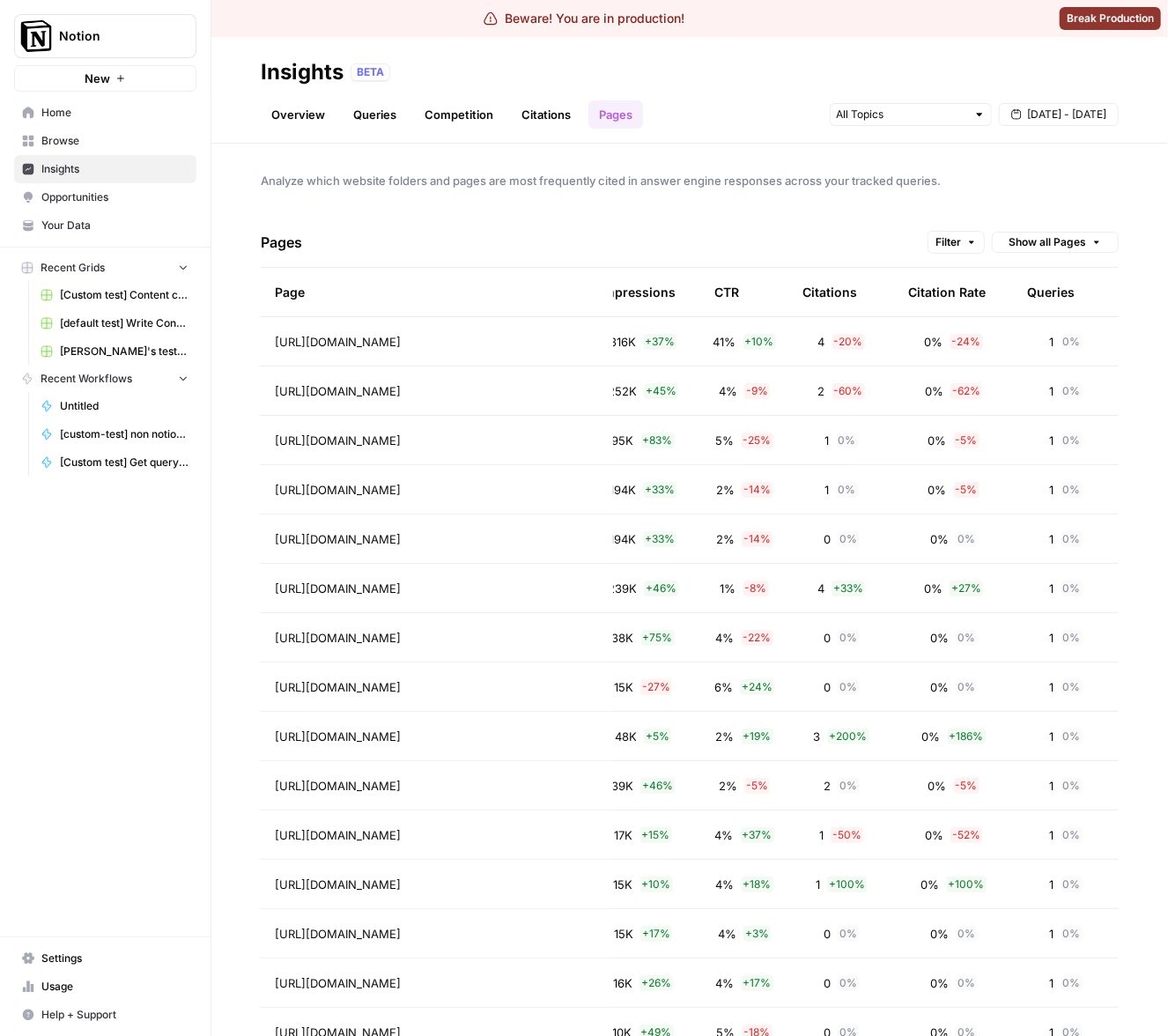
click at [951, 295] on div "Citation Rate" at bounding box center [946, 292] width 77 height 48
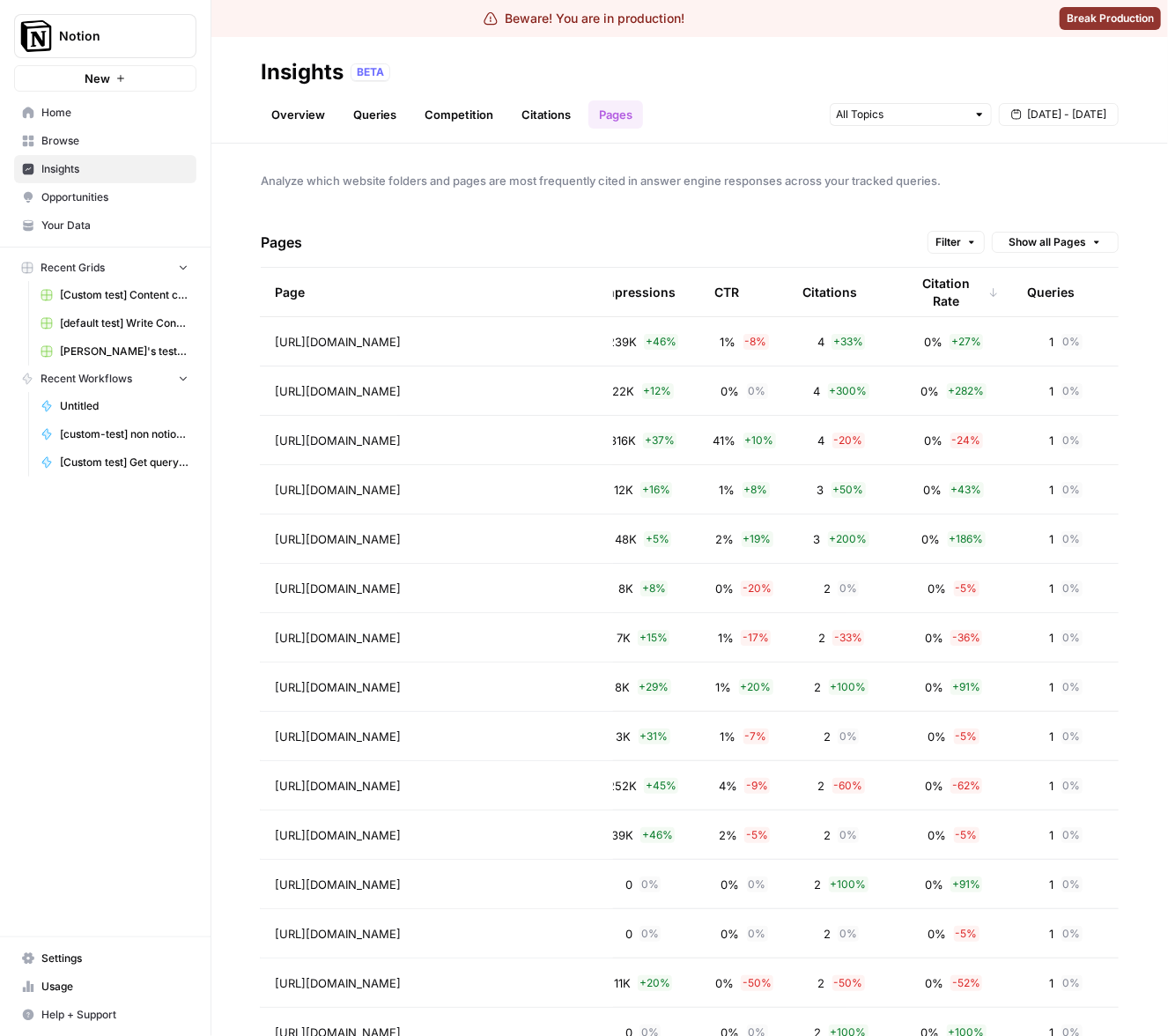
click at [957, 293] on div "Citation Rate" at bounding box center [953, 292] width 91 height 48
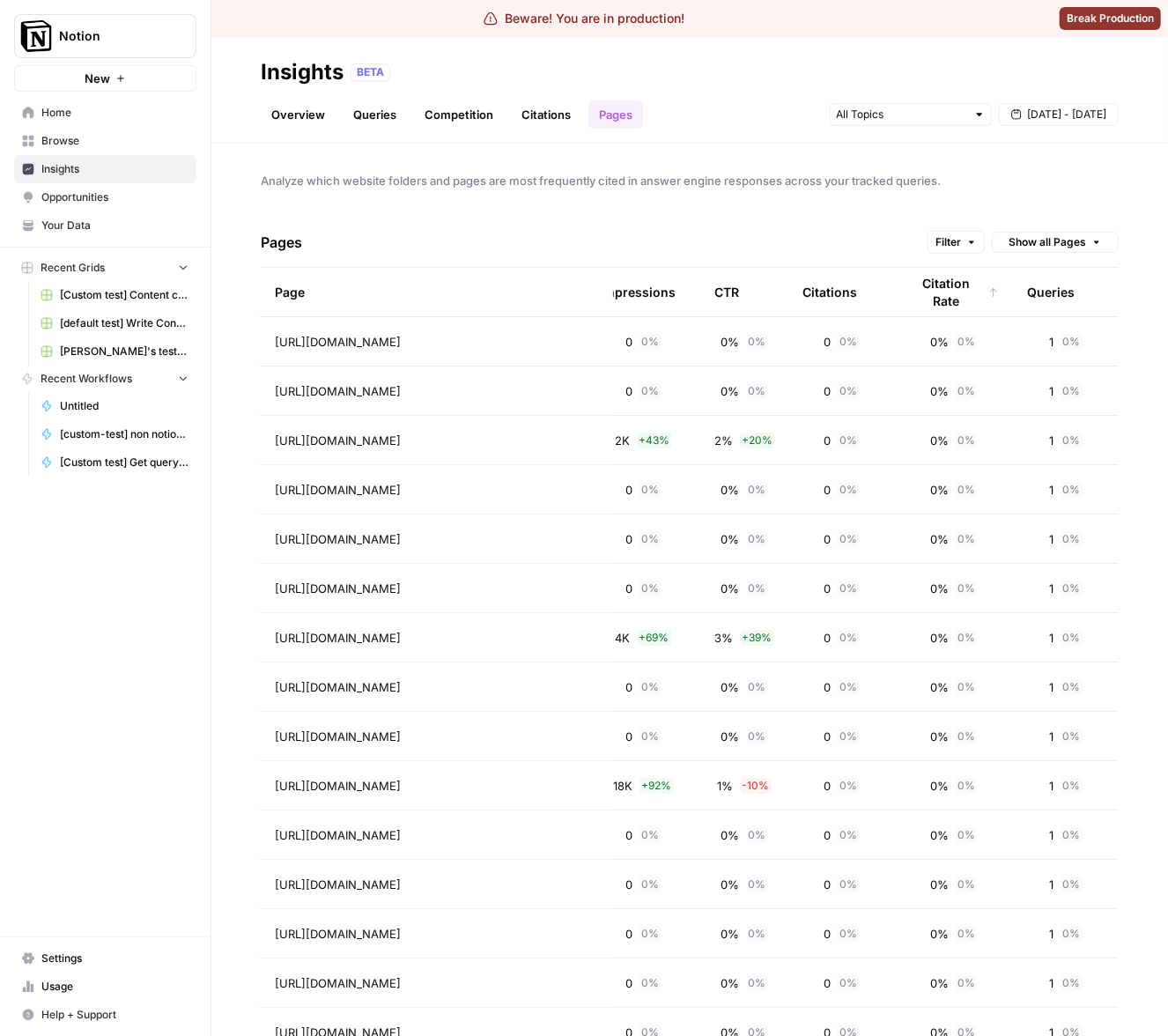
click at [941, 176] on span "Analyze which website folders and pages are most frequently cited in answer eng…" at bounding box center [689, 180] width 858 height 18
click at [943, 289] on div "Citation Rate" at bounding box center [953, 292] width 91 height 48
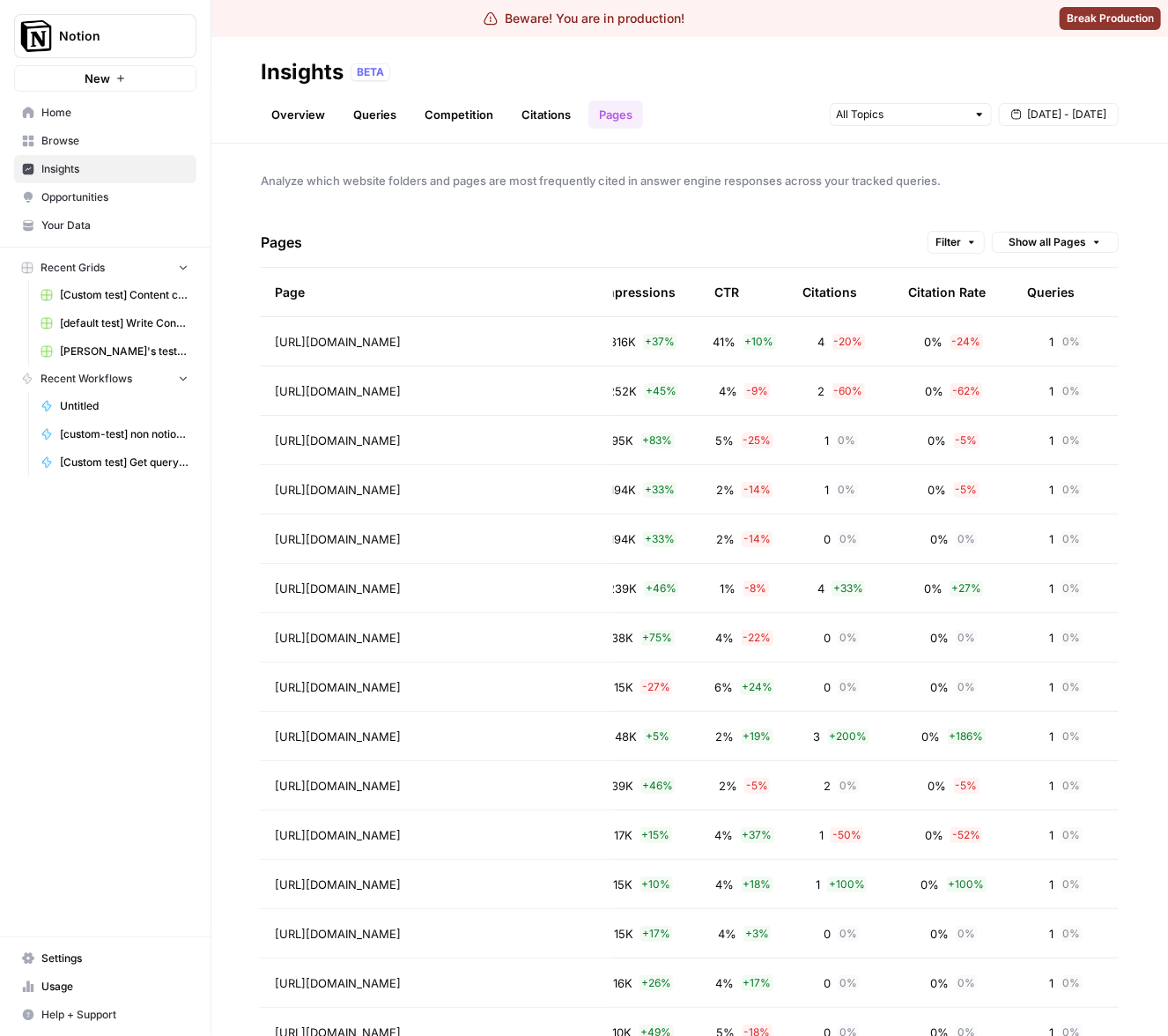
click at [838, 206] on div "Analyze which website folders and pages are most frequently cited in answer eng…" at bounding box center [689, 590] width 956 height 892
click at [828, 282] on div "Citations" at bounding box center [830, 292] width 55 height 48
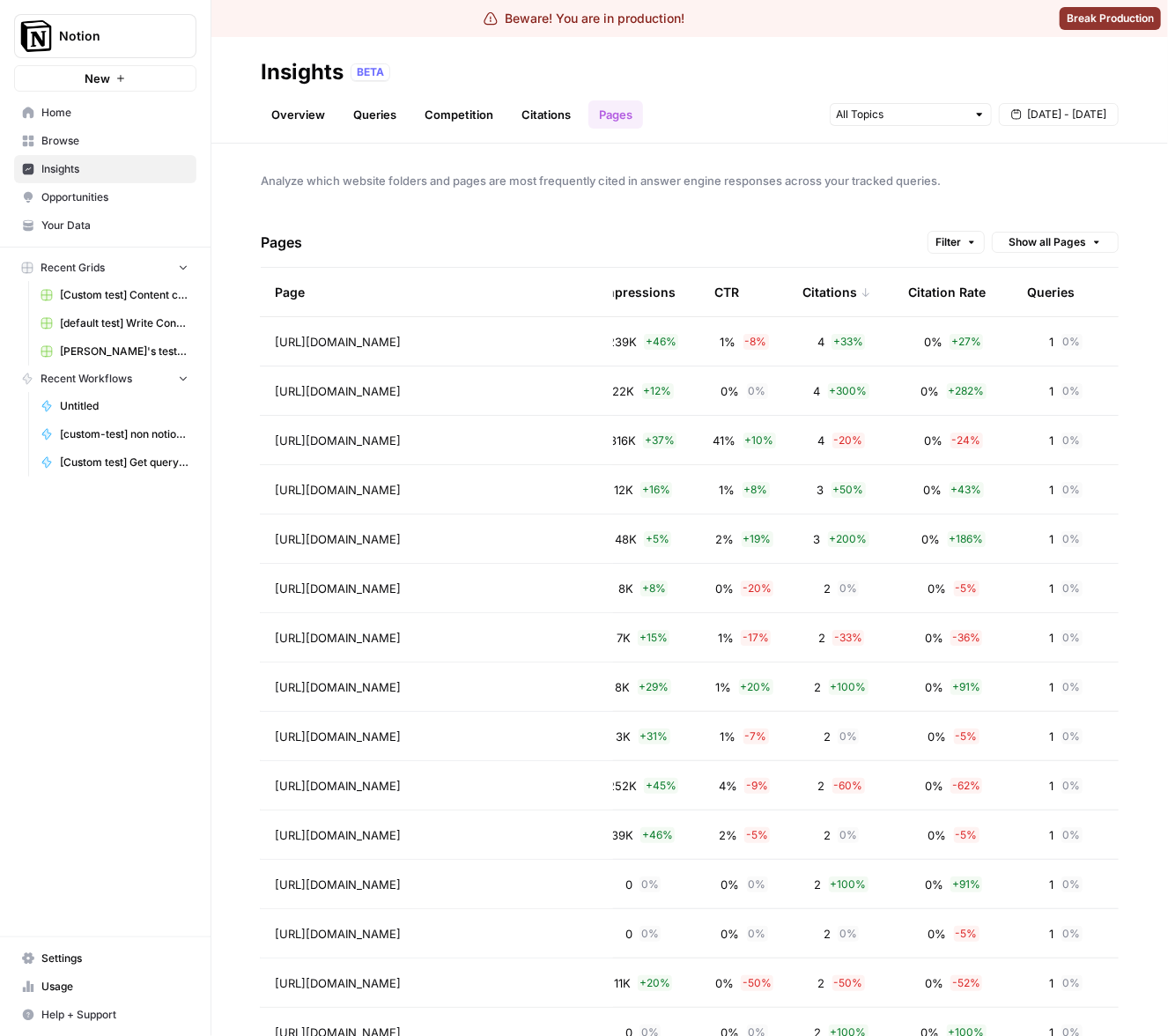
click at [828, 286] on div "Citations" at bounding box center [837, 292] width 69 height 48
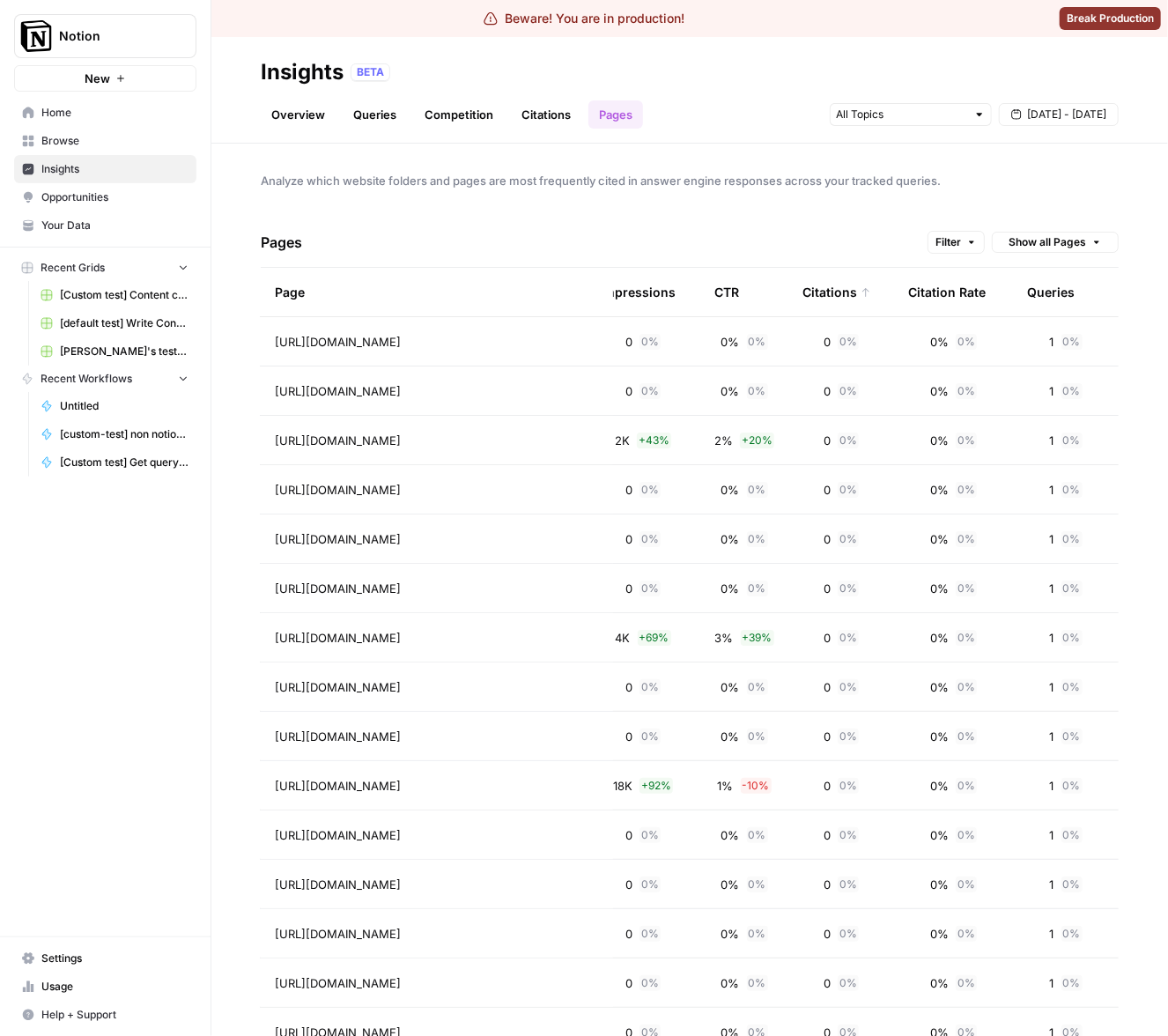
click at [828, 295] on div "Citations" at bounding box center [837, 292] width 69 height 48
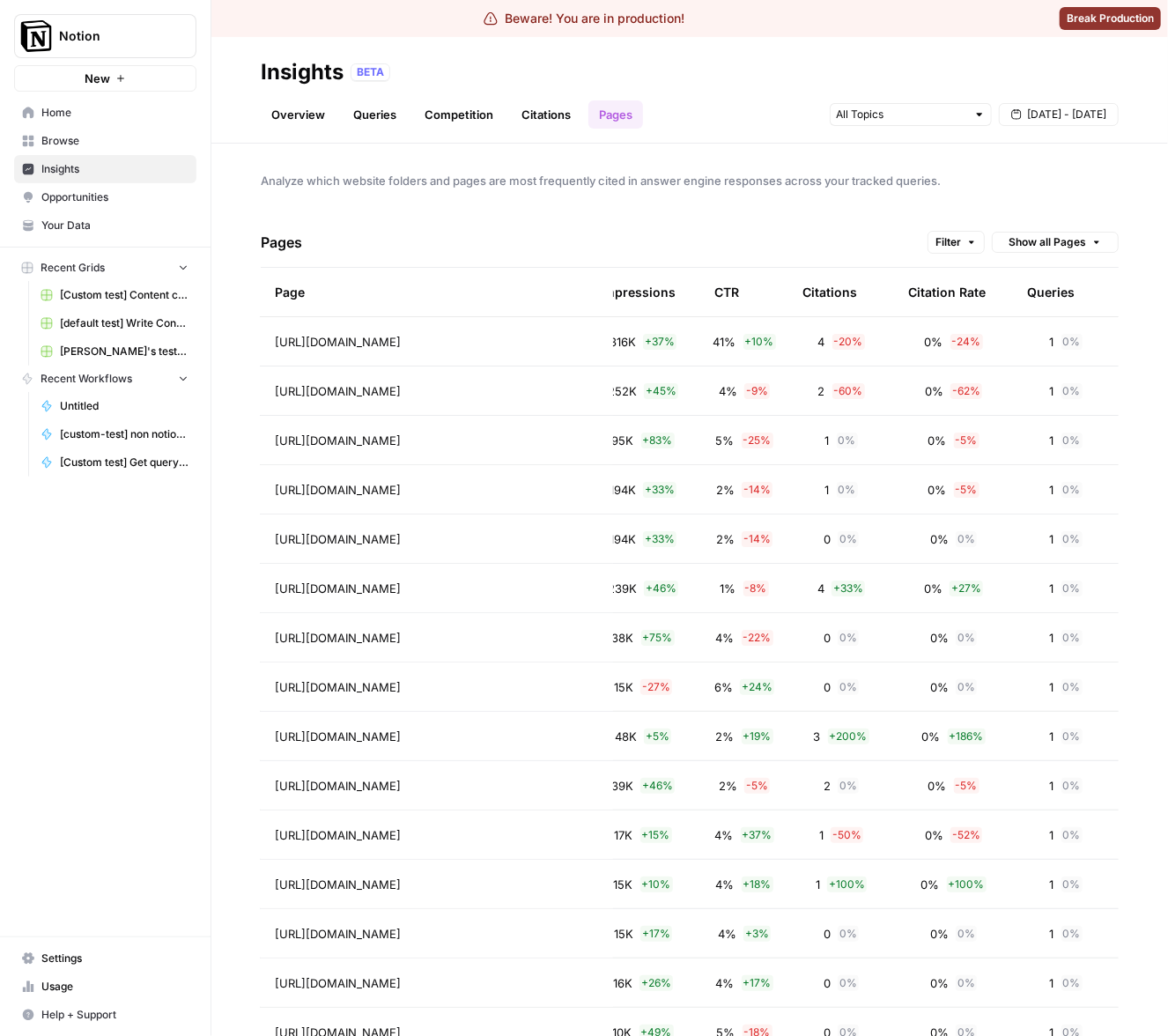
click at [837, 240] on div "Pages Filter Show all Pages" at bounding box center [689, 243] width 858 height 50
click at [474, 231] on div "Pages Filter Show all Pages" at bounding box center [689, 243] width 858 height 50
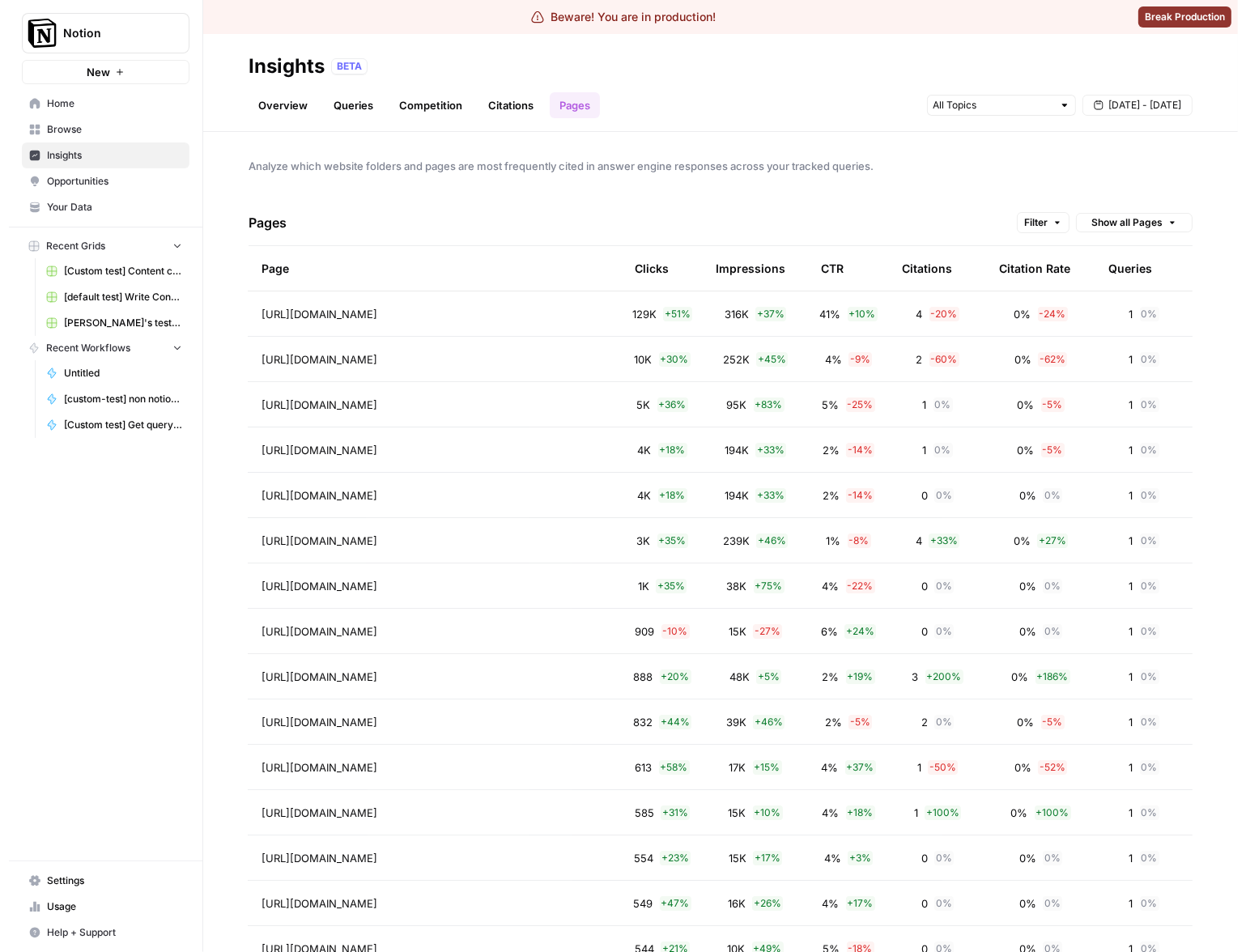
scroll to position [0, 126]
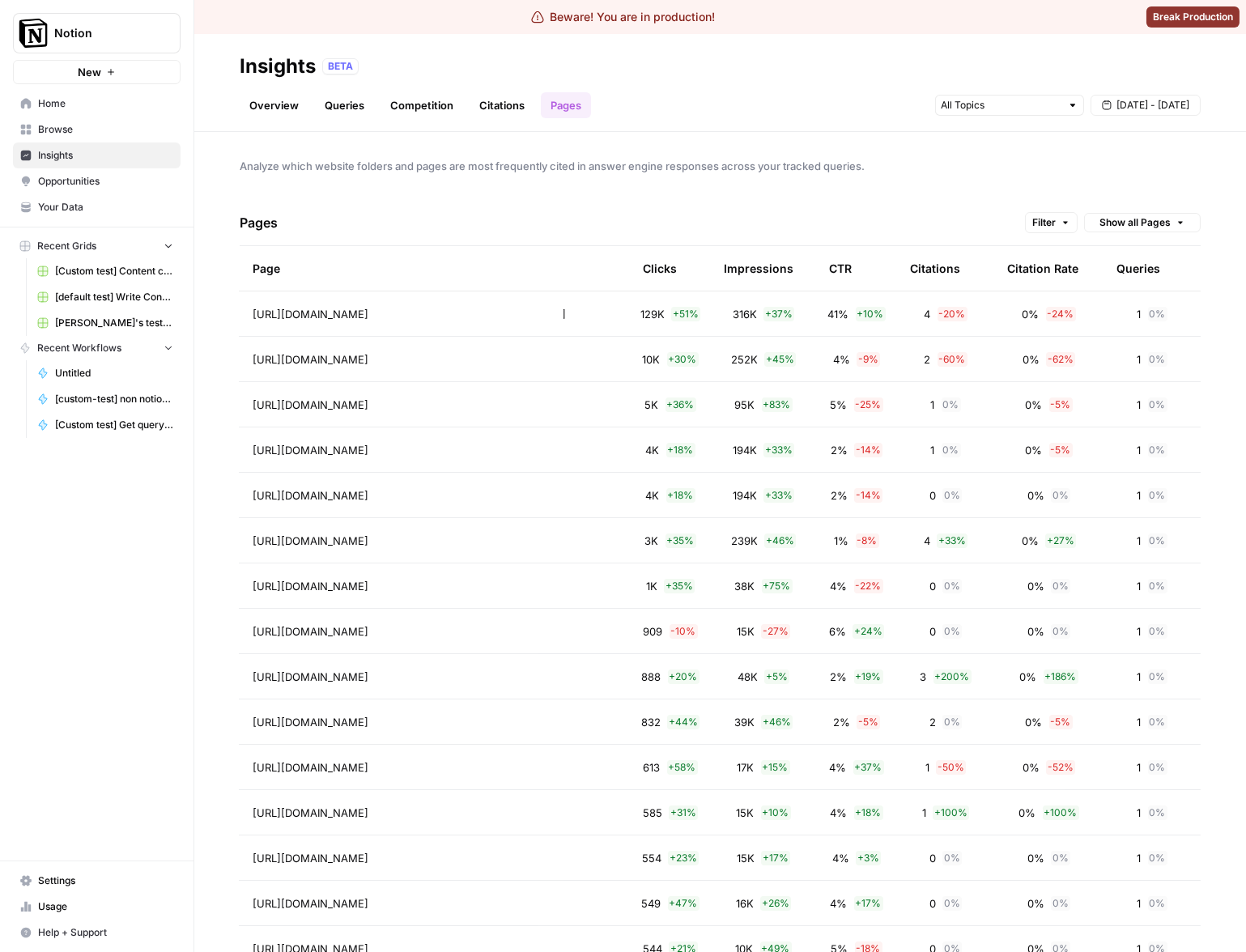
click at [949, 159] on span "Analyze which website folders and pages are most frequently cited in answer eng…" at bounding box center [720, 166] width 961 height 16
click at [1073, 103] on span "[DATE] - [DATE]" at bounding box center [1152, 105] width 73 height 15
click at [1073, 283] on div "24" at bounding box center [1103, 283] width 22 height 22
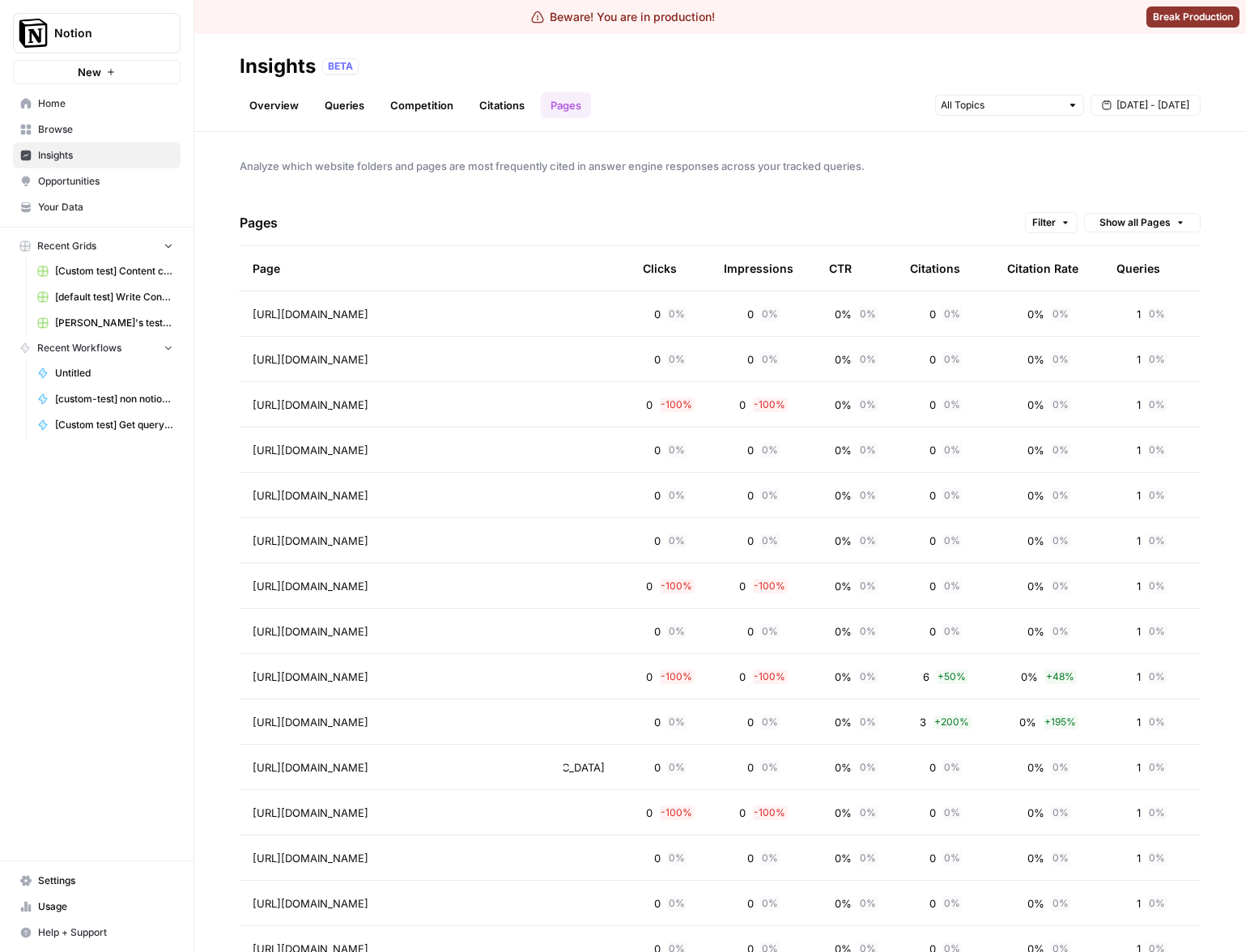
click at [943, 259] on div "Citations" at bounding box center [934, 268] width 50 height 44
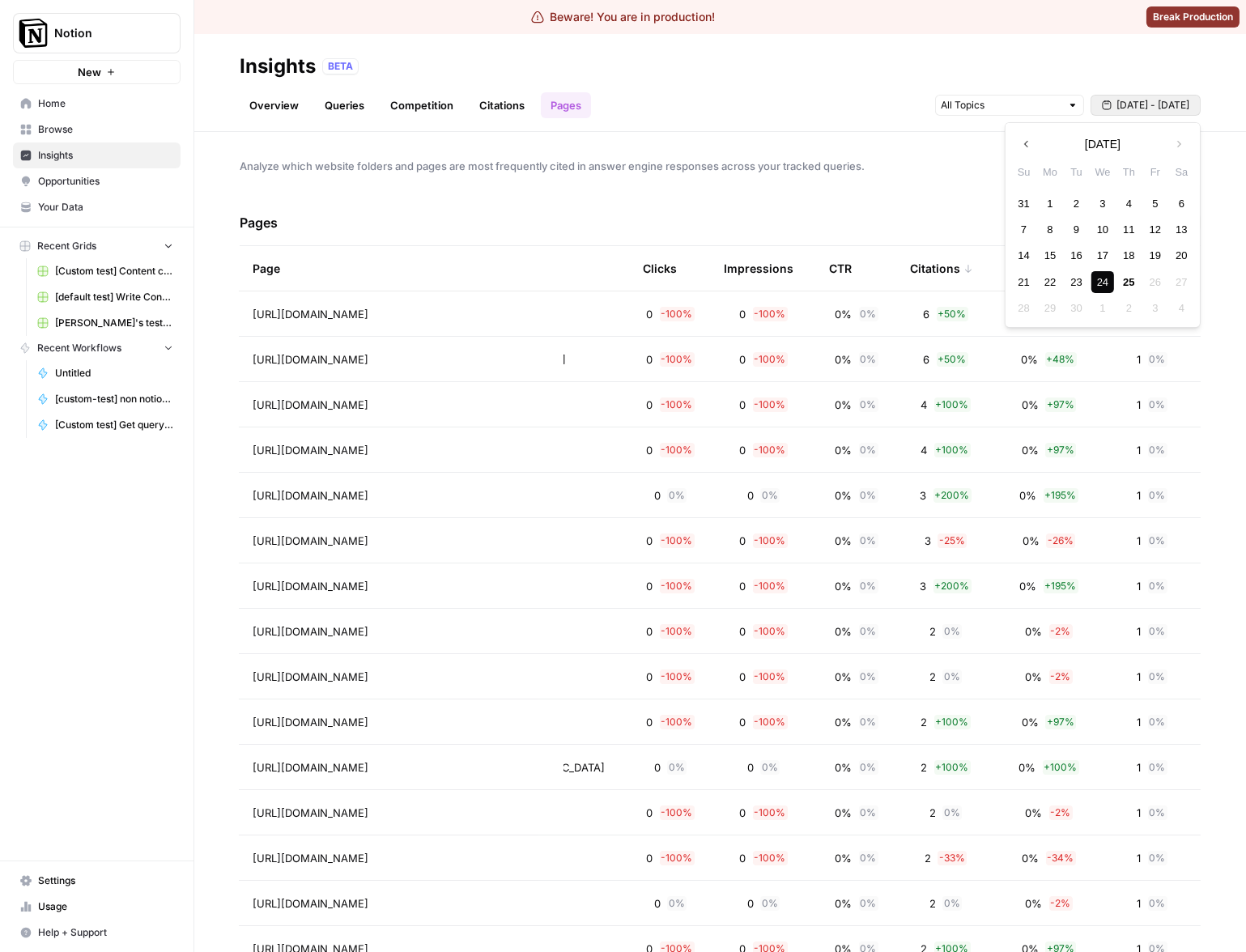
click at [1073, 102] on span "[DATE] - [DATE]" at bounding box center [1152, 105] width 73 height 15
click at [1050, 283] on div "22" at bounding box center [1050, 283] width 22 height 22
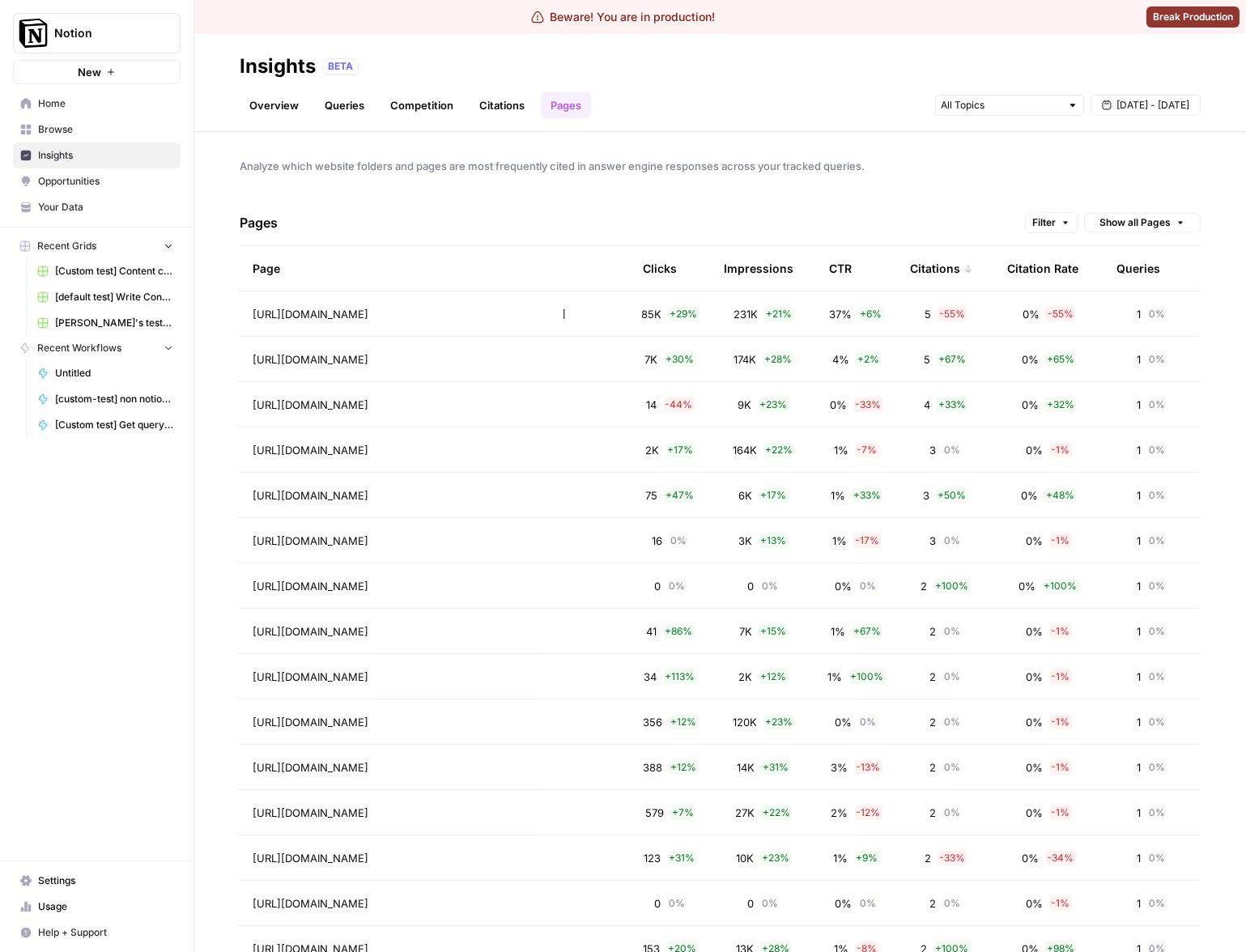
click at [887, 219] on div "Pages Filter Show all Pages" at bounding box center [720, 223] width 961 height 46
click at [1073, 225] on span "Show all Pages" at bounding box center [1134, 222] width 71 height 15
click at [1073, 180] on div "Analyze which website folders and pages are most frequently cited in answer eng…" at bounding box center [719, 542] width 1051 height 820
click at [1073, 108] on span "[DATE] - [DATE]" at bounding box center [1152, 105] width 73 height 15
click at [1073, 283] on div "23" at bounding box center [1076, 283] width 22 height 22
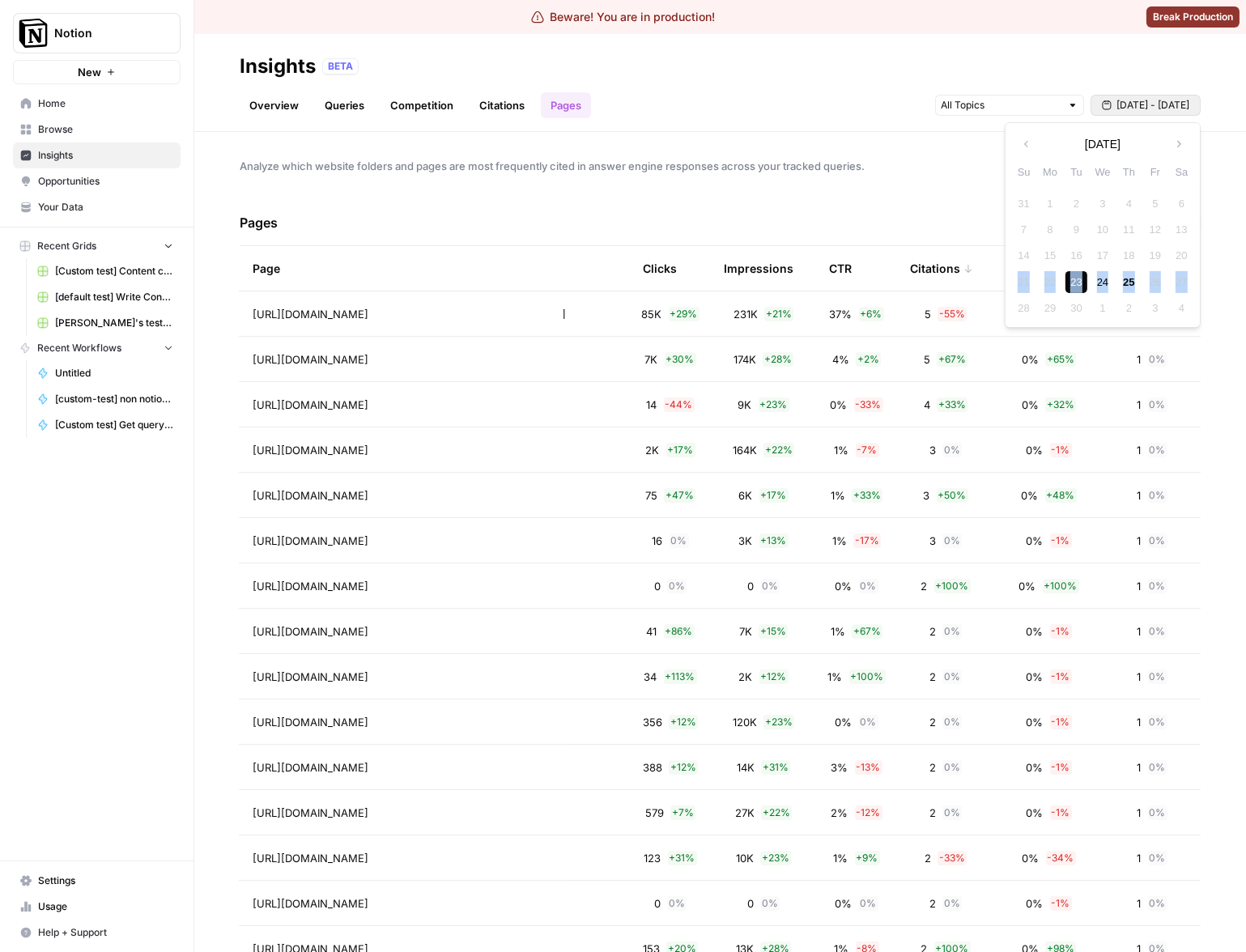
click at [1073, 283] on div "23" at bounding box center [1076, 283] width 22 height 22
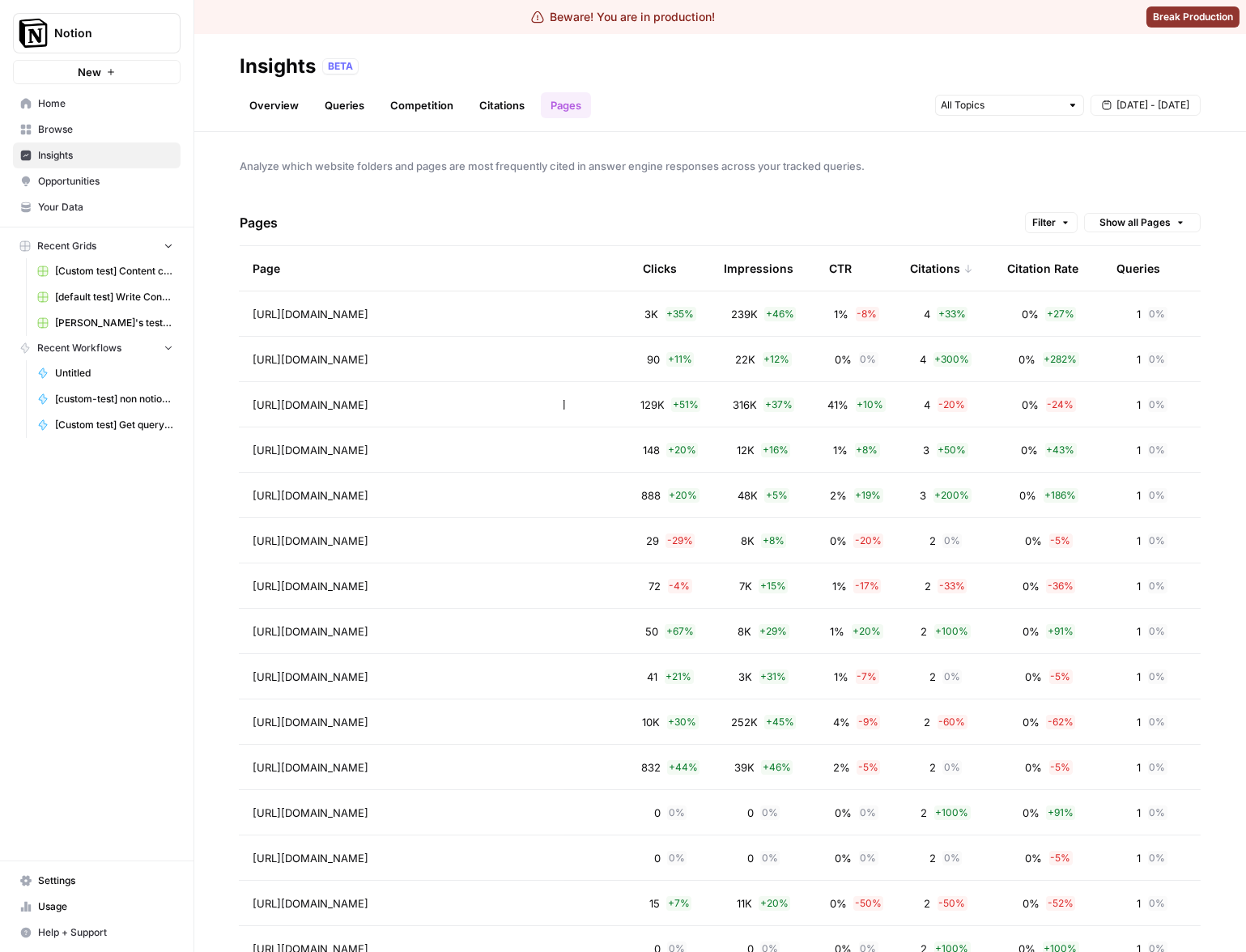
click at [853, 203] on div "Pages Filter Show all Pages" at bounding box center [720, 223] width 961 height 46
click at [971, 165] on span "Analyze which website folders and pages are most frequently cited in answer eng…" at bounding box center [720, 166] width 961 height 16
